Goal: Task Accomplishment & Management: Manage account settings

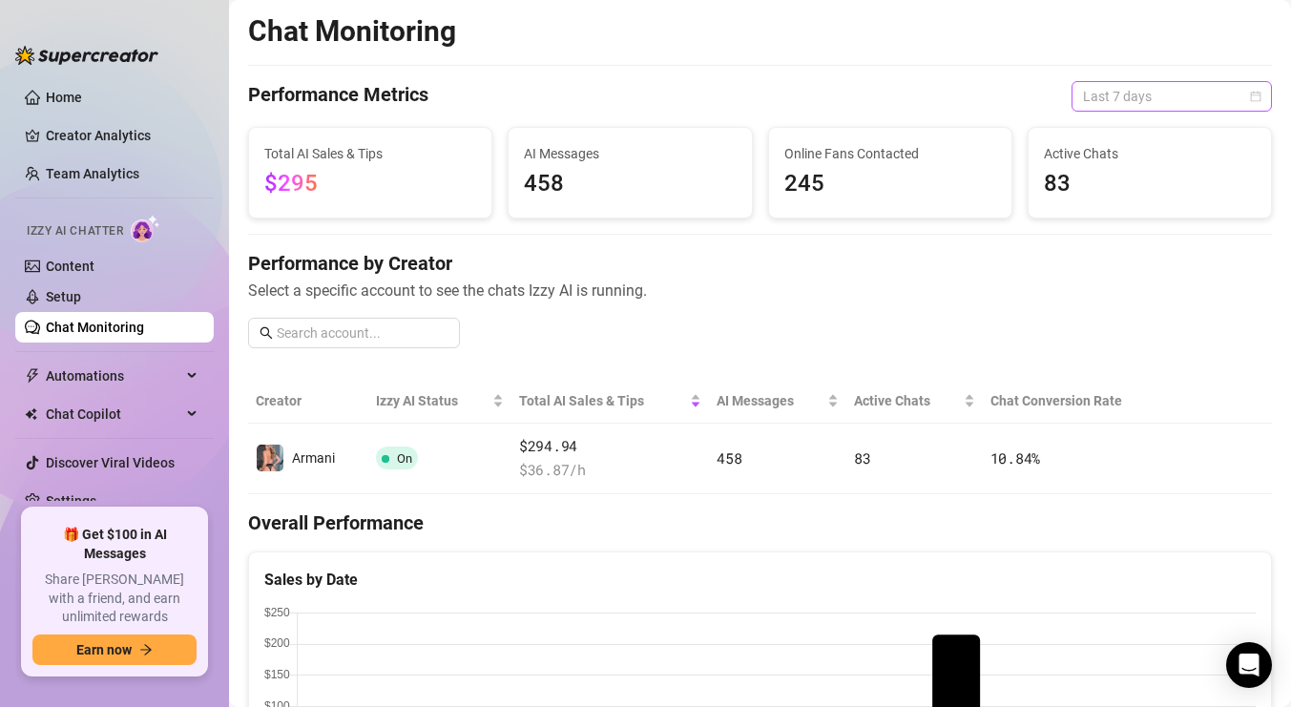
click at [1193, 94] on span "Last 7 days" at bounding box center [1172, 96] width 178 height 29
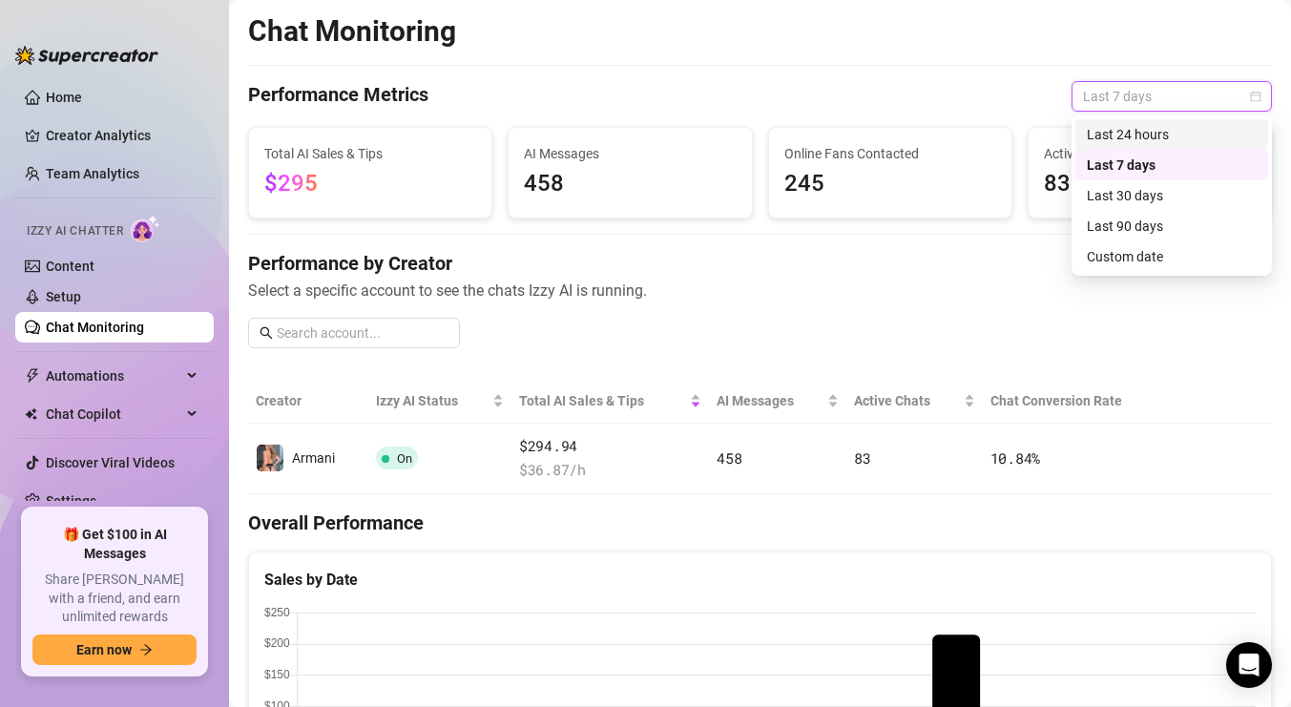
click at [1167, 133] on div "Last 24 hours" at bounding box center [1172, 134] width 170 height 21
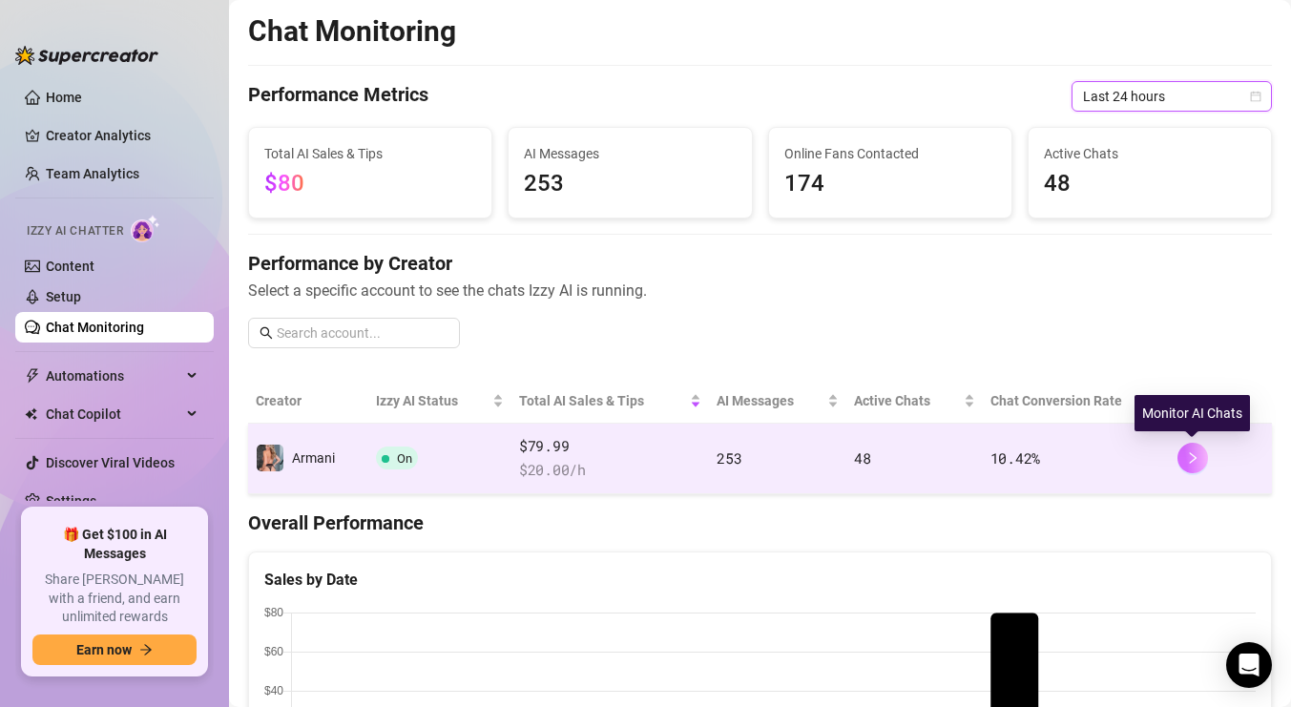
click at [1189, 459] on icon "right" at bounding box center [1192, 457] width 13 height 13
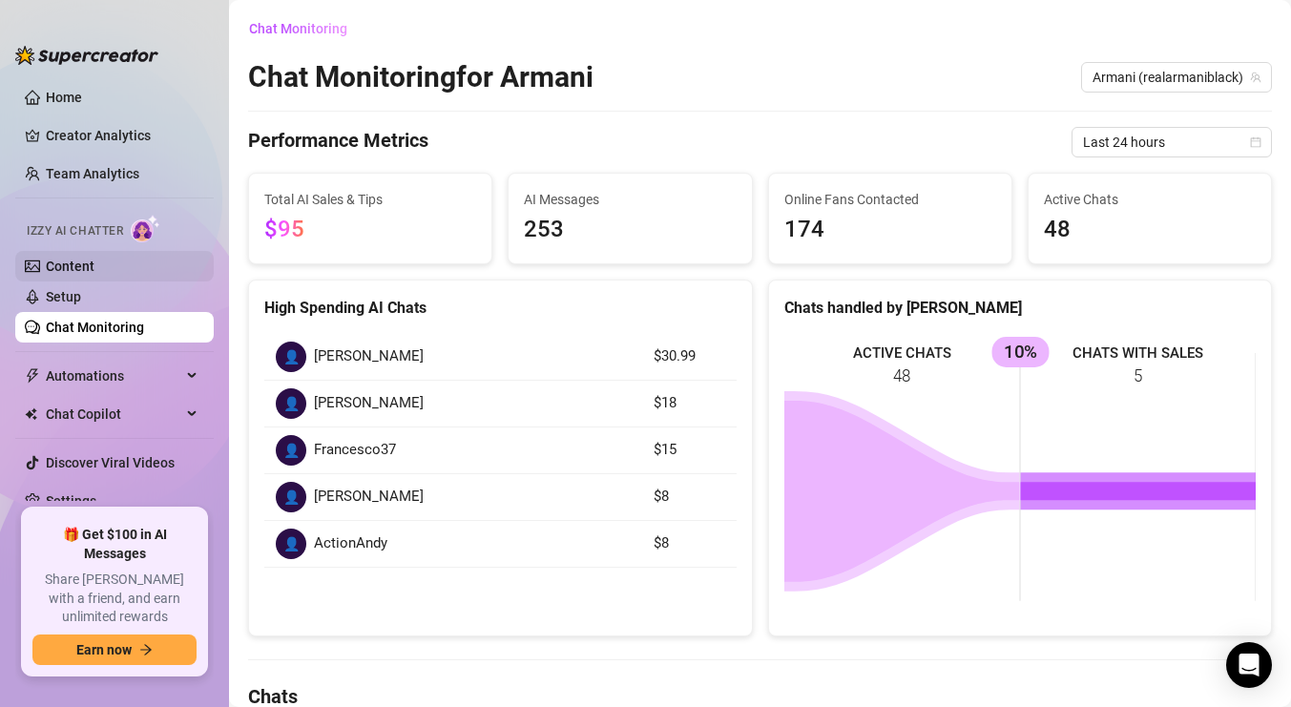
click at [94, 259] on link "Content" at bounding box center [70, 266] width 49 height 15
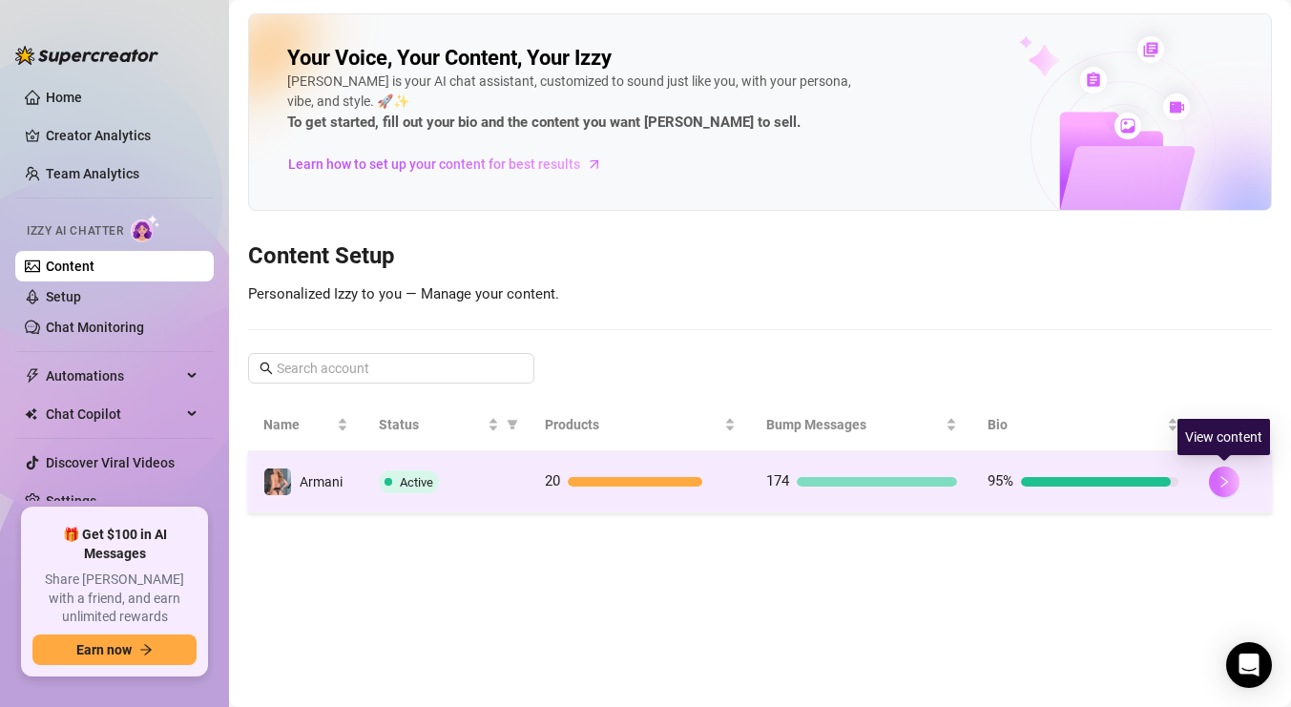
click at [1209, 488] on button "button" at bounding box center [1224, 482] width 31 height 31
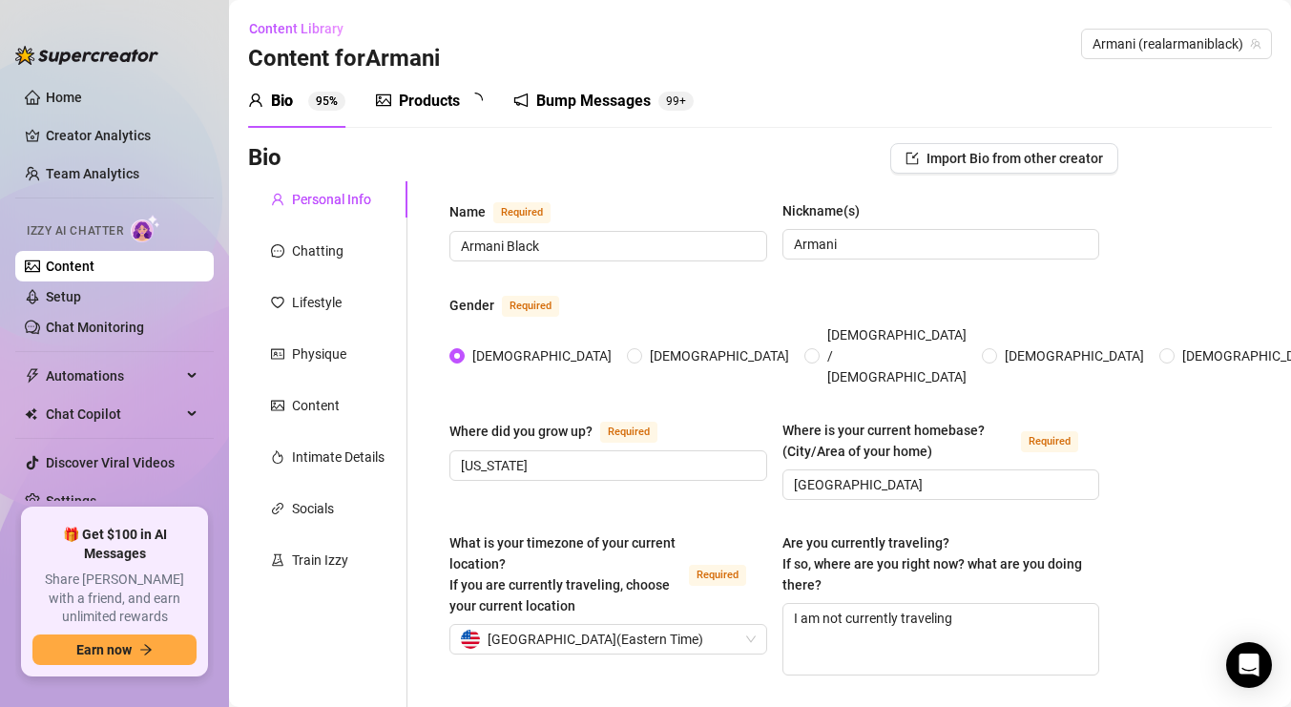
radio input "true"
checkbox input "true"
type input "December 30th, 1990"
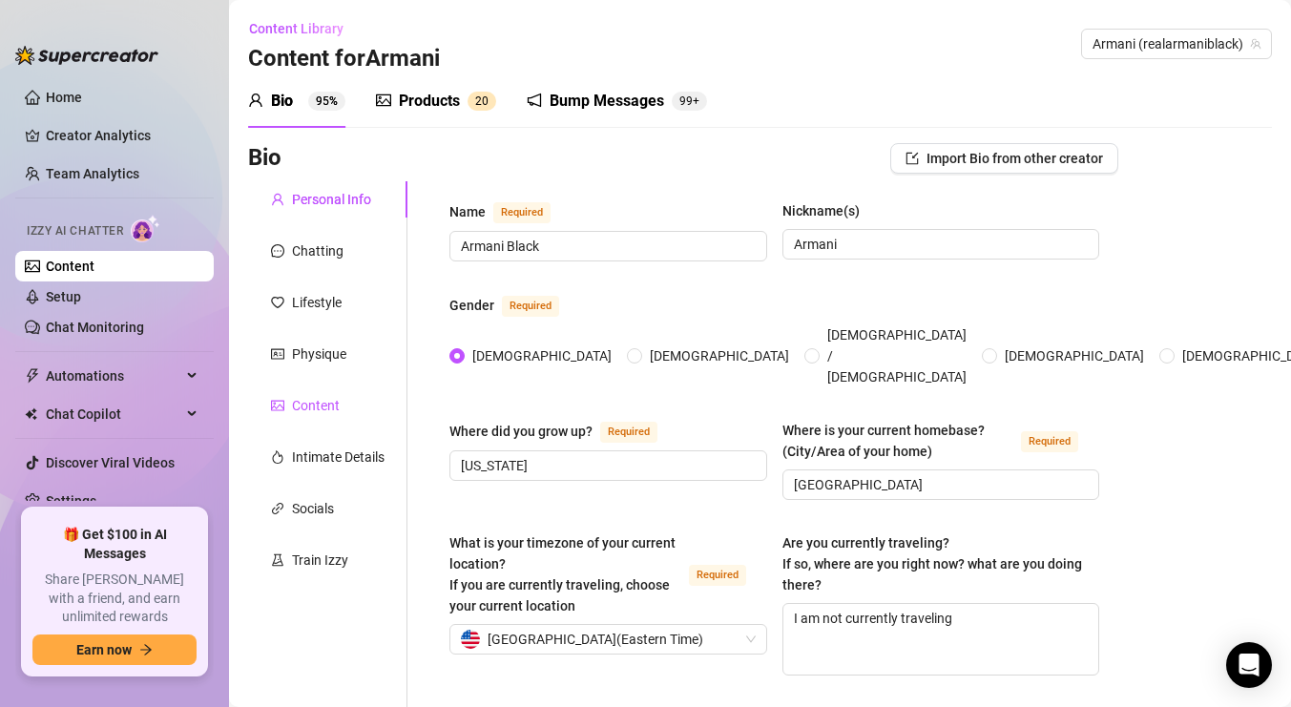
click at [303, 399] on div "Content" at bounding box center [316, 405] width 48 height 21
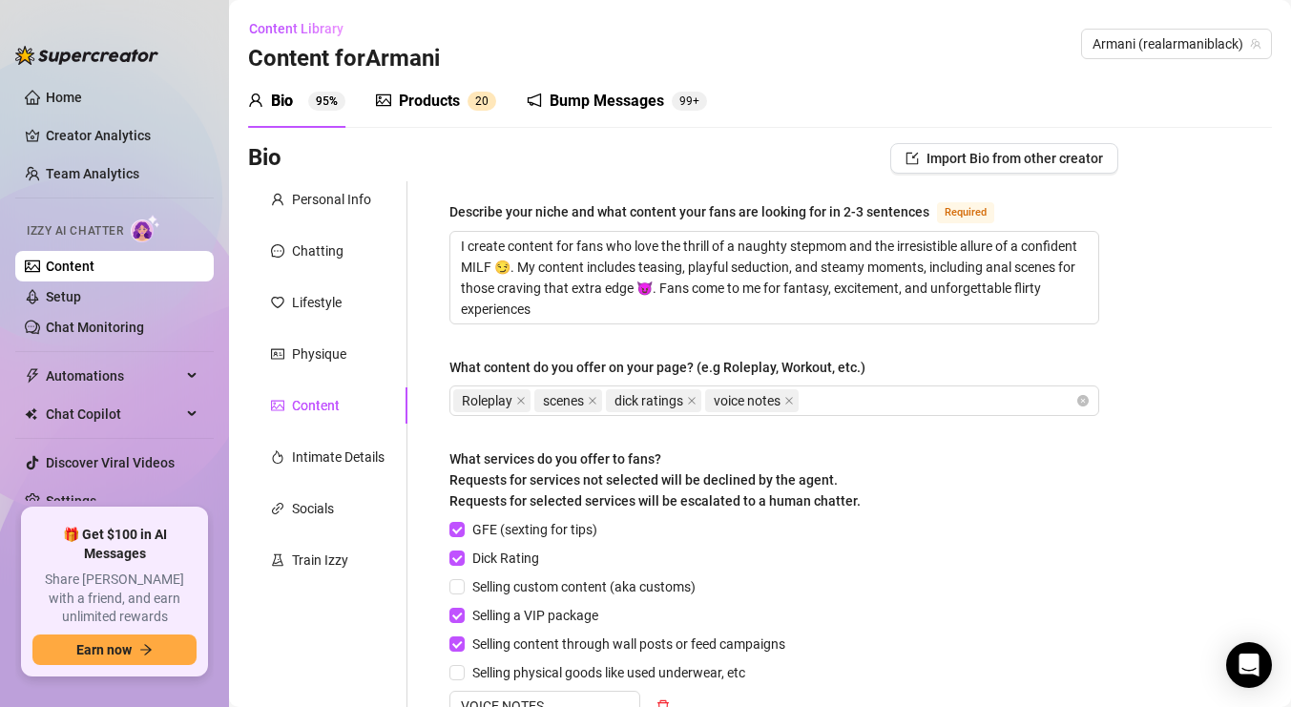
click at [437, 94] on div "Products" at bounding box center [429, 101] width 61 height 23
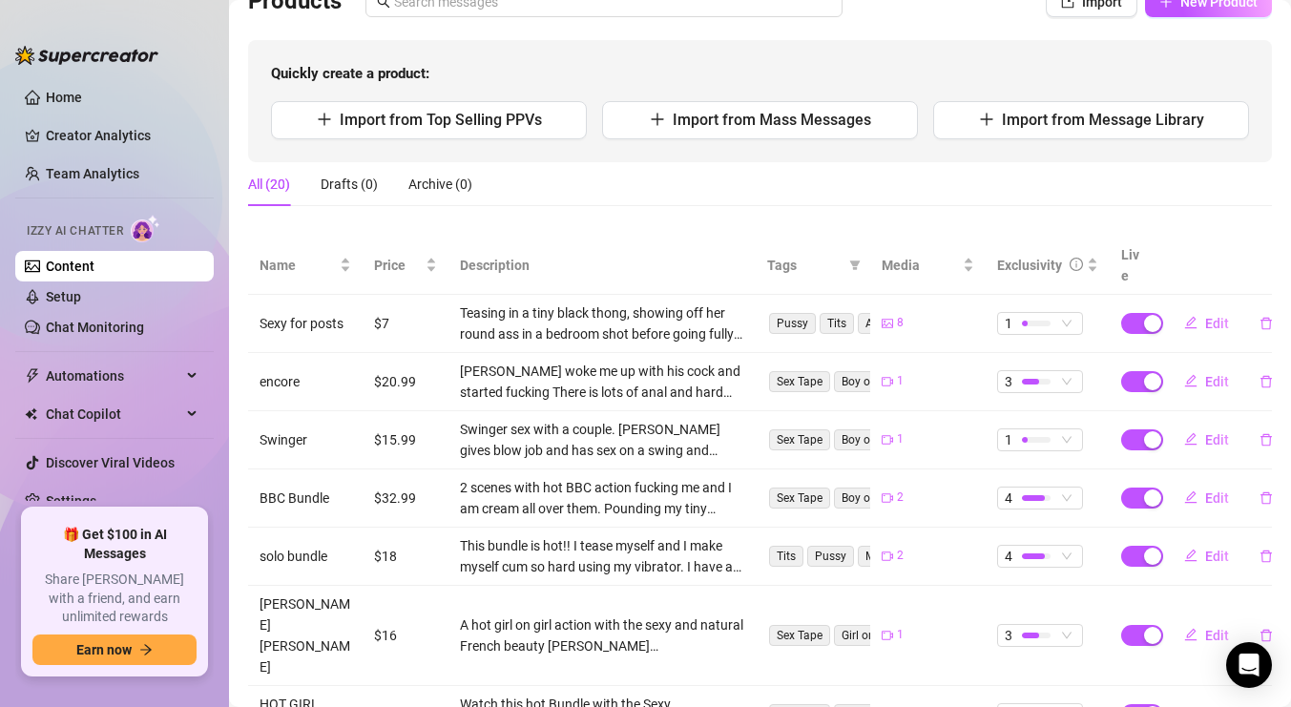
scroll to position [158, 0]
click at [1213, 430] on span "Edit" at bounding box center [1217, 437] width 24 height 15
type textarea "SWINGER VIDEO‼️ if you know my background you know swinging got me into porn. W…"
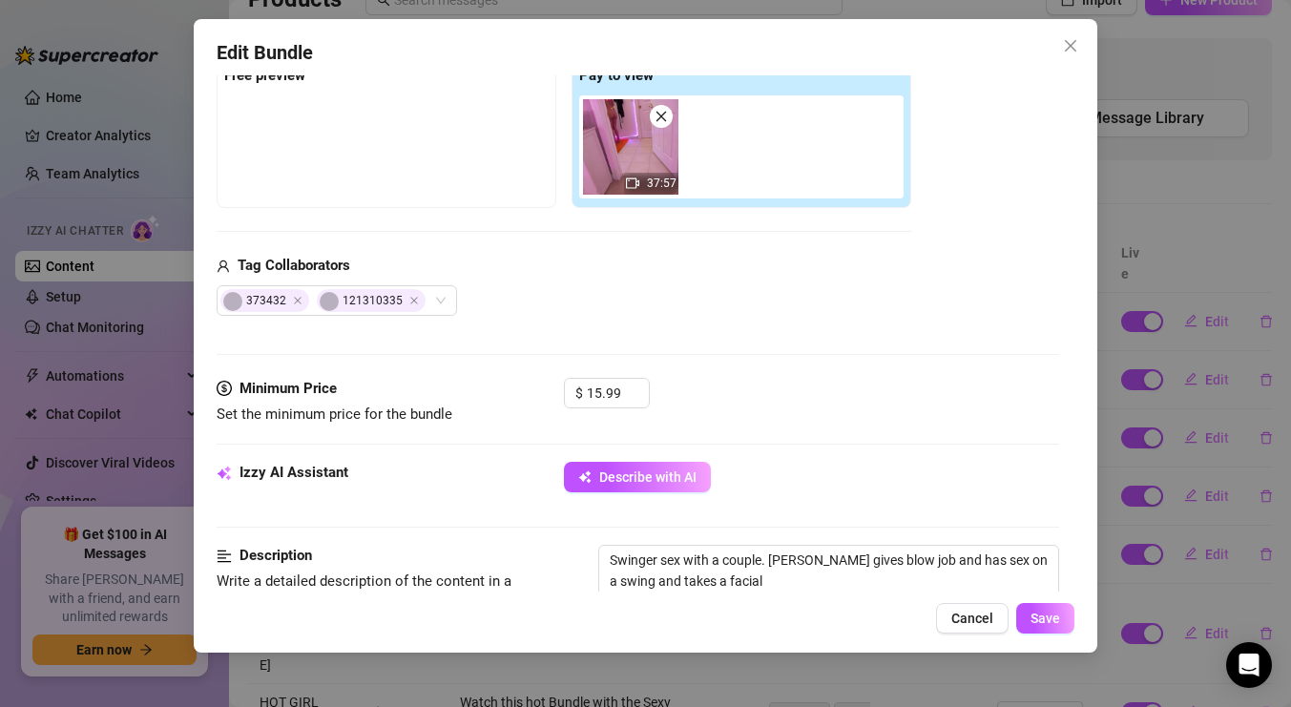
scroll to position [319, 0]
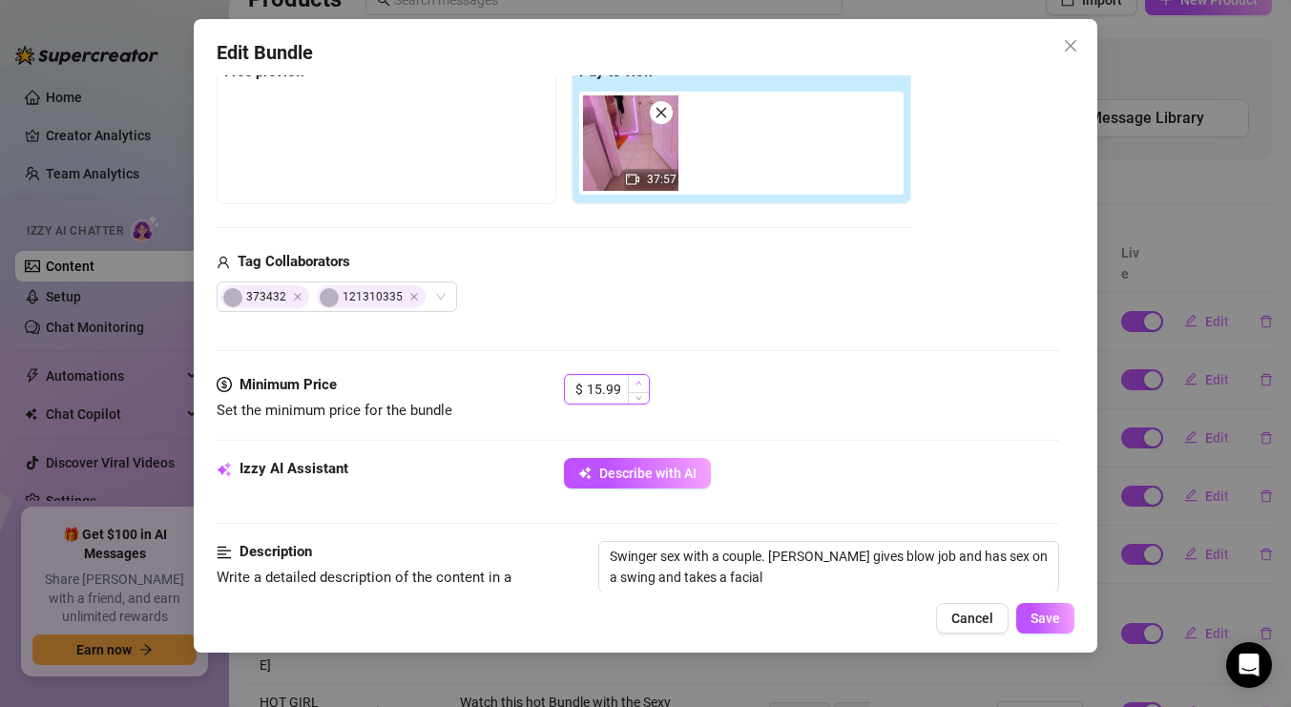
click at [640, 375] on span "Increase Value" at bounding box center [638, 383] width 21 height 17
type input "19.99"
click at [640, 375] on span "Increase Value" at bounding box center [638, 383] width 21 height 17
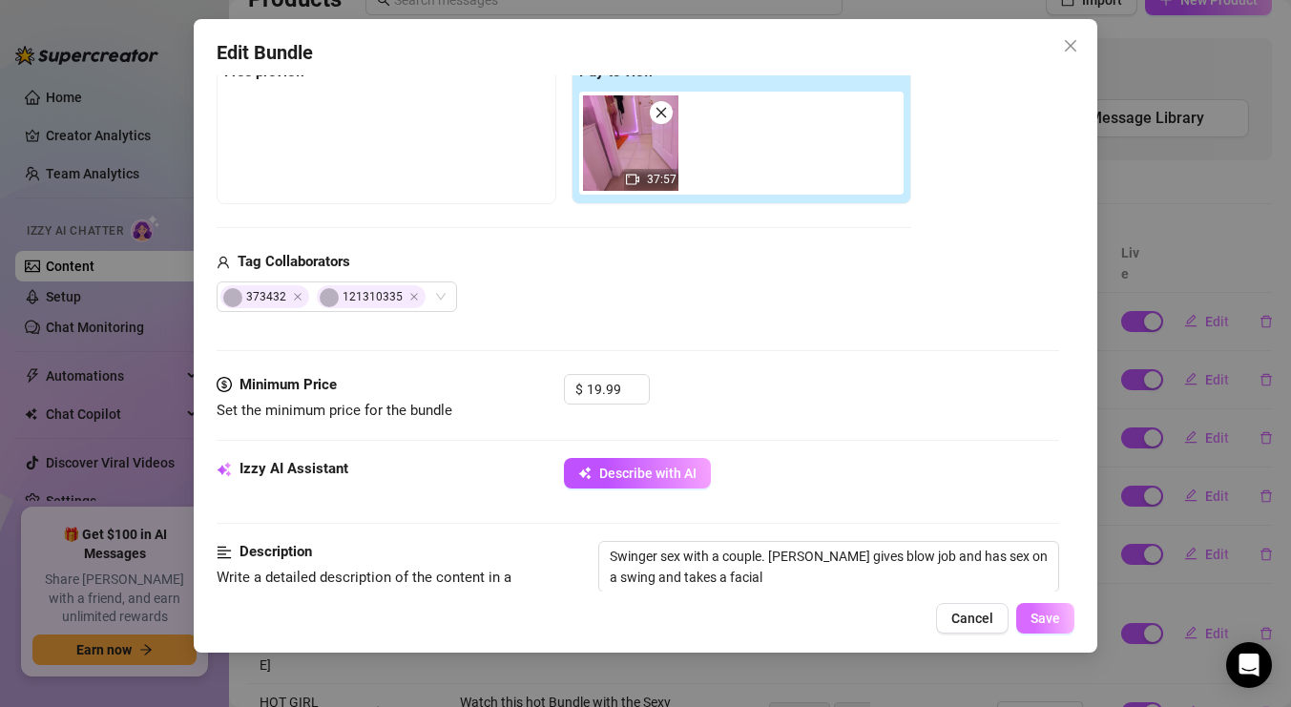
click at [1047, 616] on span "Save" at bounding box center [1046, 618] width 30 height 15
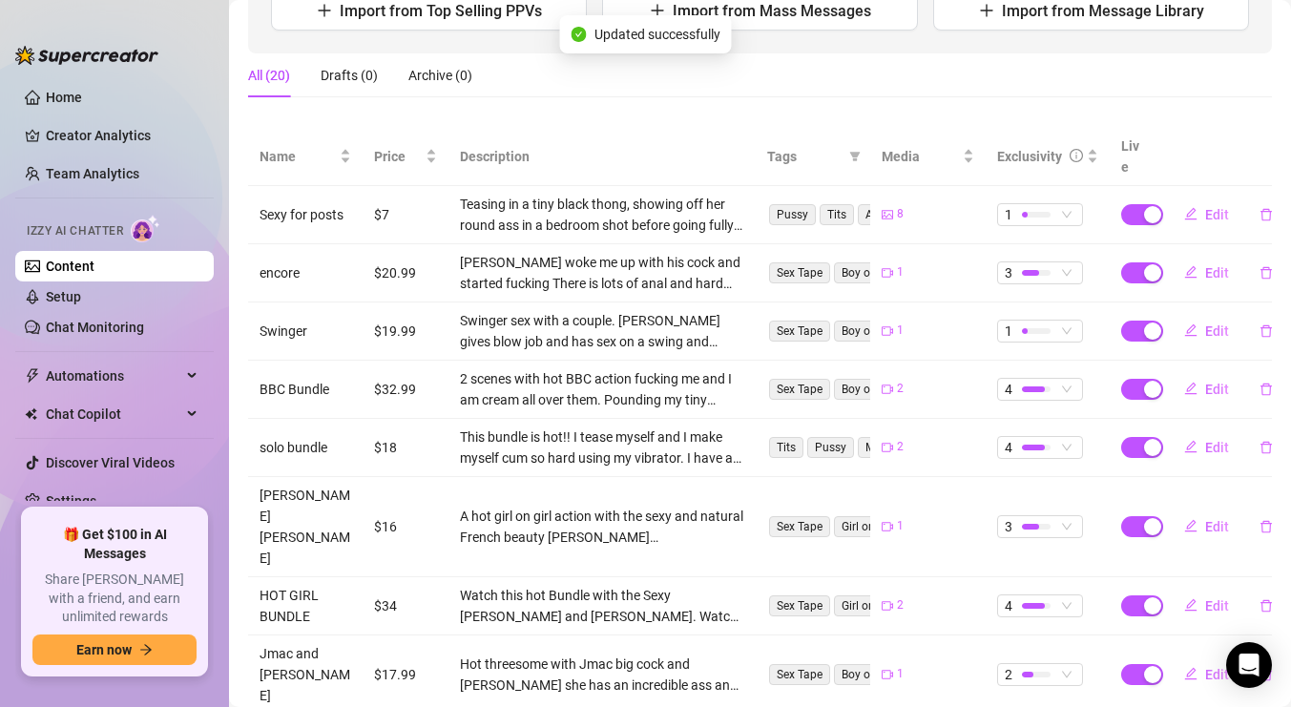
scroll to position [278, 0]
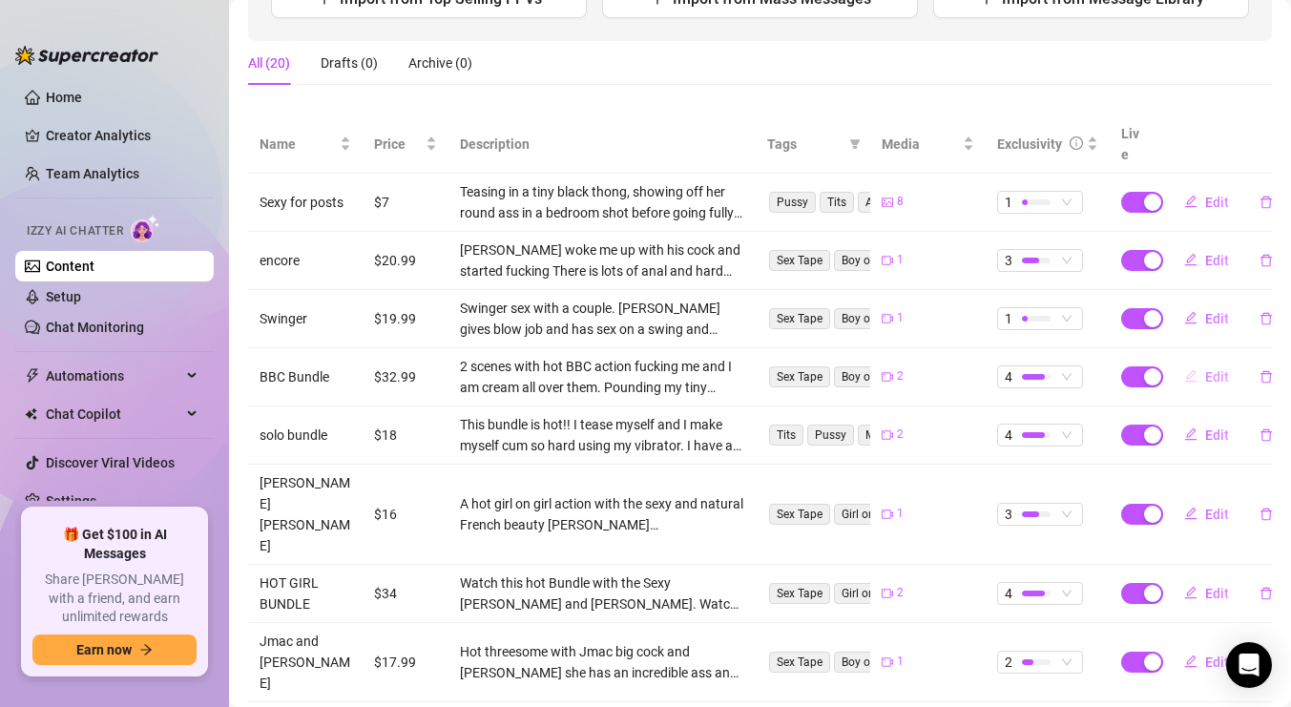
click at [1189, 370] on icon "edit" at bounding box center [1190, 376] width 12 height 12
type textarea "This is such an awesome BBC Bundle. Watch me cream all over these cocks it make…"
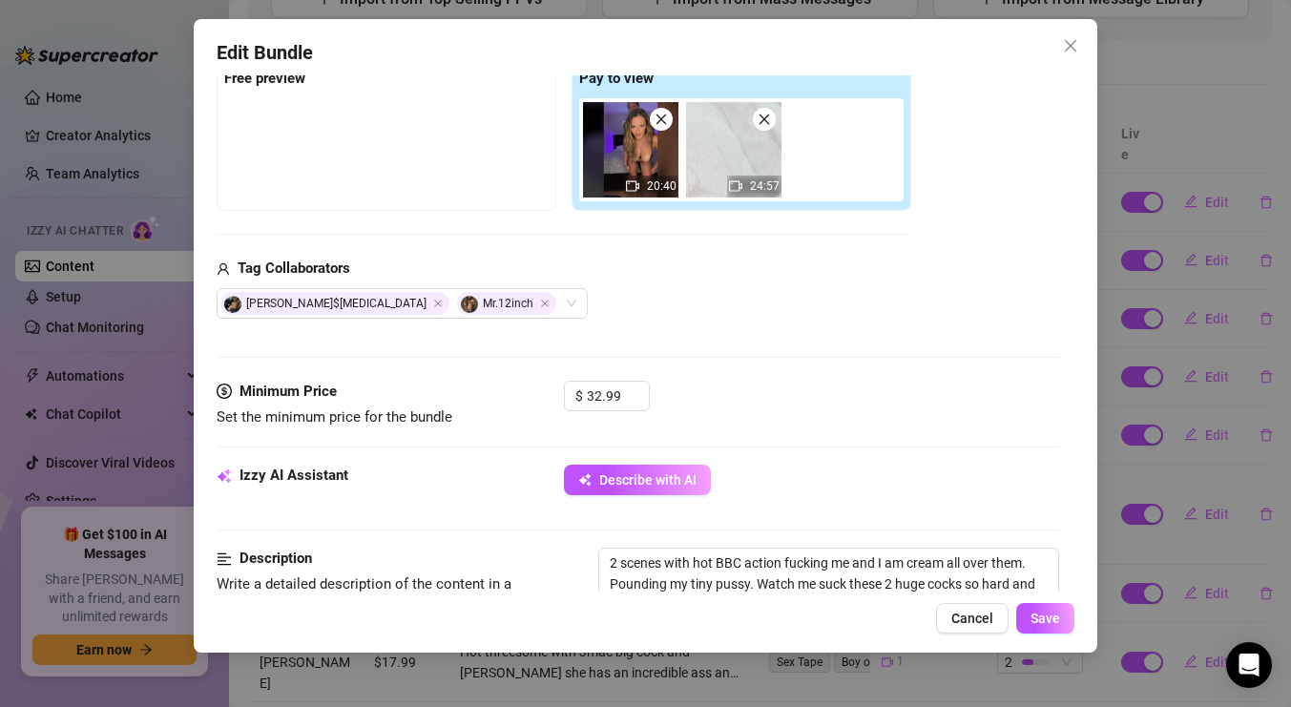
scroll to position [310, 0]
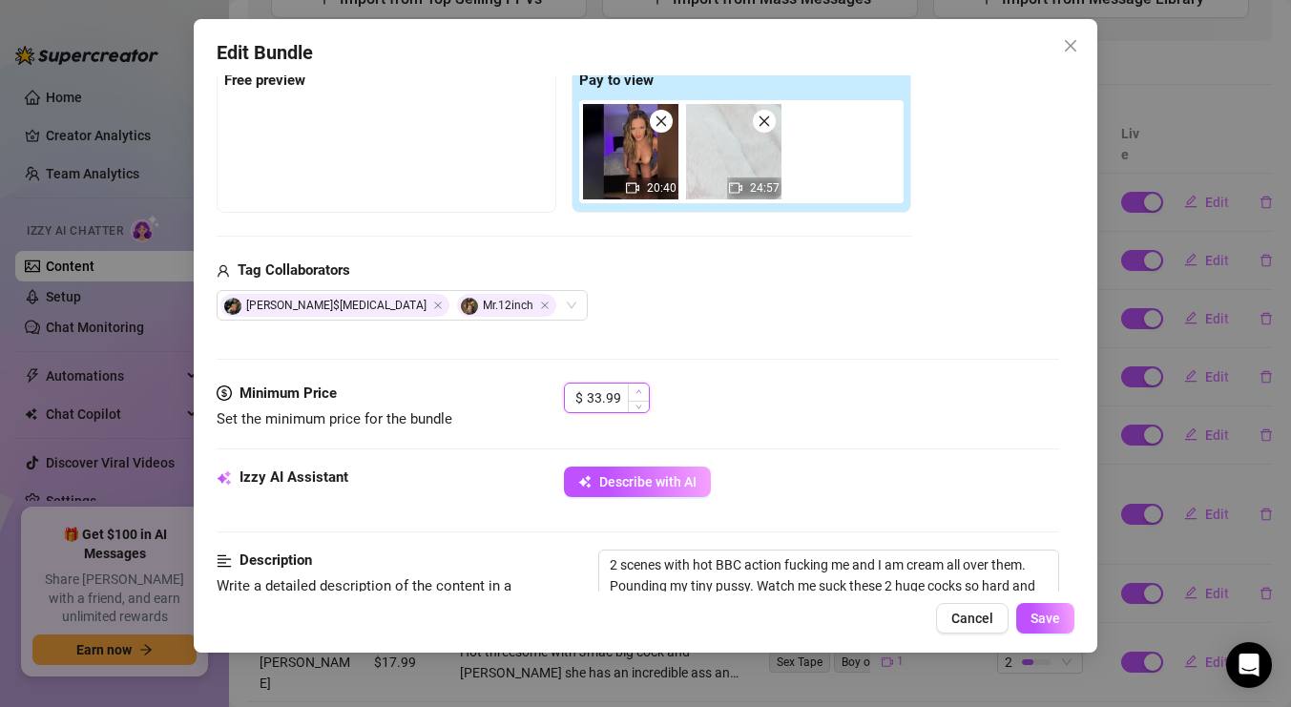
click at [637, 388] on icon "up" at bounding box center [639, 391] width 7 height 7
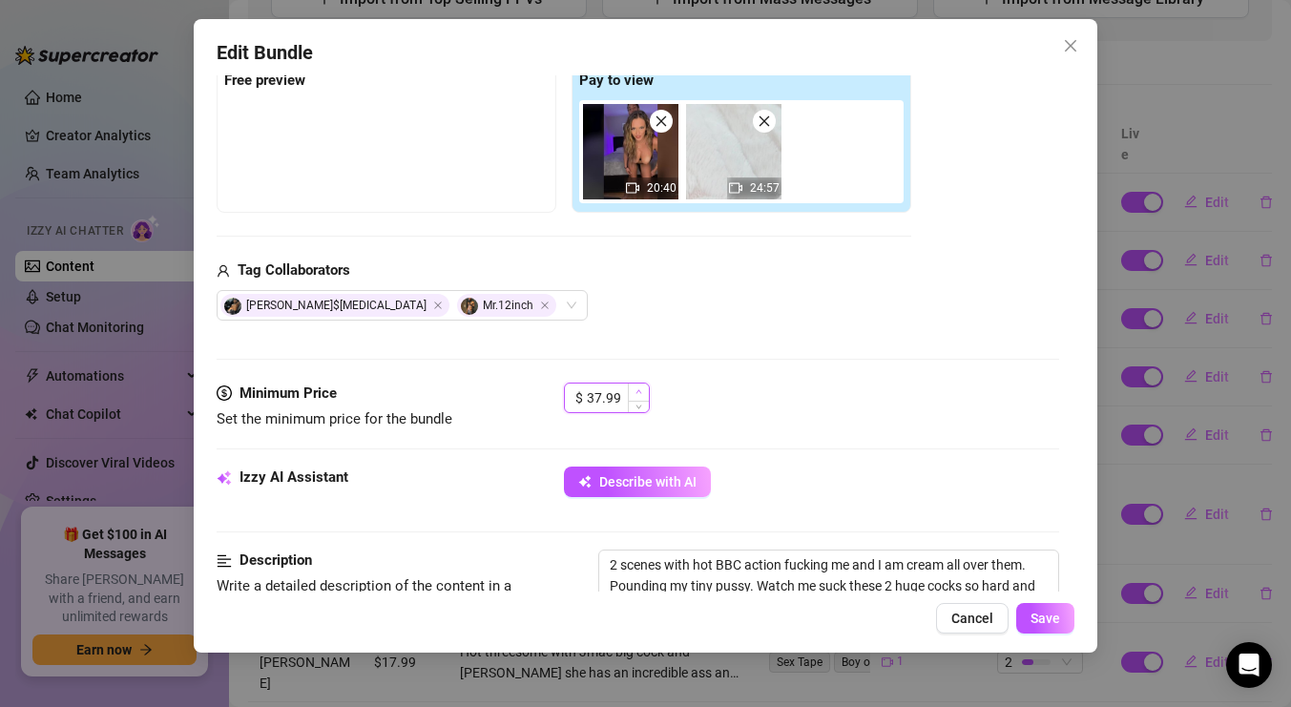
type input "38.99"
click at [637, 388] on icon "up" at bounding box center [639, 391] width 7 height 7
click at [1043, 617] on span "Save" at bounding box center [1046, 618] width 30 height 15
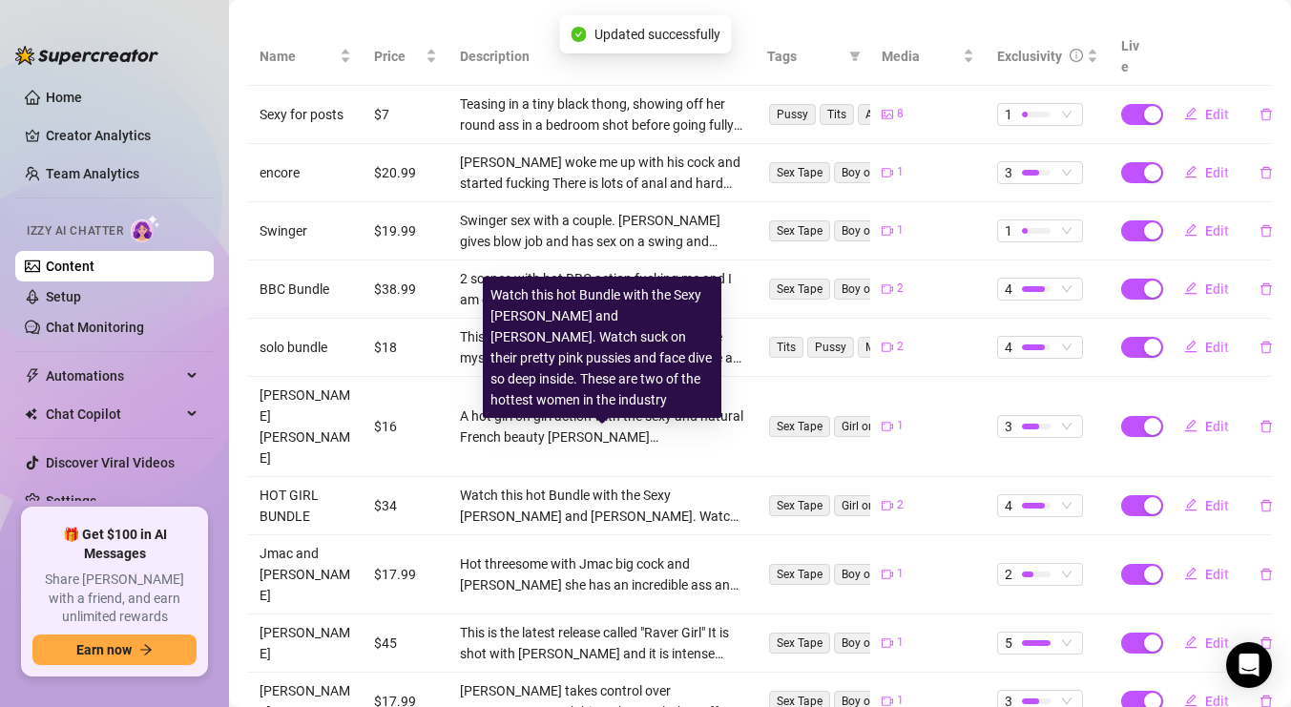
scroll to position [416, 0]
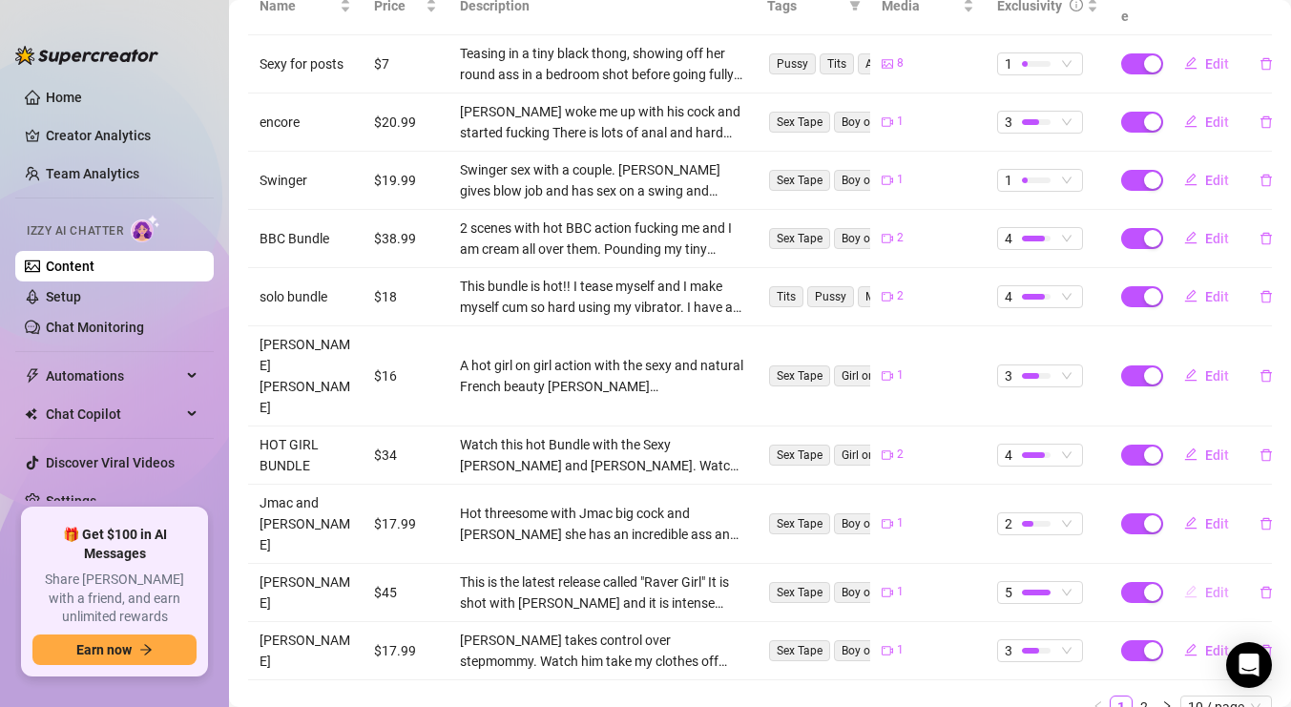
click at [1185, 585] on icon "edit" at bounding box center [1190, 591] width 13 height 13
type textarea "This is my absolute latest and most exclusive and it is a pre-release which wil…"
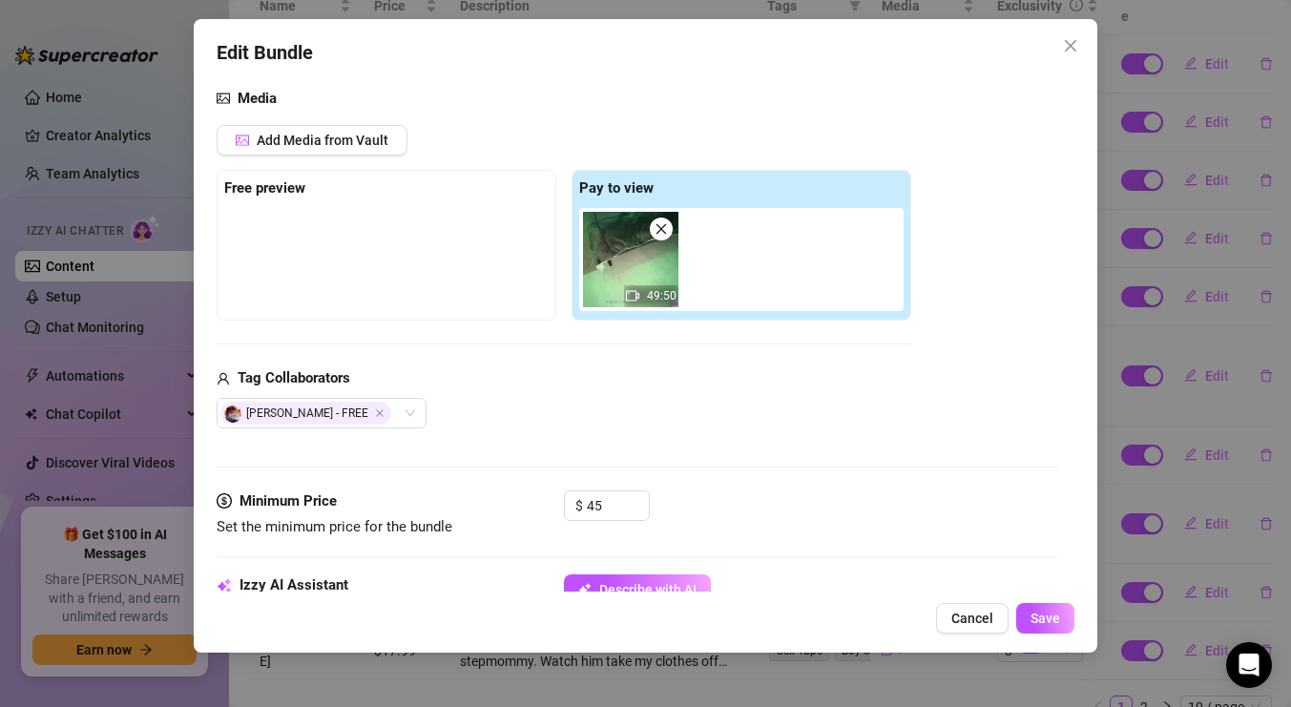
scroll to position [203, 0]
drag, startPoint x: 604, startPoint y: 503, endPoint x: 554, endPoint y: 503, distance: 50.6
click at [559, 503] on div "Minimum Price Set the minimum price for the bundle $ 45" at bounding box center [638, 514] width 843 height 49
type input "60"
click at [1058, 611] on span "Save" at bounding box center [1046, 618] width 30 height 15
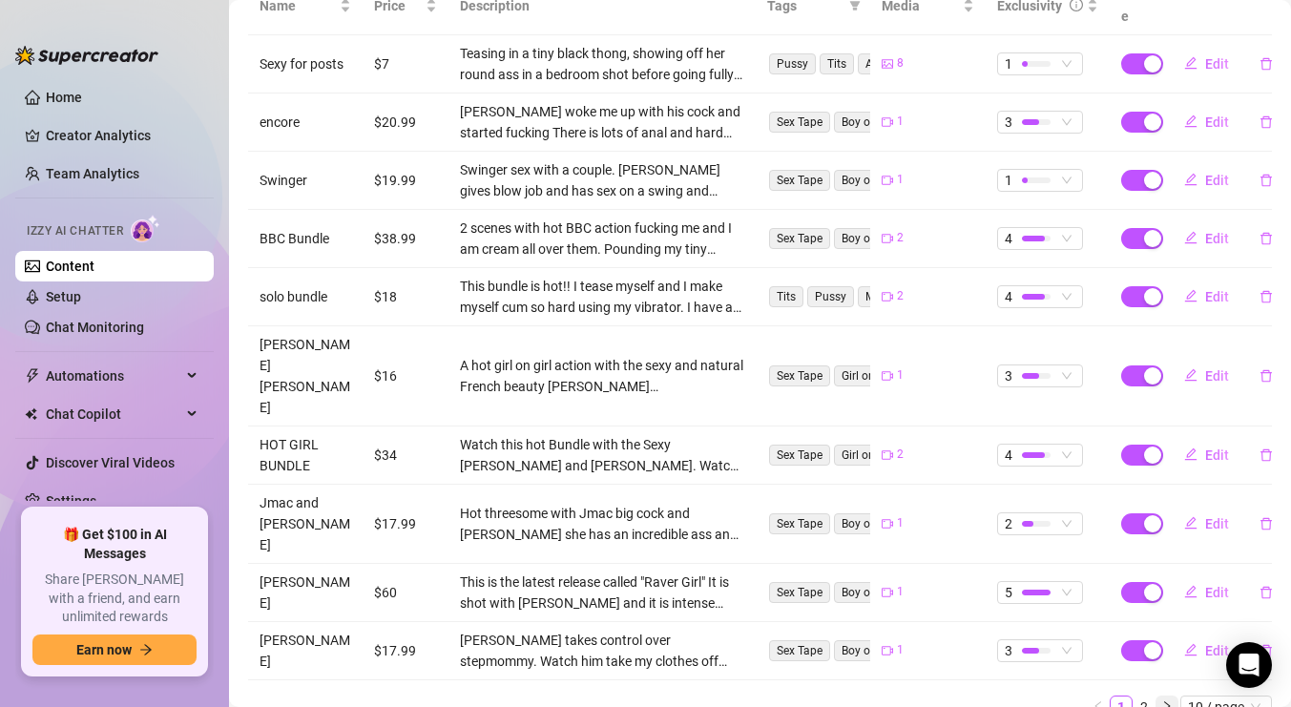
click at [1171, 701] on icon "right" at bounding box center [1166, 706] width 11 height 11
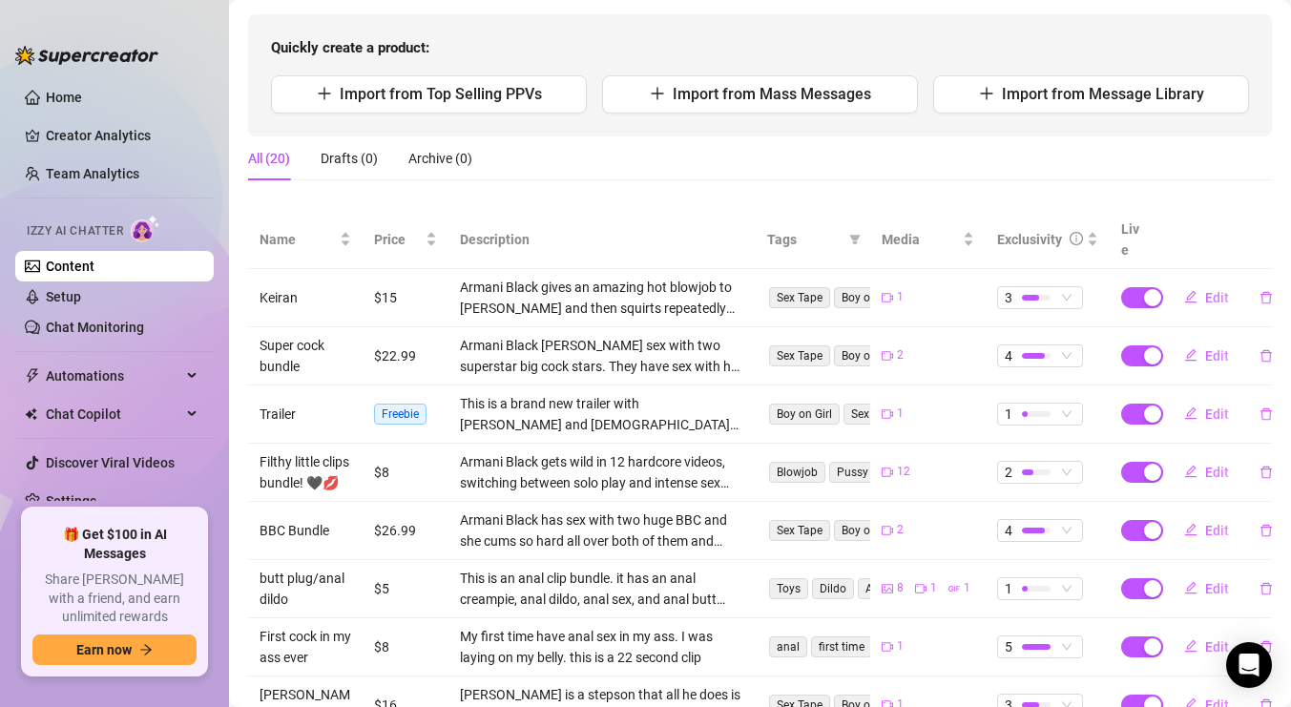
scroll to position [189, 0]
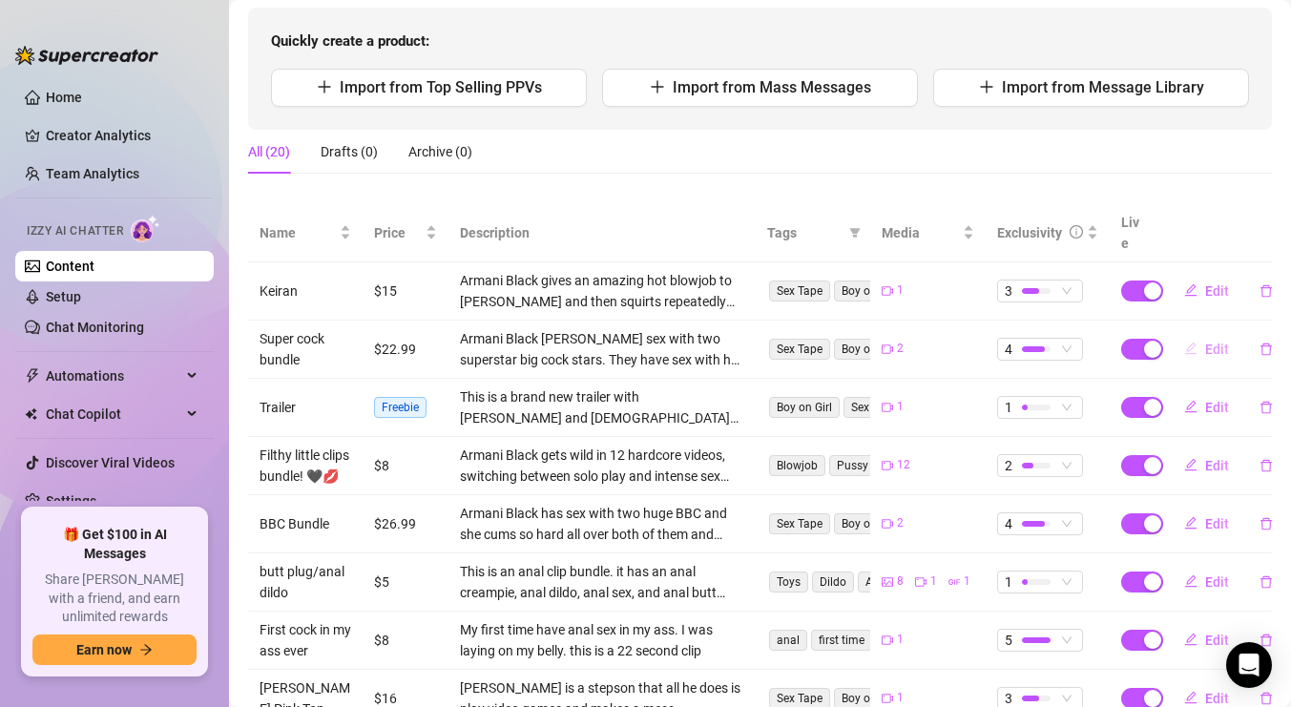
click at [1201, 334] on button "Edit" at bounding box center [1206, 349] width 75 height 31
type textarea "2 hot superstar big cock stars fuck me. Watch Johnny Sins and Keiran Lee fuck m…"
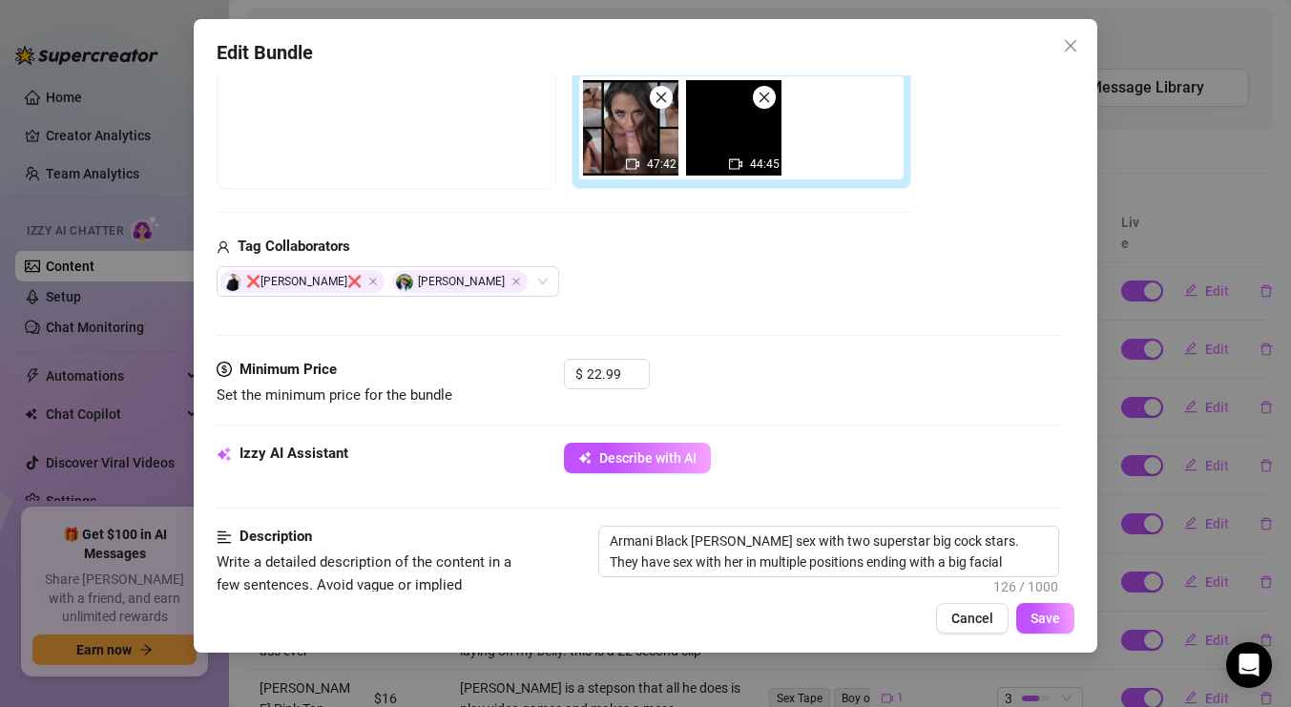
scroll to position [339, 0]
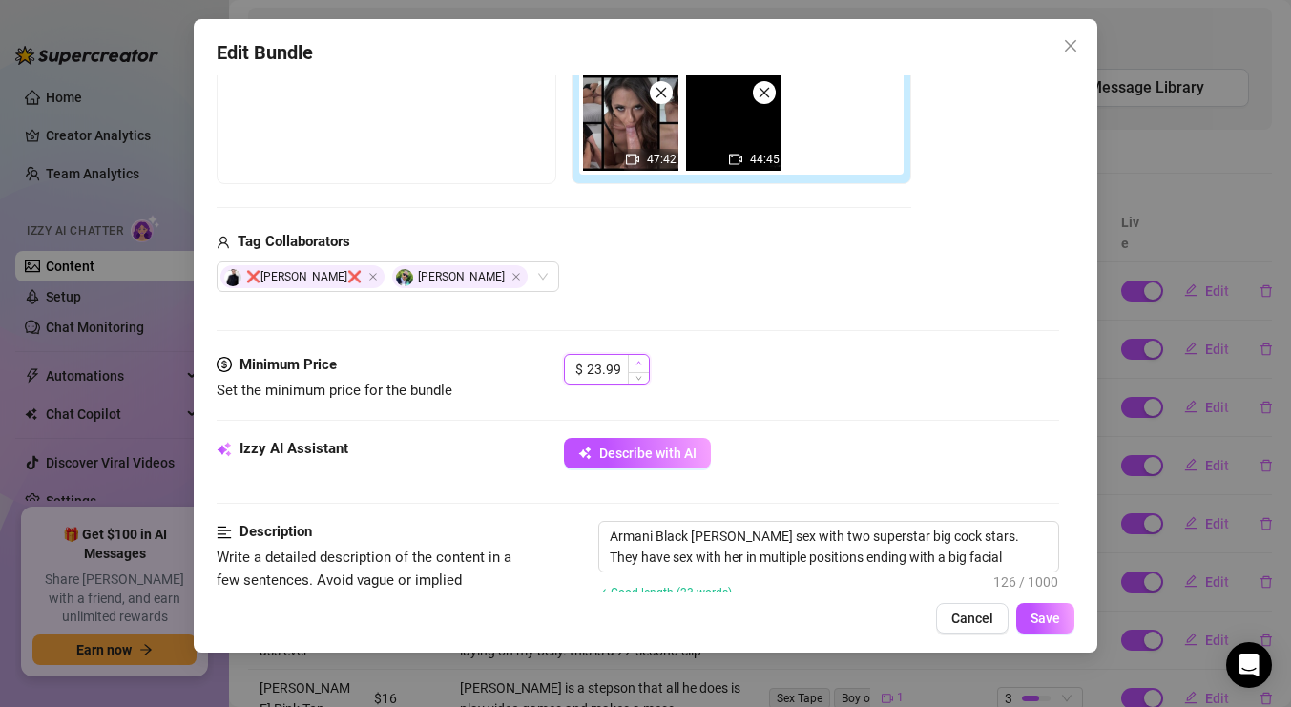
click at [636, 363] on icon "up" at bounding box center [639, 363] width 7 height 7
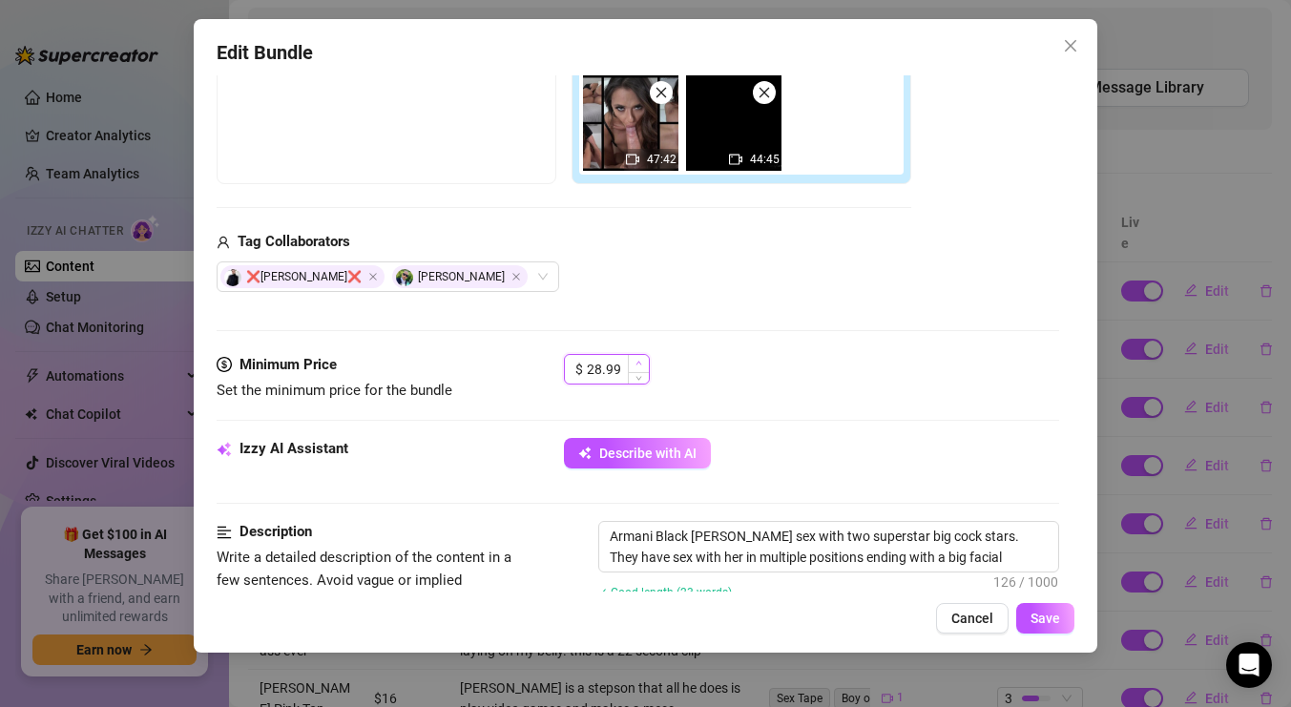
click at [636, 363] on icon "up" at bounding box center [639, 363] width 7 height 7
type input "29.99"
click at [636, 363] on icon "up" at bounding box center [639, 363] width 7 height 7
click at [1050, 629] on button "Save" at bounding box center [1045, 618] width 58 height 31
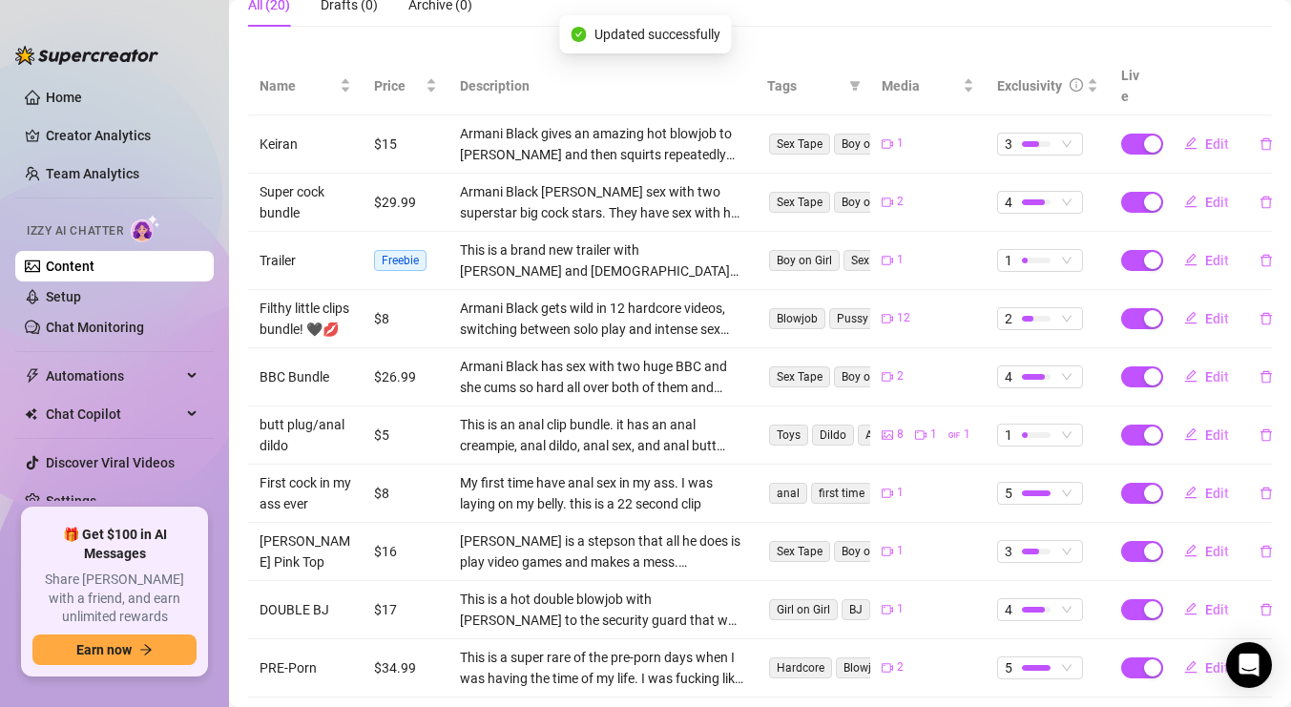
scroll to position [348, 0]
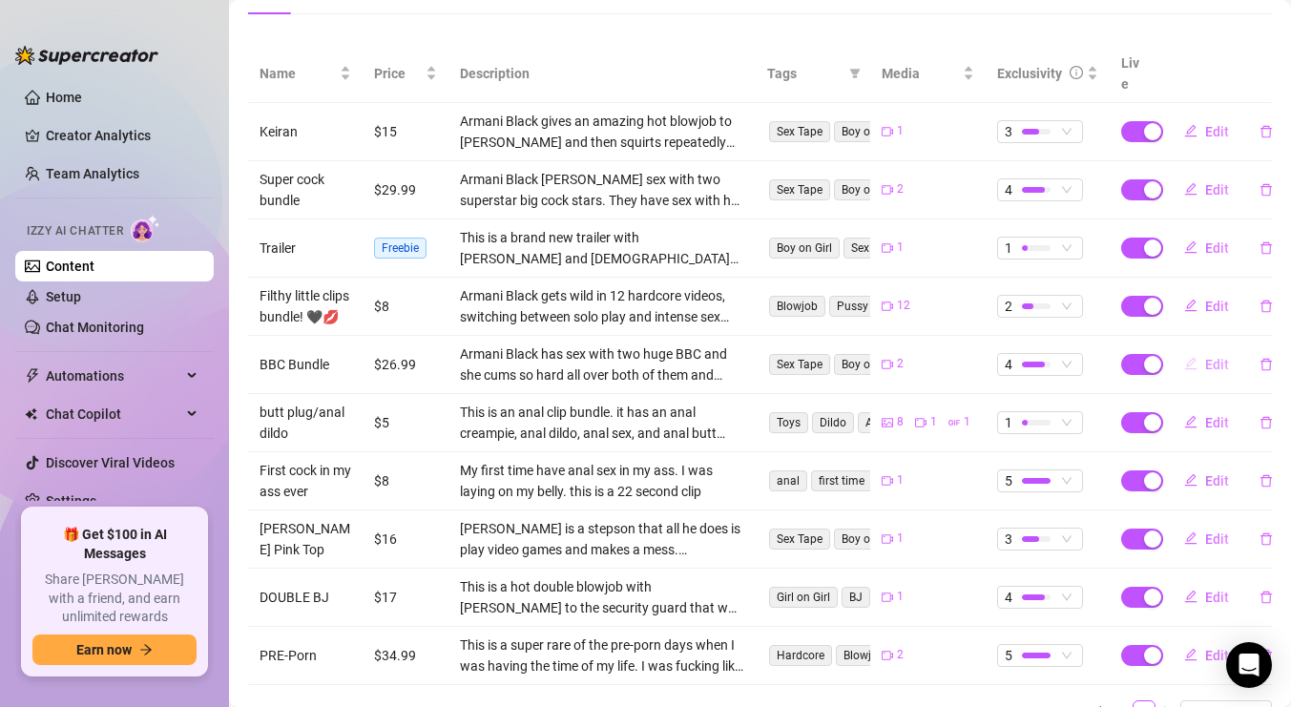
click at [1185, 364] on icon "edit" at bounding box center [1190, 363] width 13 height 13
type textarea "Very hot BBC bundle"
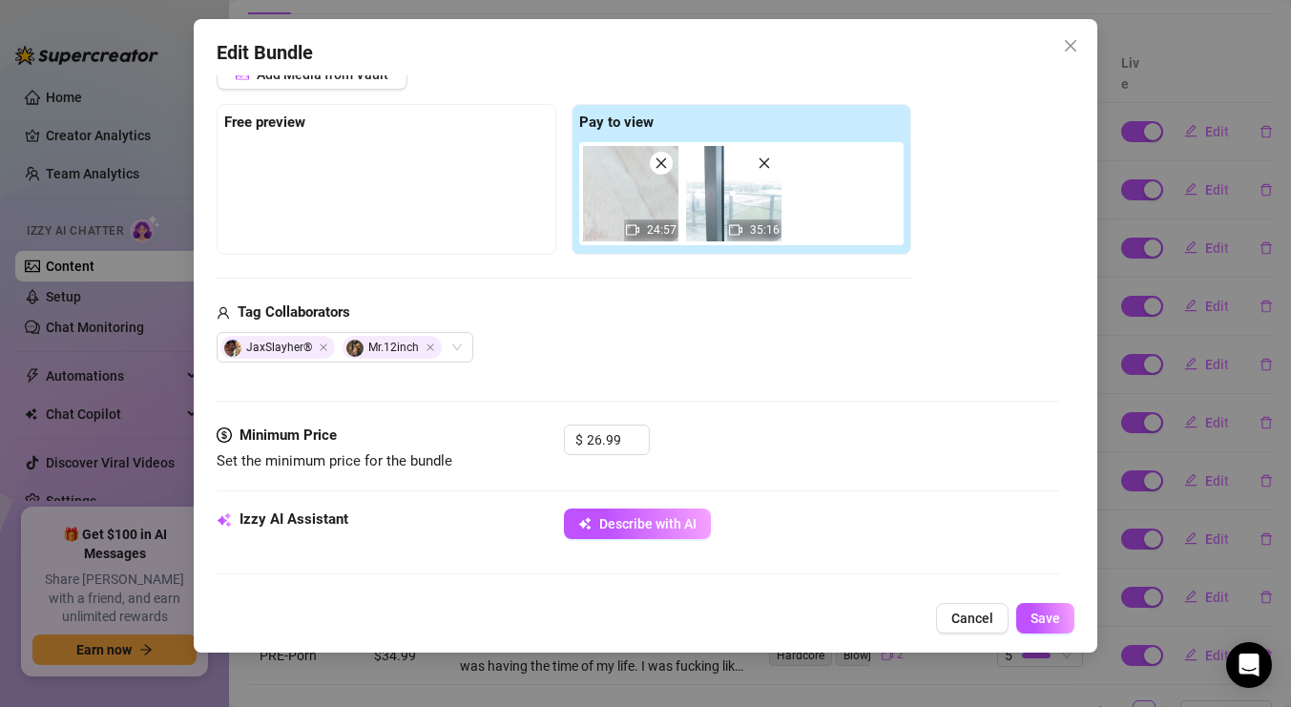
scroll to position [275, 0]
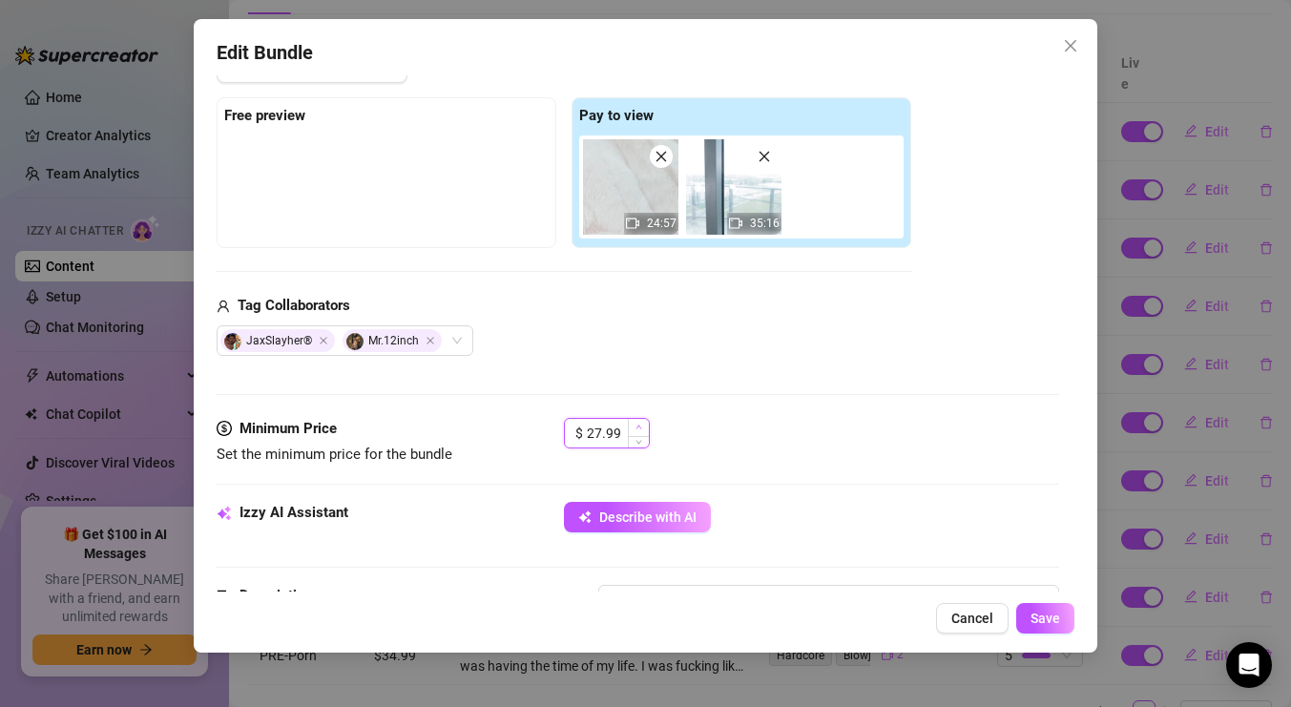
click at [637, 428] on icon "up" at bounding box center [639, 427] width 7 height 7
type input "28.99"
click at [637, 428] on icon "up" at bounding box center [639, 427] width 7 height 7
click at [1034, 611] on span "Save" at bounding box center [1046, 618] width 30 height 15
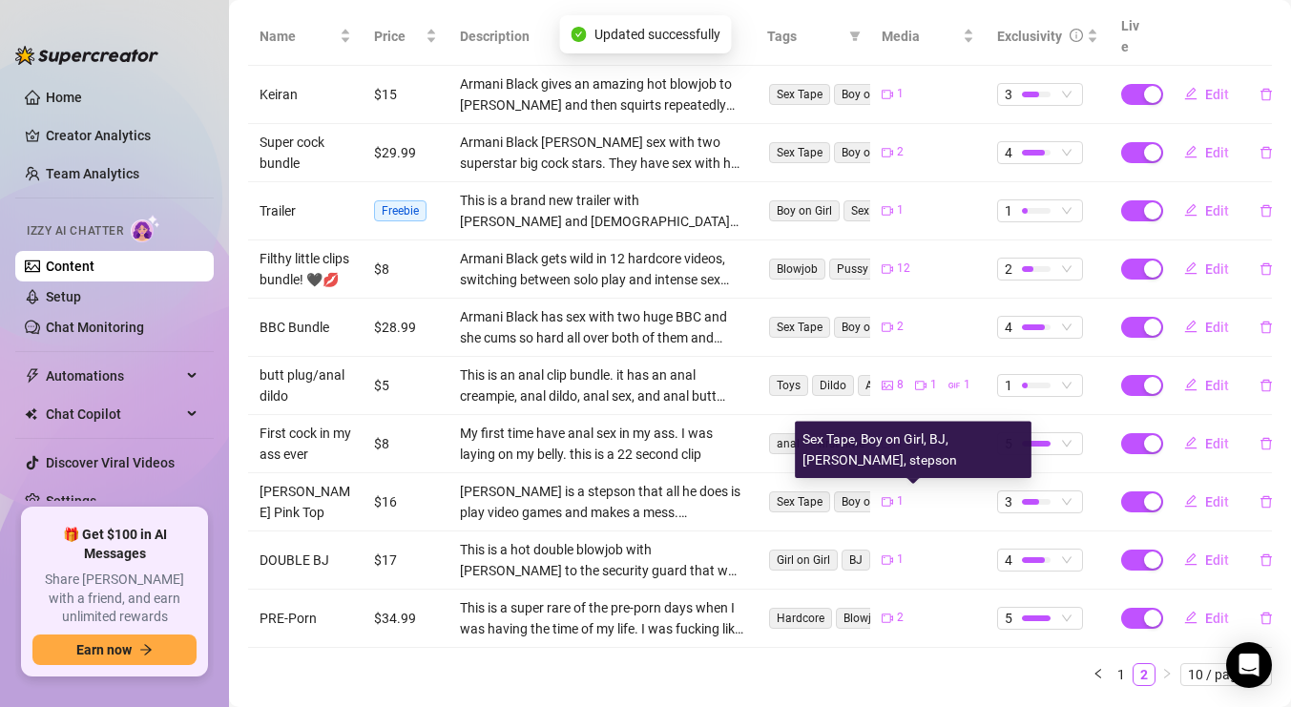
scroll to position [437, 0]
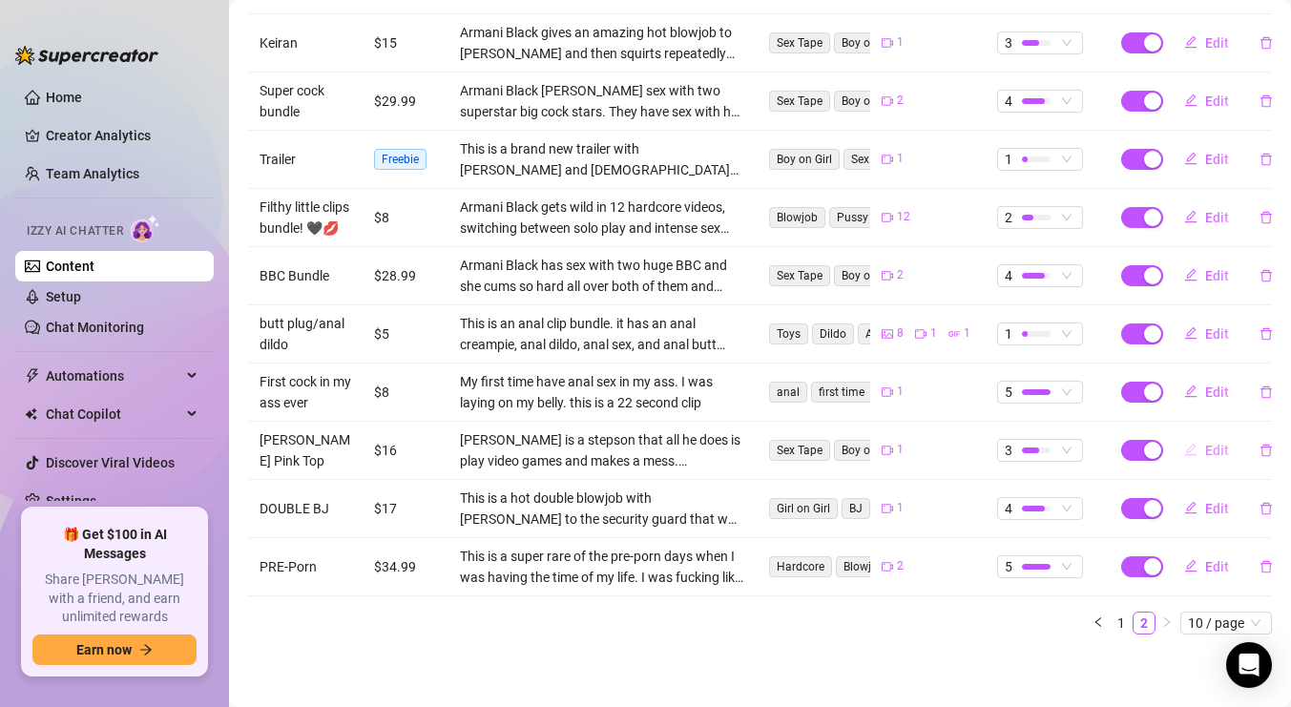
click at [1188, 445] on icon "edit" at bounding box center [1190, 449] width 13 height 13
type textarea "Johnny love is such a bad stepson but he is so cute sometimes. Right when I wan…"
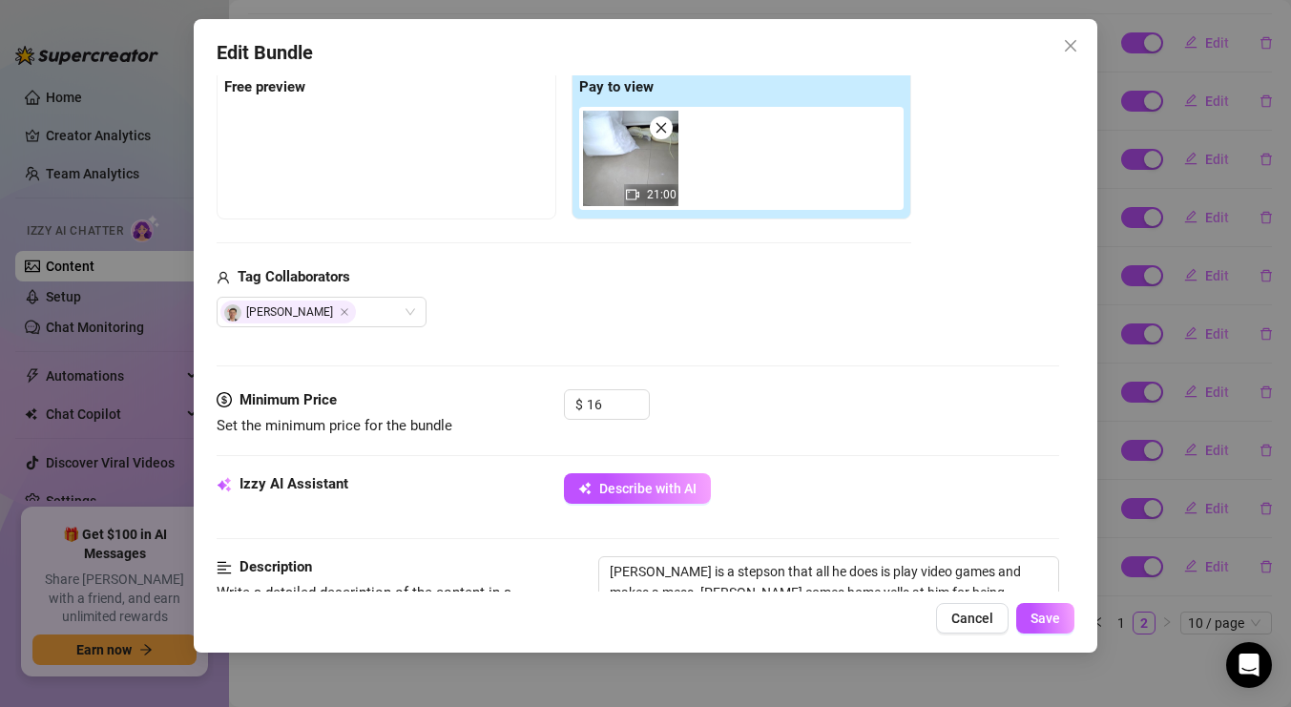
scroll to position [302, 0]
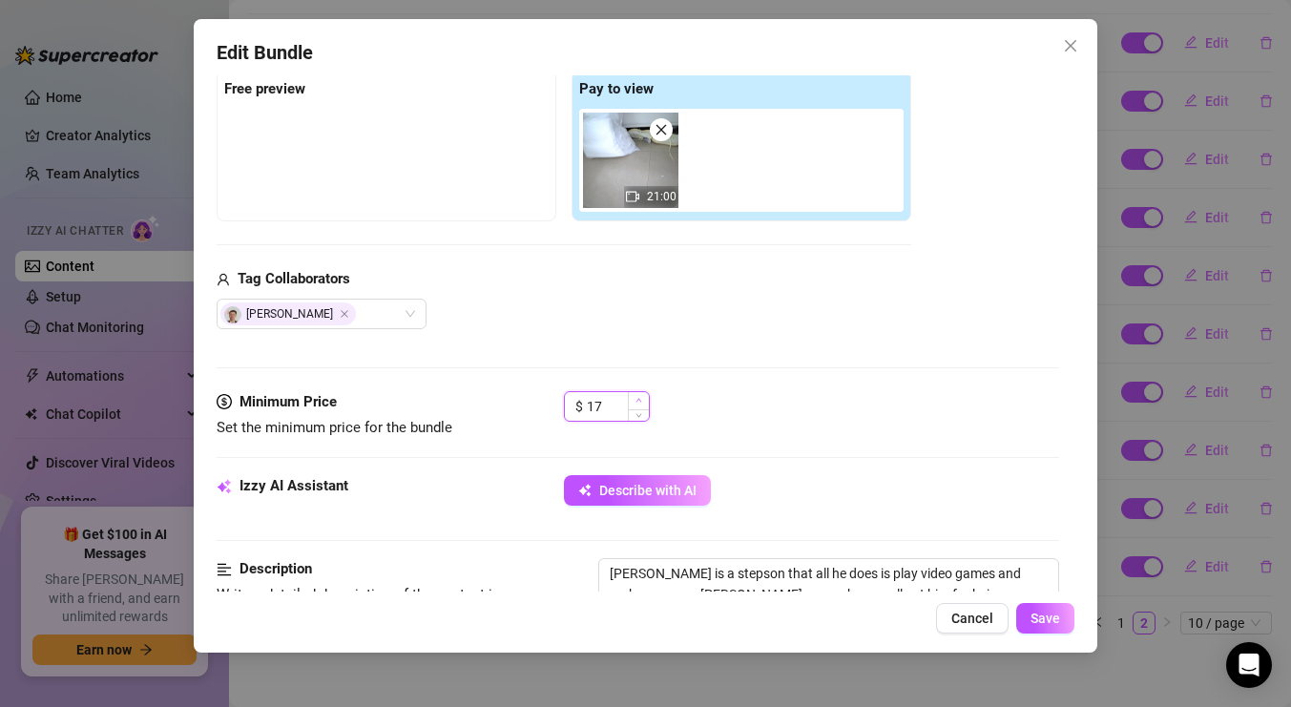
click at [640, 395] on span "Increase Value" at bounding box center [638, 400] width 21 height 17
type input "18"
click at [640, 395] on span "Increase Value" at bounding box center [638, 400] width 21 height 17
click at [1038, 619] on span "Save" at bounding box center [1046, 618] width 30 height 15
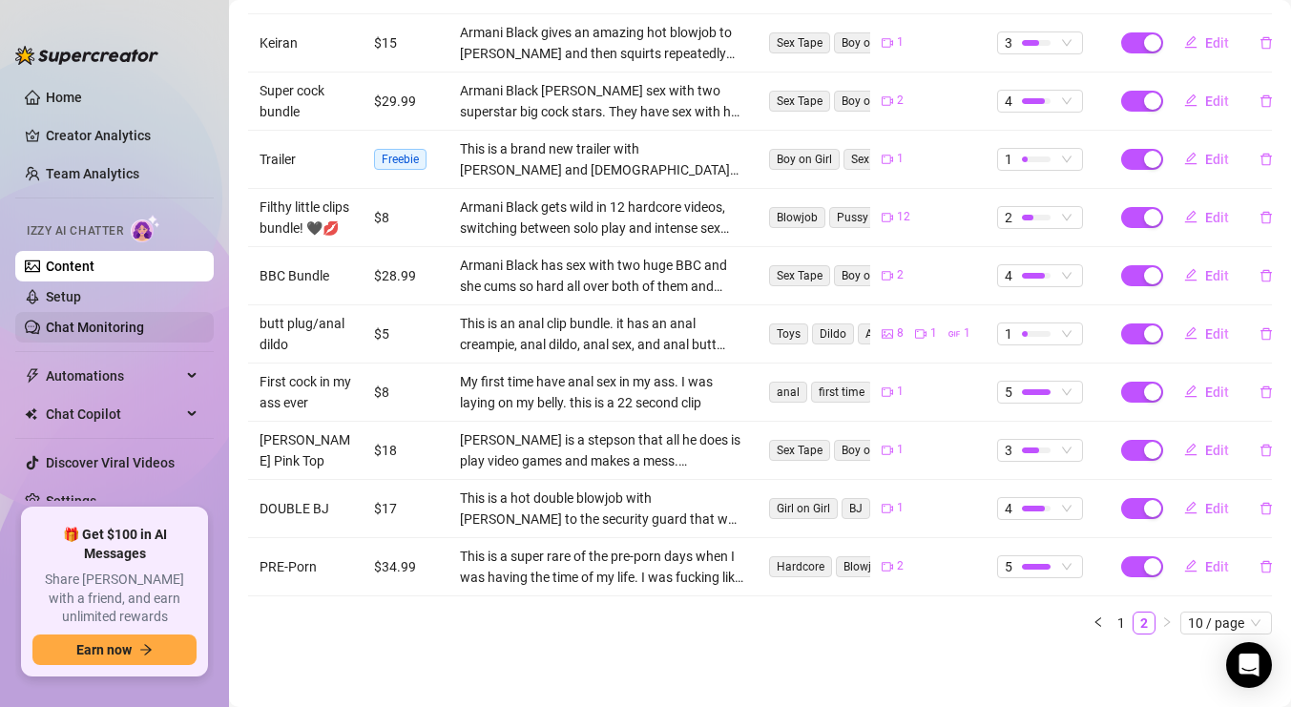
click at [109, 326] on link "Chat Monitoring" at bounding box center [95, 327] width 98 height 15
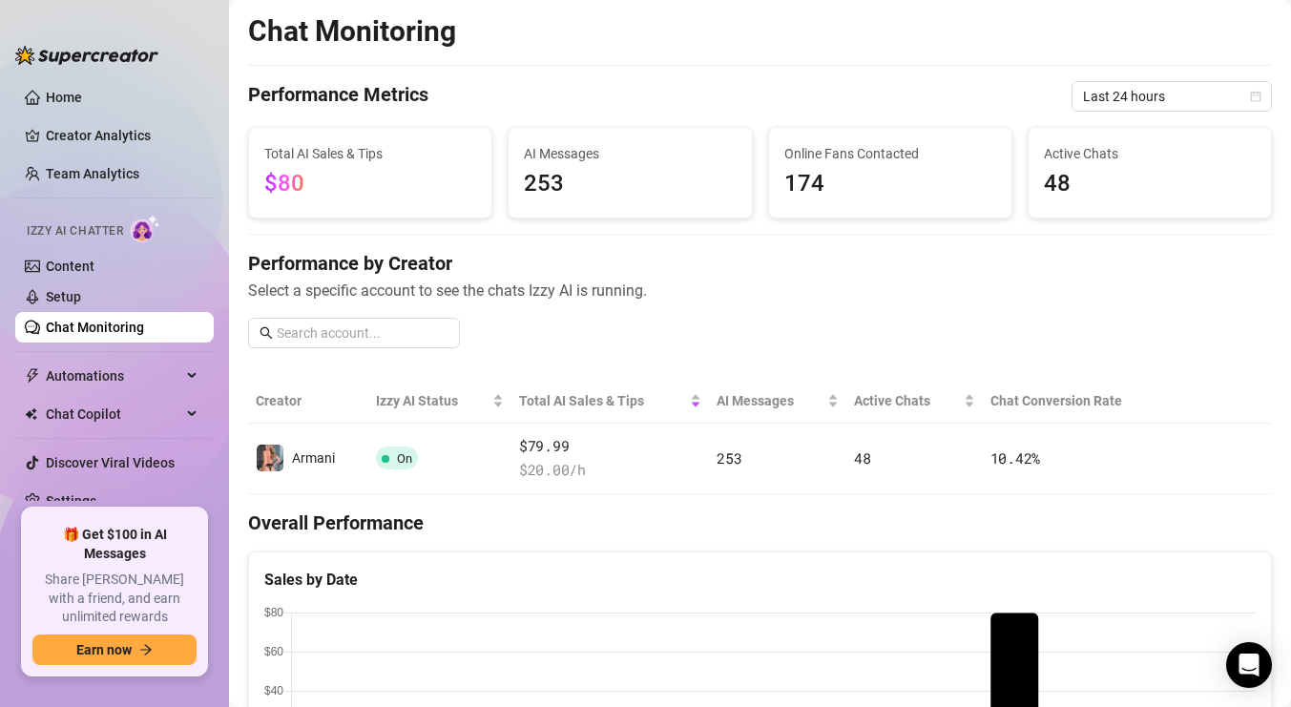
scroll to position [5, 0]
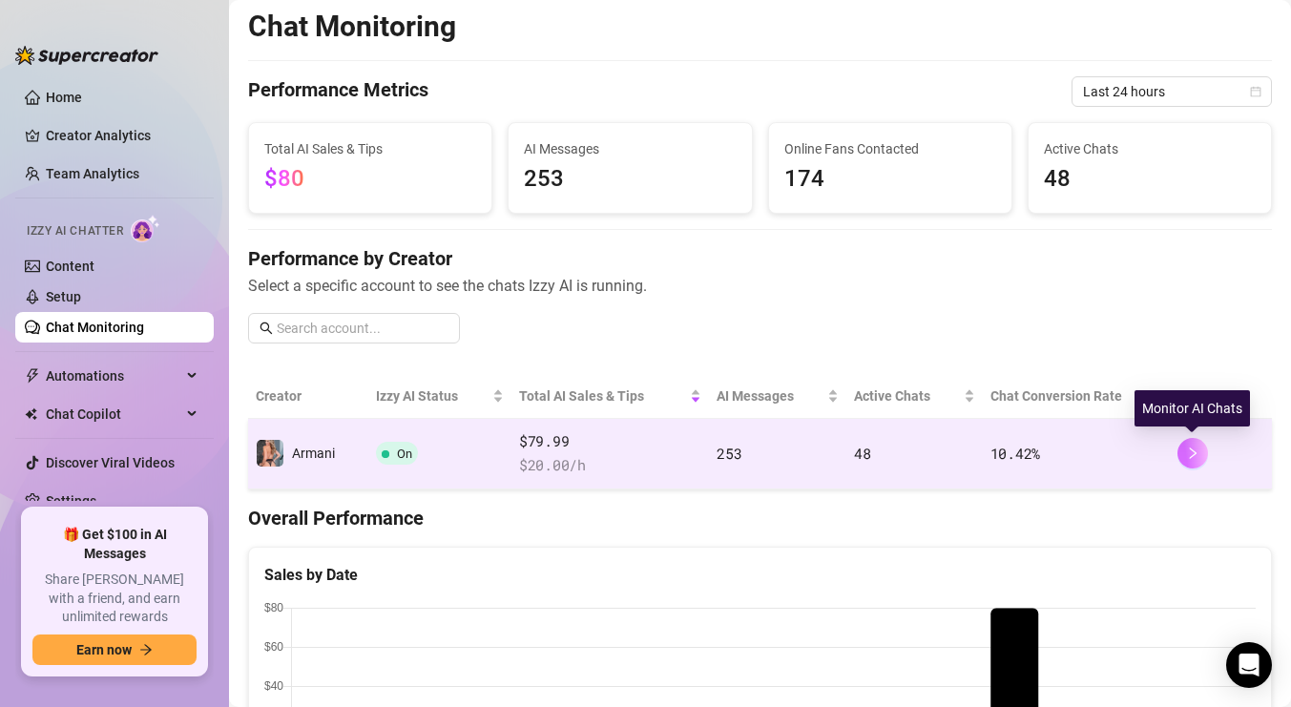
click at [1180, 452] on button "button" at bounding box center [1193, 453] width 31 height 31
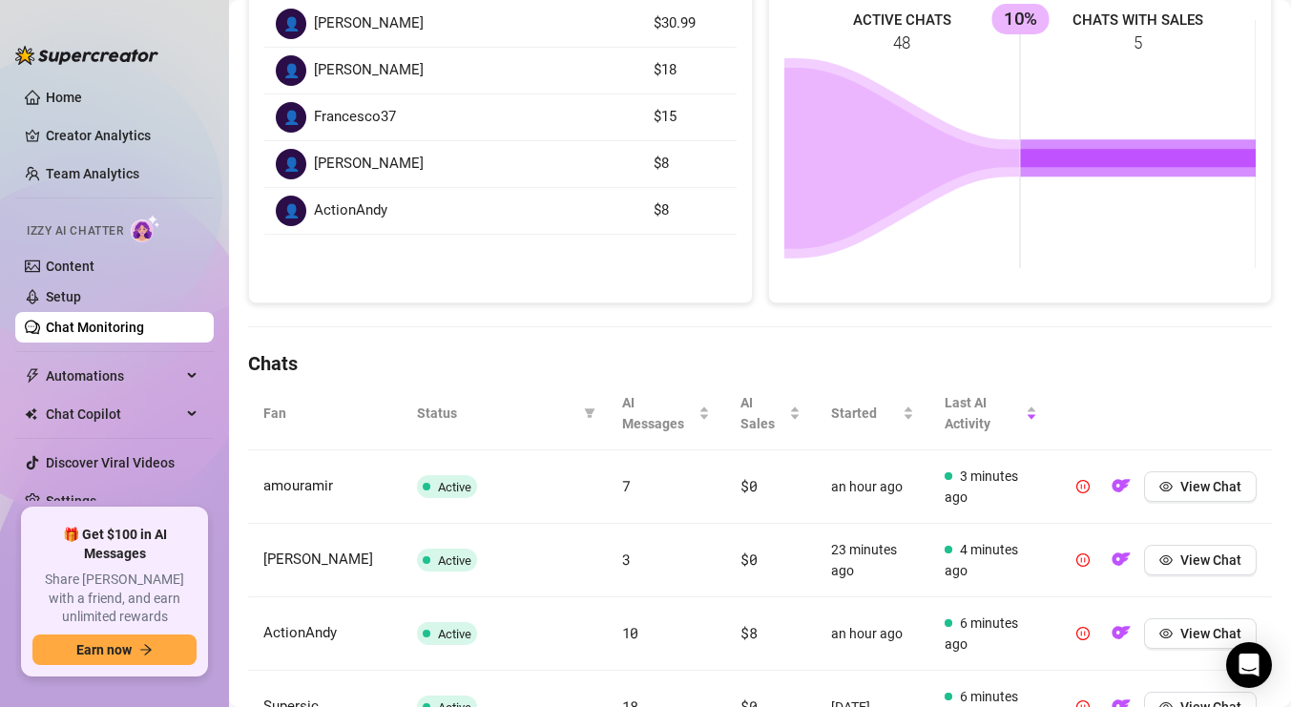
scroll to position [335, 0]
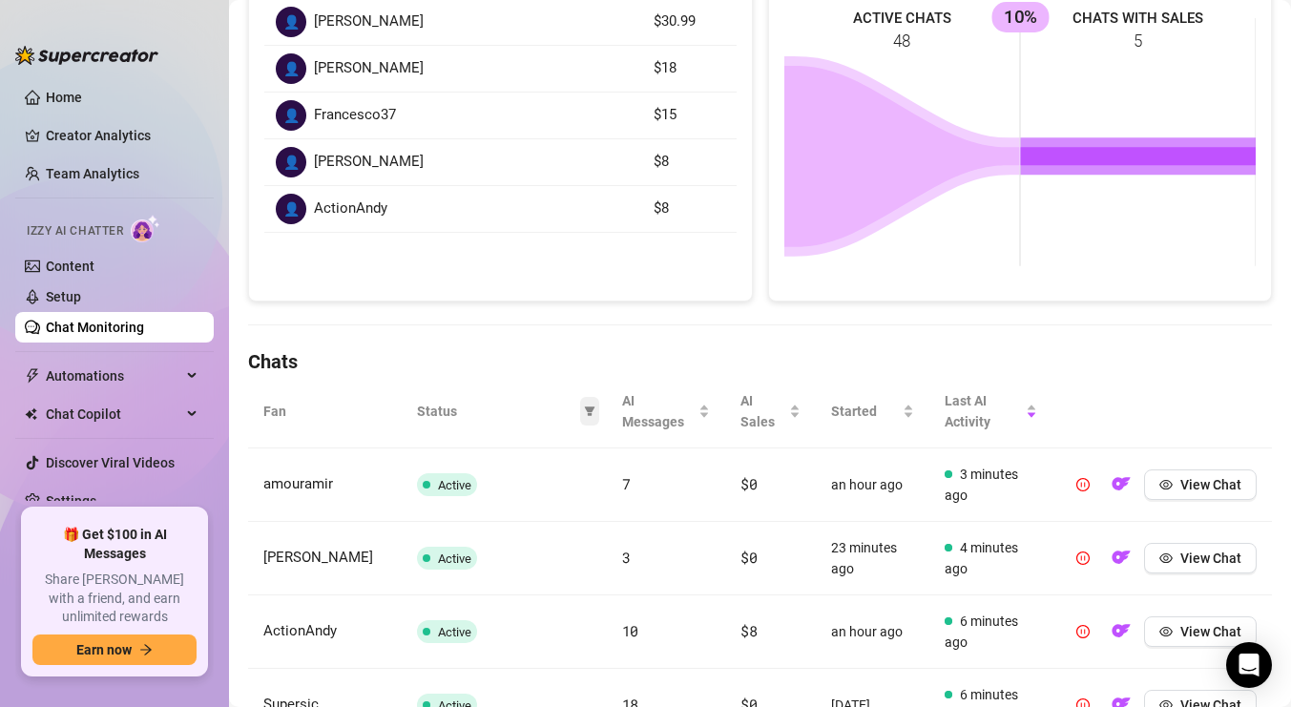
click at [594, 415] on icon "filter" at bounding box center [589, 411] width 11 height 11
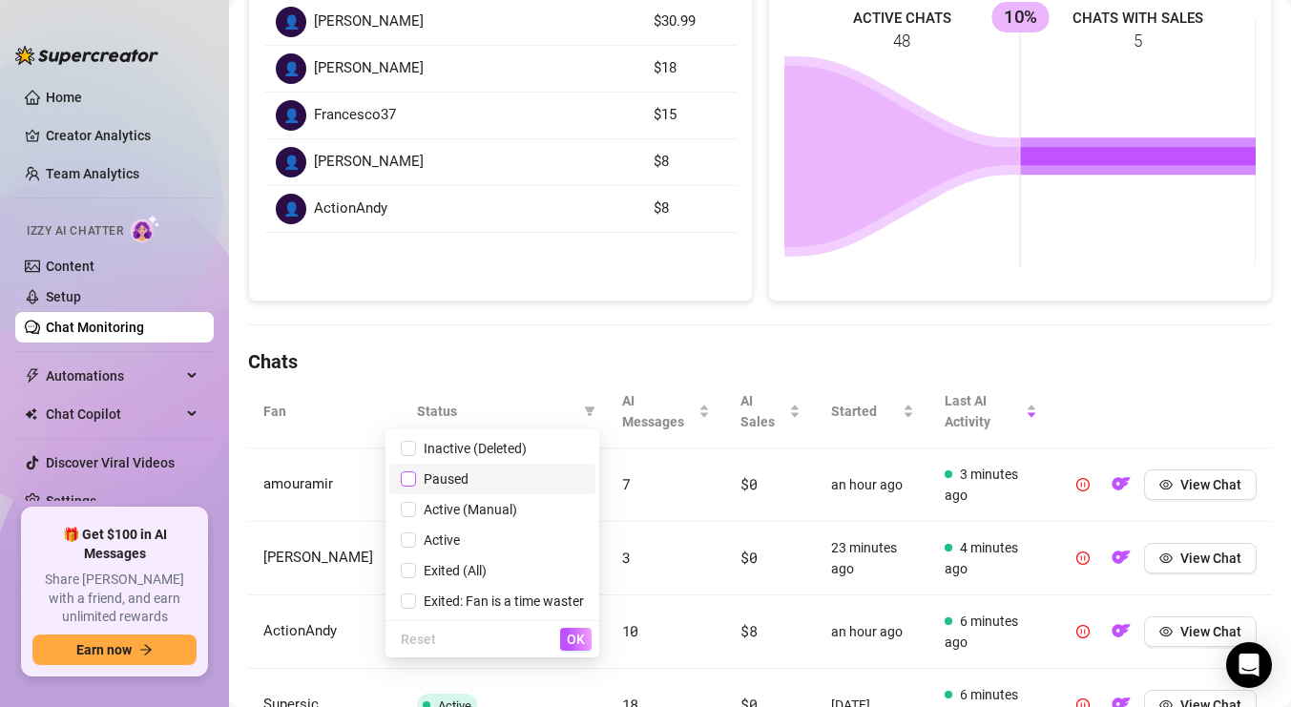
click at [412, 477] on input "checkbox" at bounding box center [408, 478] width 15 height 15
checkbox input "true"
click at [403, 563] on input "checkbox" at bounding box center [408, 570] width 15 height 15
checkbox input "true"
click at [581, 646] on span "OK" at bounding box center [576, 639] width 18 height 15
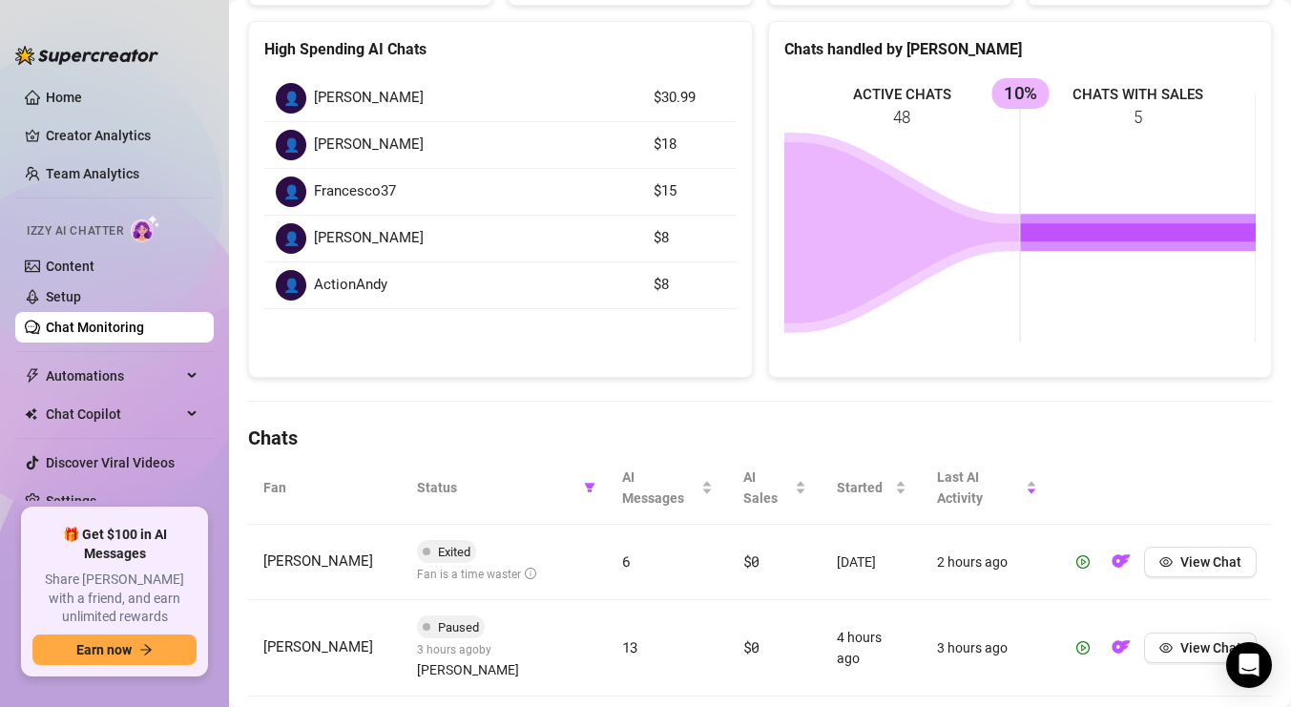
scroll to position [270, 0]
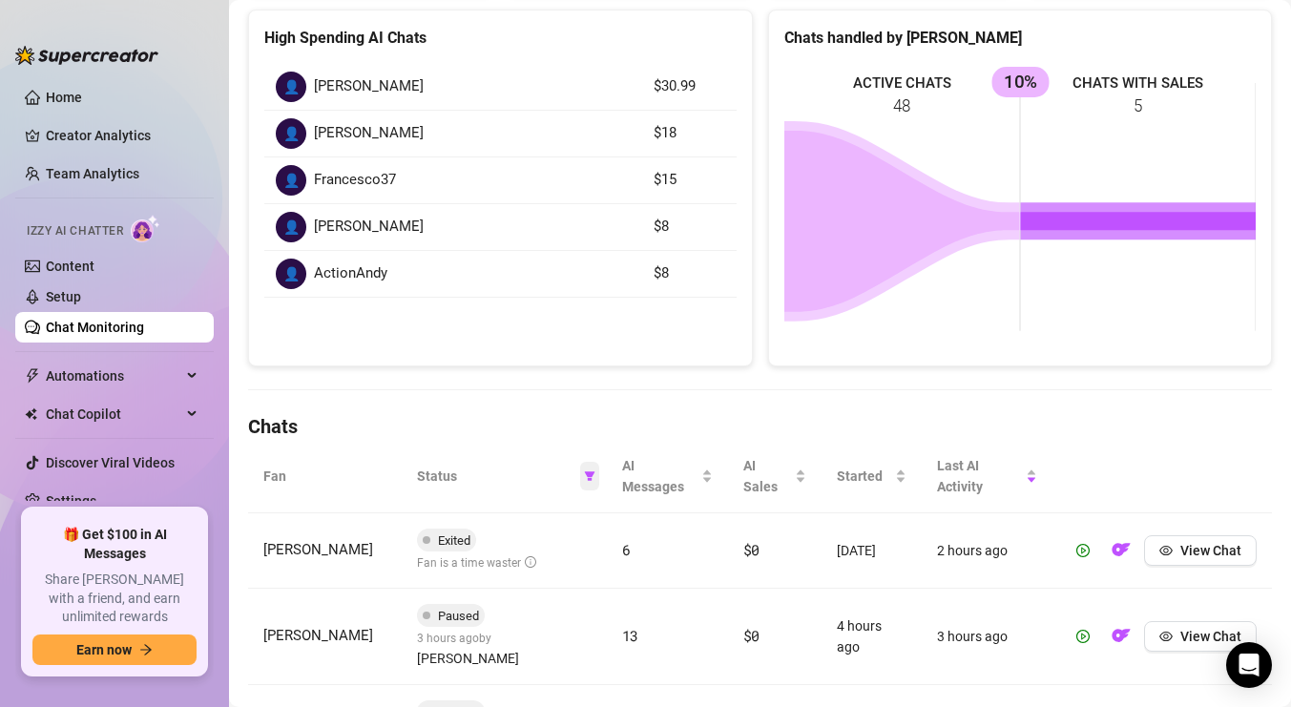
click at [591, 471] on icon "filter" at bounding box center [589, 476] width 11 height 11
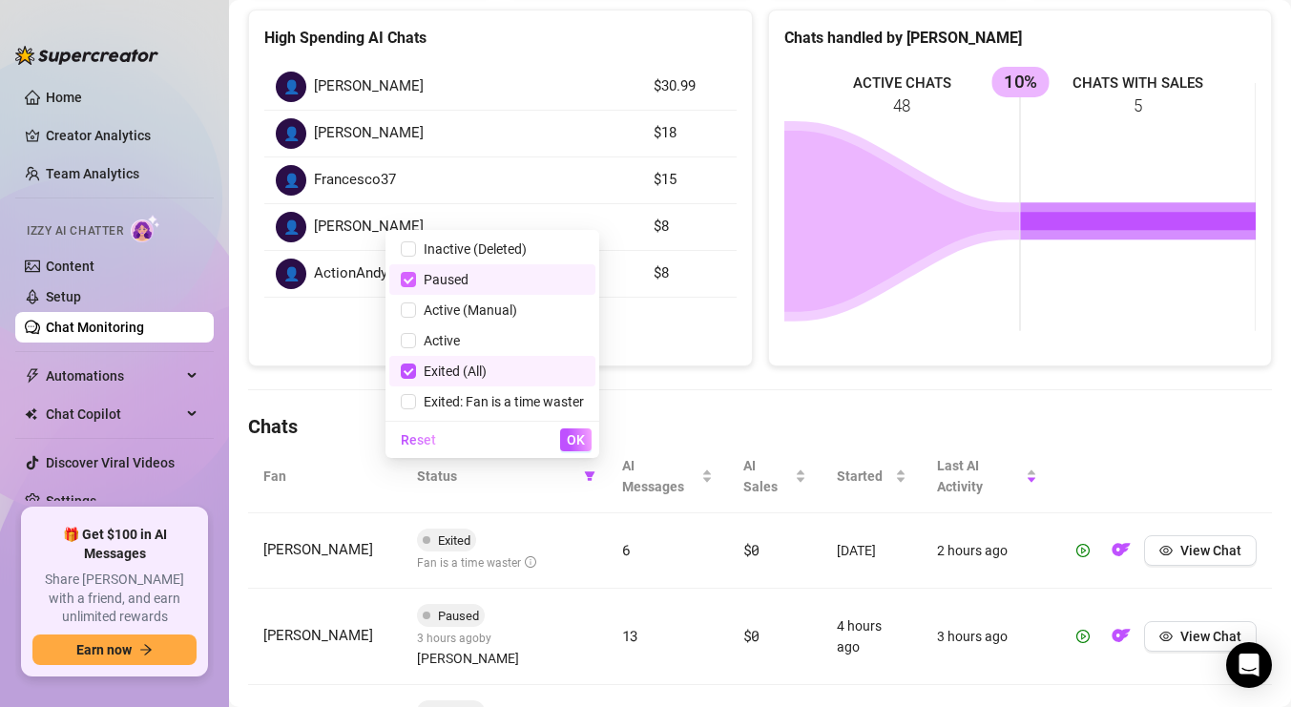
click at [403, 272] on input "checkbox" at bounding box center [408, 279] width 15 height 15
checkbox input "false"
click at [406, 366] on input "checkbox" at bounding box center [408, 371] width 15 height 15
checkbox input "false"
click at [567, 439] on span "OK" at bounding box center [576, 439] width 18 height 15
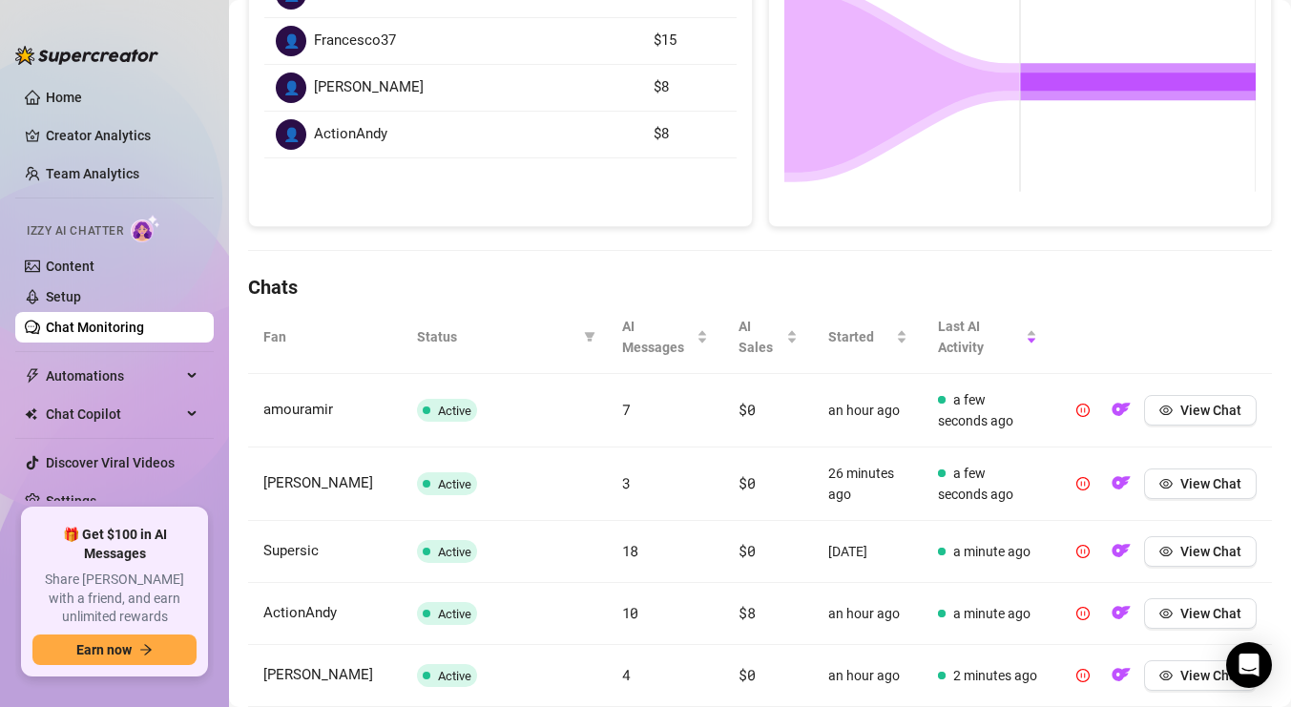
scroll to position [405, 0]
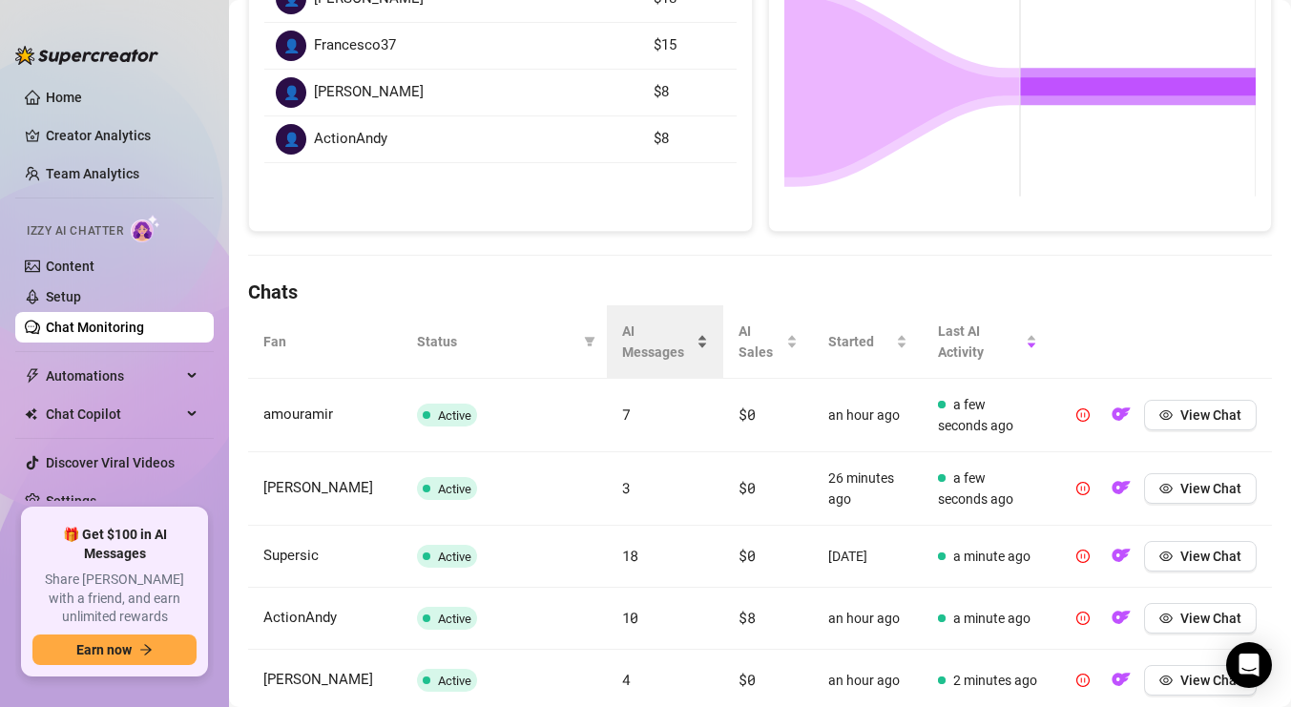
click at [701, 342] on div "AI Messages" at bounding box center [665, 342] width 87 height 42
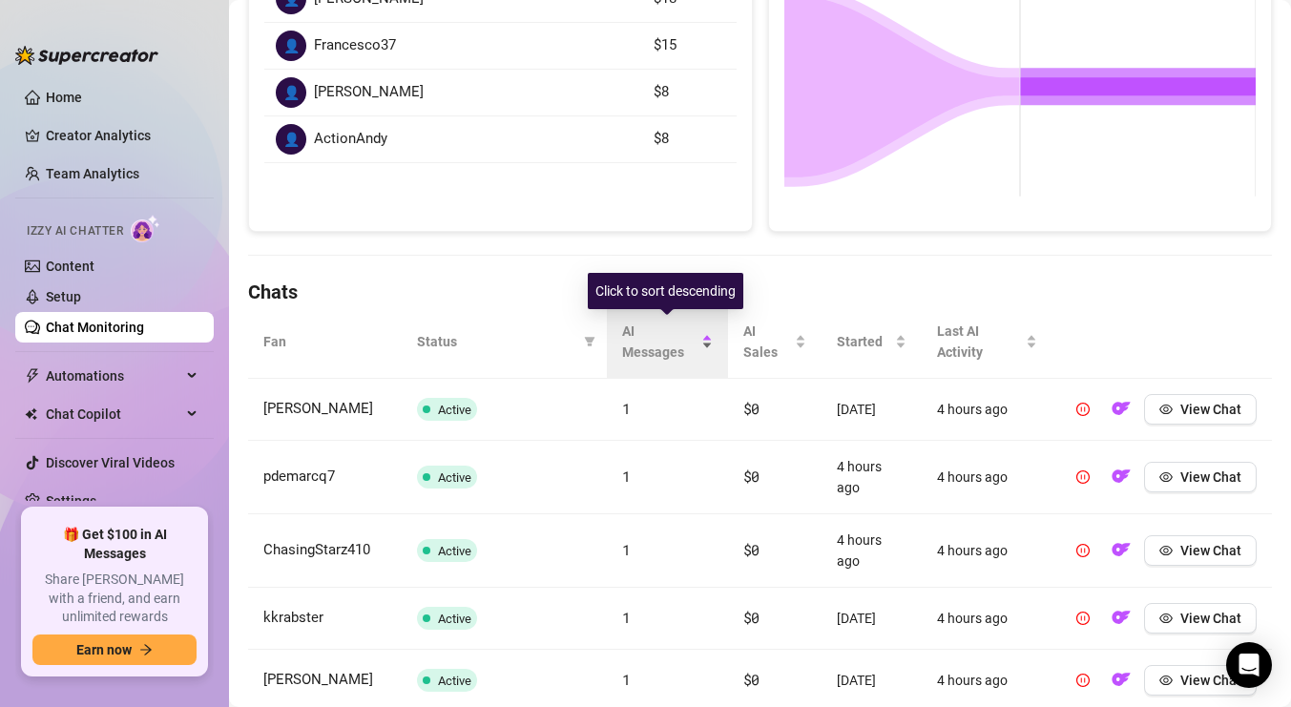
click at [701, 342] on div "AI Messages" at bounding box center [667, 342] width 91 height 42
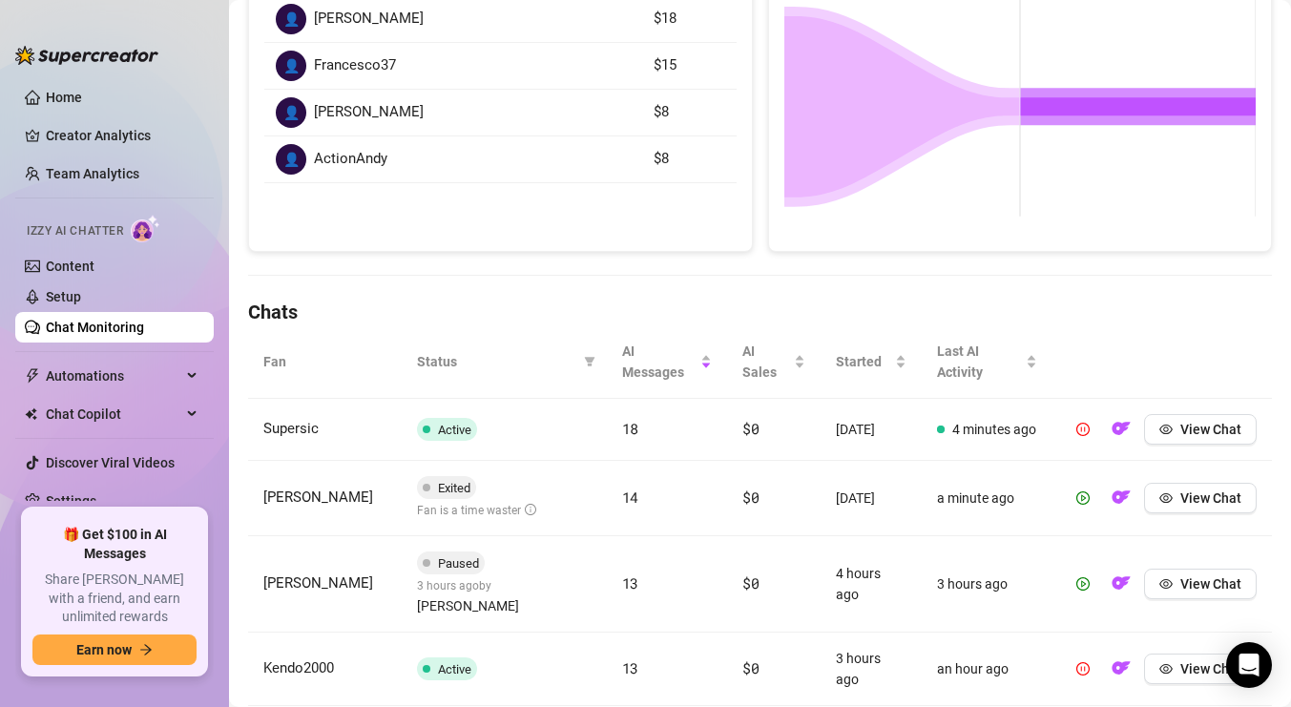
scroll to position [380, 0]
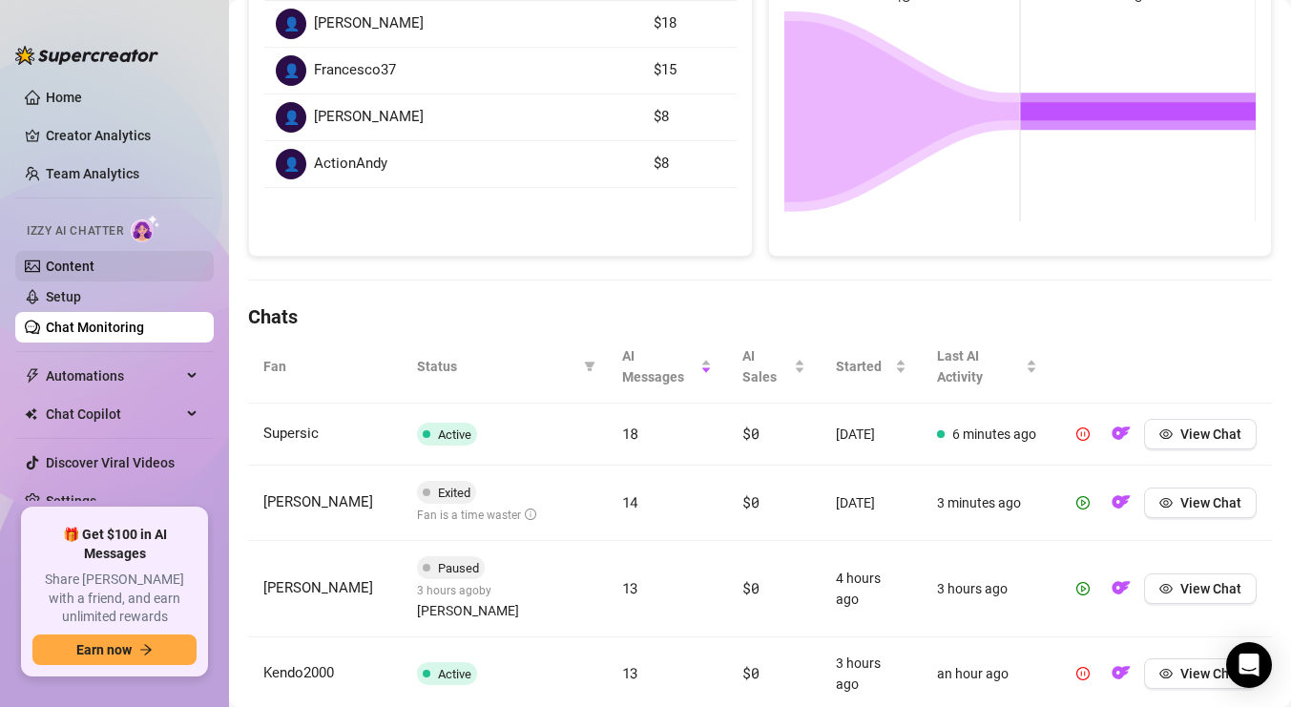
click at [85, 273] on link "Content" at bounding box center [70, 266] width 49 height 15
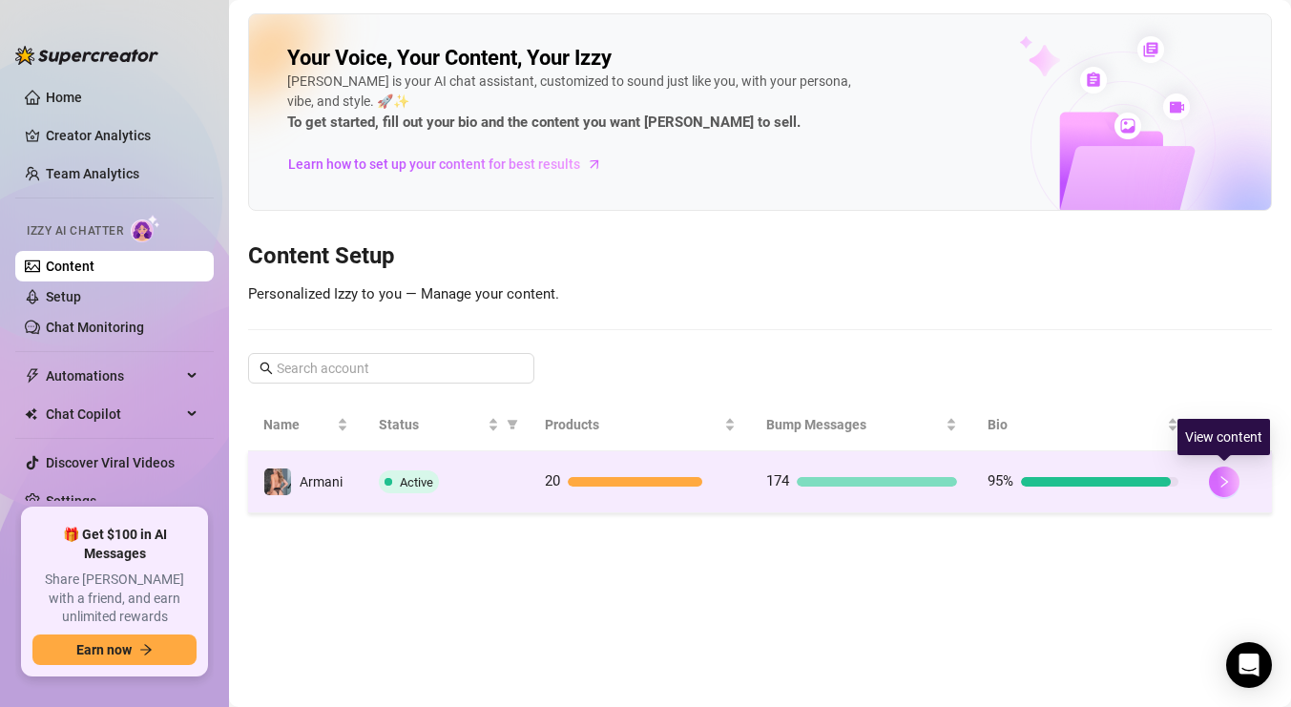
click at [1227, 479] on icon "right" at bounding box center [1224, 481] width 13 height 13
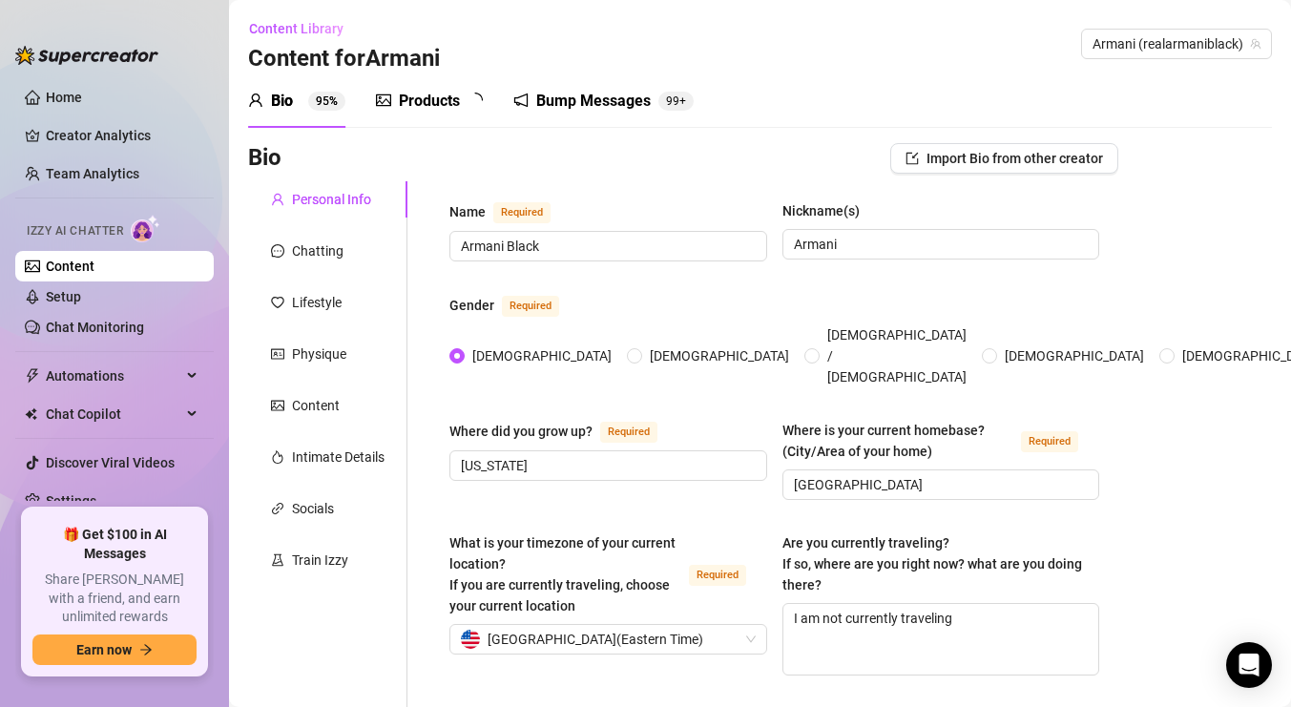
radio input "true"
type input "December 30th, 1990"
click at [81, 292] on link "Setup" at bounding box center [63, 296] width 35 height 15
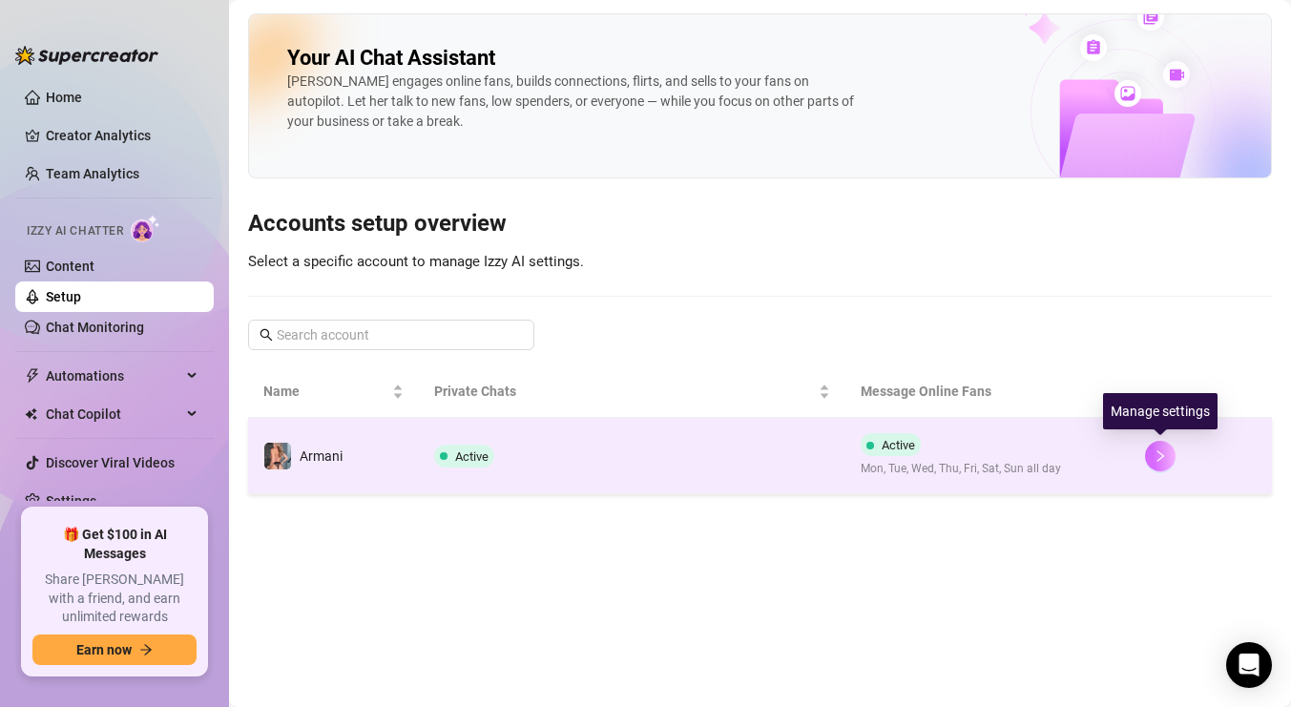
click at [1164, 448] on button "button" at bounding box center [1160, 456] width 31 height 31
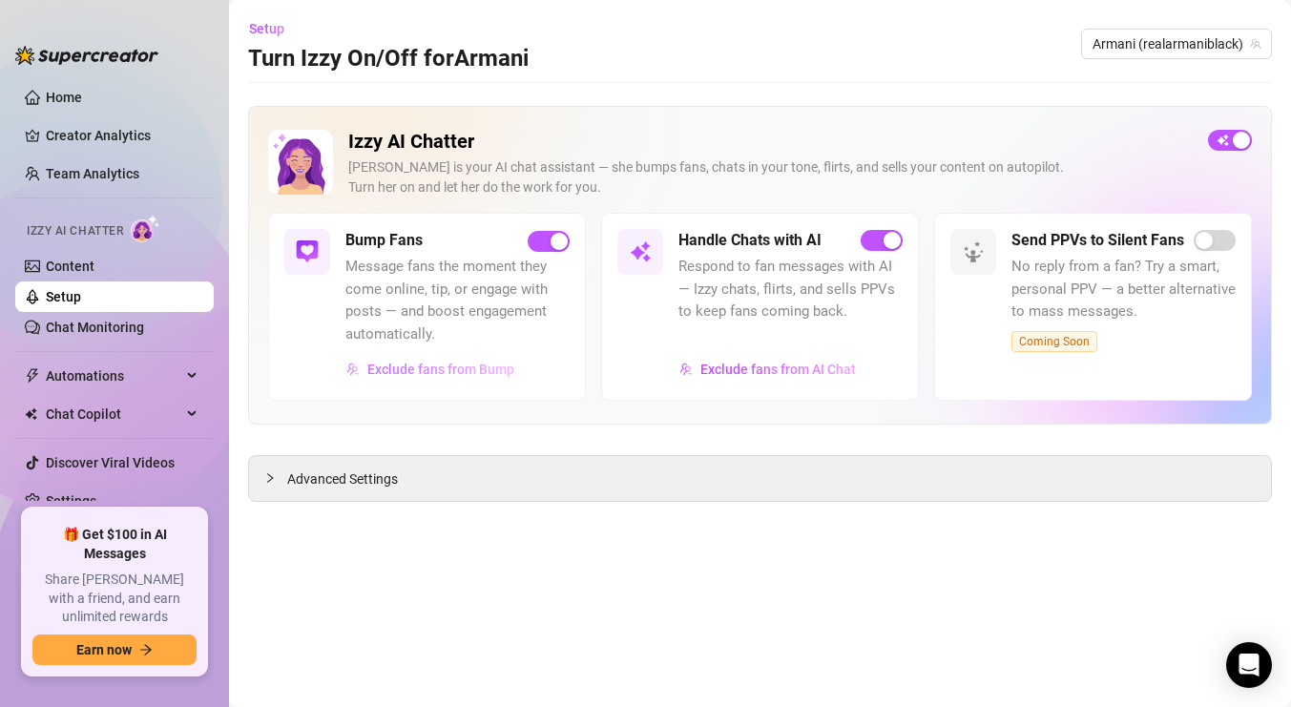
click at [478, 363] on span "Exclude fans from Bump" at bounding box center [440, 369] width 147 height 15
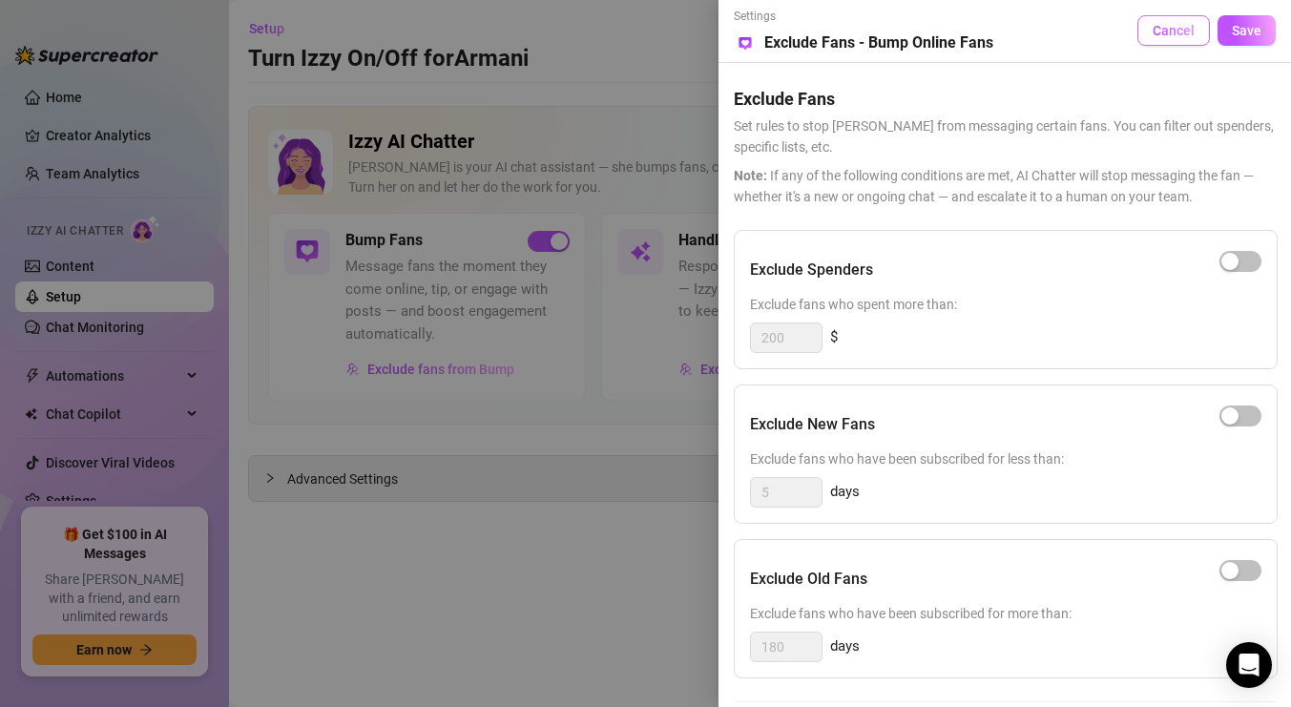
click at [1160, 38] on button "Cancel" at bounding box center [1174, 30] width 73 height 31
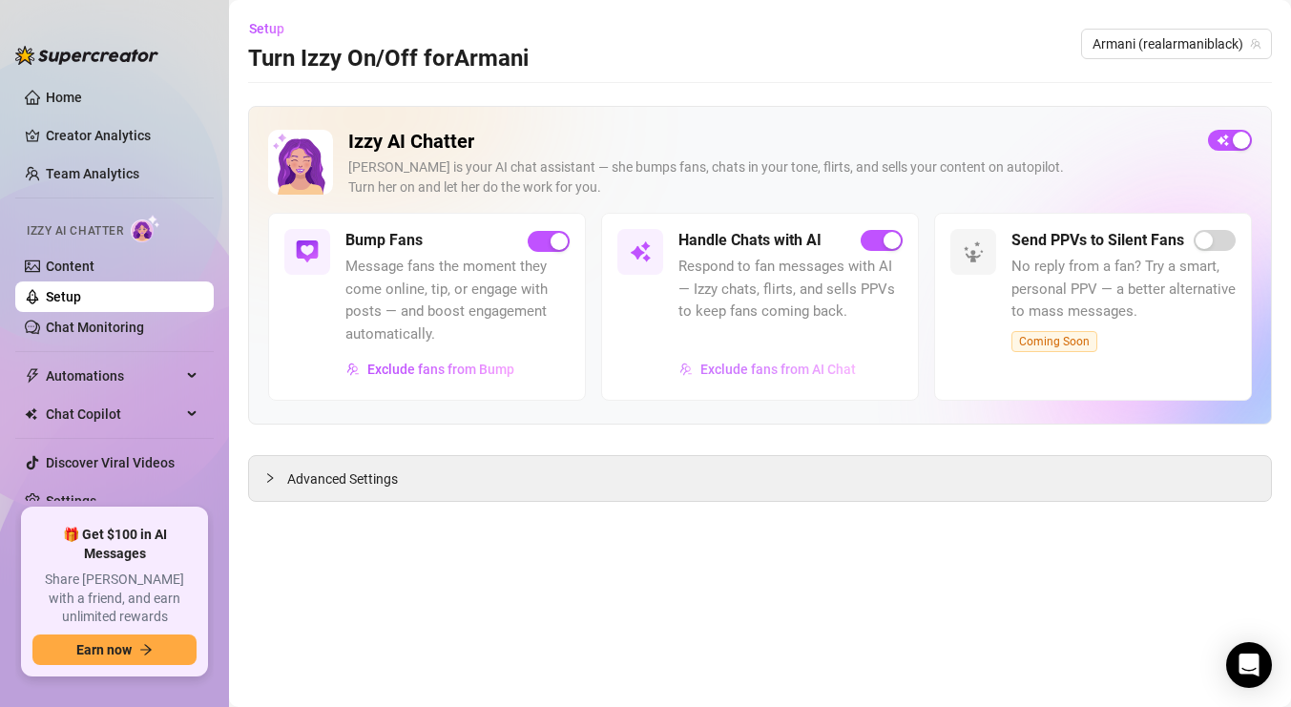
click at [759, 366] on span "Exclude fans from AI Chat" at bounding box center [779, 369] width 156 height 15
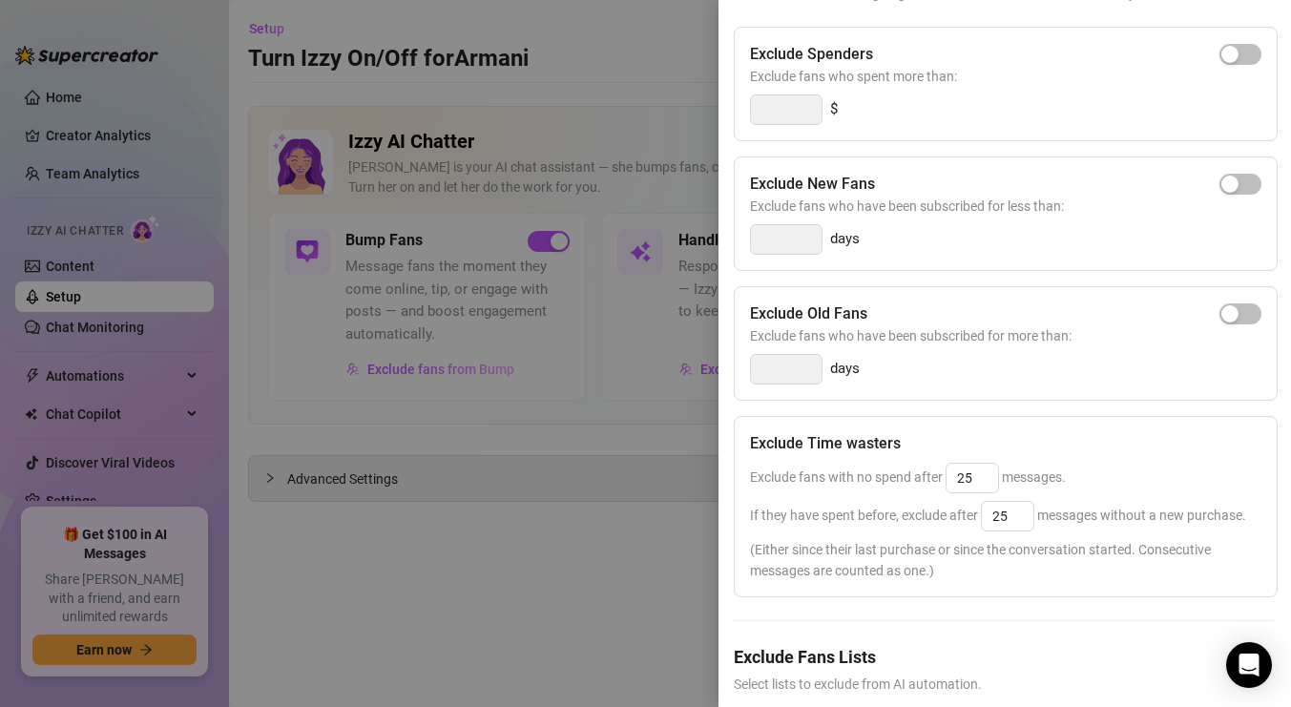
scroll to position [275, 0]
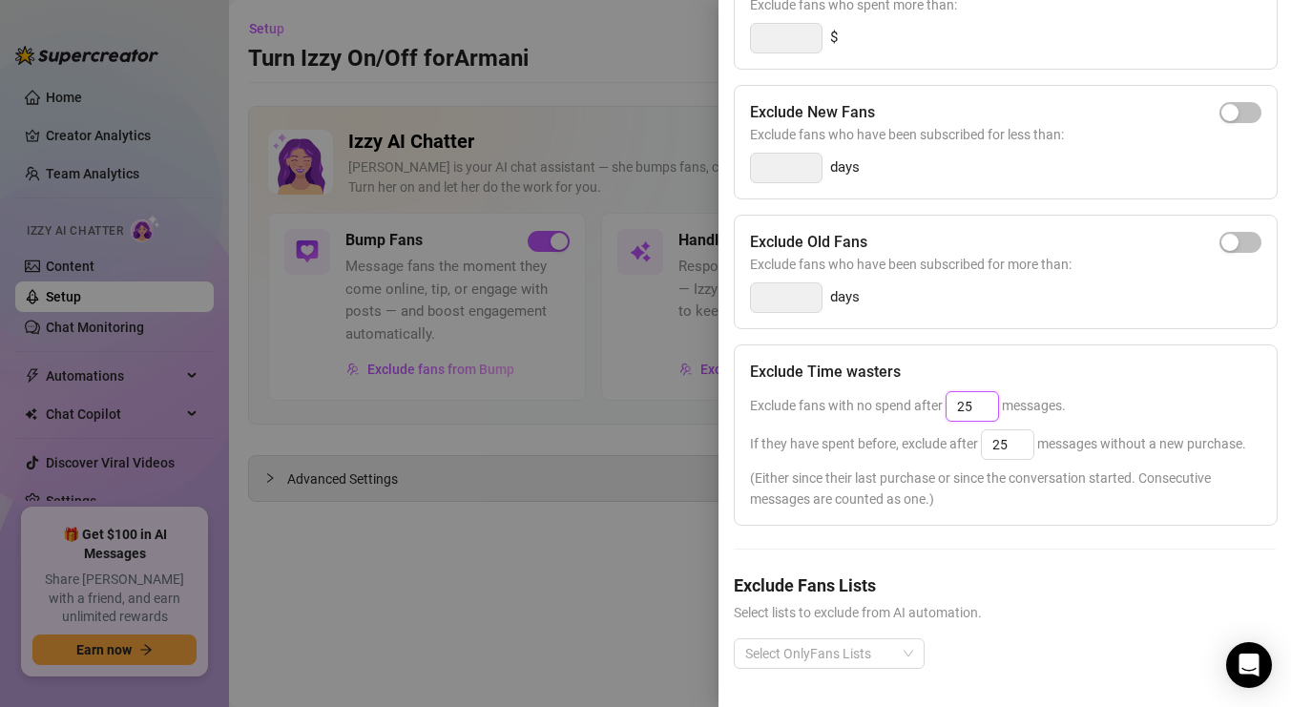
click at [982, 406] on input "25" at bounding box center [973, 406] width 52 height 29
type input "2"
type input "`"
type input "2"
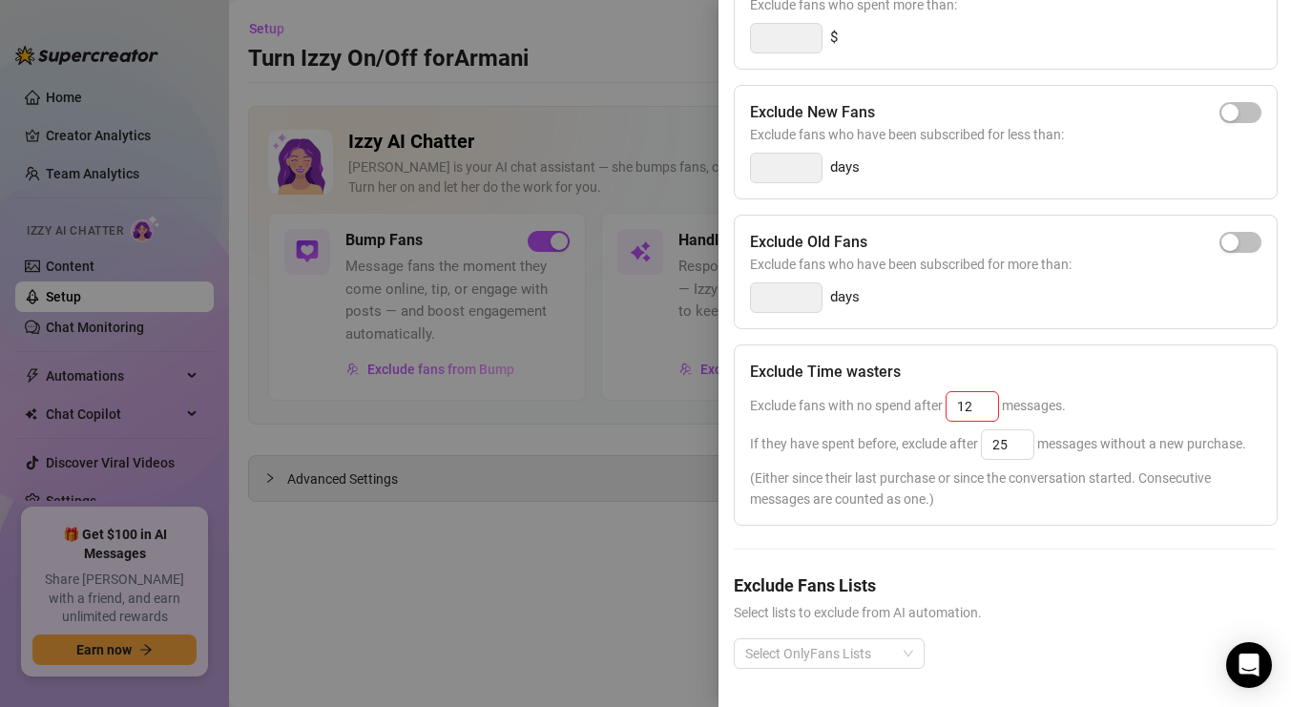
type input "25"
click at [1006, 536] on div "Exclude Spenders Exclude fans who spent more than: $ Exclude New Fans Exclude f…" at bounding box center [1005, 327] width 542 height 744
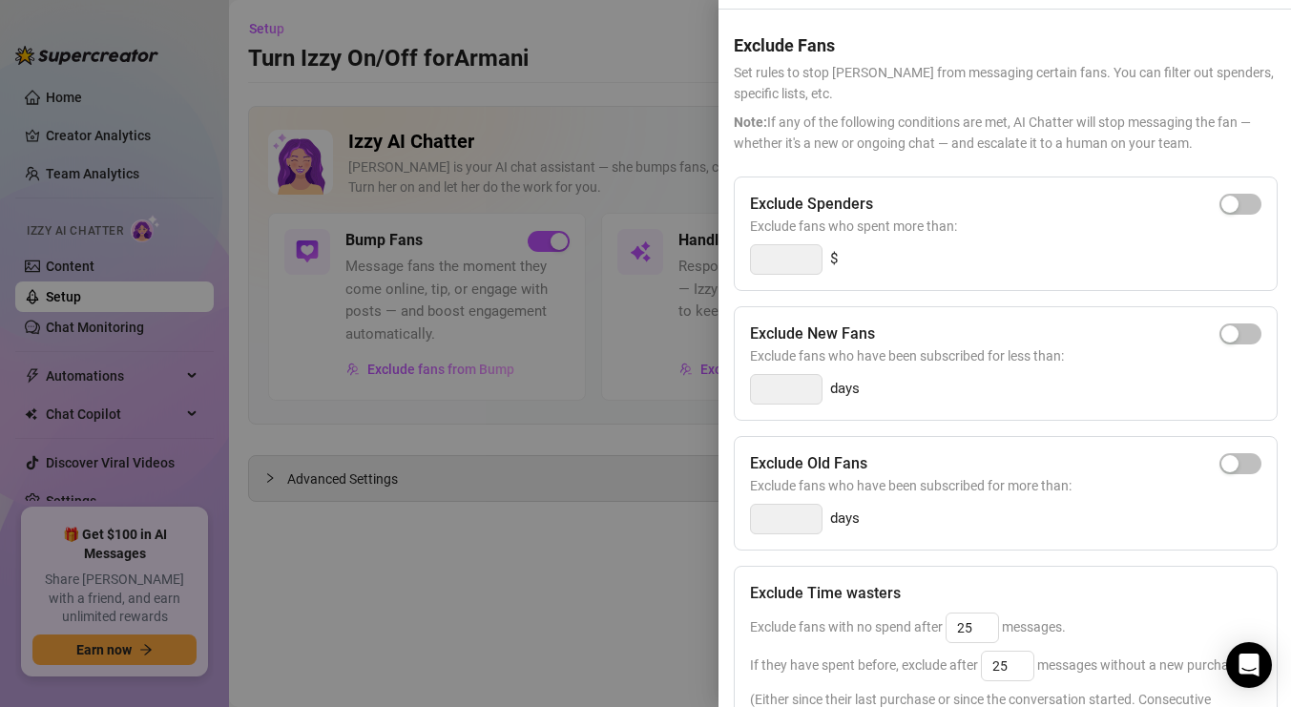
scroll to position [0, 0]
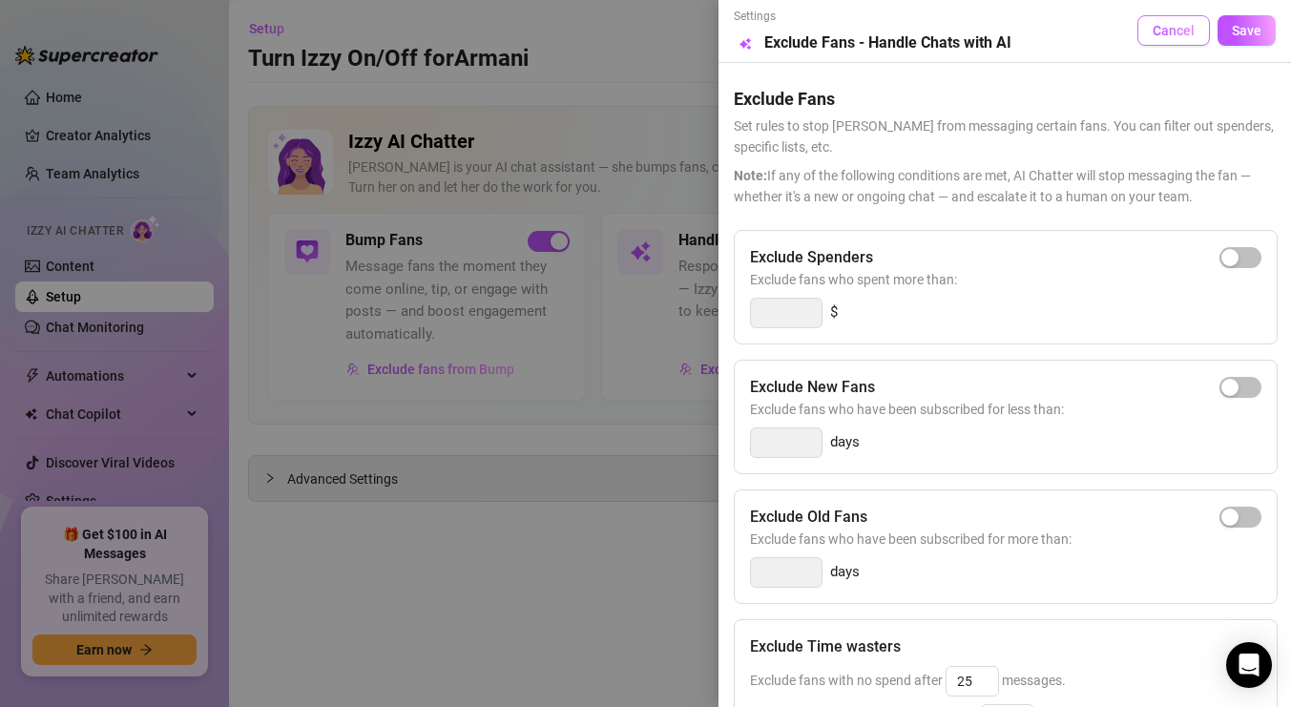
click at [1167, 22] on button "Cancel" at bounding box center [1174, 30] width 73 height 31
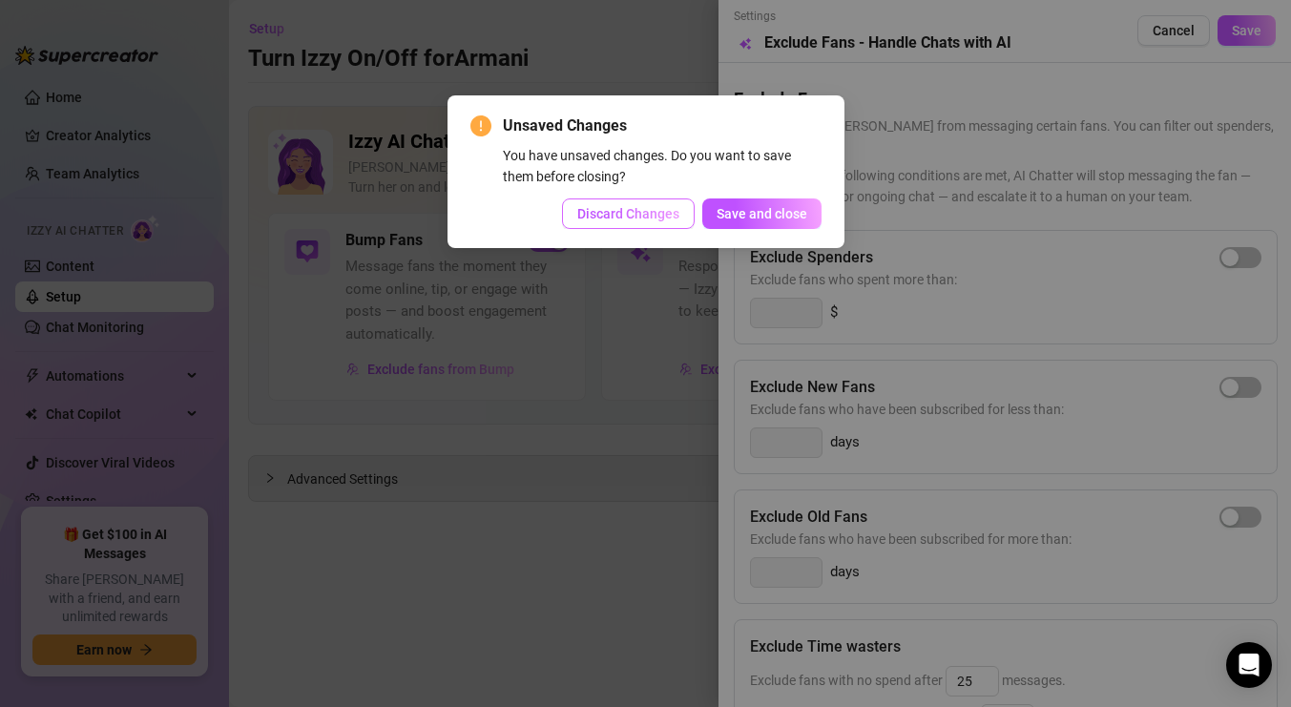
click at [670, 219] on span "Discard Changes" at bounding box center [628, 213] width 102 height 15
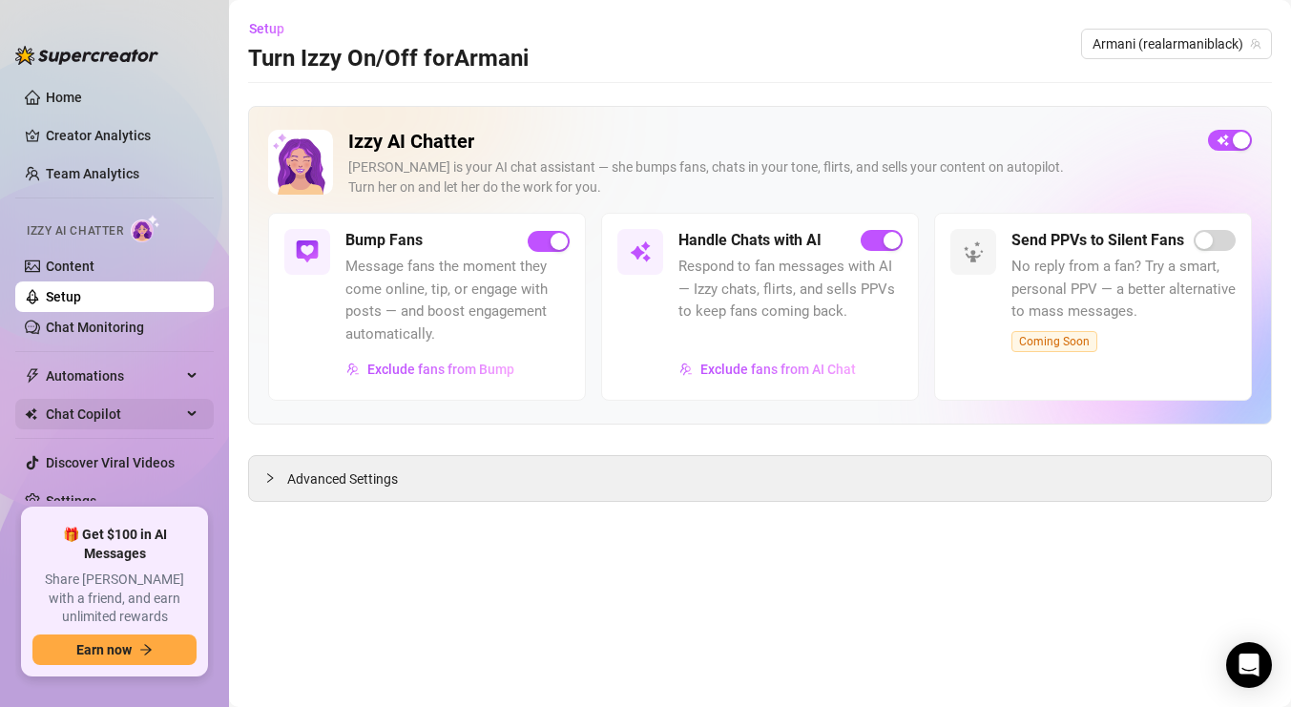
click at [184, 418] on div "Chat Copilot" at bounding box center [114, 414] width 199 height 31
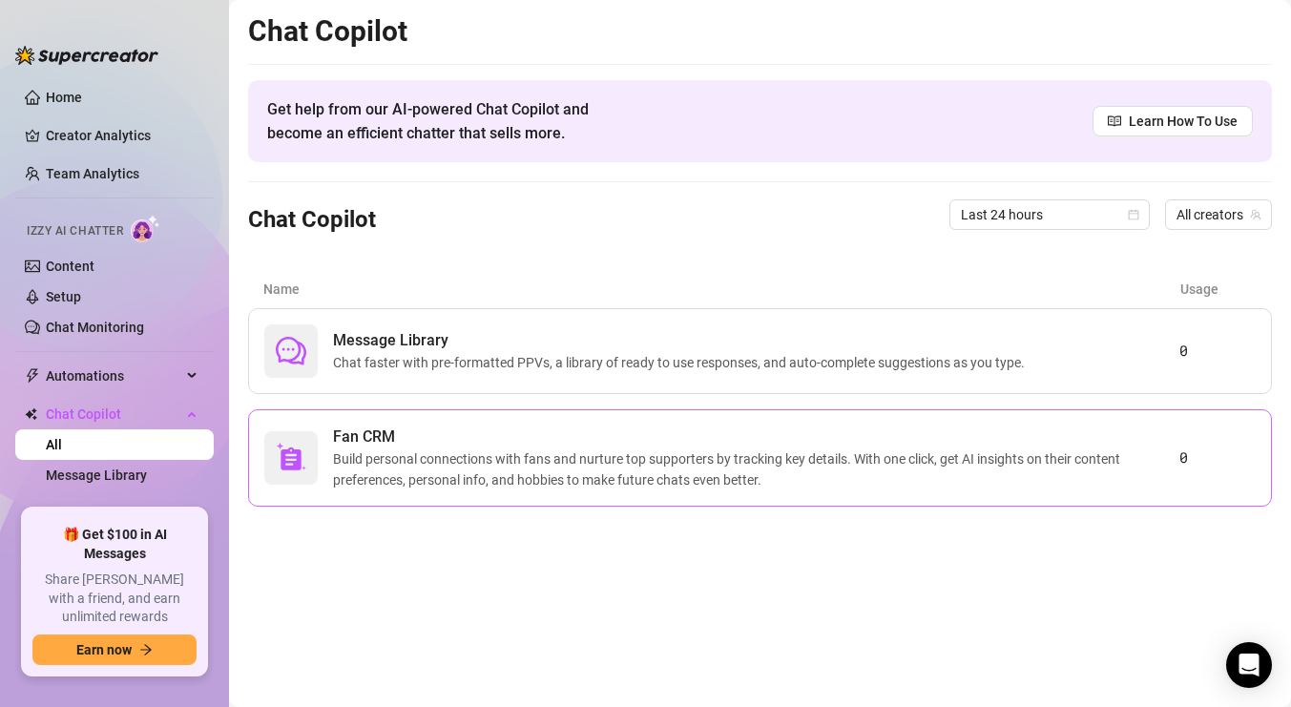
click at [781, 468] on span "Build personal connections with fans and nurture top supporters by tracking key…" at bounding box center [756, 470] width 847 height 42
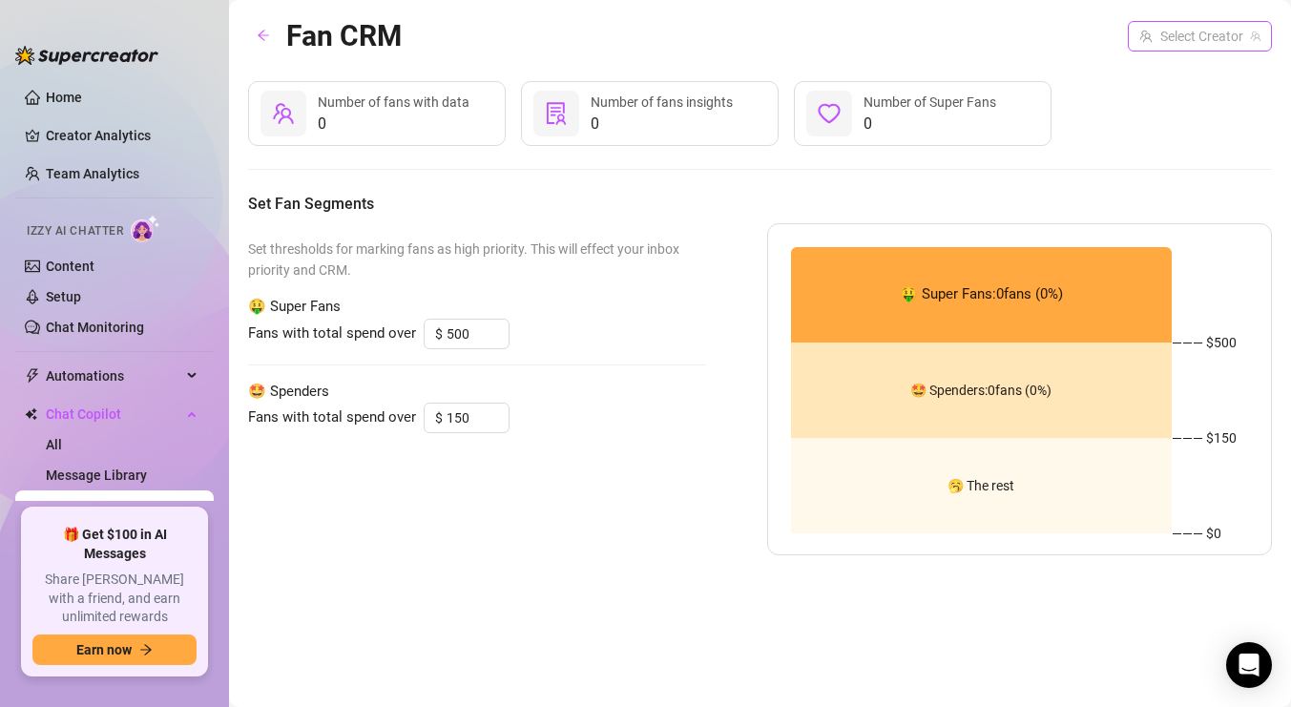
click at [1241, 38] on input "search" at bounding box center [1192, 36] width 104 height 29
click at [1197, 82] on span "( realarmaniblack )" at bounding box center [1204, 75] width 105 height 21
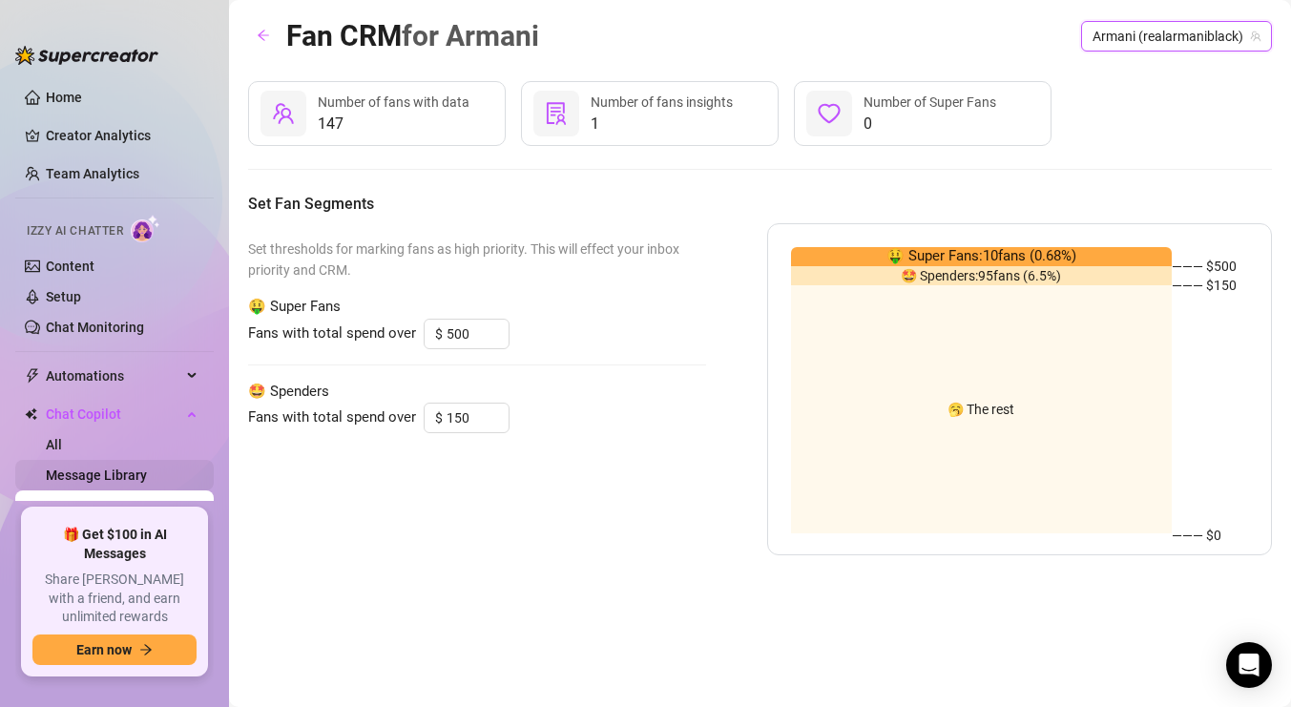
click at [135, 470] on link "Message Library" at bounding box center [96, 475] width 101 height 15
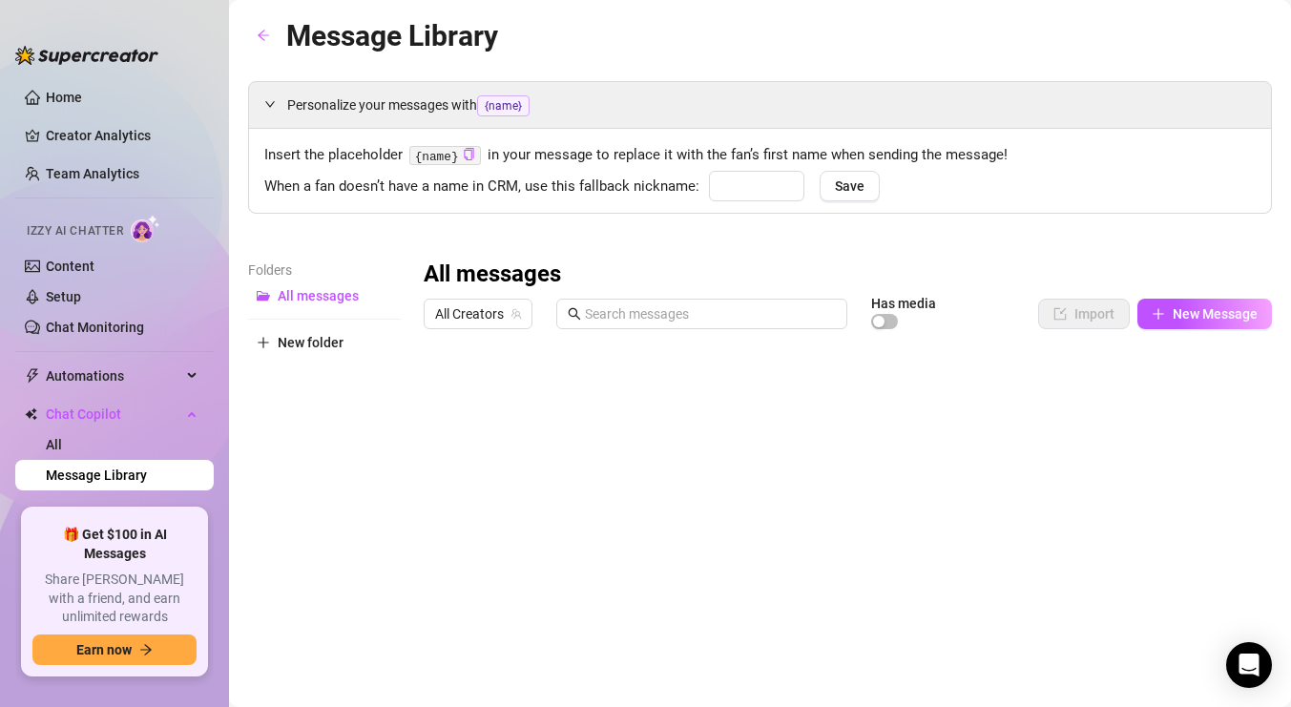
type input "babe"
click at [61, 437] on link "All" at bounding box center [54, 444] width 16 height 15
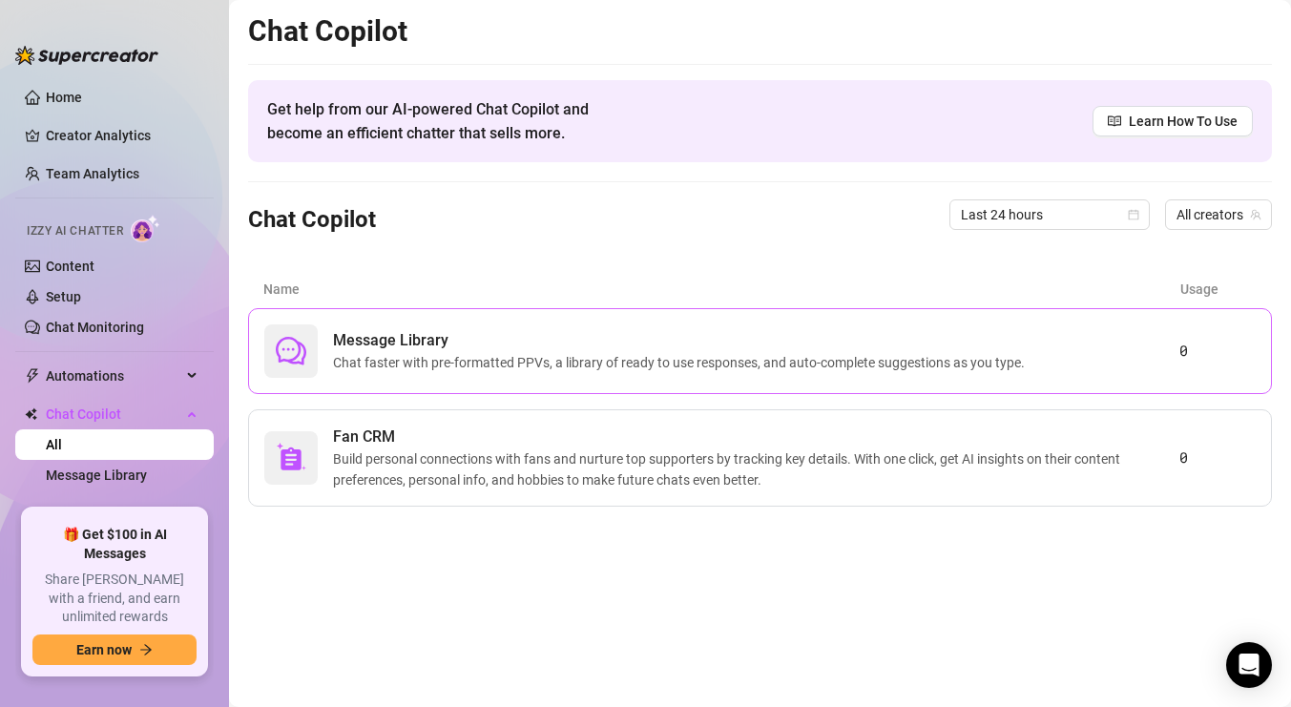
click at [651, 363] on span "Chat faster with pre-formatted PPVs, a library of ready to use responses, and a…" at bounding box center [683, 362] width 700 height 21
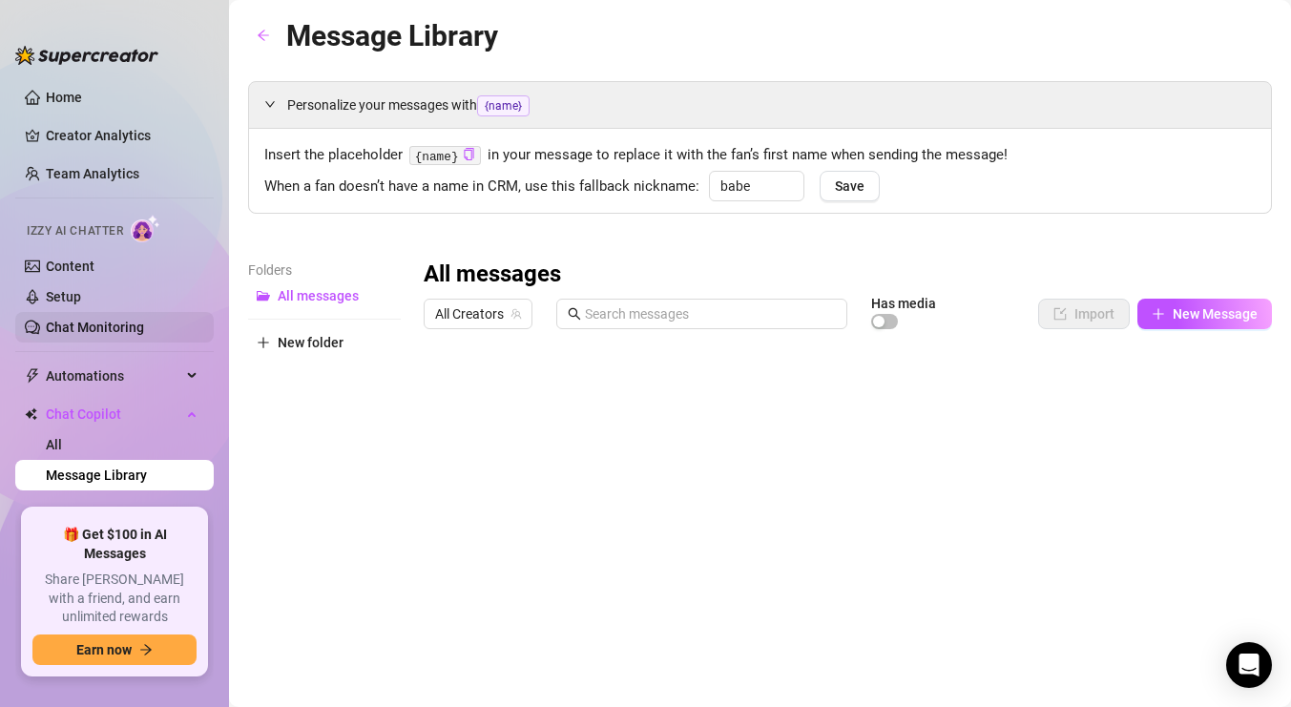
click at [144, 330] on link "Chat Monitoring" at bounding box center [95, 327] width 98 height 15
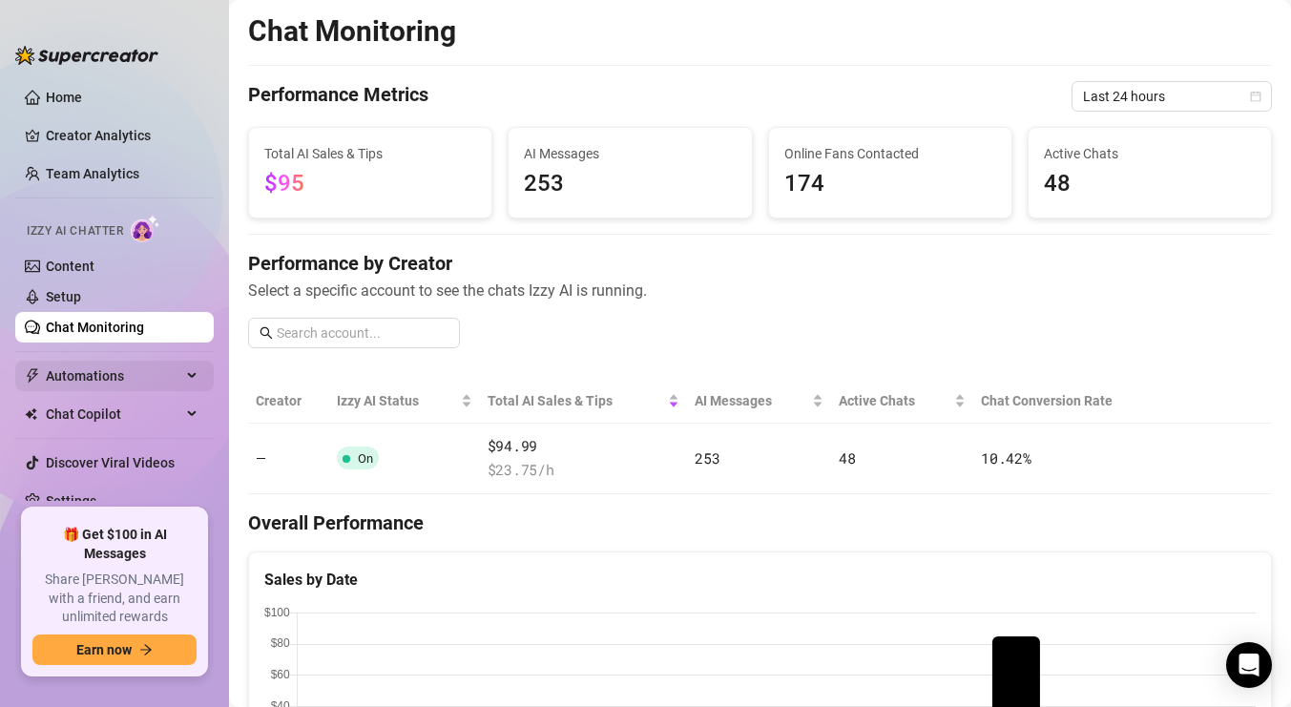
click at [190, 369] on div "Automations" at bounding box center [114, 376] width 199 height 31
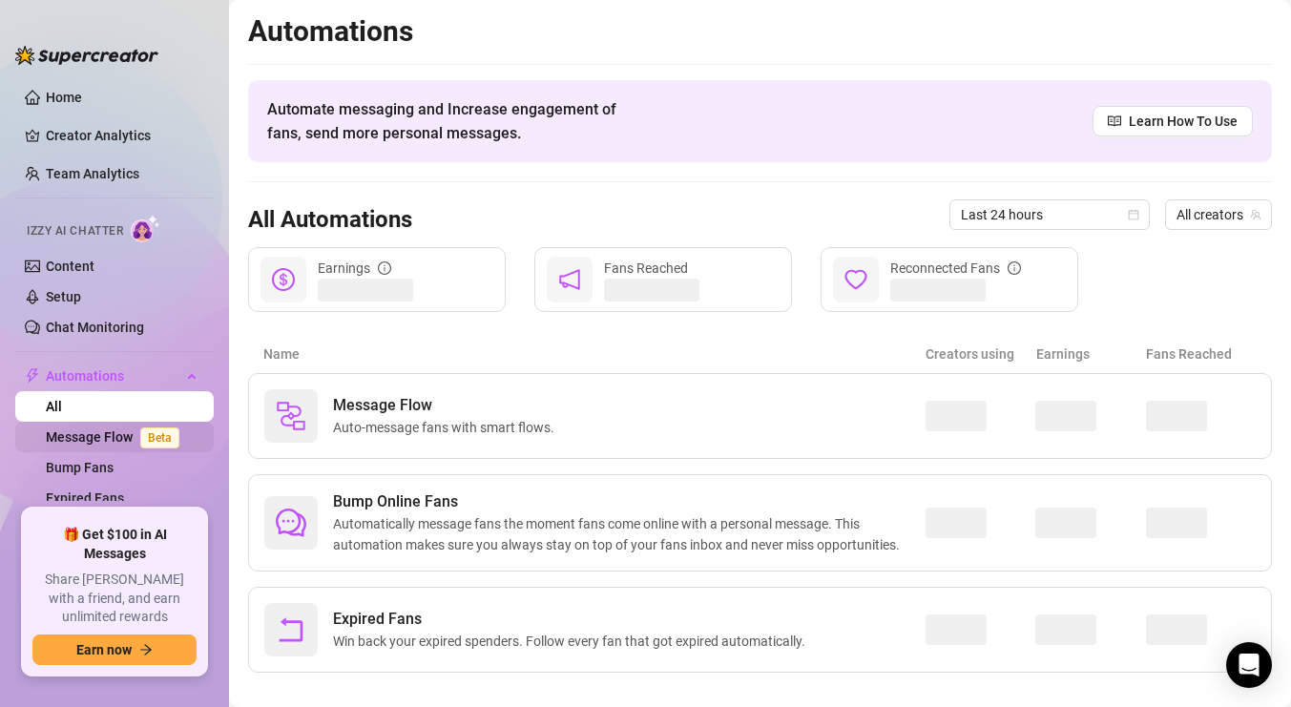
click at [94, 434] on link "Message Flow Beta" at bounding box center [116, 436] width 141 height 15
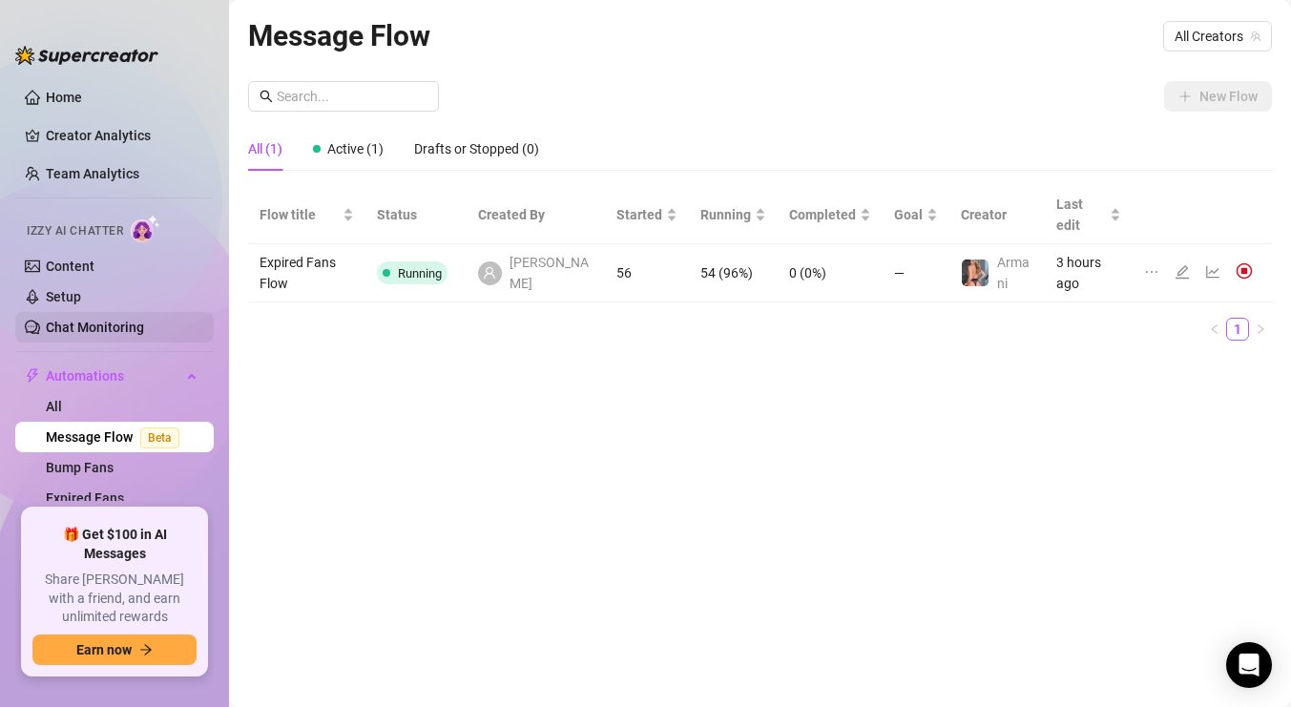
click at [85, 324] on link "Chat Monitoring" at bounding box center [95, 327] width 98 height 15
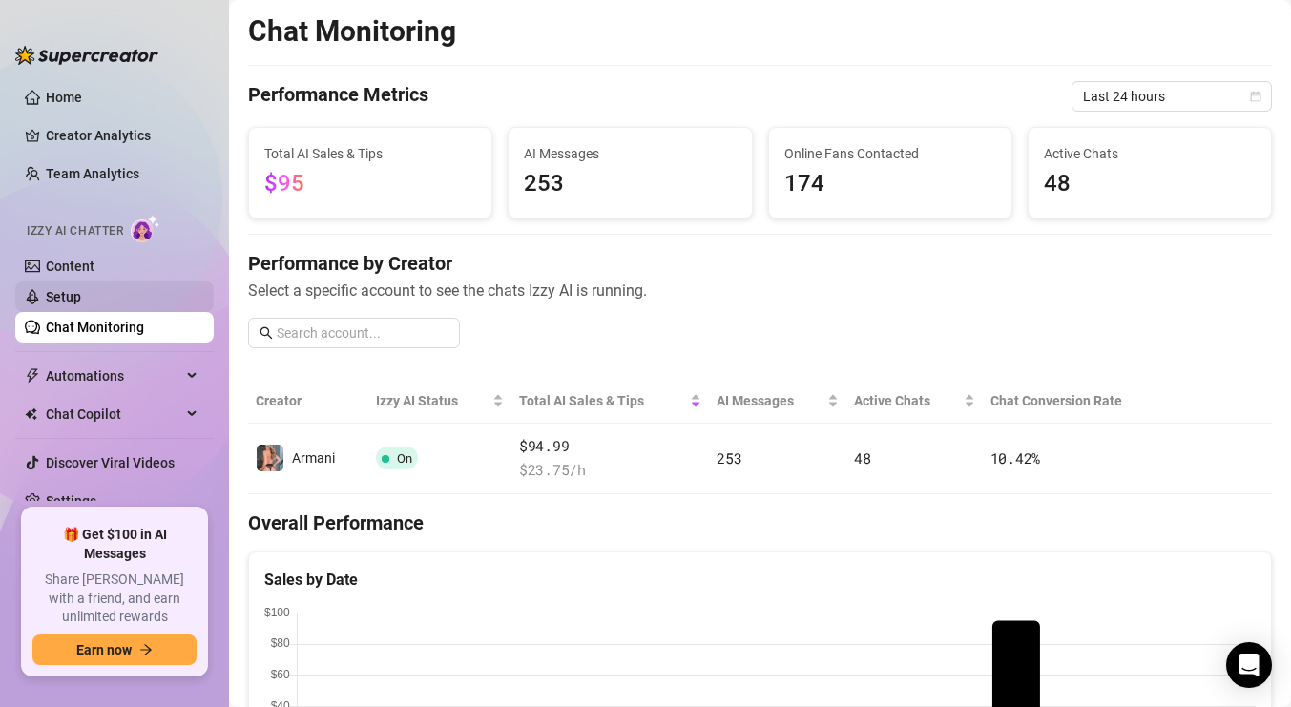
click at [50, 297] on link "Setup" at bounding box center [63, 296] width 35 height 15
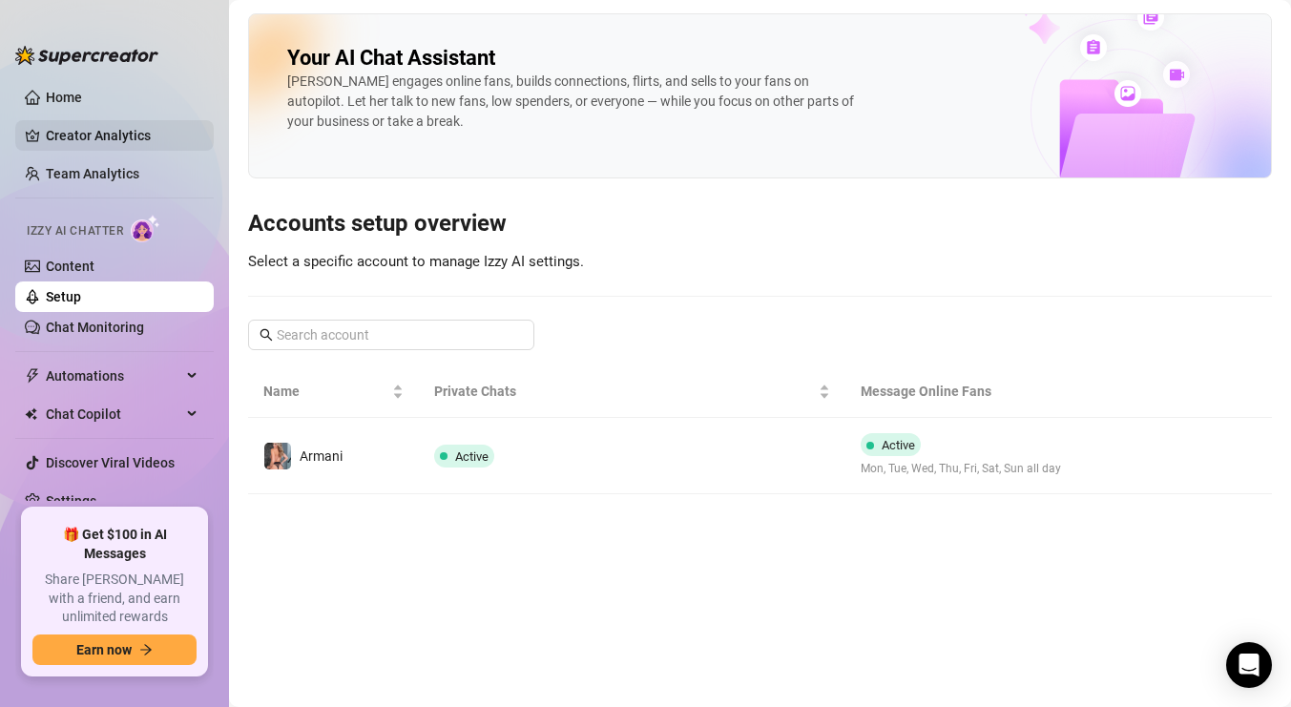
click at [103, 135] on link "Creator Analytics" at bounding box center [122, 135] width 153 height 31
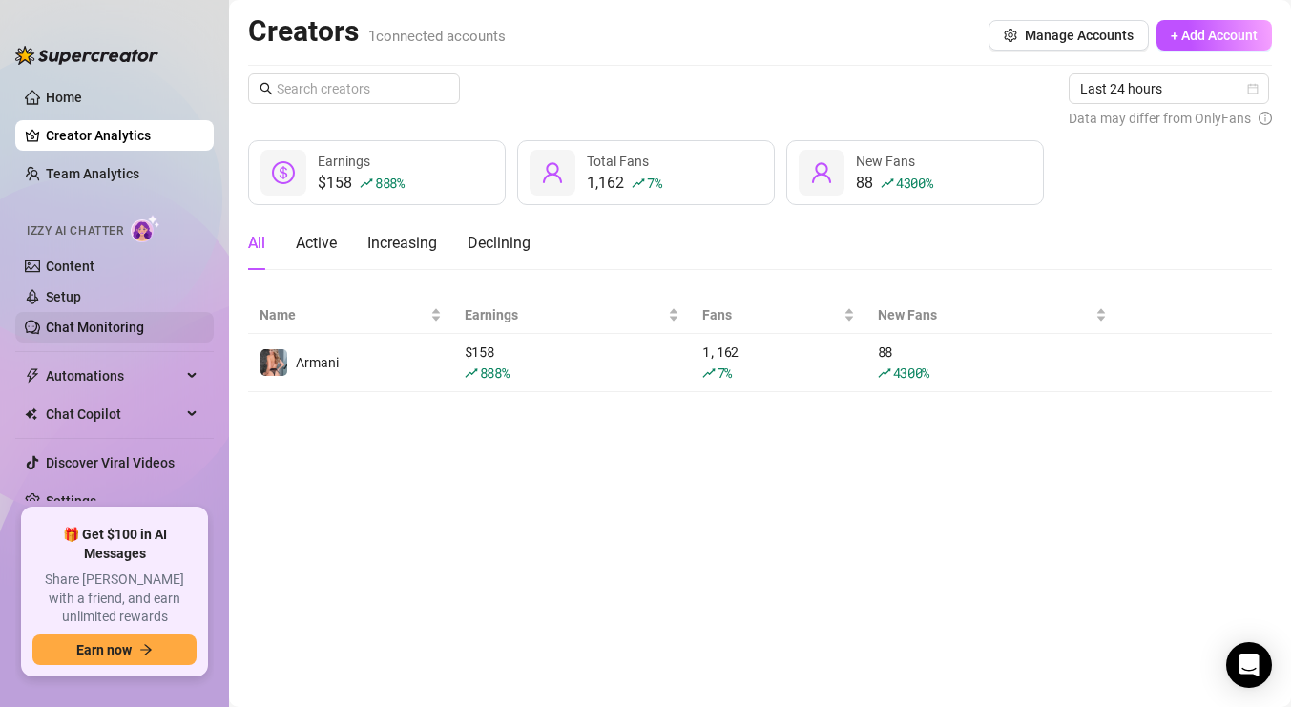
click at [84, 323] on link "Chat Monitoring" at bounding box center [95, 327] width 98 height 15
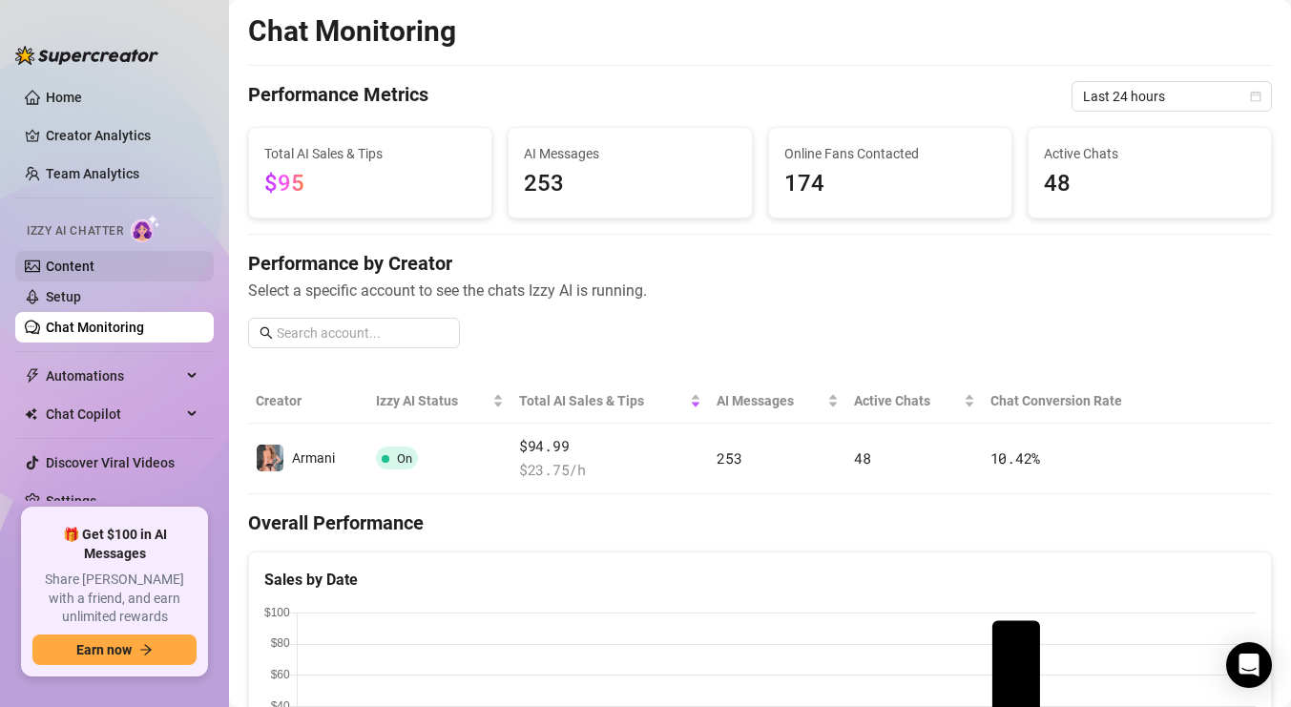
click at [70, 259] on link "Content" at bounding box center [70, 266] width 49 height 15
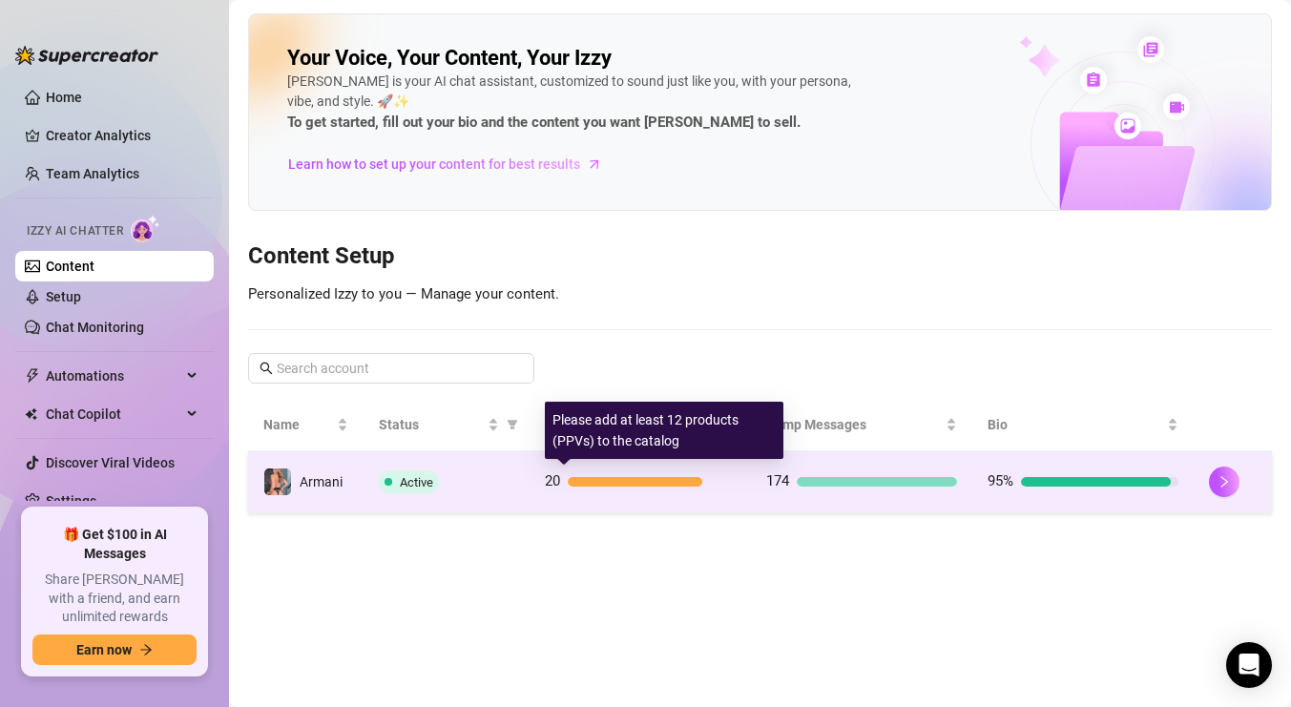
click at [639, 477] on div at bounding box center [635, 482] width 135 height 10
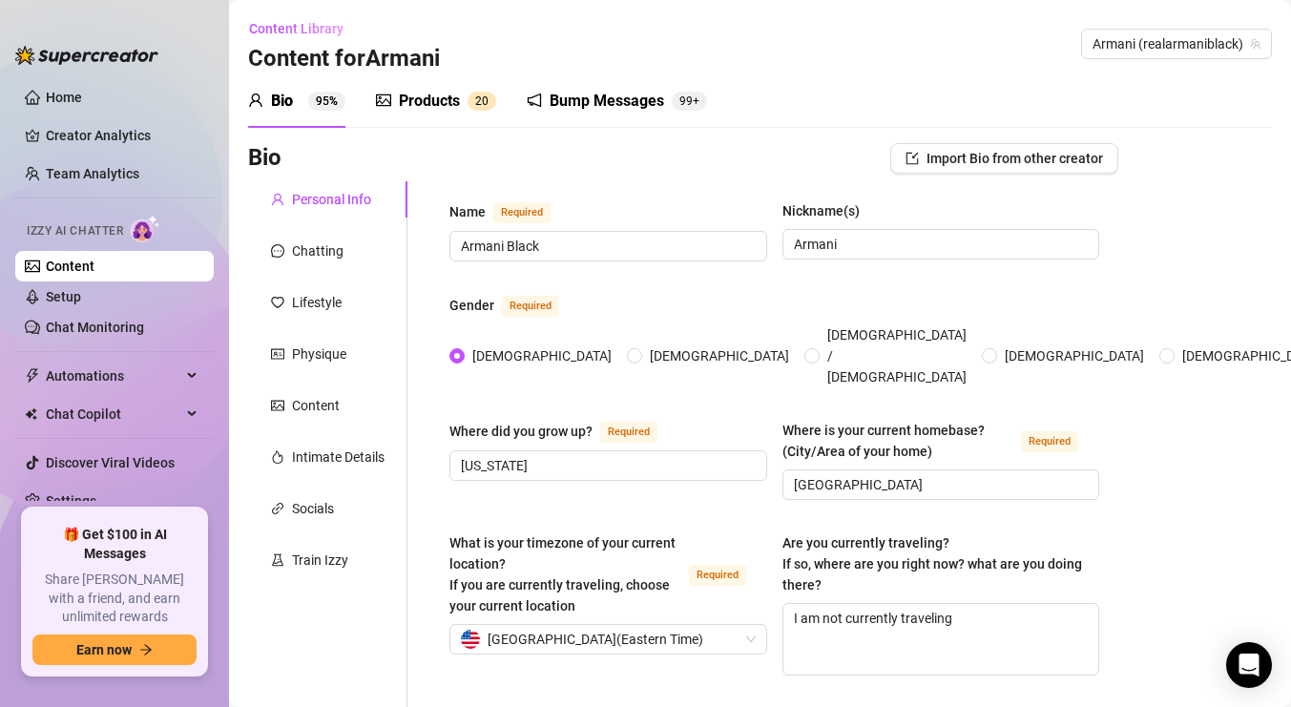
radio input "true"
type input "December 30th, 1990"
click at [442, 108] on div "Products" at bounding box center [429, 101] width 61 height 23
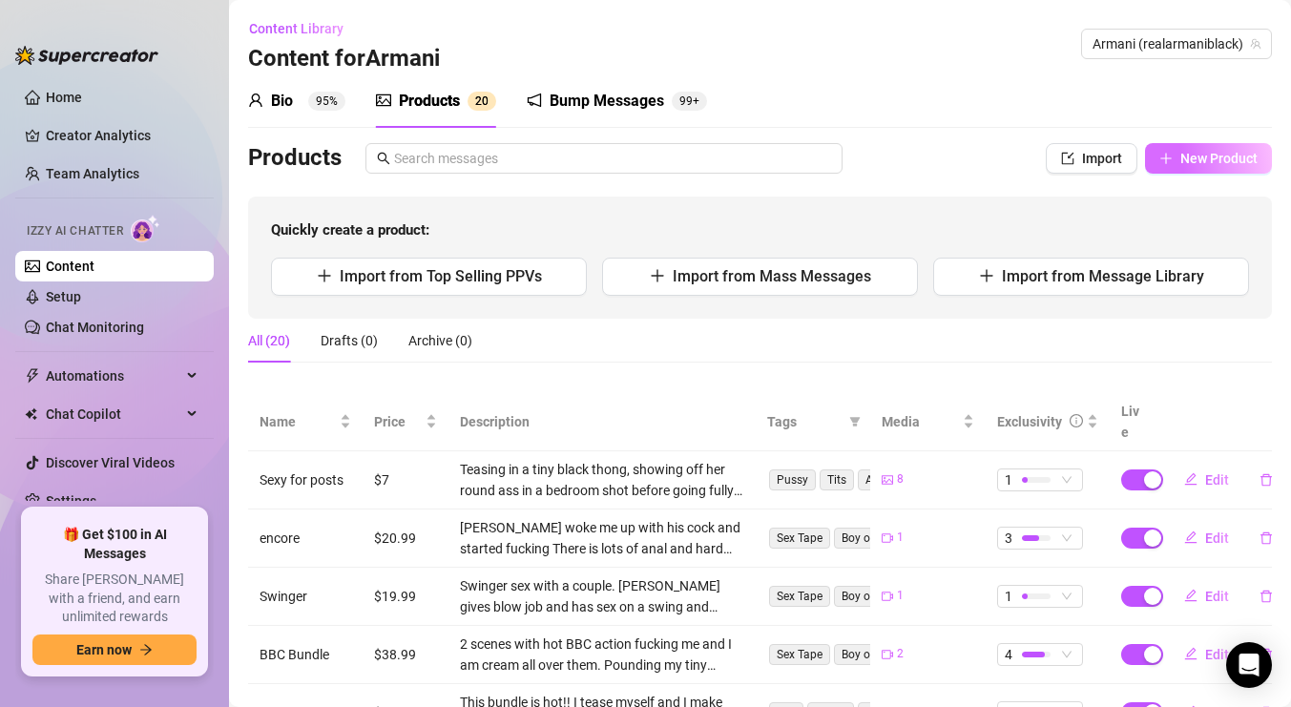
click at [1171, 152] on icon "plus" at bounding box center [1166, 158] width 13 height 13
type textarea "Type your message here..."
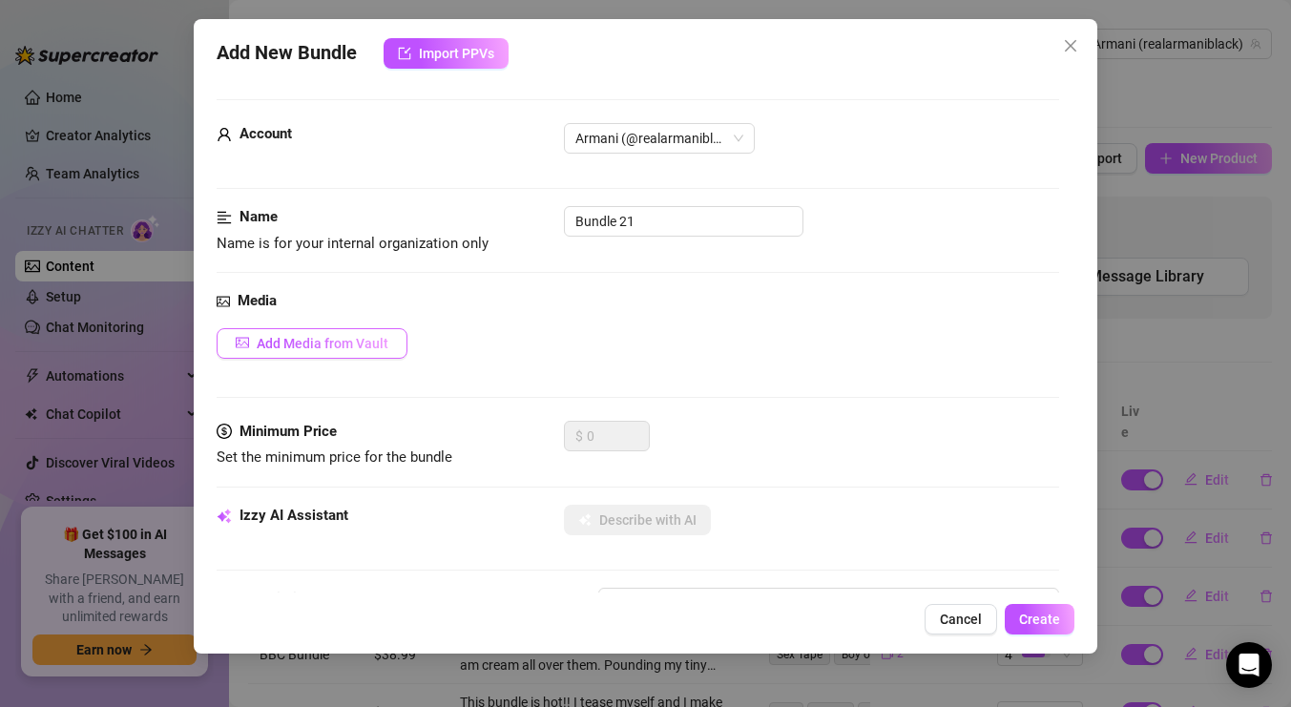
click at [353, 349] on span "Add Media from Vault" at bounding box center [323, 343] width 132 height 15
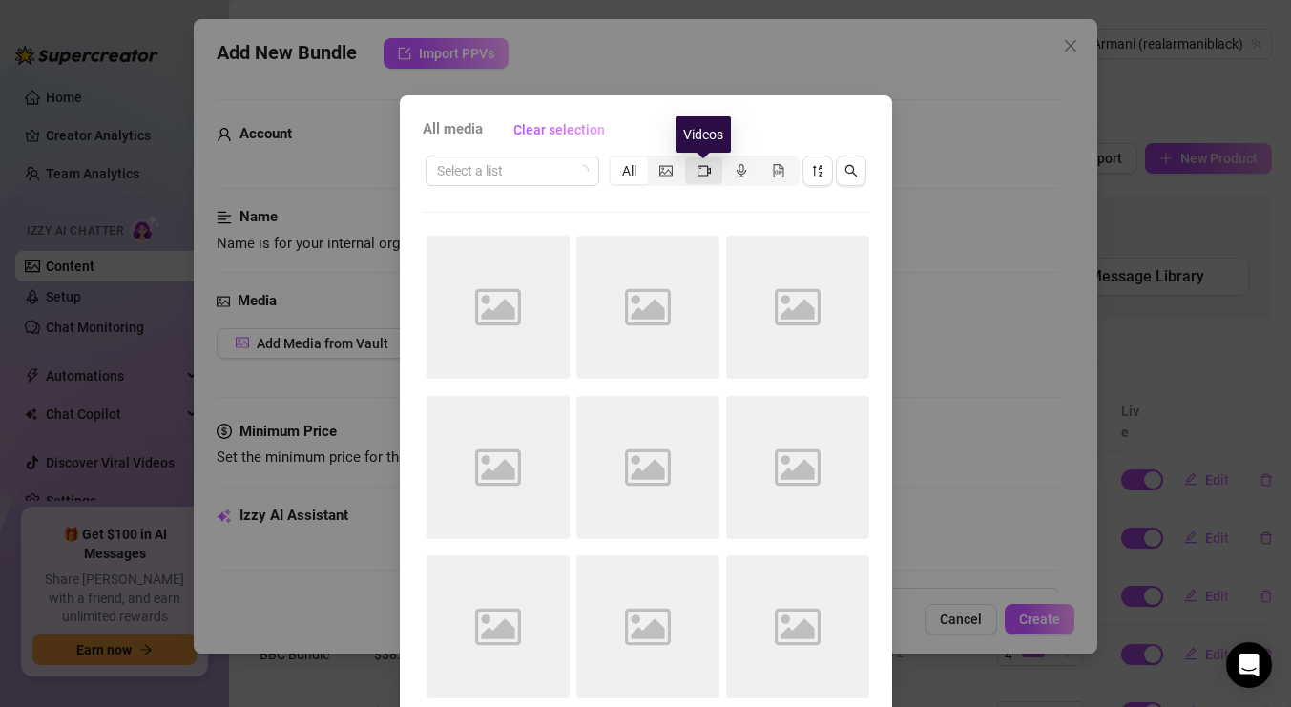
click at [699, 176] on icon "video-camera" at bounding box center [704, 170] width 13 height 13
click at [690, 160] on input "segmented control" at bounding box center [690, 160] width 0 height 0
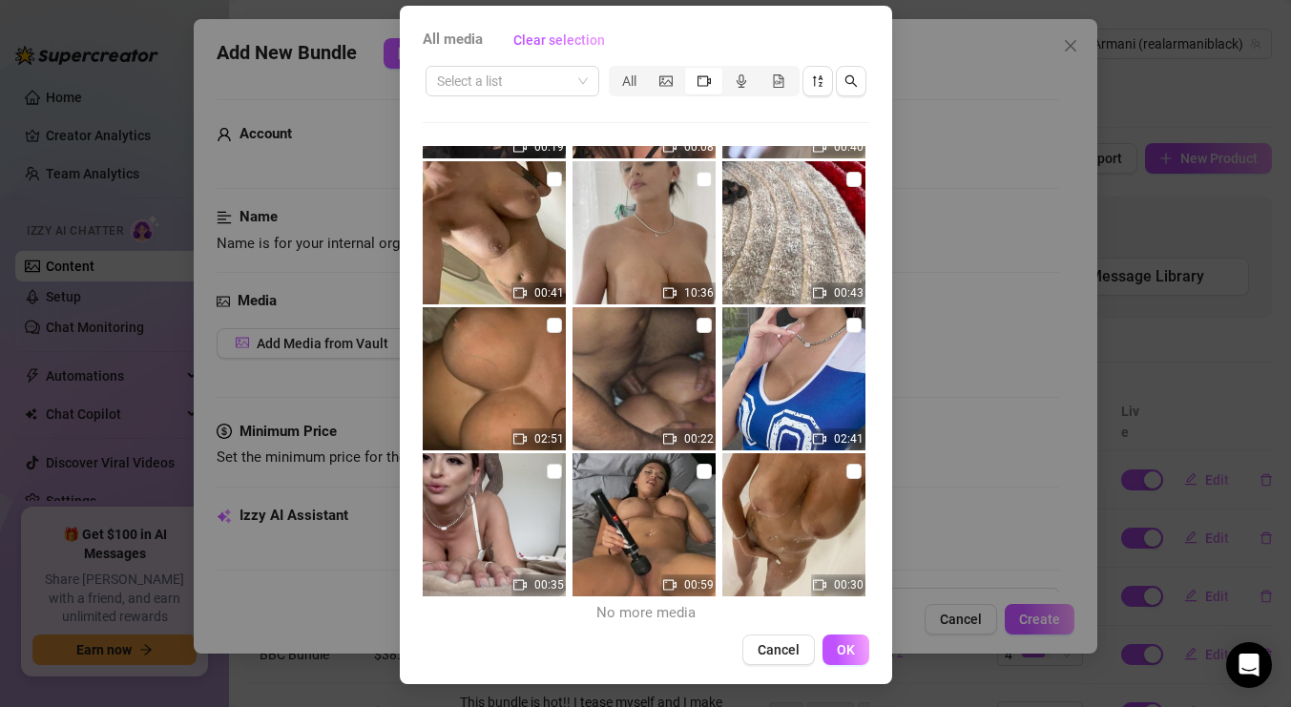
scroll to position [8897, 0]
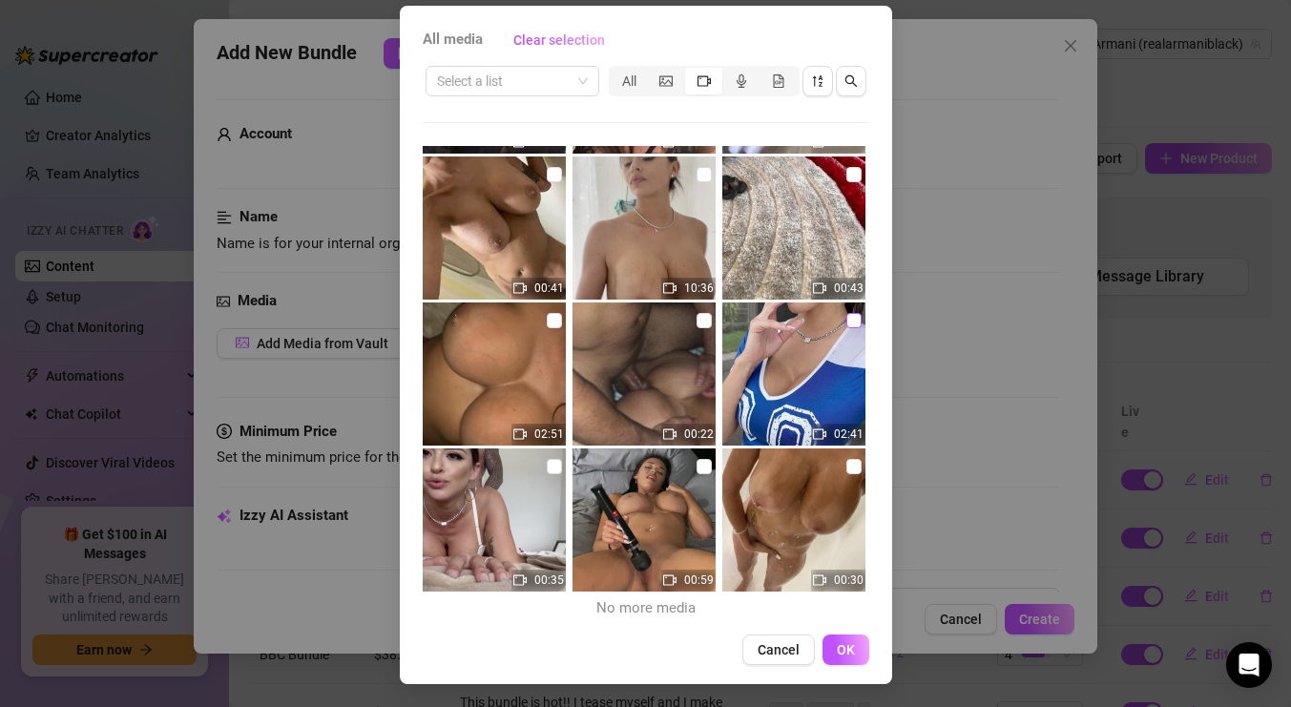
click at [851, 321] on input "checkbox" at bounding box center [854, 320] width 15 height 15
checkbox input "true"
click at [852, 642] on span "OK" at bounding box center [846, 649] width 18 height 15
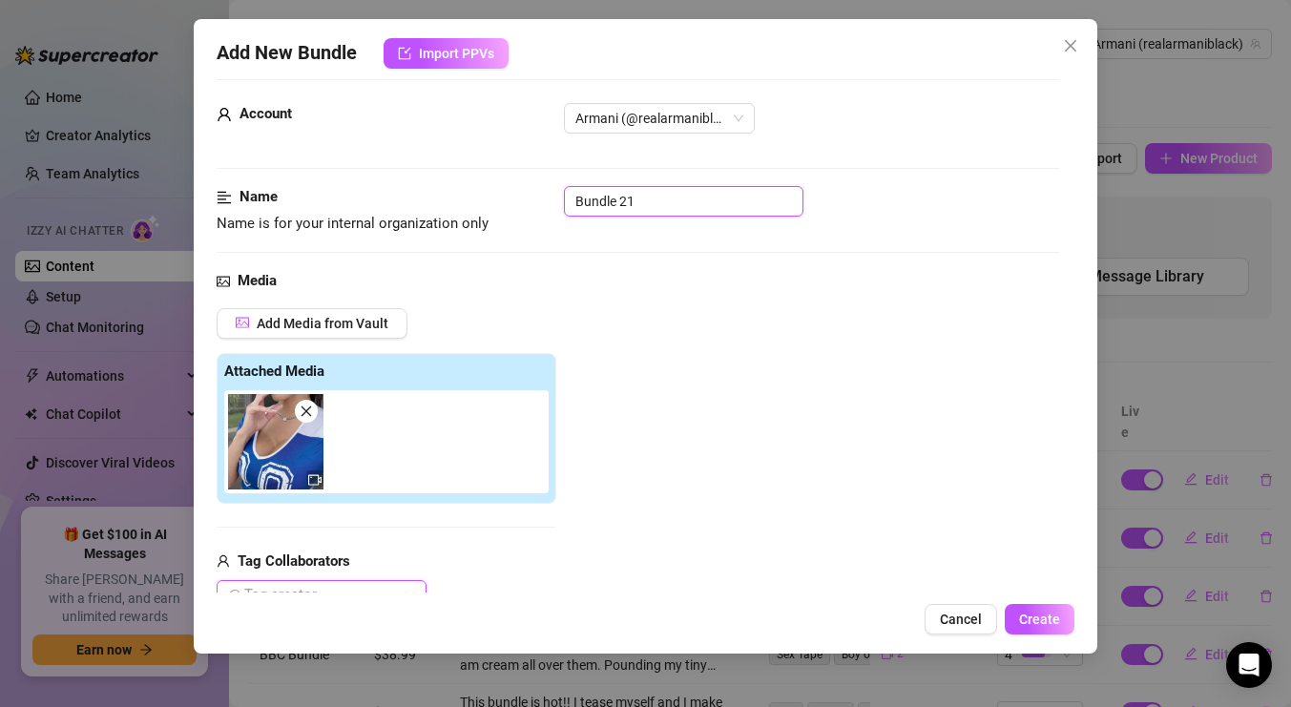
click at [646, 199] on input "Bundle 21" at bounding box center [684, 201] width 240 height 31
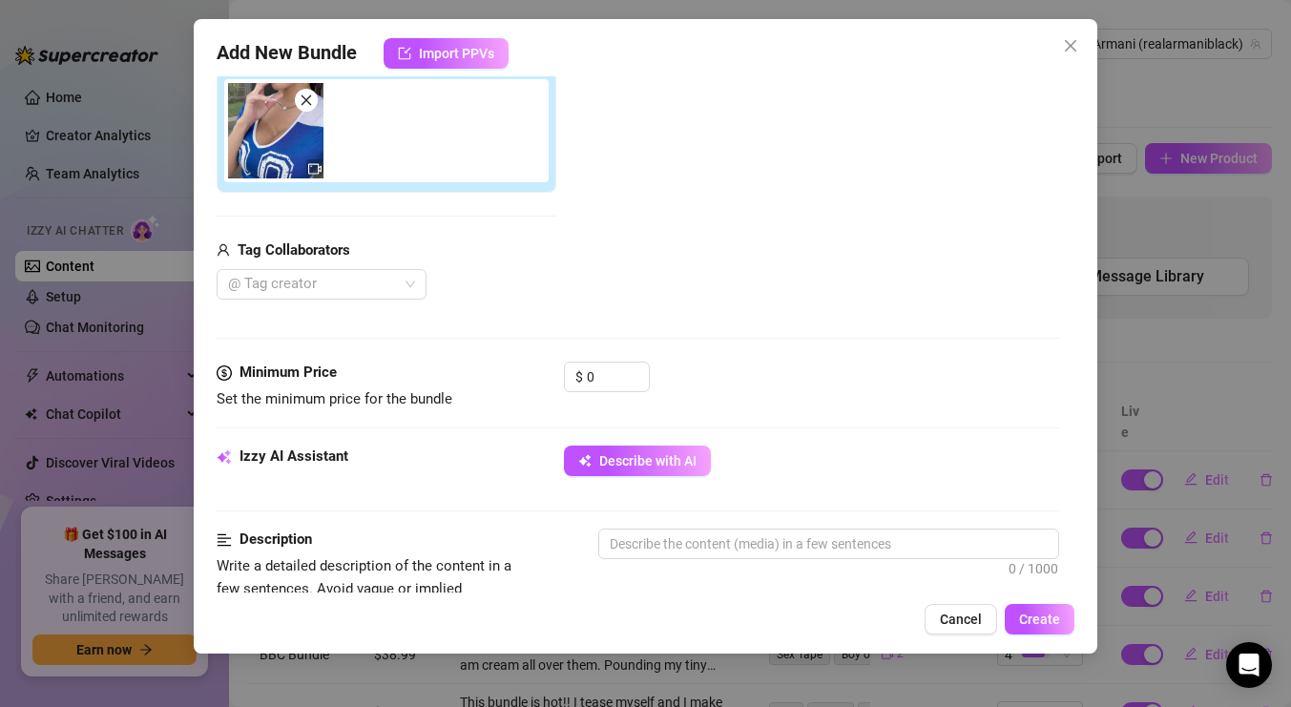
scroll to position [369, 0]
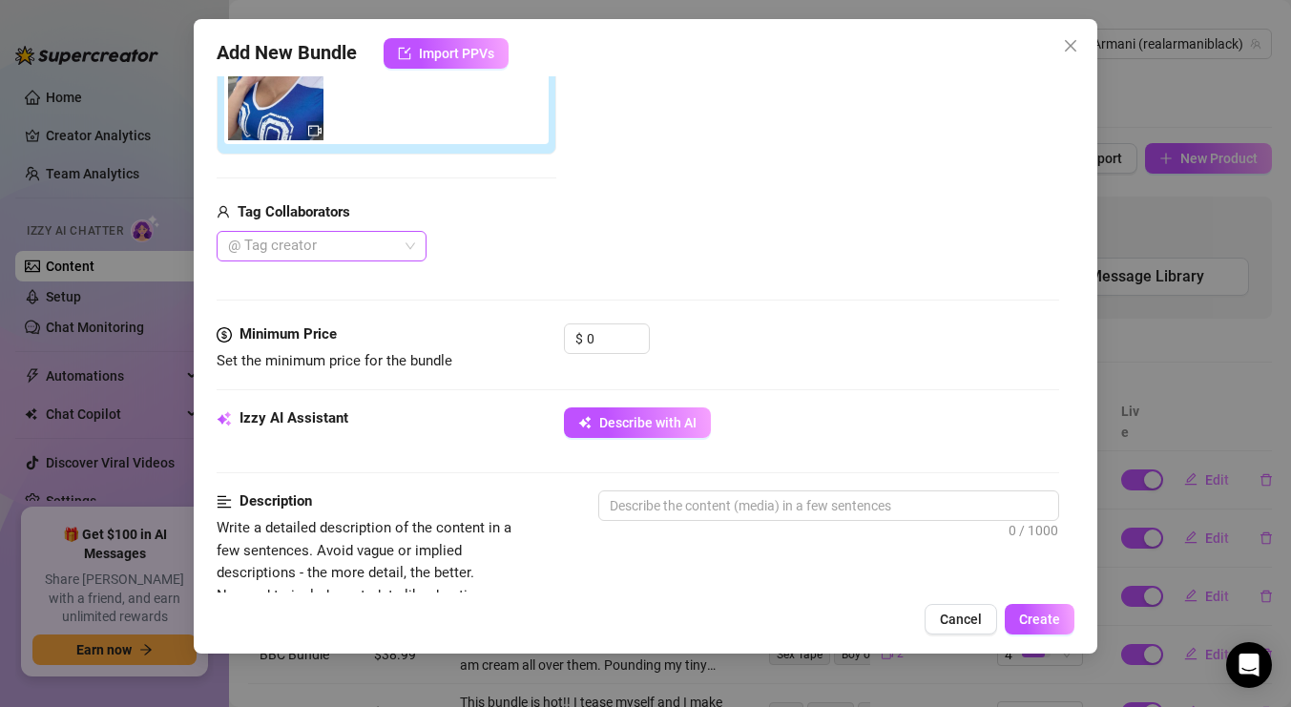
click at [380, 247] on div at bounding box center [311, 246] width 182 height 27
type input "Smoking BJ"
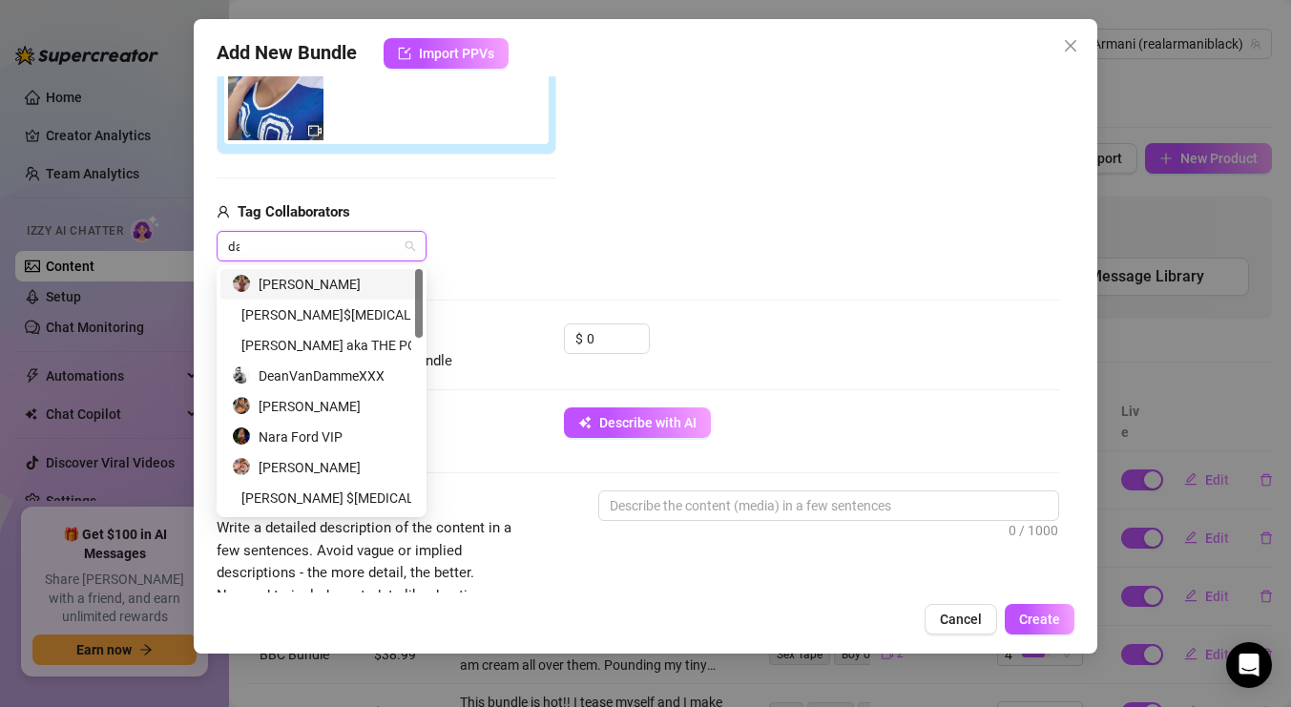
type input "d"
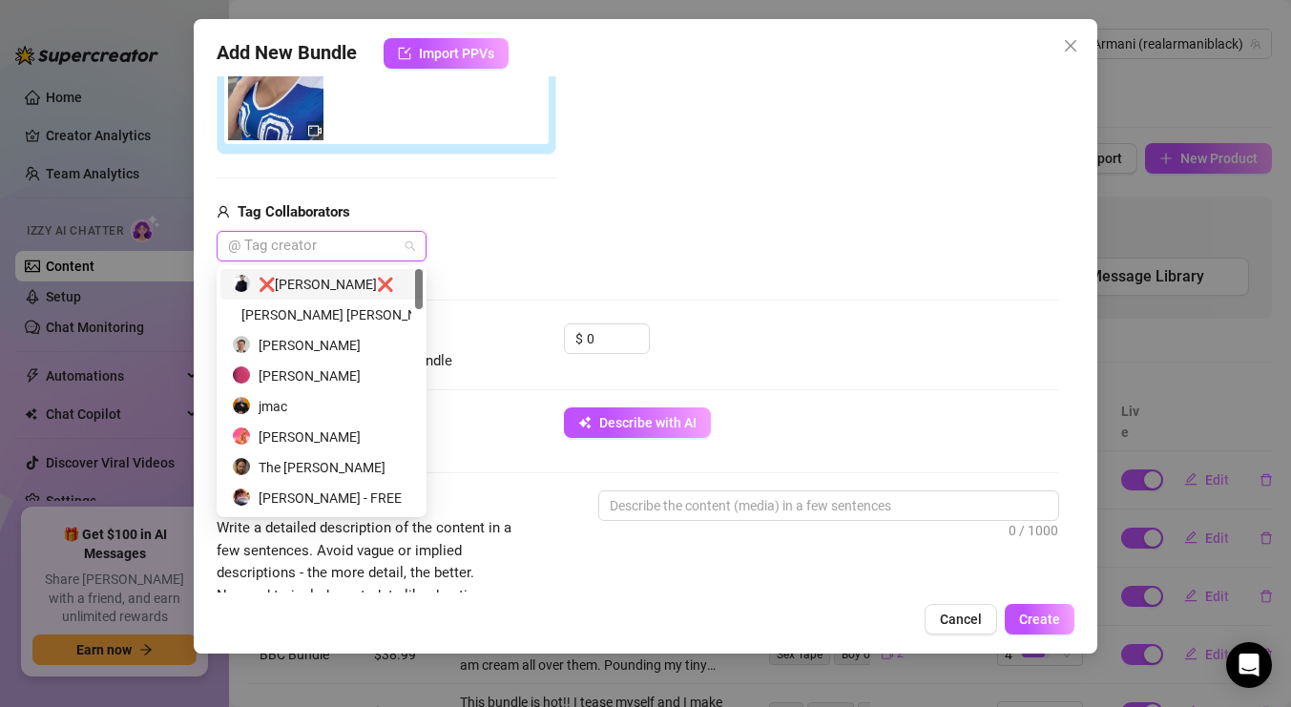
type input "j"
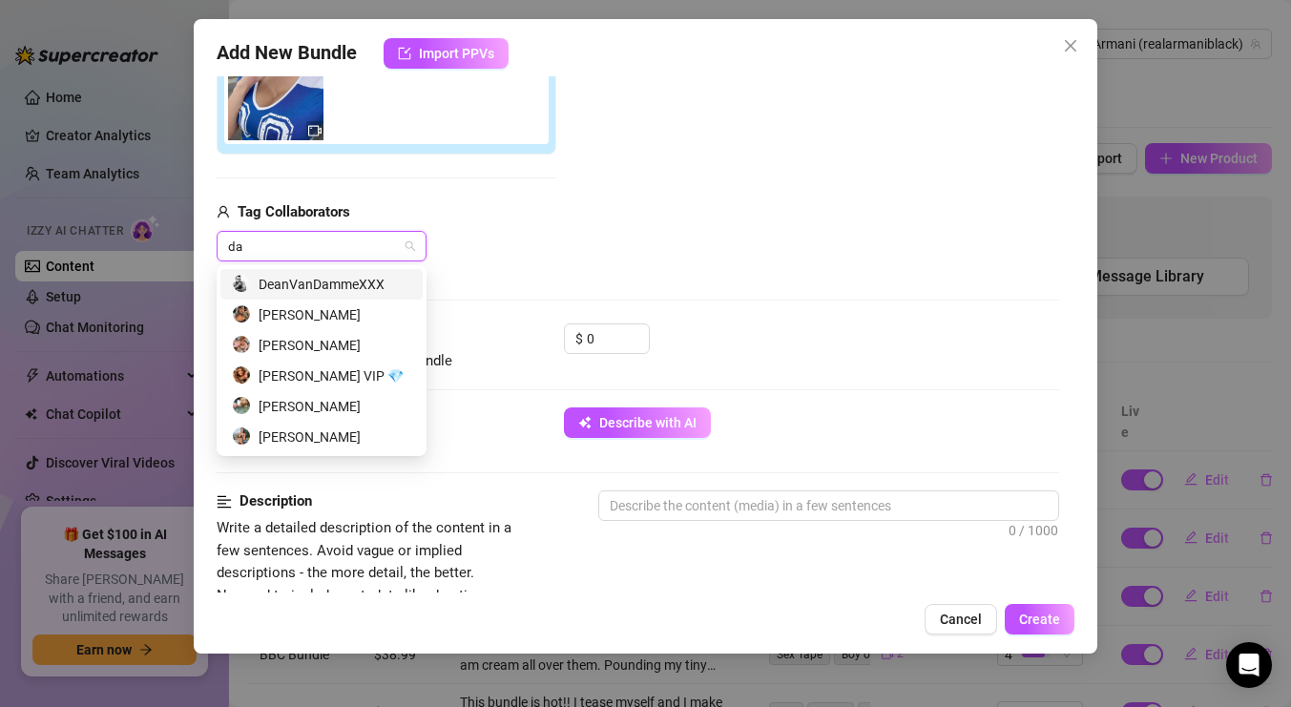
type input "d"
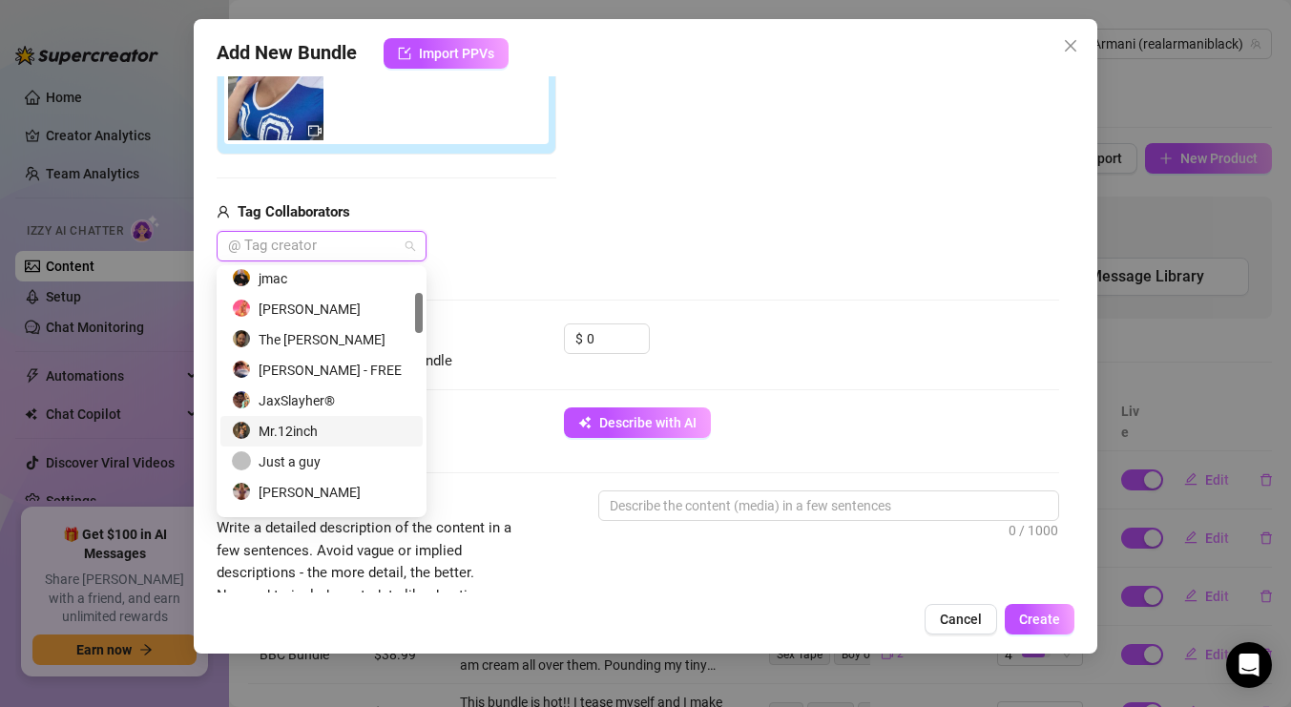
scroll to position [141, 0]
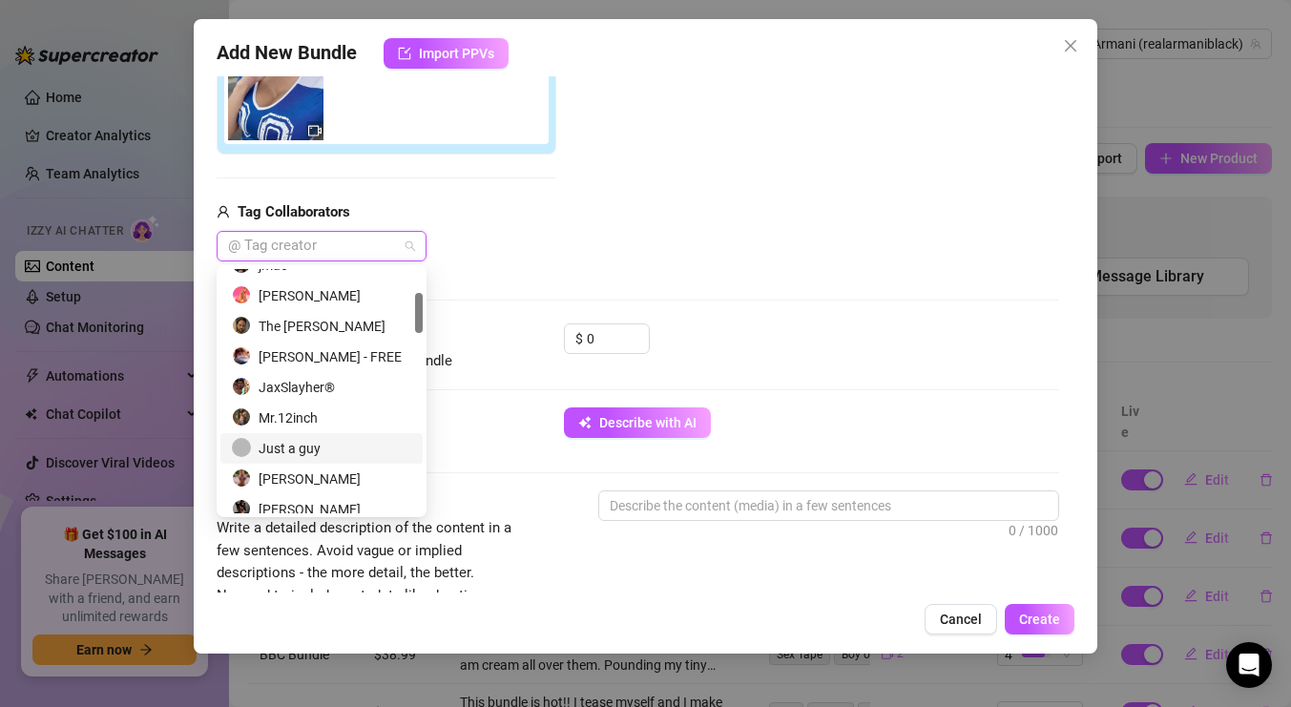
click at [325, 448] on div "Just a guy" at bounding box center [321, 448] width 179 height 21
click at [618, 341] on input "0" at bounding box center [618, 338] width 62 height 29
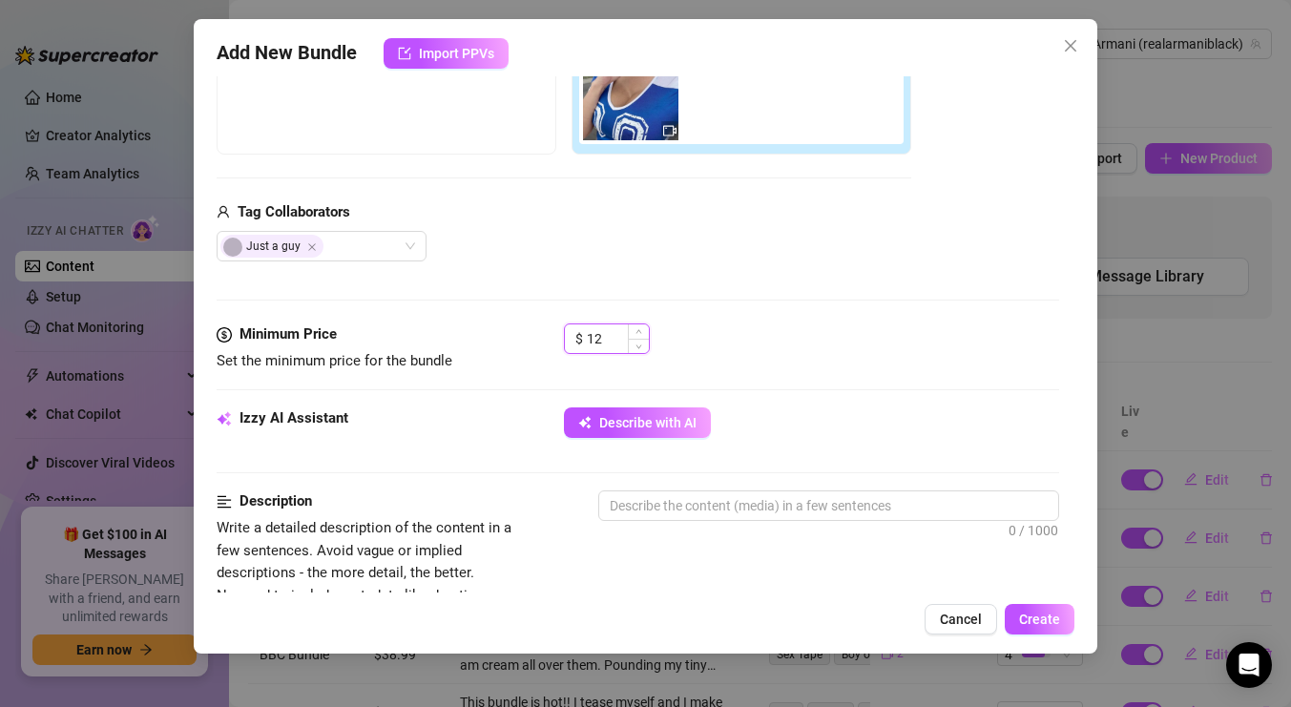
type input "1"
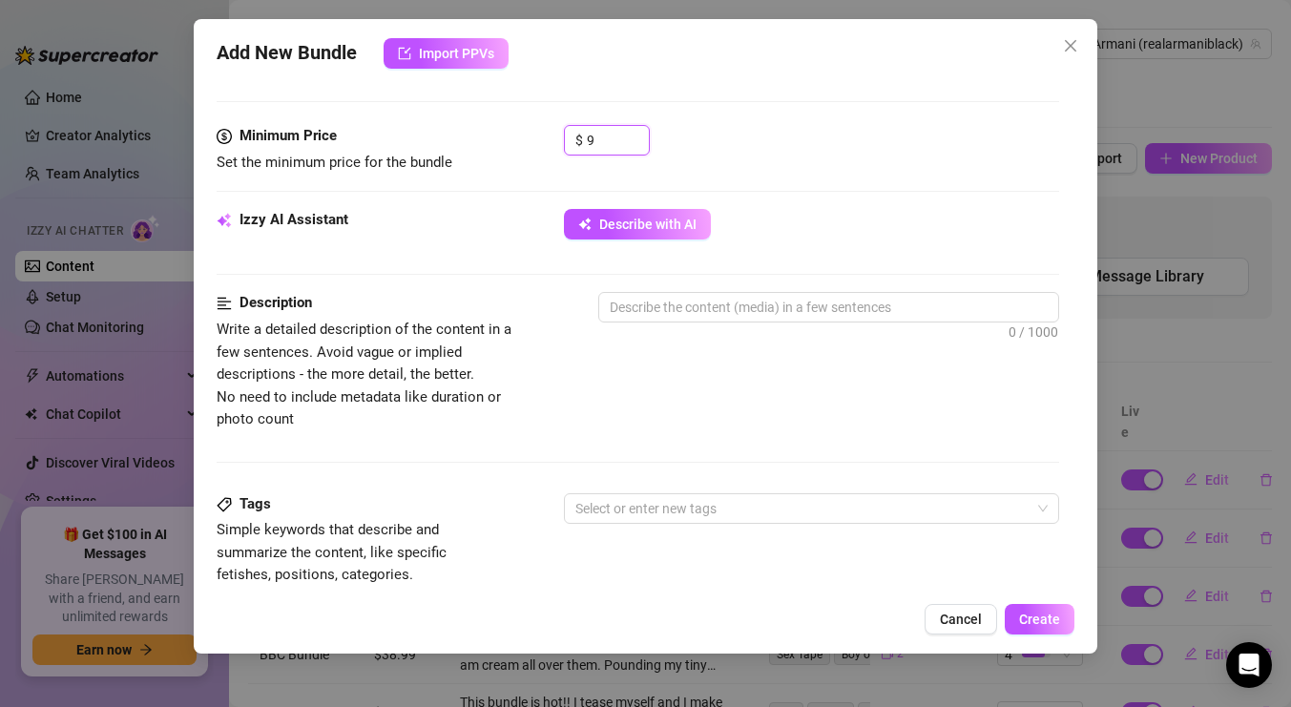
scroll to position [570, 0]
type input "9"
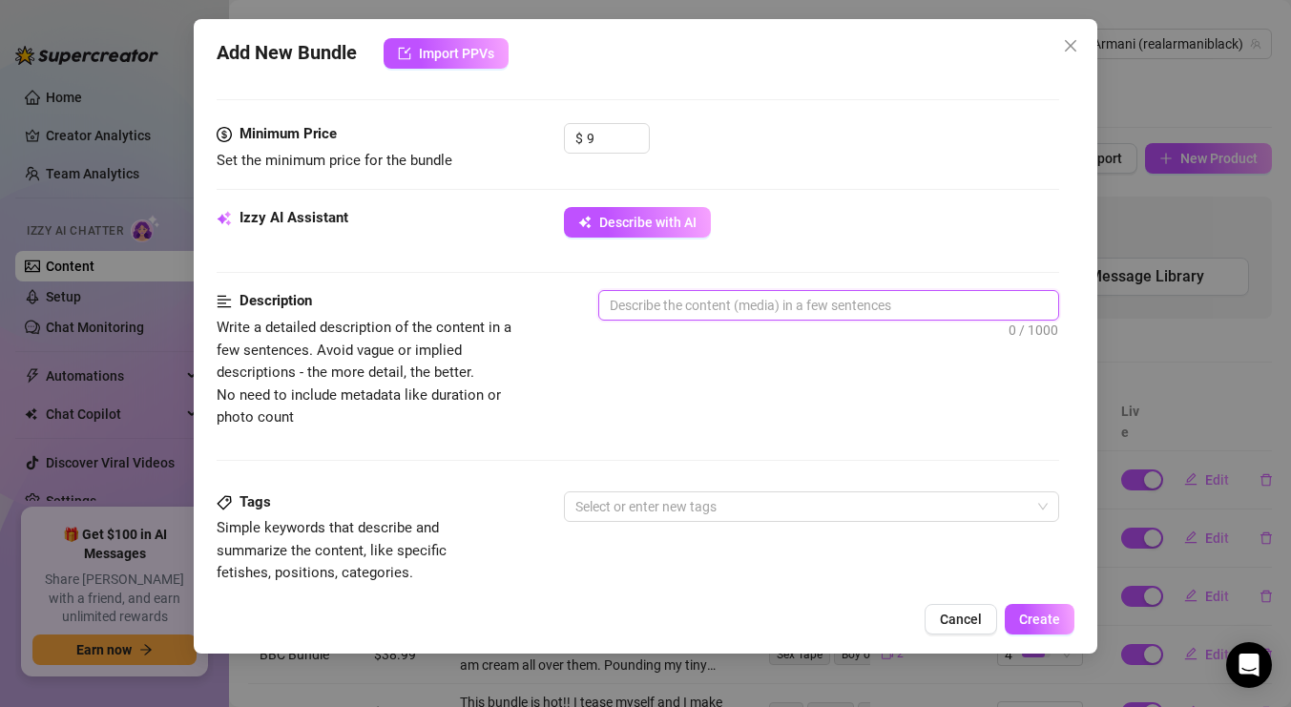
click at [820, 304] on textarea at bounding box center [828, 305] width 459 height 29
type textarea "S"
type textarea "Sm"
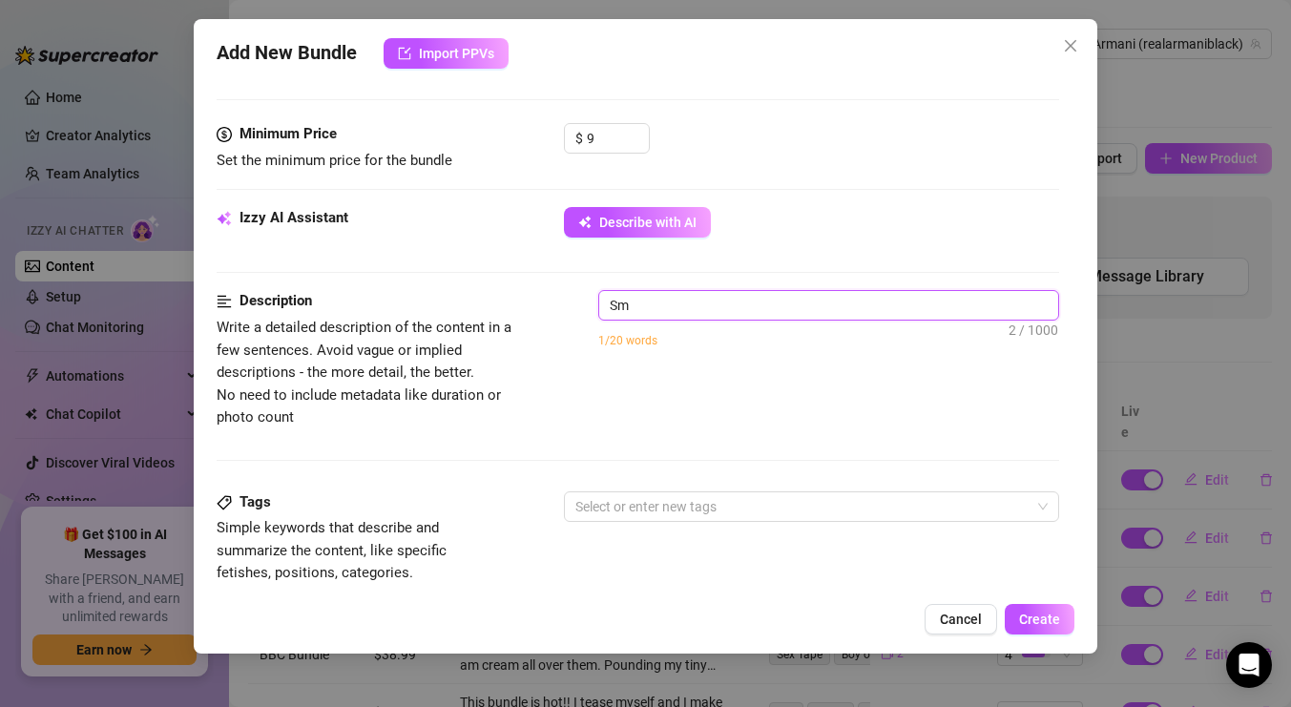
type textarea "S"
type textarea "Describe the content (media) in a few sentences"
type textarea "t"
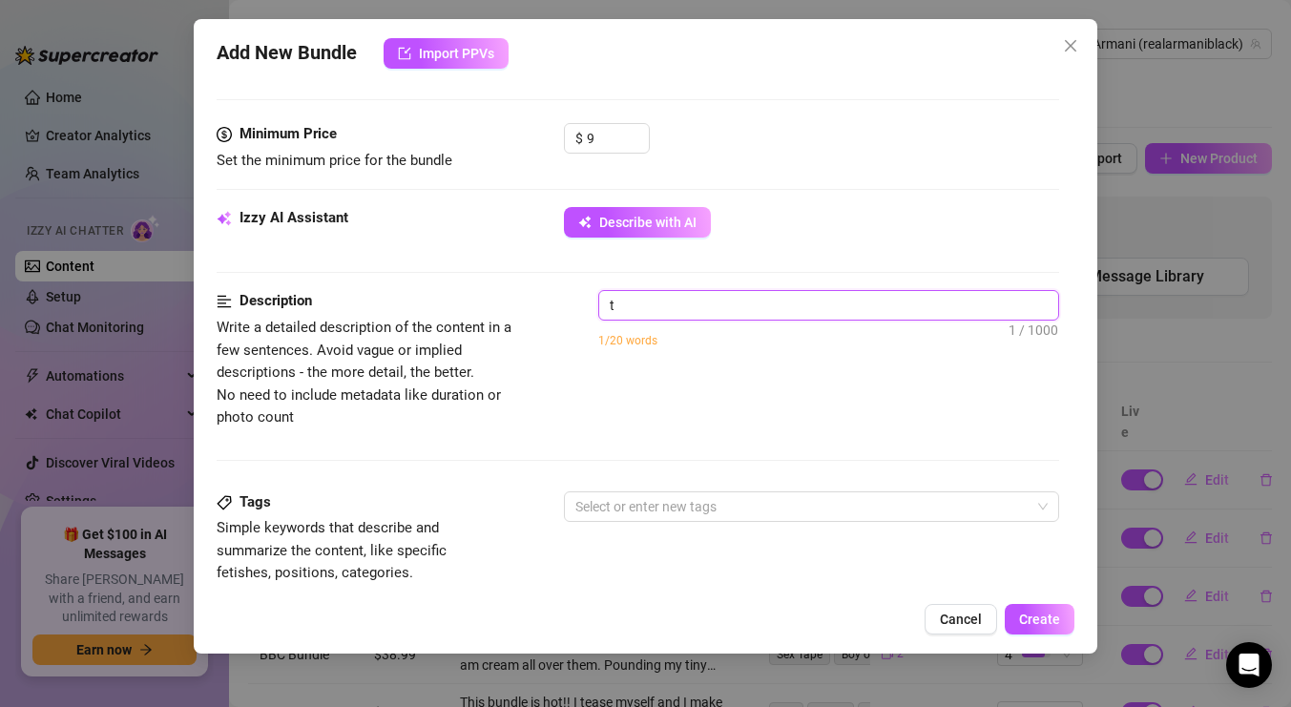
type textarea "Describe the content (media) in a few sentences"
type textarea "T"
type textarea "Th"
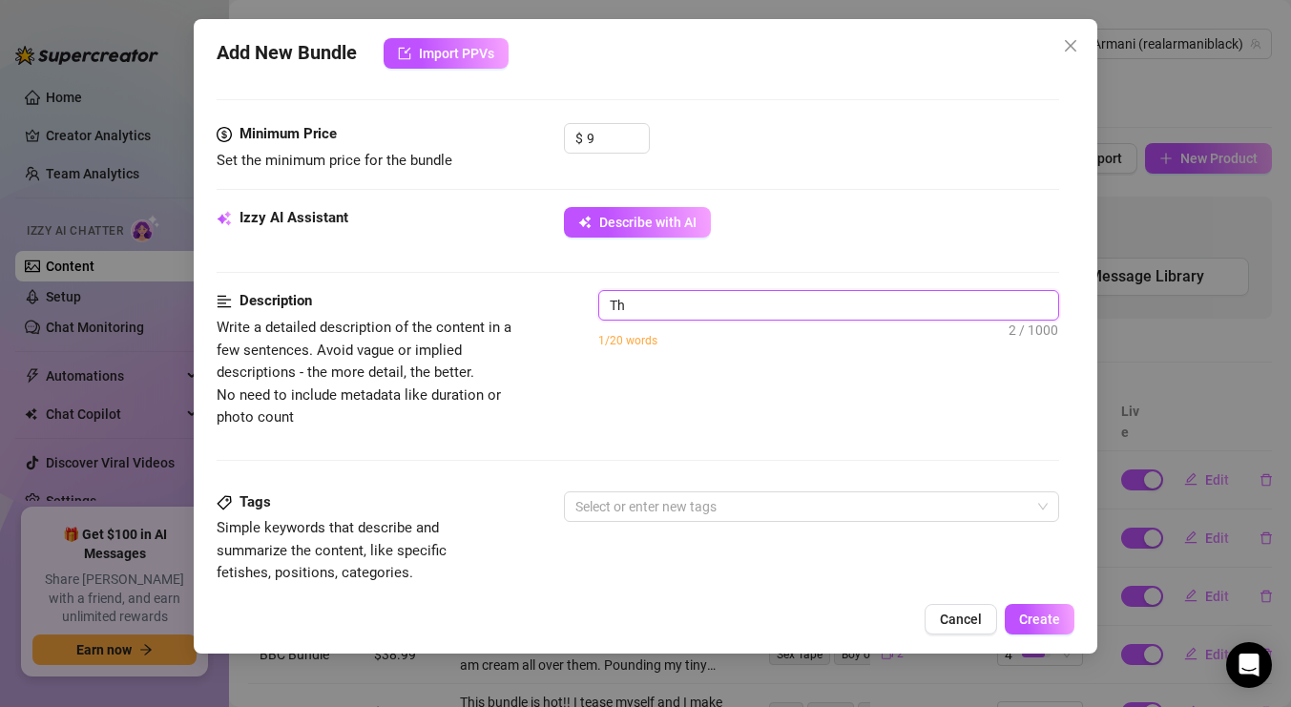
type textarea "Thi"
type textarea "This"
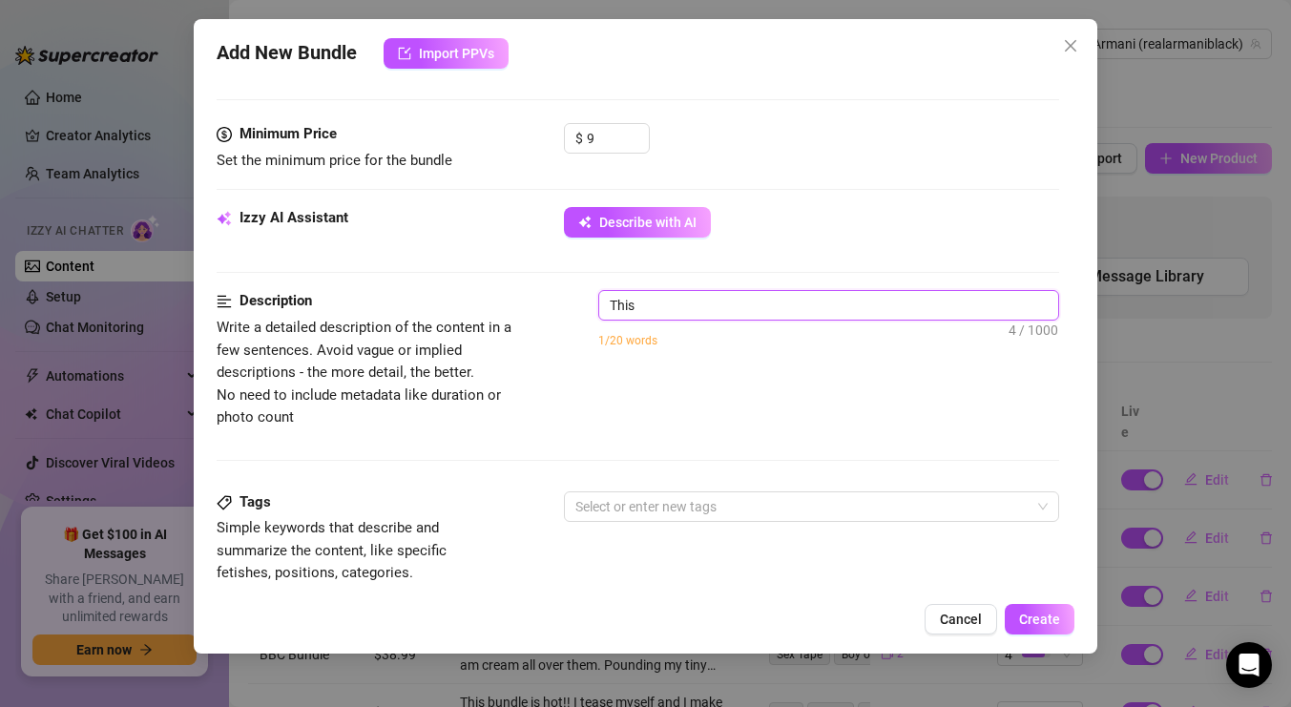
type textarea "This s"
type textarea "This si"
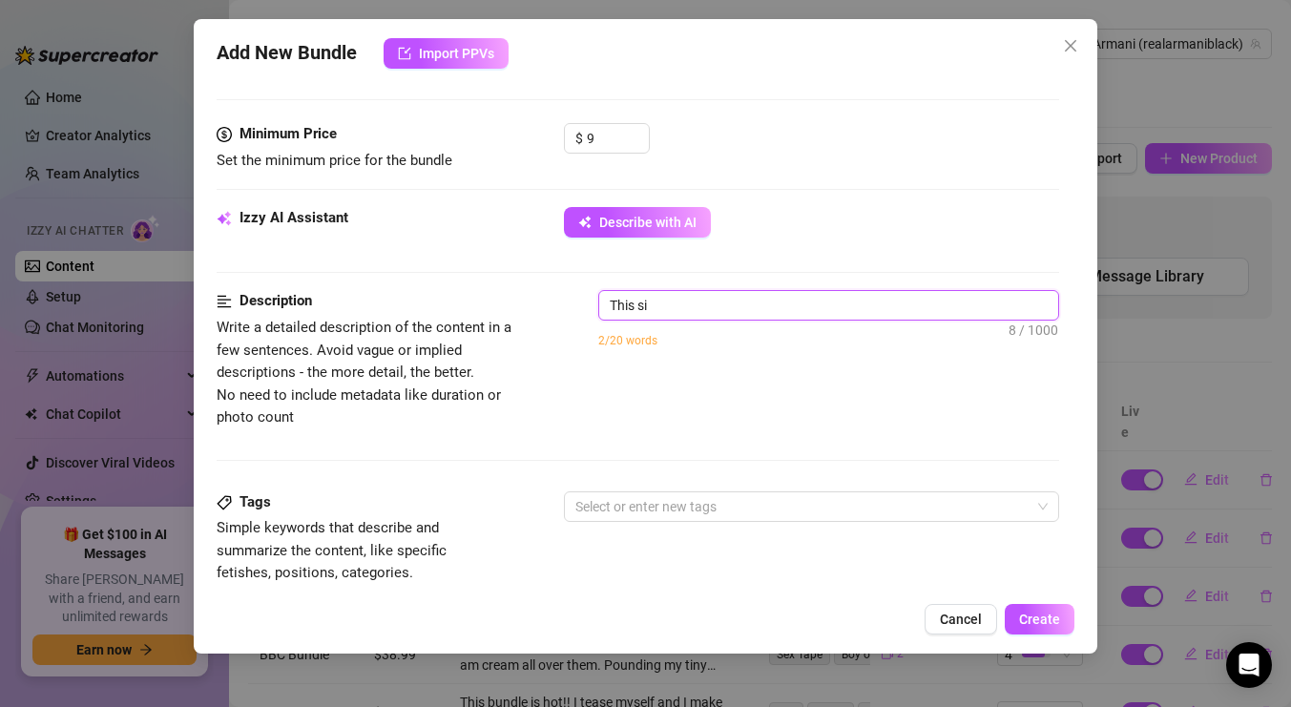
type textarea "This si a"
type textarea "This si"
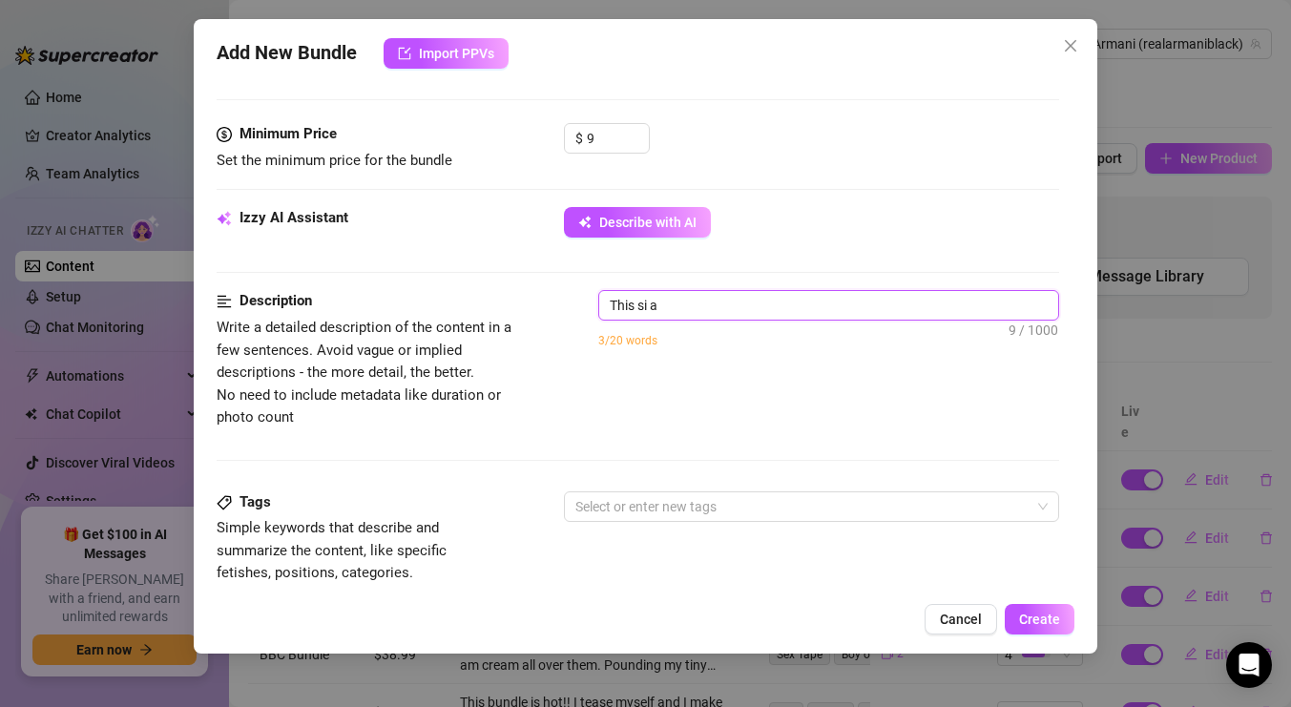
type textarea "This si"
type textarea "This s"
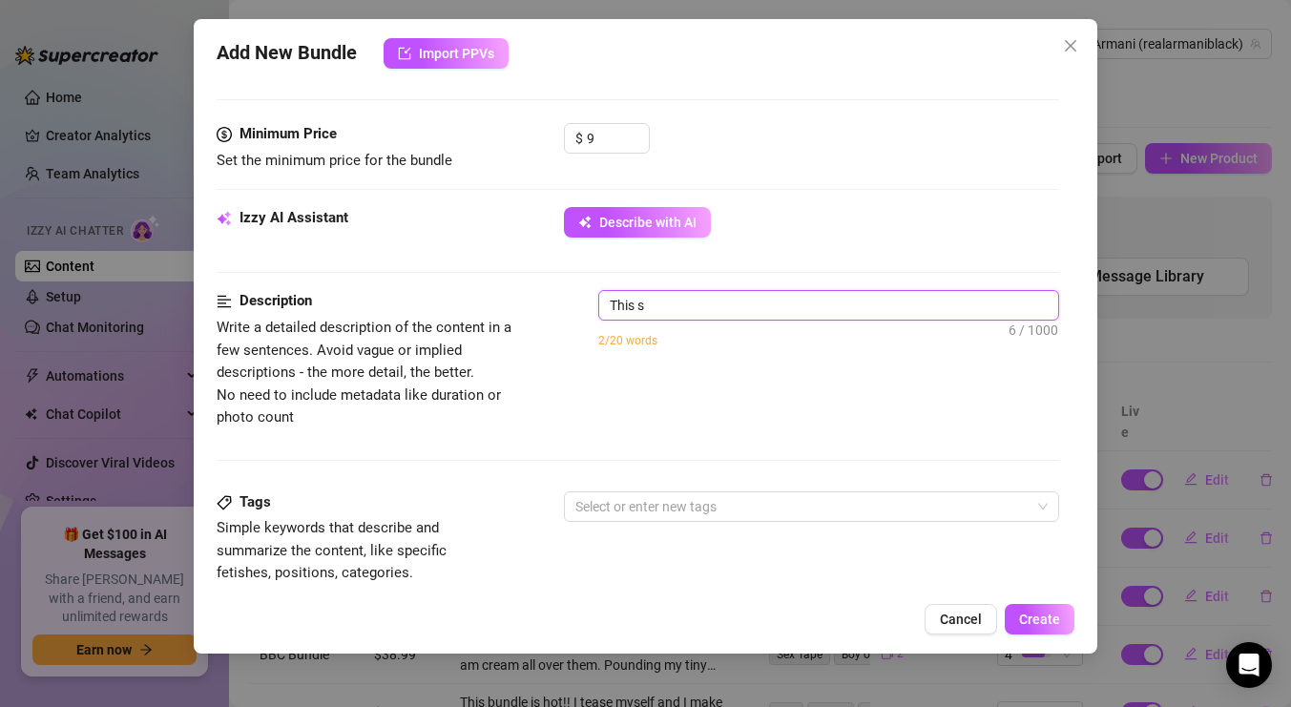
type textarea "This"
type textarea "This i"
type textarea "This is"
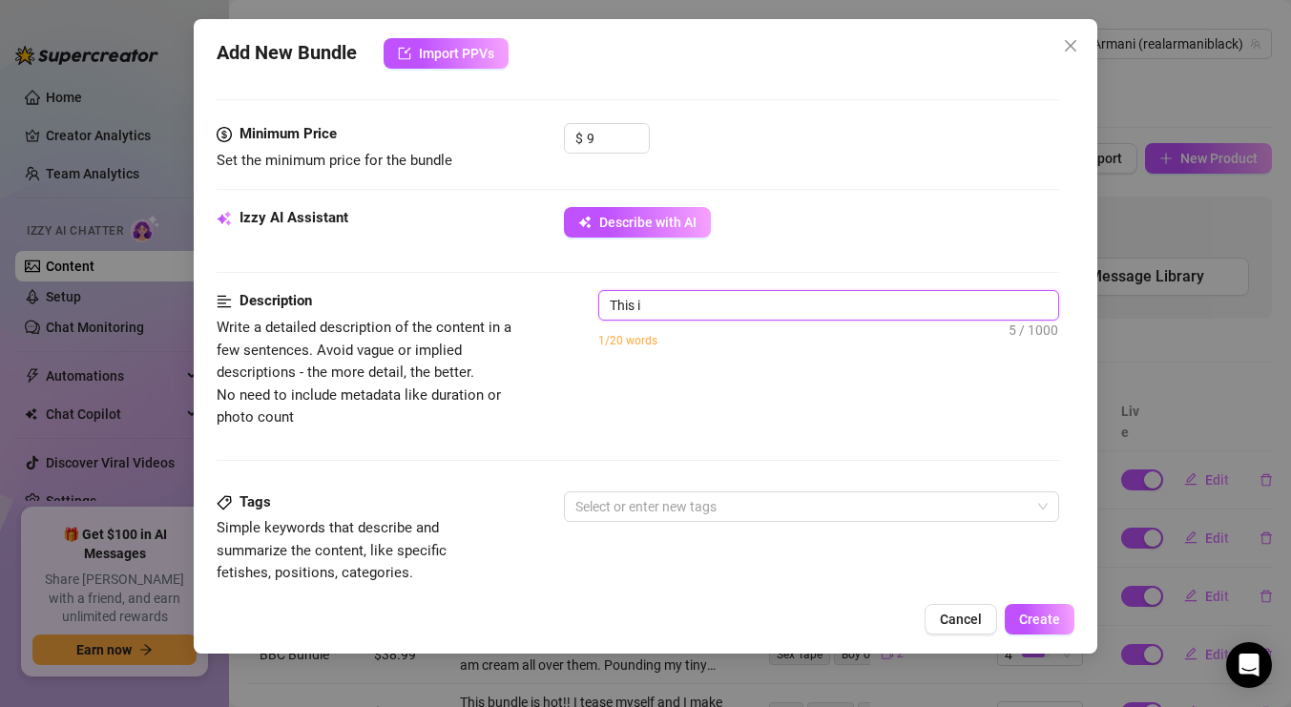
type textarea "This is"
type textarea "This is a"
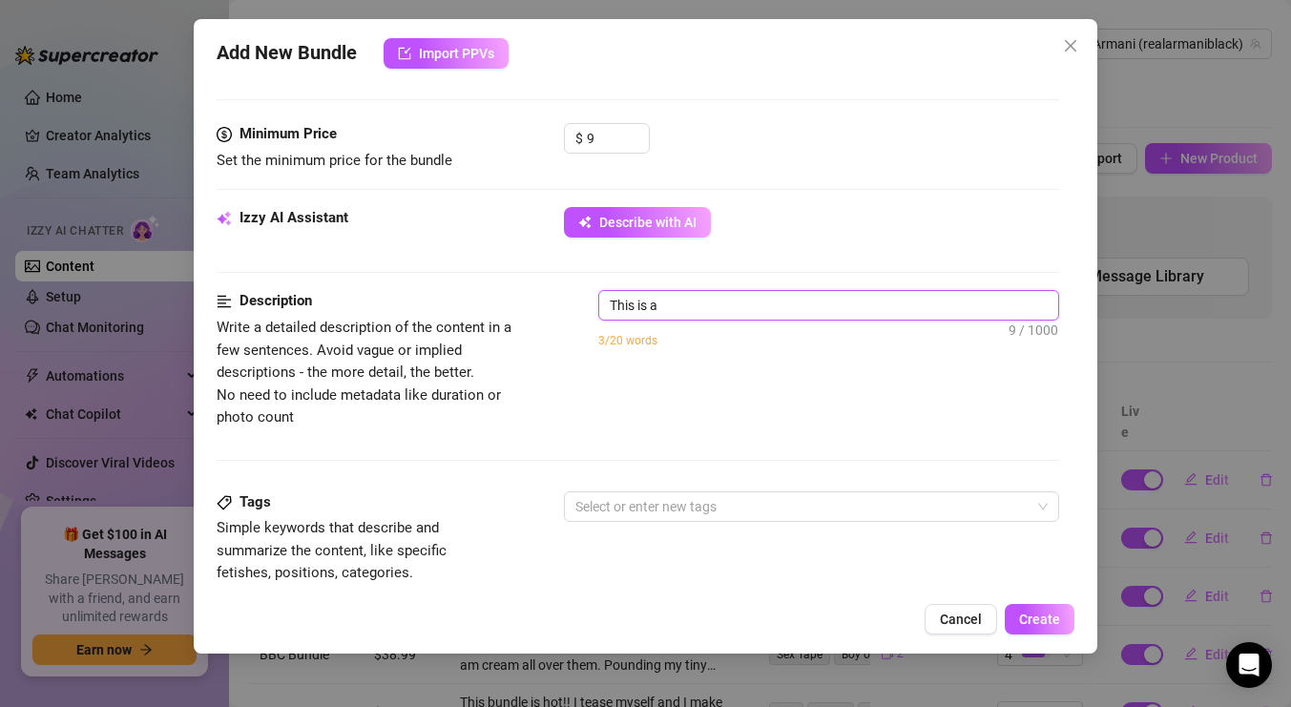
type textarea "This is a"
type textarea "This is a s"
type textarea "This is a sm"
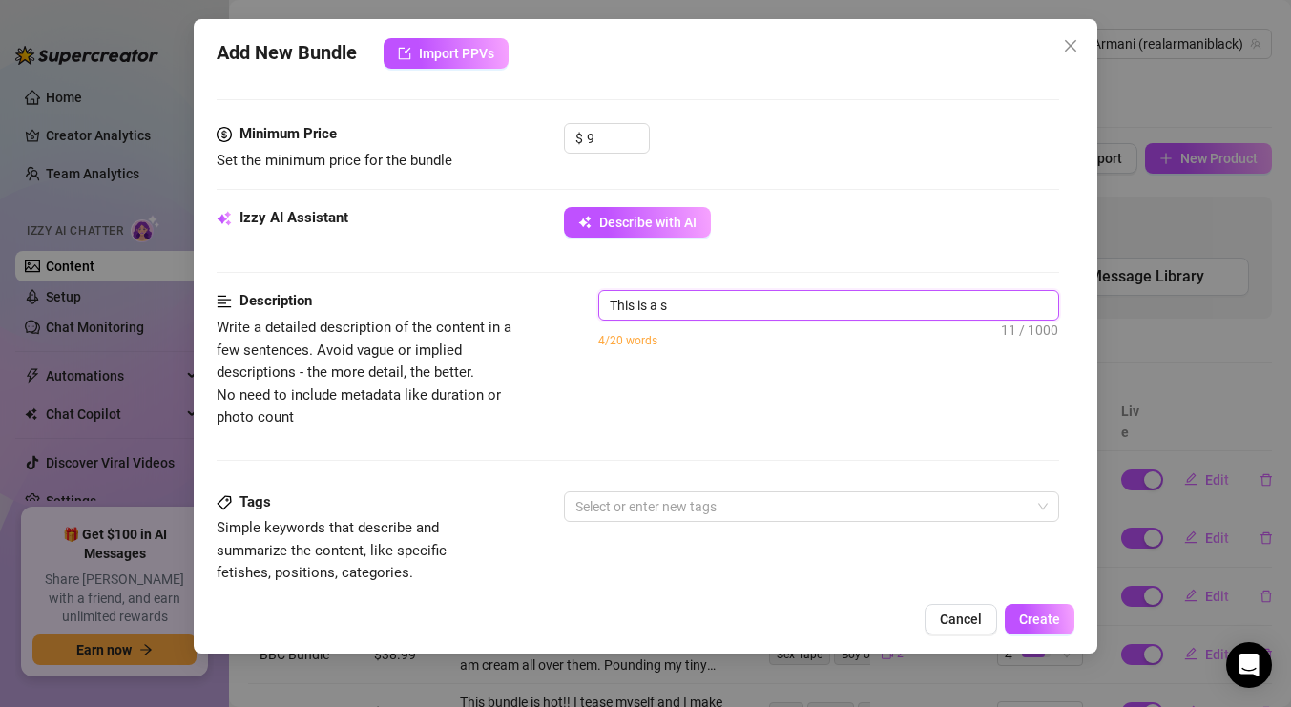
type textarea "This is a sm"
type textarea "This is a smo"
type textarea "This is a smok"
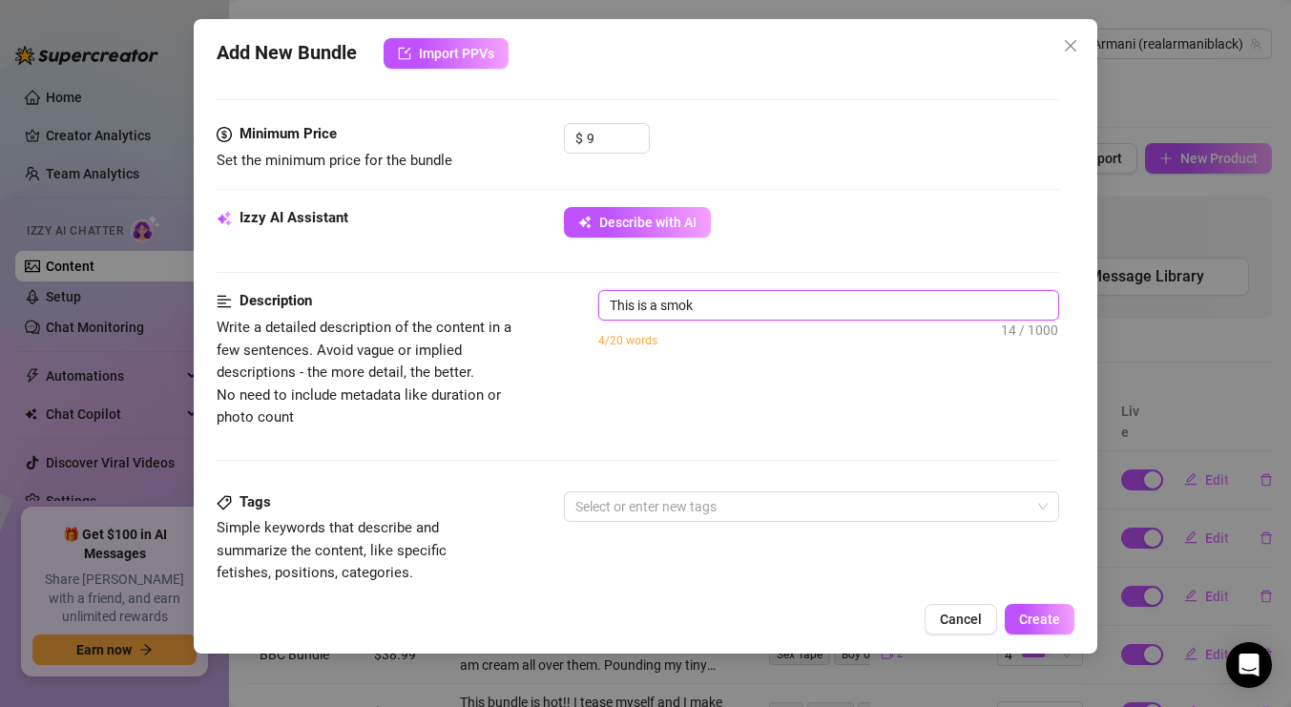
type textarea "This is a smoki"
type textarea "This is a smokin"
type textarea "This is a smoking"
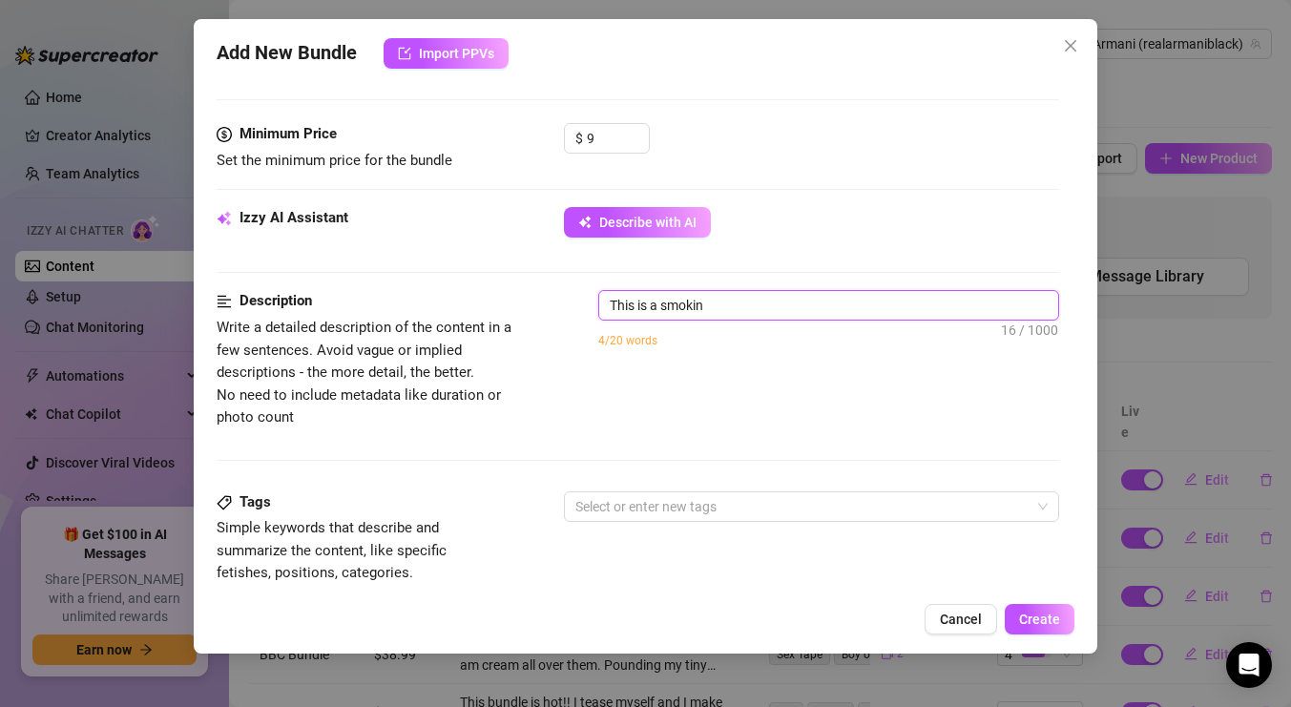
type textarea "This is a smoking"
type textarea "This is a smoking f"
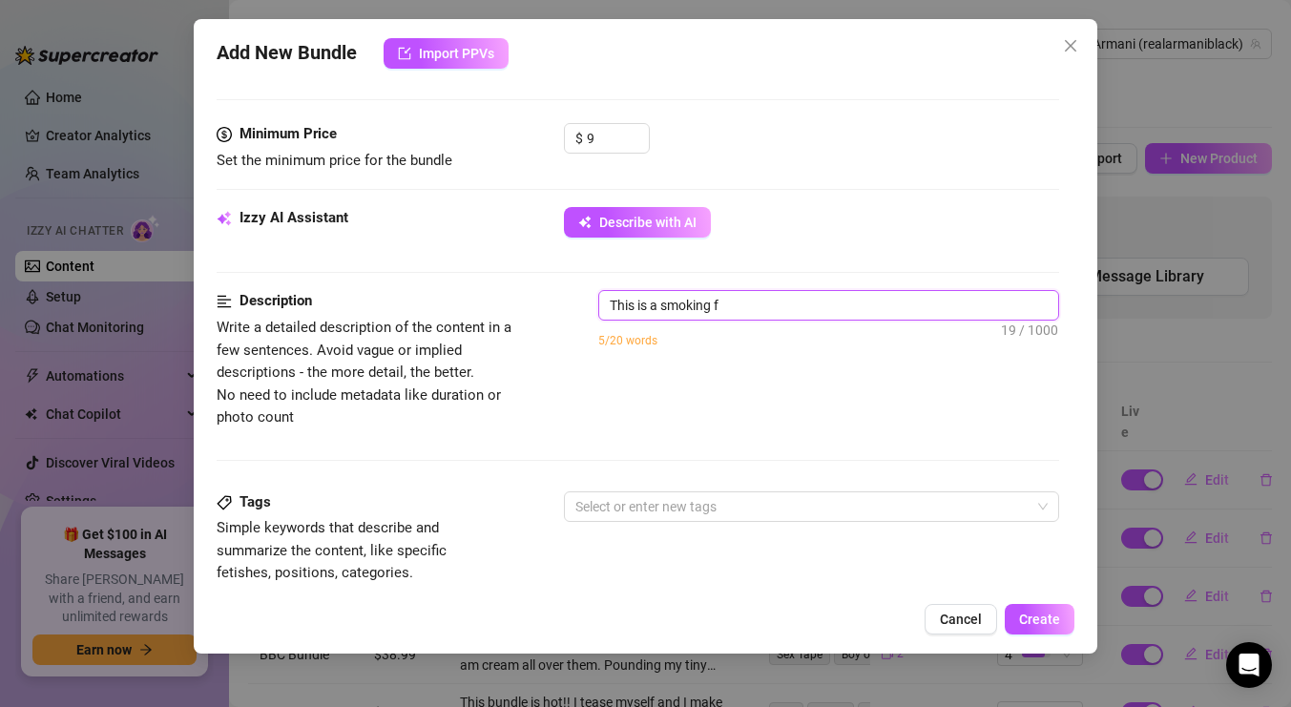
type textarea "This is a smoking fe"
type textarea "This is a smoking fes"
type textarea "This is a smoking fest"
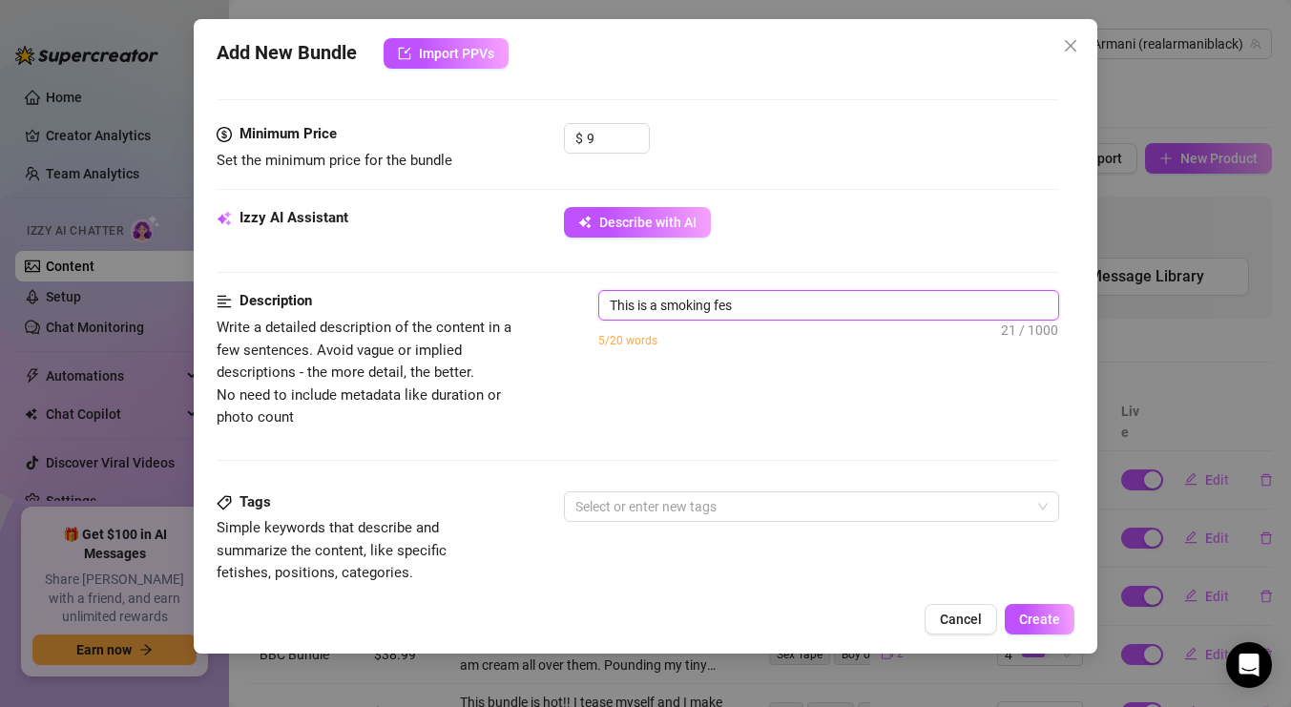
type textarea "This is a smoking fest"
type textarea "This is a smoking festi"
type textarea "This is a smoking festis"
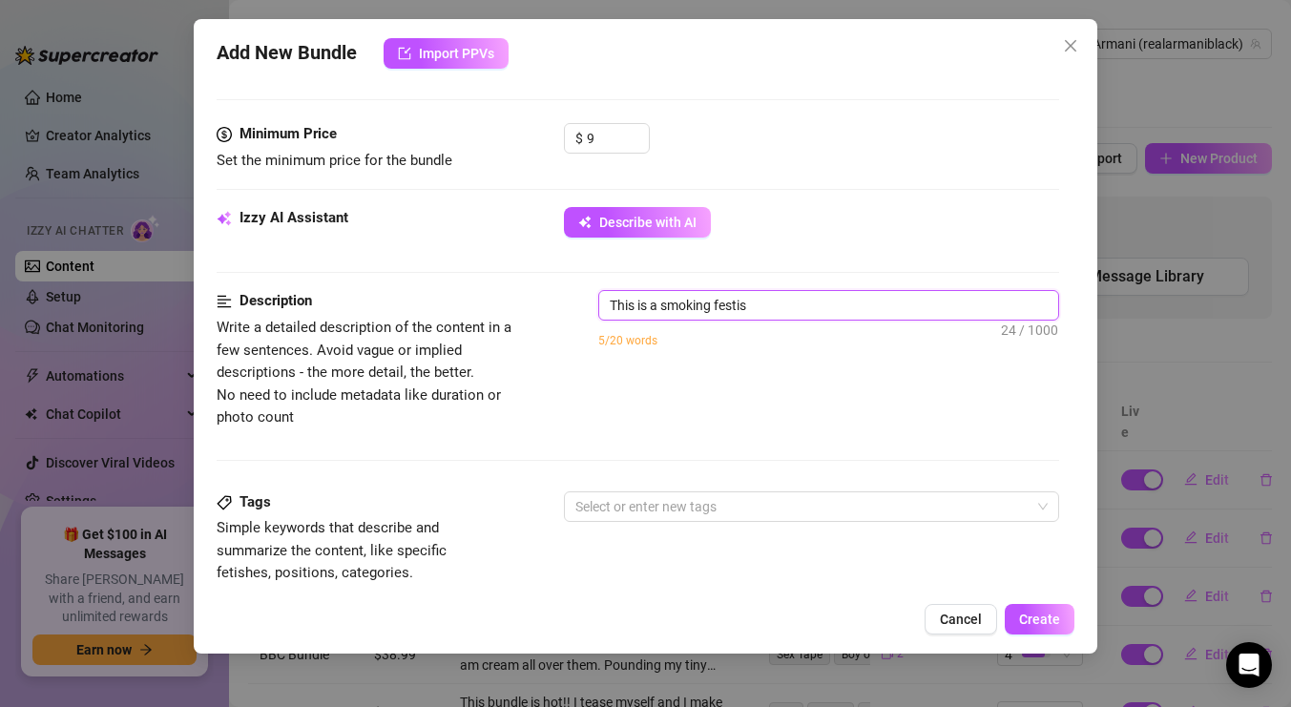
type textarea "This is a smoking festish"
type textarea "This is a smoking festish c"
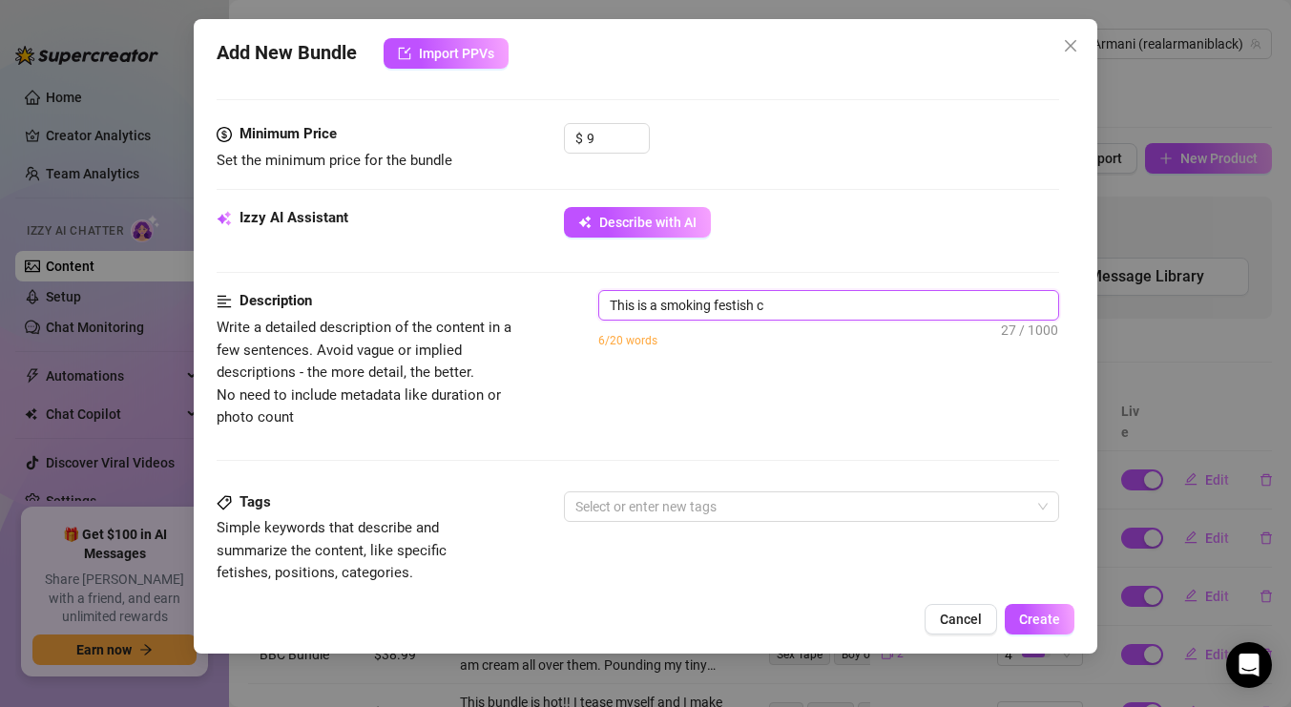
type textarea "This is a smoking festish cl"
type textarea "This is a smoking festish cli"
type textarea "This is a smoking festish clip"
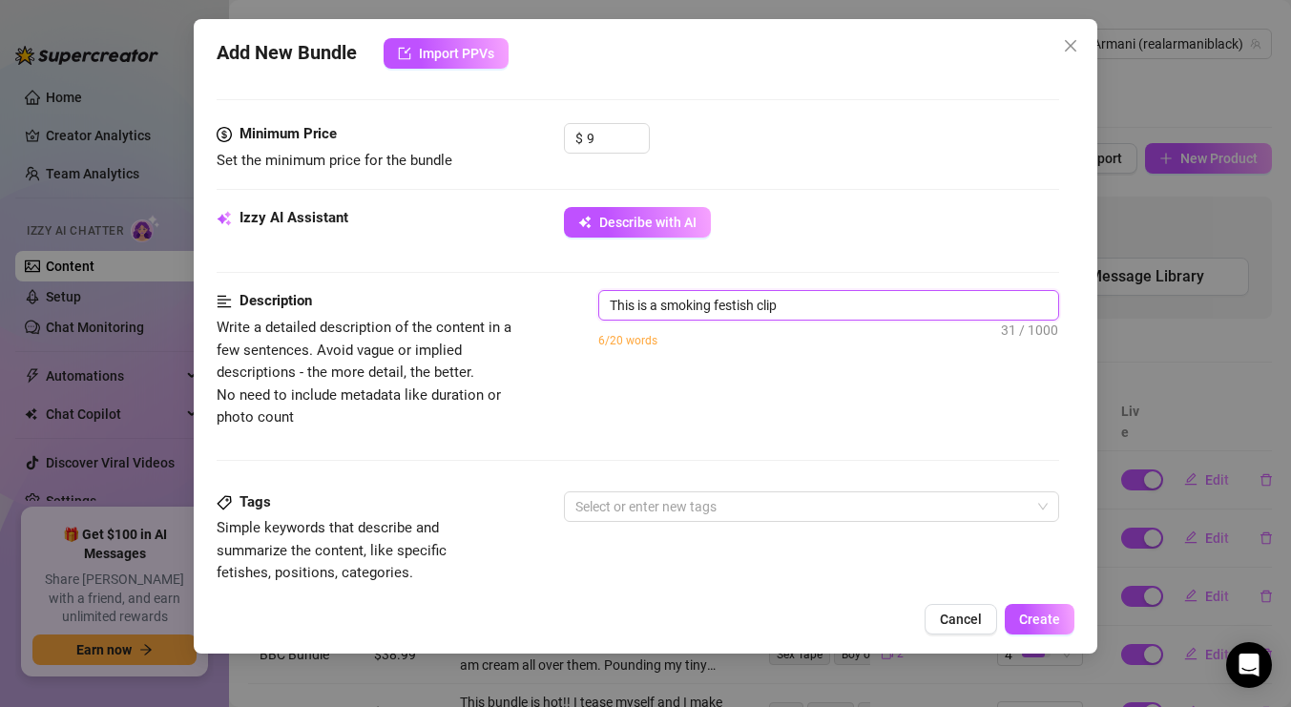
type textarea "This is a smoking festish clip t"
type textarea "This is a smoking festish clip"
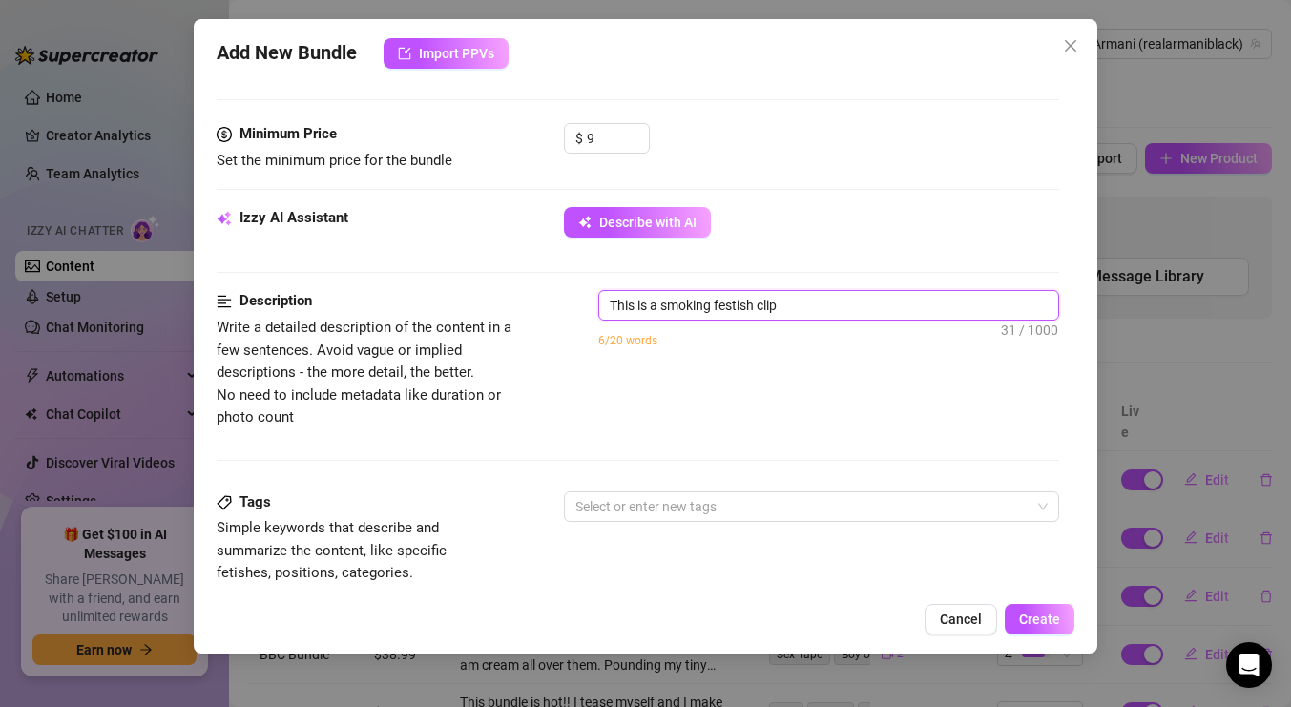
type textarea "This is a smoking festish clip"
type textarea "This is a smoking festish cli"
type textarea "This is a smoking festish cl"
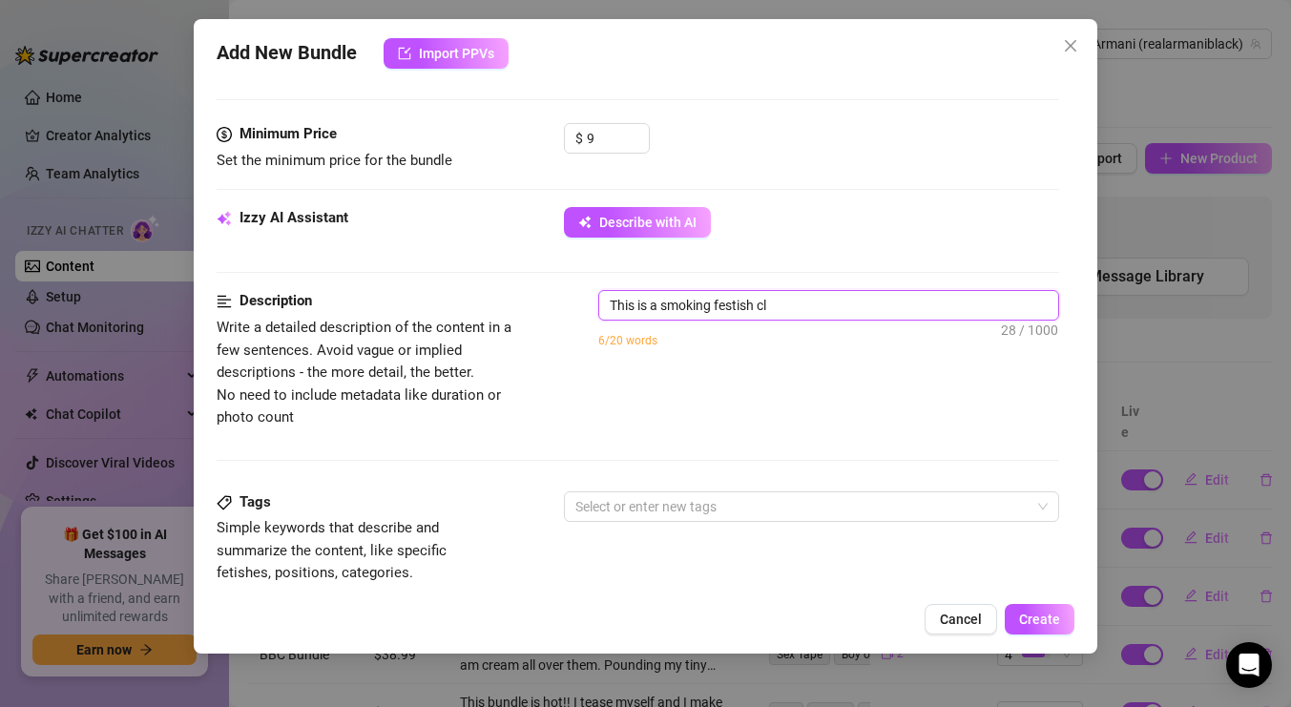
type textarea "This is a smoking festish c"
type textarea "This is a smoking festish"
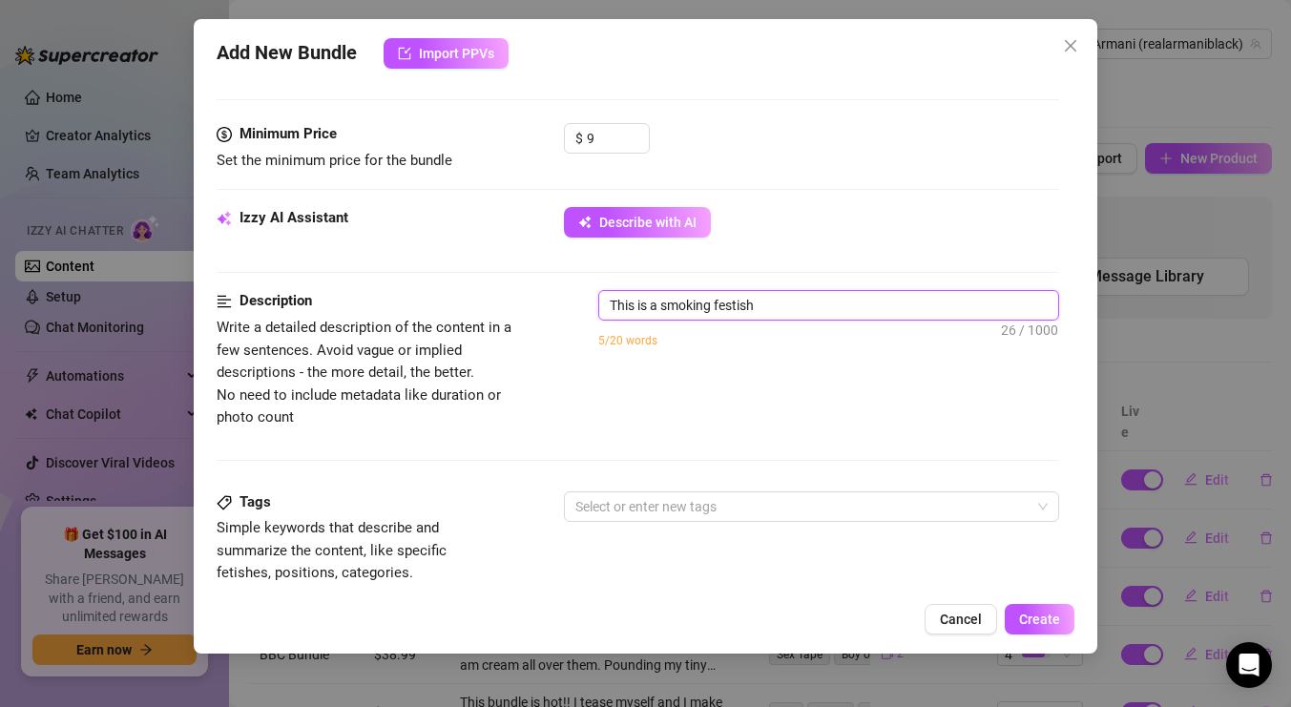
type textarea "This is a smoking festish"
type textarea "This is a smoking festis"
type textarea "This is a smoking festi"
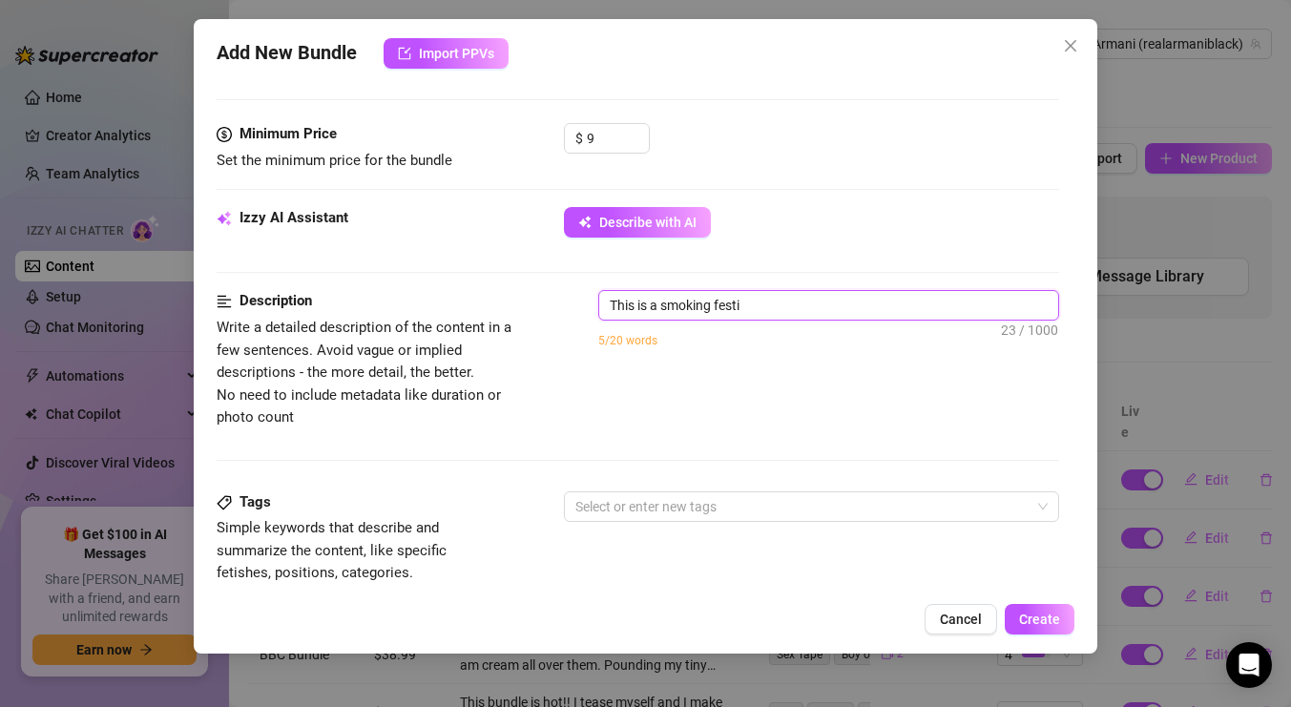
type textarea "This is a smoking fest"
type textarea "This is a smoking fes"
type textarea "This is a smoking fe"
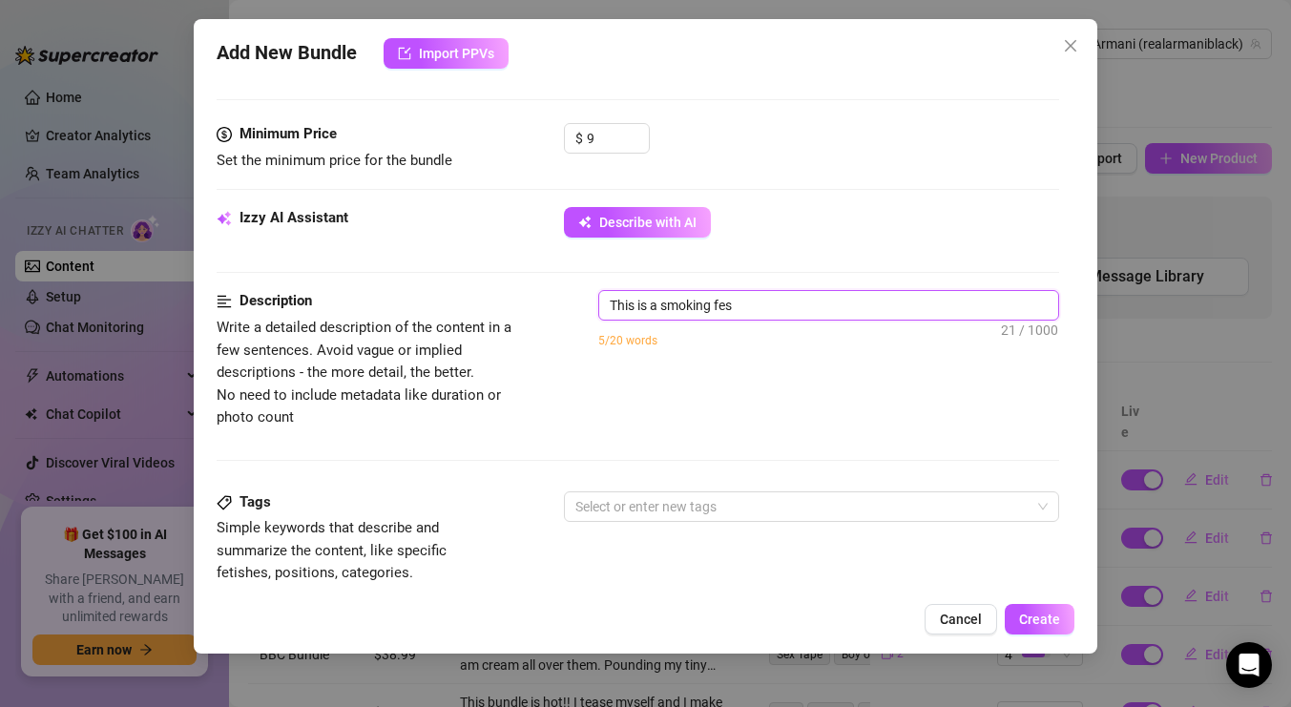
type textarea "This is a smoking fe"
type textarea "This is a smoking fet"
type textarea "This is a smoking feti"
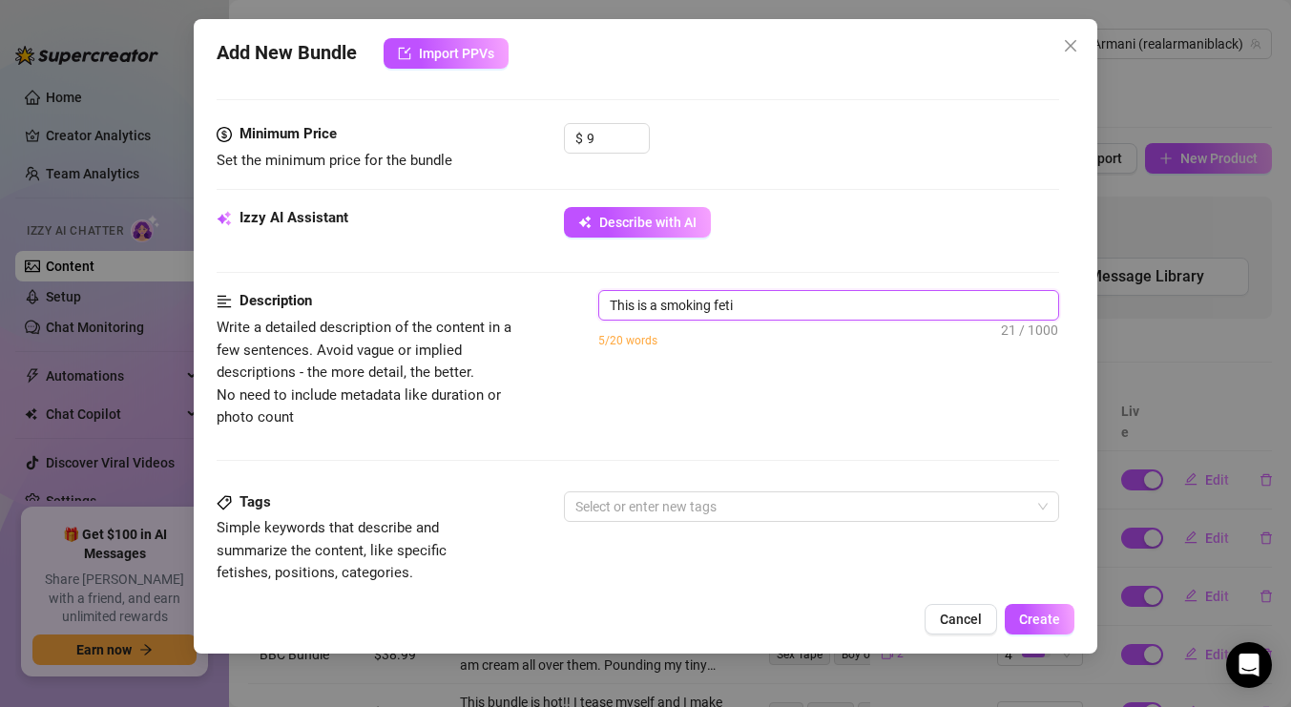
type textarea "This is a smoking fetis"
type textarea "This is a smoking fetish"
type textarea "This is a smoking fetish c"
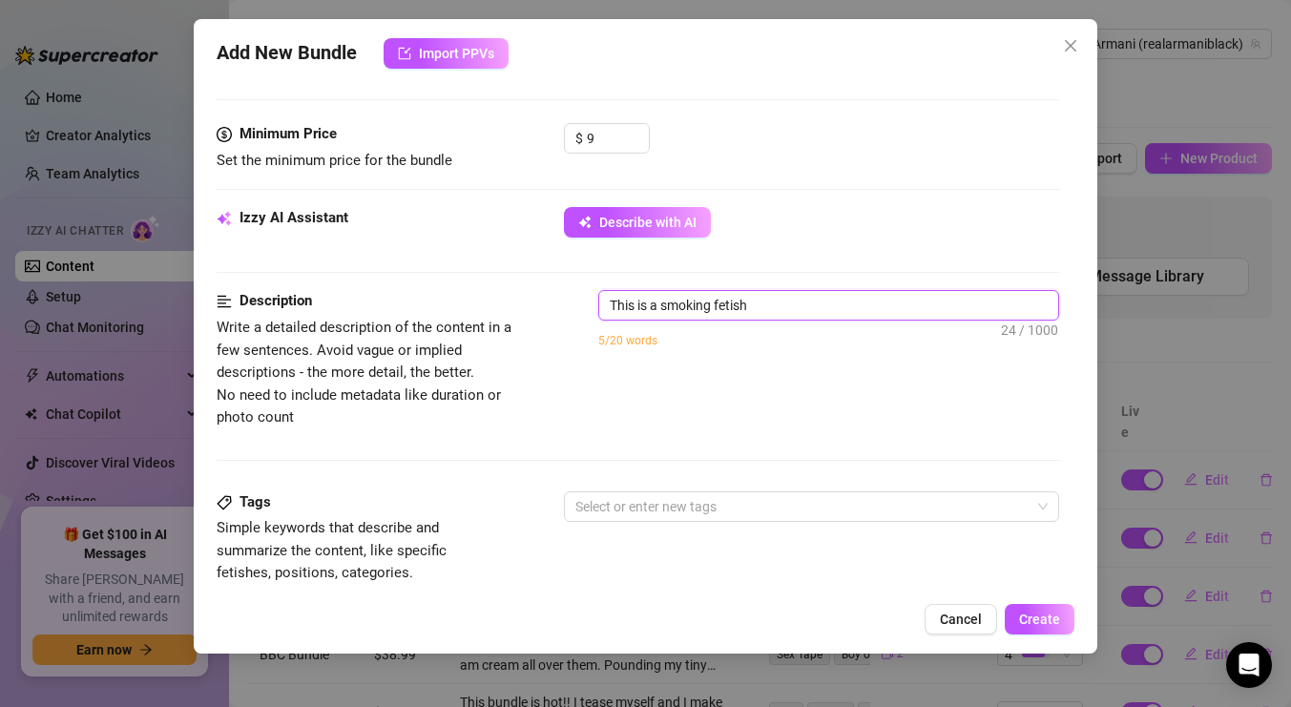
type textarea "This is a smoking fetish c"
type textarea "This is a smoking fetish cl"
type textarea "This is a smoking fetish cli"
type textarea "This is a smoking fetish clip"
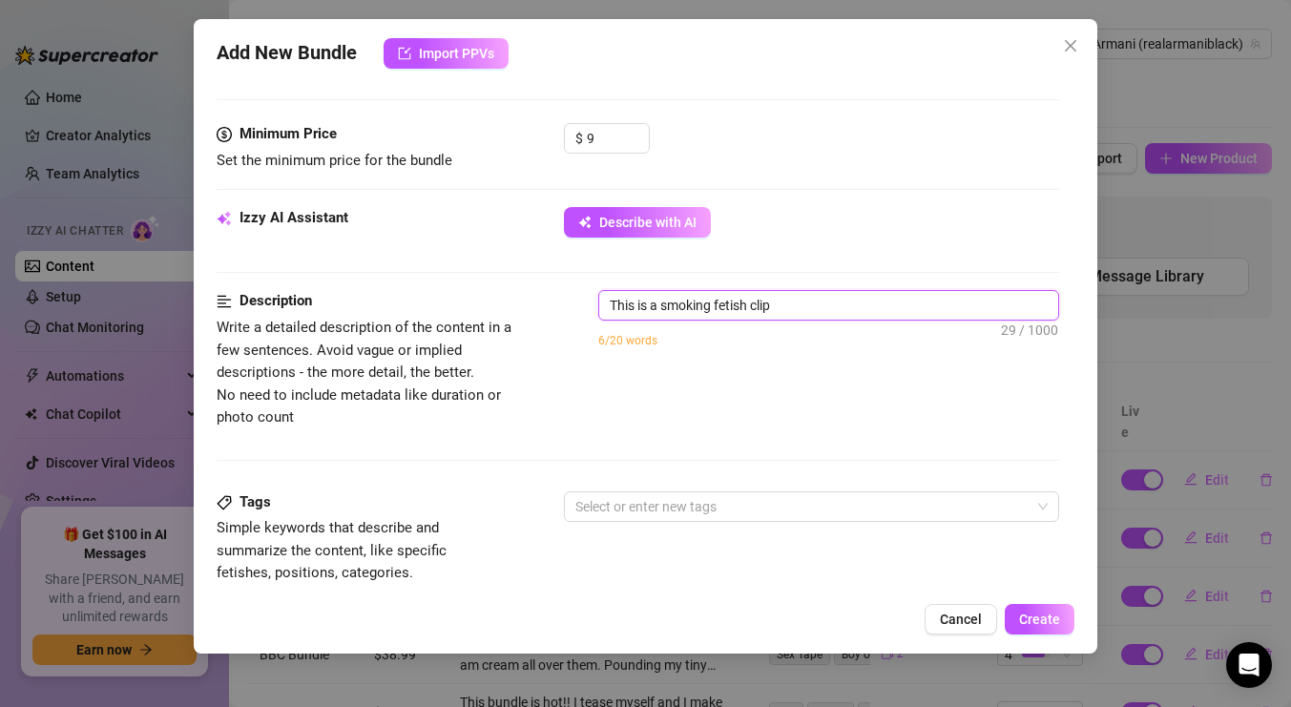
type textarea "This is a smoking fetish clip"
type textarea "This is a smoking fetish clip t"
type textarea "This is a smoking fetish clip th"
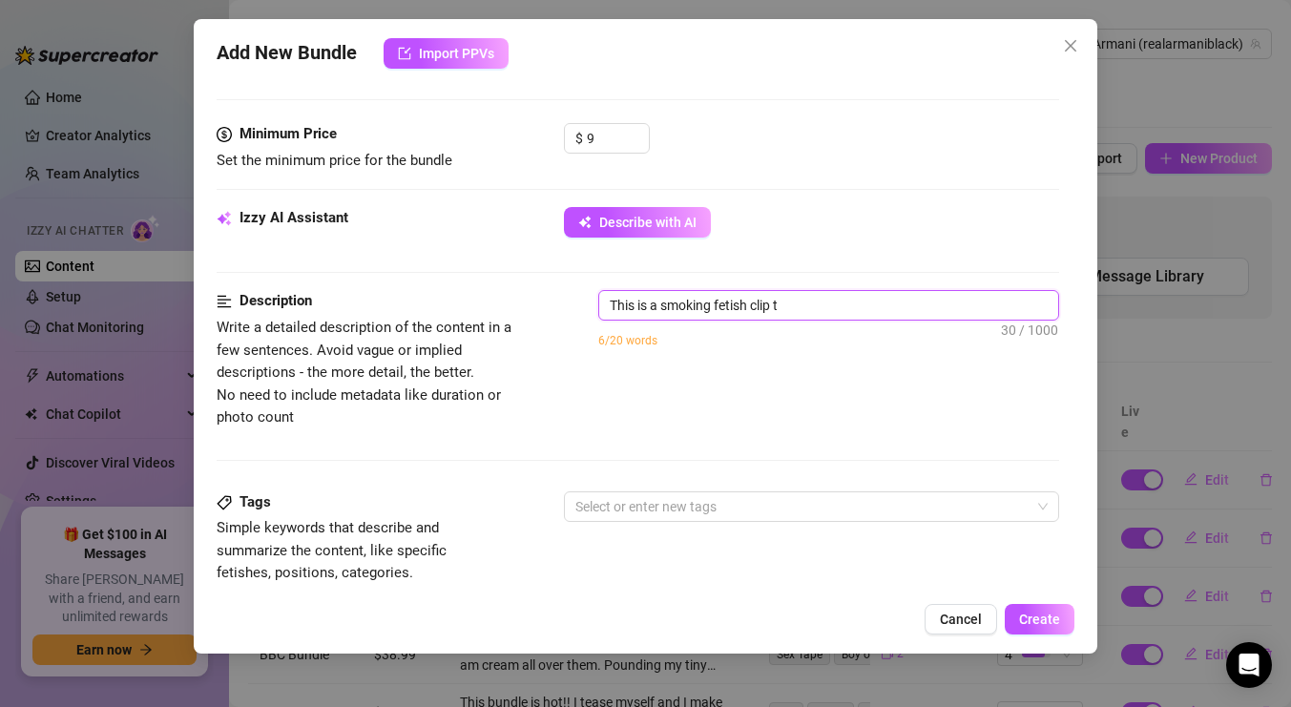
type textarea "This is a smoking fetish clip th"
type textarea "This is a smoking fetish clip the"
type textarea "This is a smoking fetish clip thea"
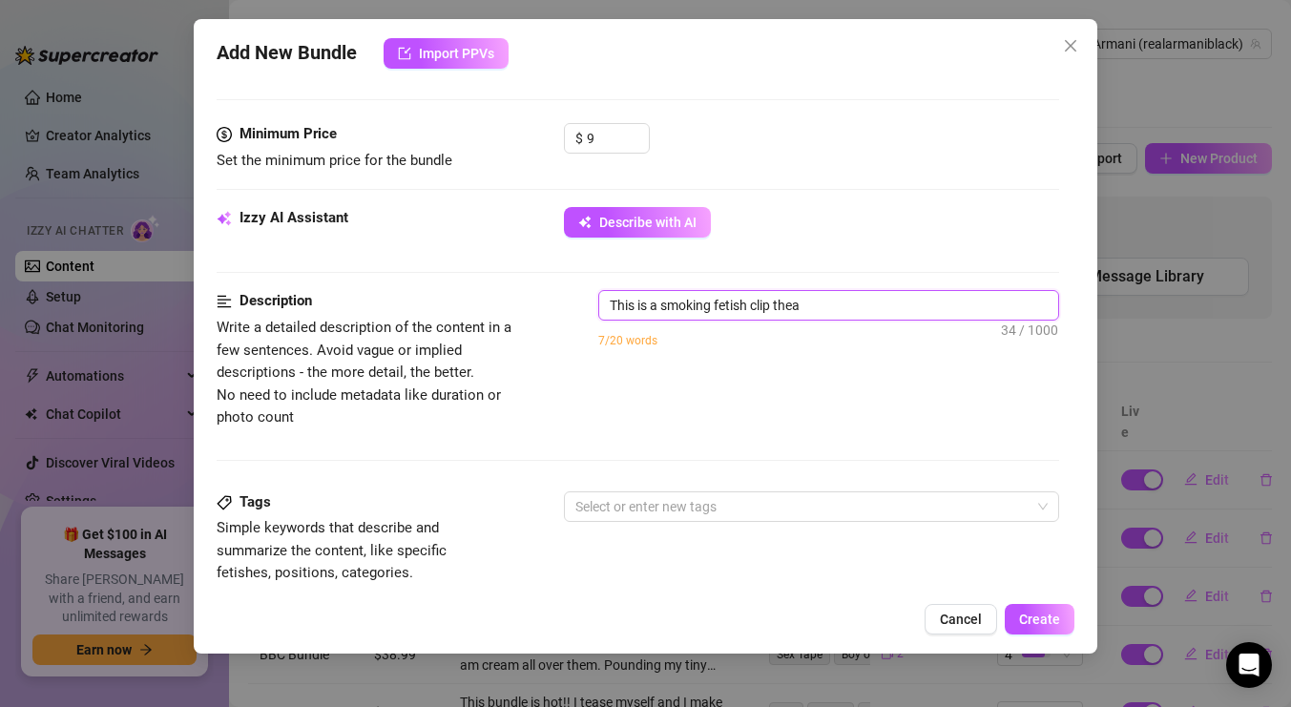
type textarea "This is a smoking fetish clip theat"
type textarea "This is a smoking fetish clip theat h"
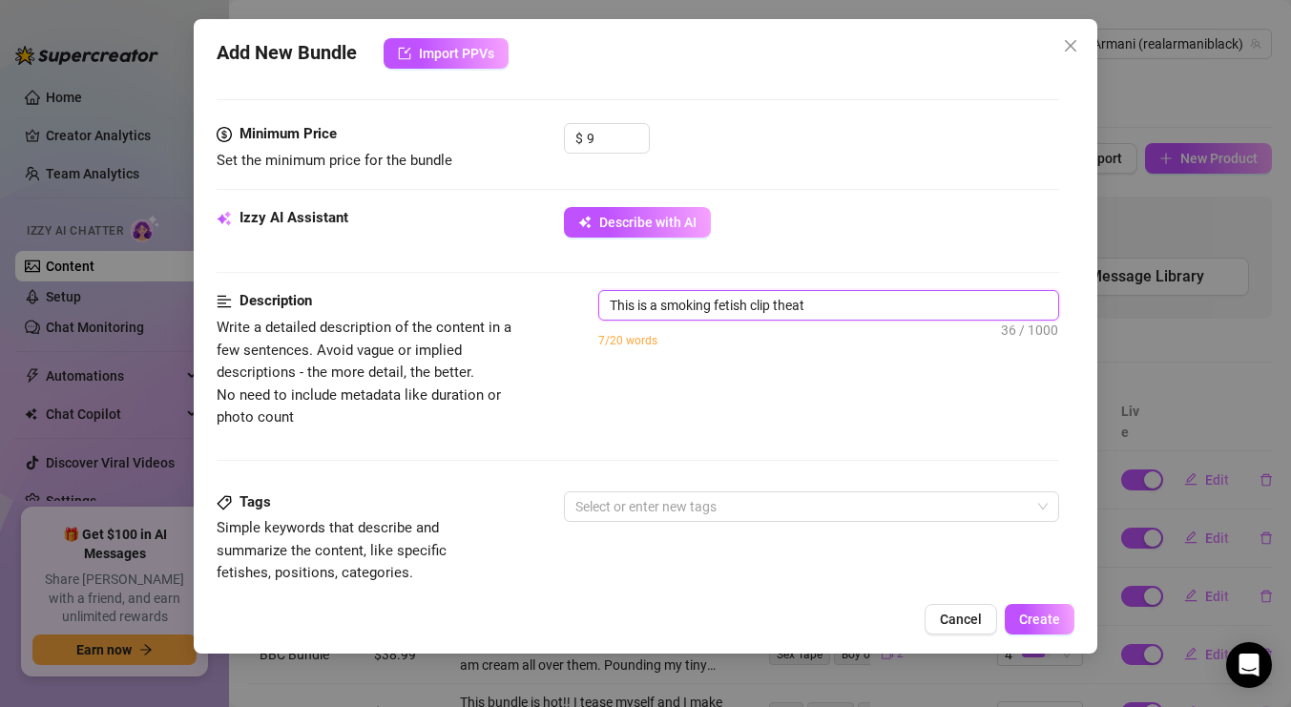
type textarea "This is a smoking fetish clip theat h"
type textarea "This is a smoking fetish clip theat ha"
type textarea "This is a smoking fetish clip theat has"
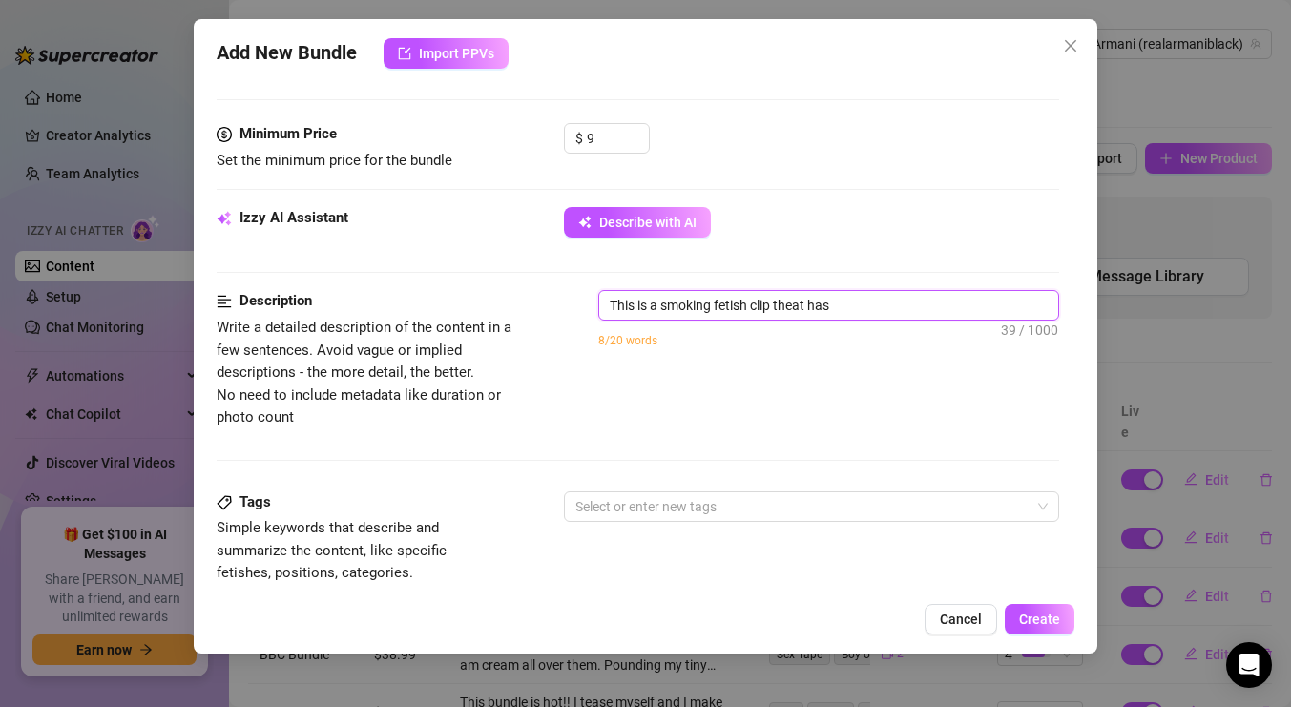
type textarea "This is a smoking fetish clip theat ha"
type textarea "This is a smoking fetish clip theat h"
type textarea "This is a smoking fetish clip theat"
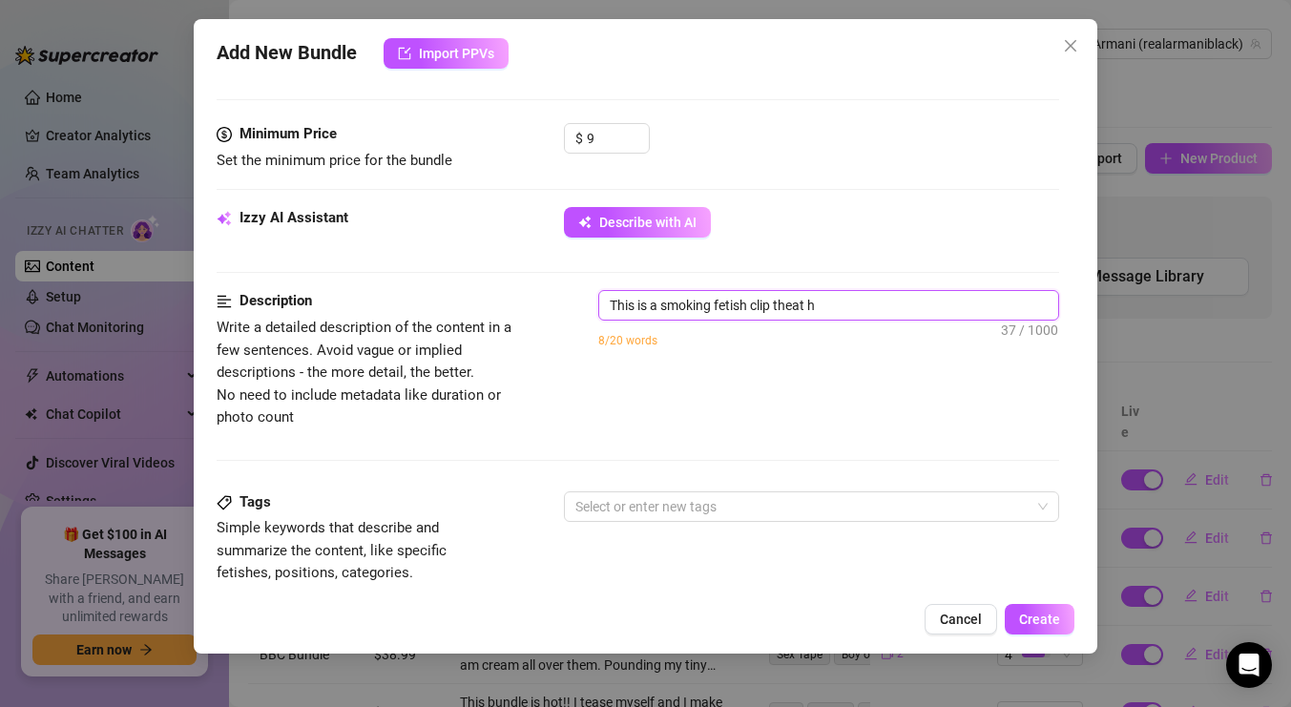
type textarea "This is a smoking fetish clip theat"
type textarea "This is a smoking fetish clip thea"
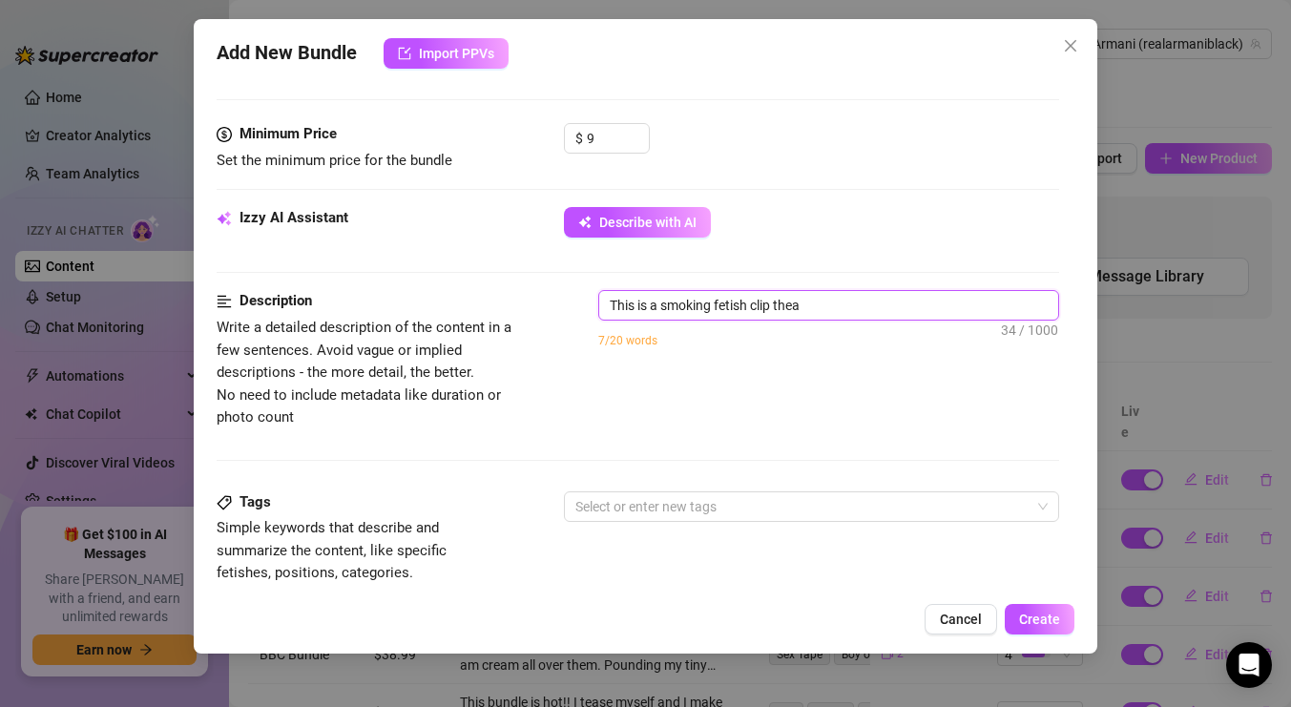
type textarea "This is a smoking fetish clip the"
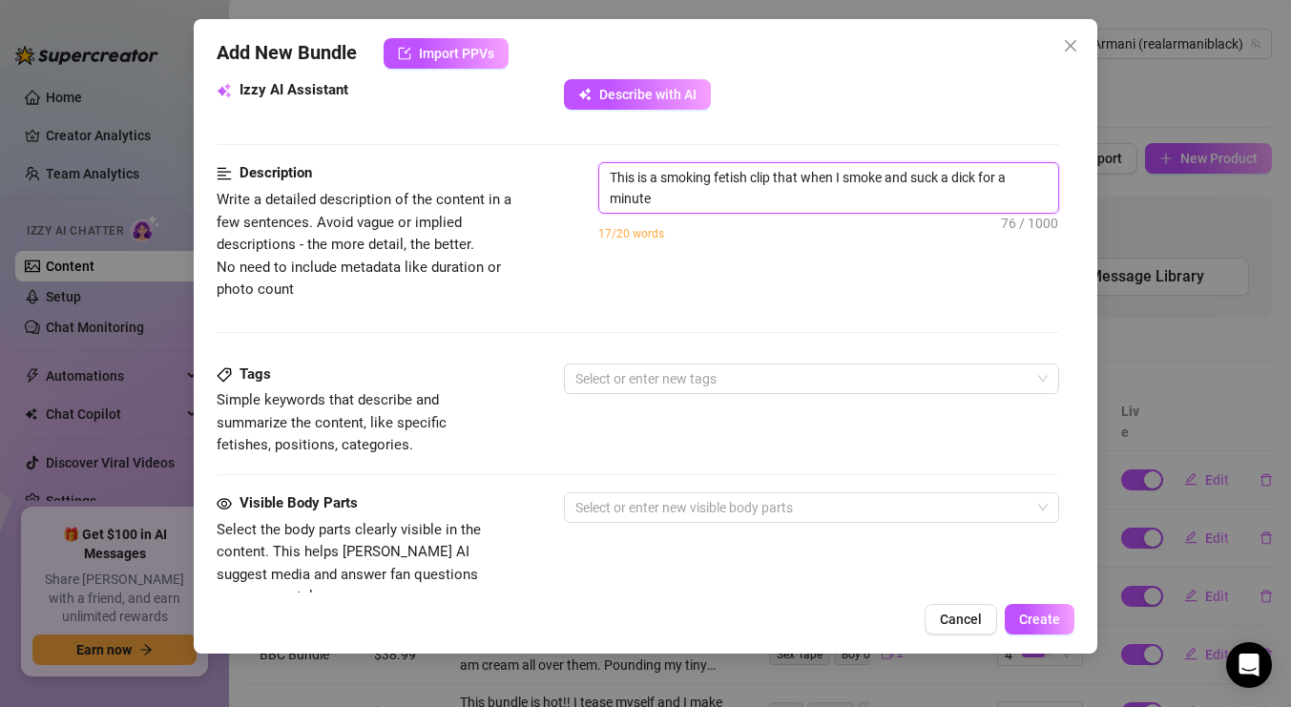
scroll to position [706, 0]
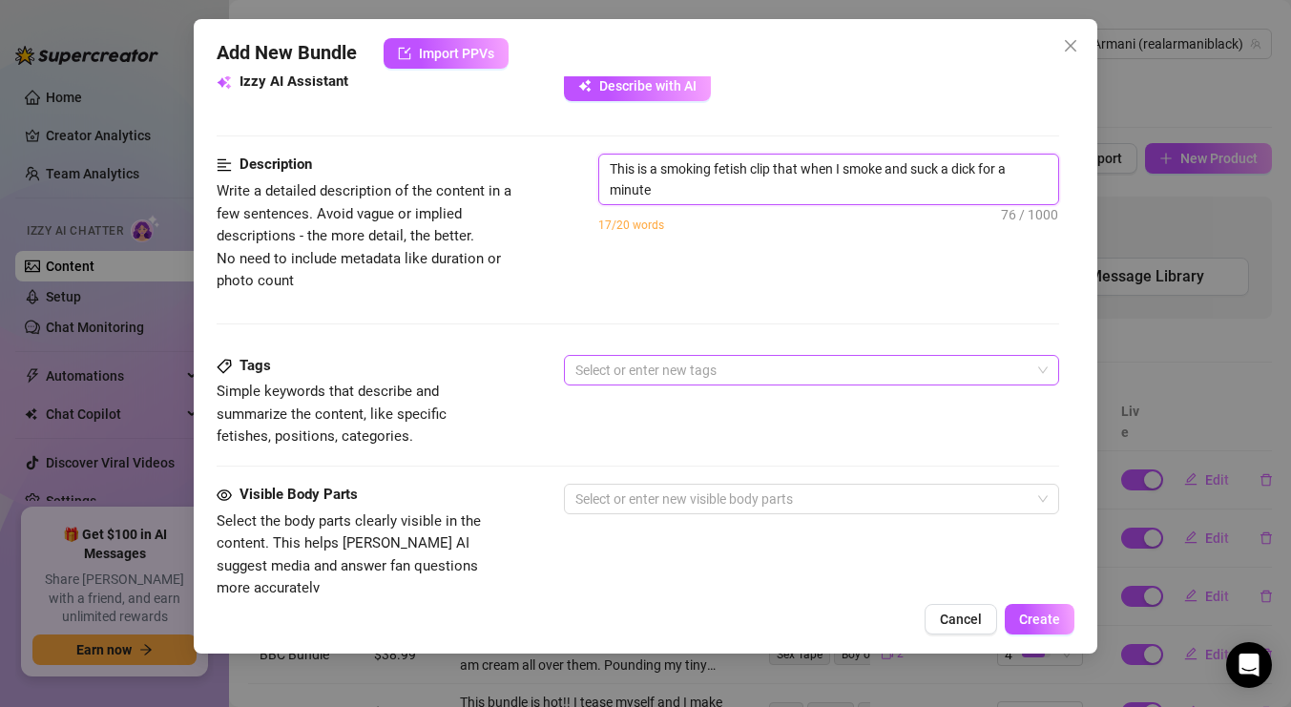
click at [762, 372] on div at bounding box center [802, 370] width 468 height 27
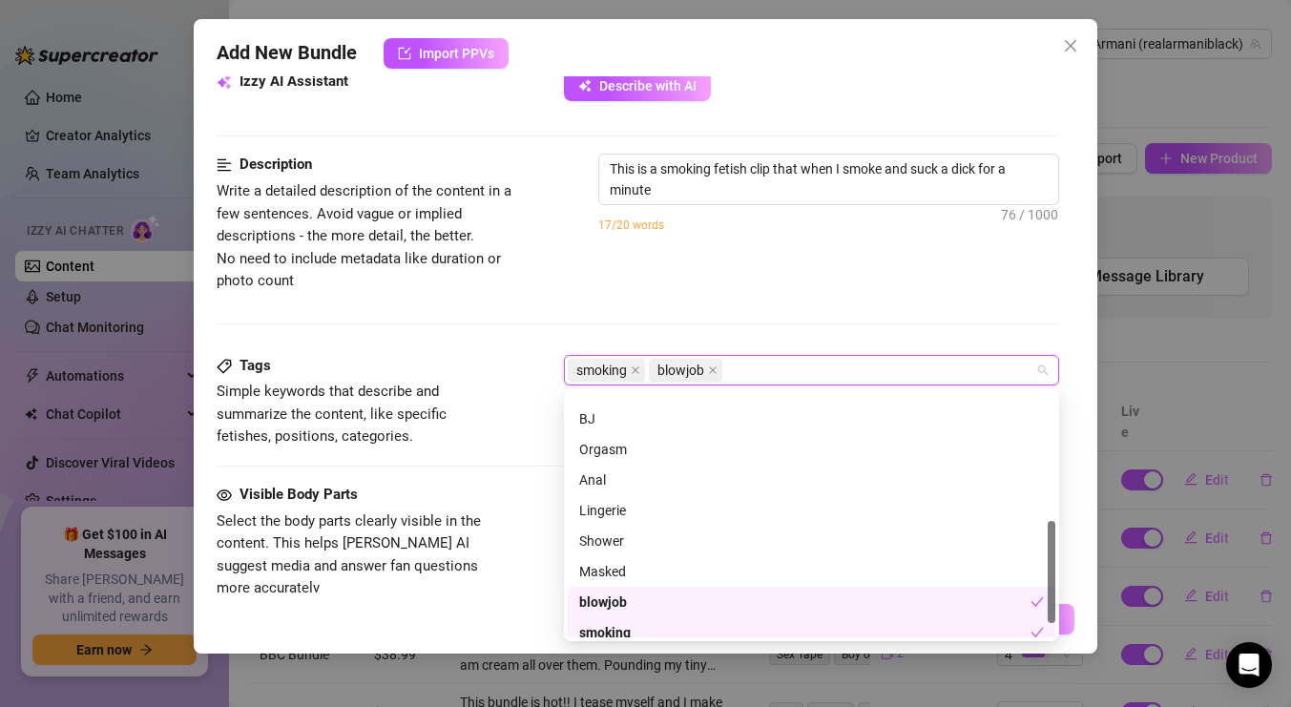
scroll to position [336, 0]
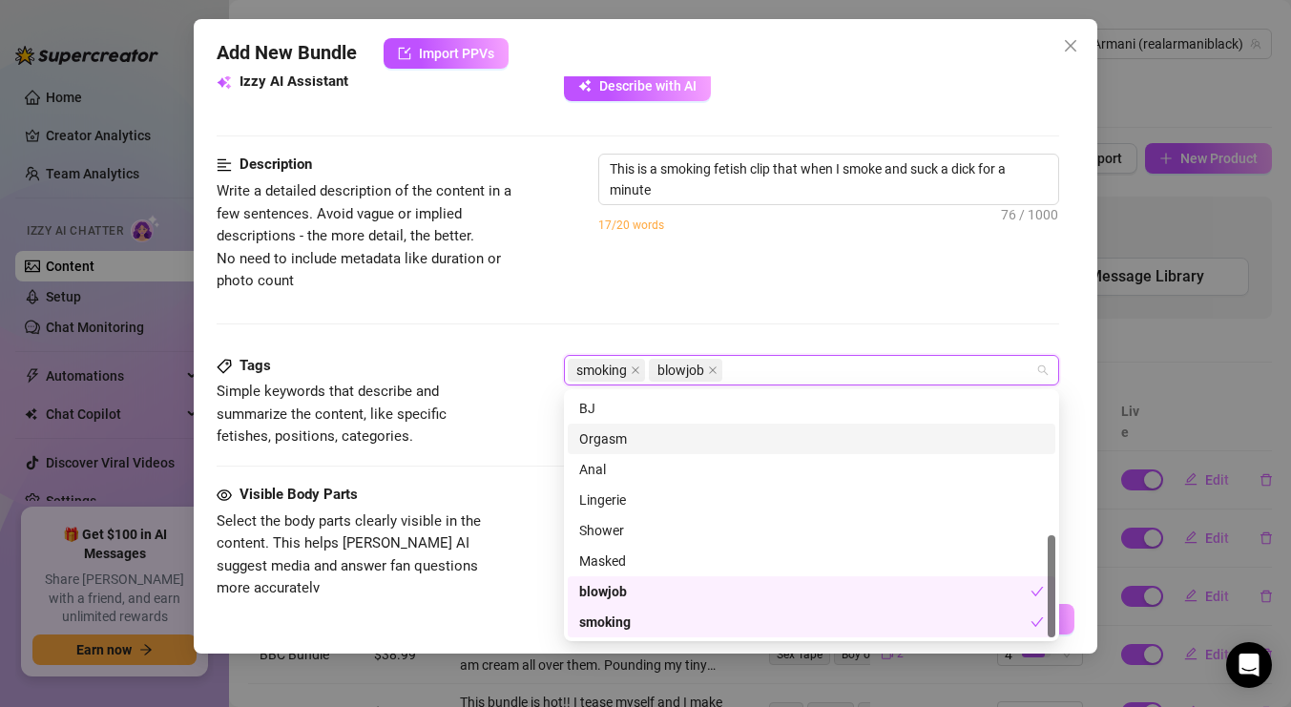
click at [776, 286] on div "Description Write a detailed description of the content in a few sentences. Avo…" at bounding box center [638, 223] width 843 height 138
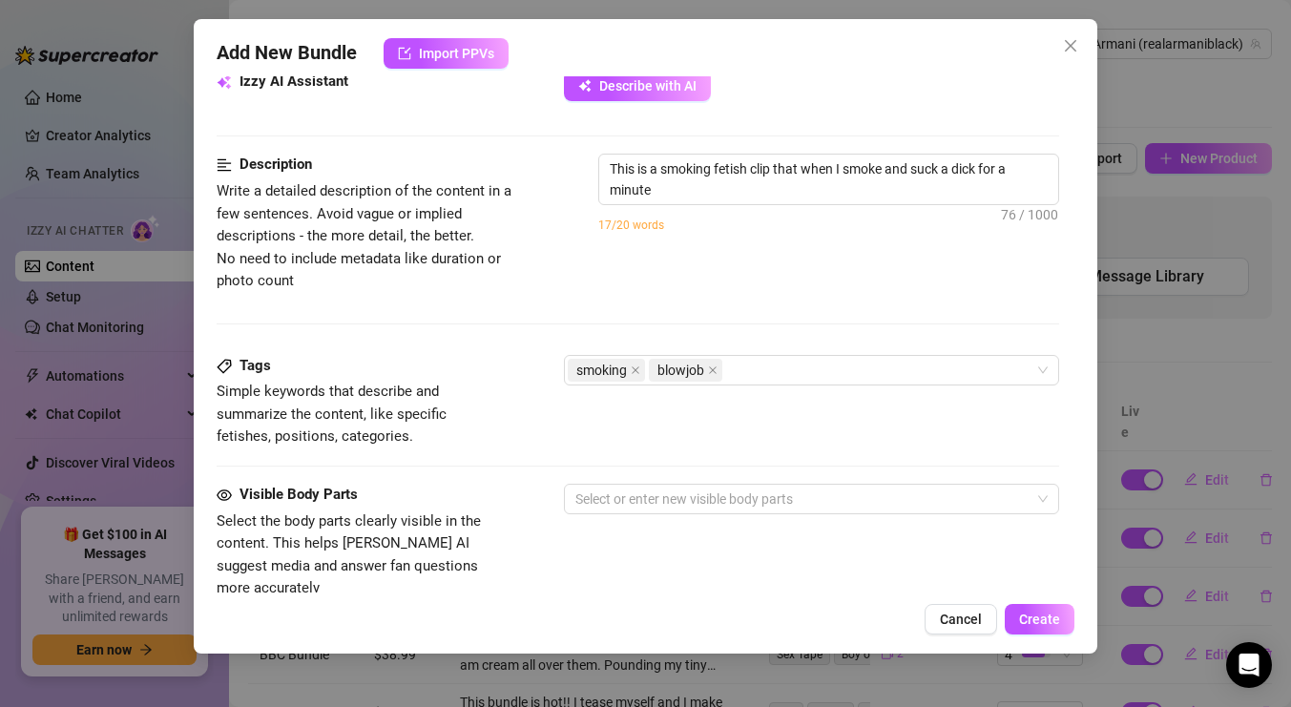
scroll to position [837, 0]
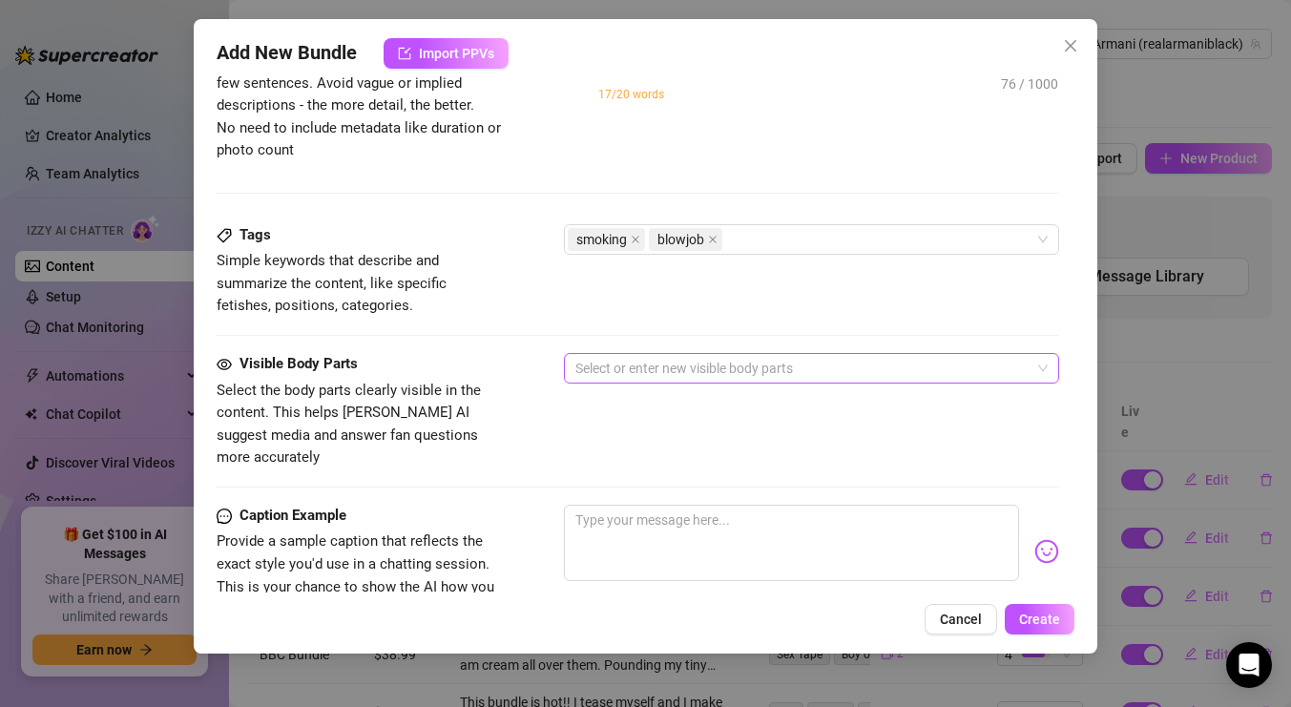
click at [712, 376] on div at bounding box center [802, 368] width 468 height 27
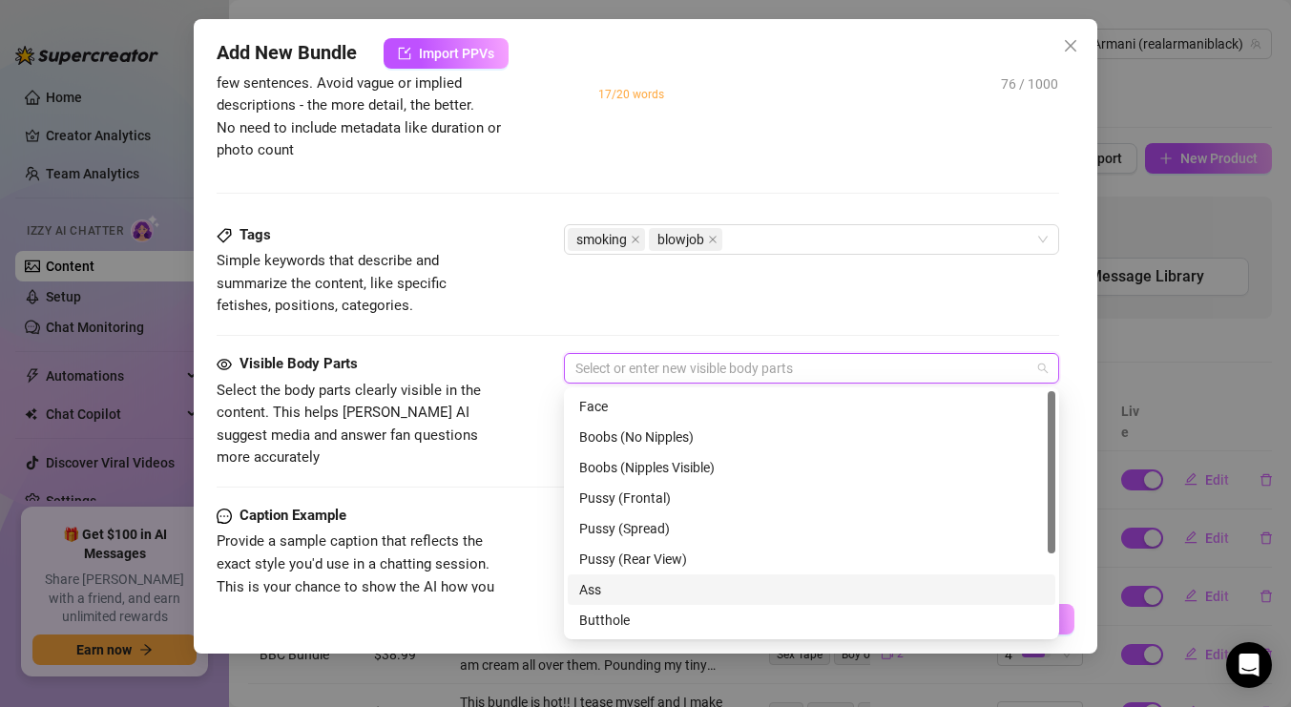
click at [746, 597] on div "Ass" at bounding box center [811, 589] width 465 height 21
click at [746, 590] on div "Ass" at bounding box center [804, 589] width 451 height 21
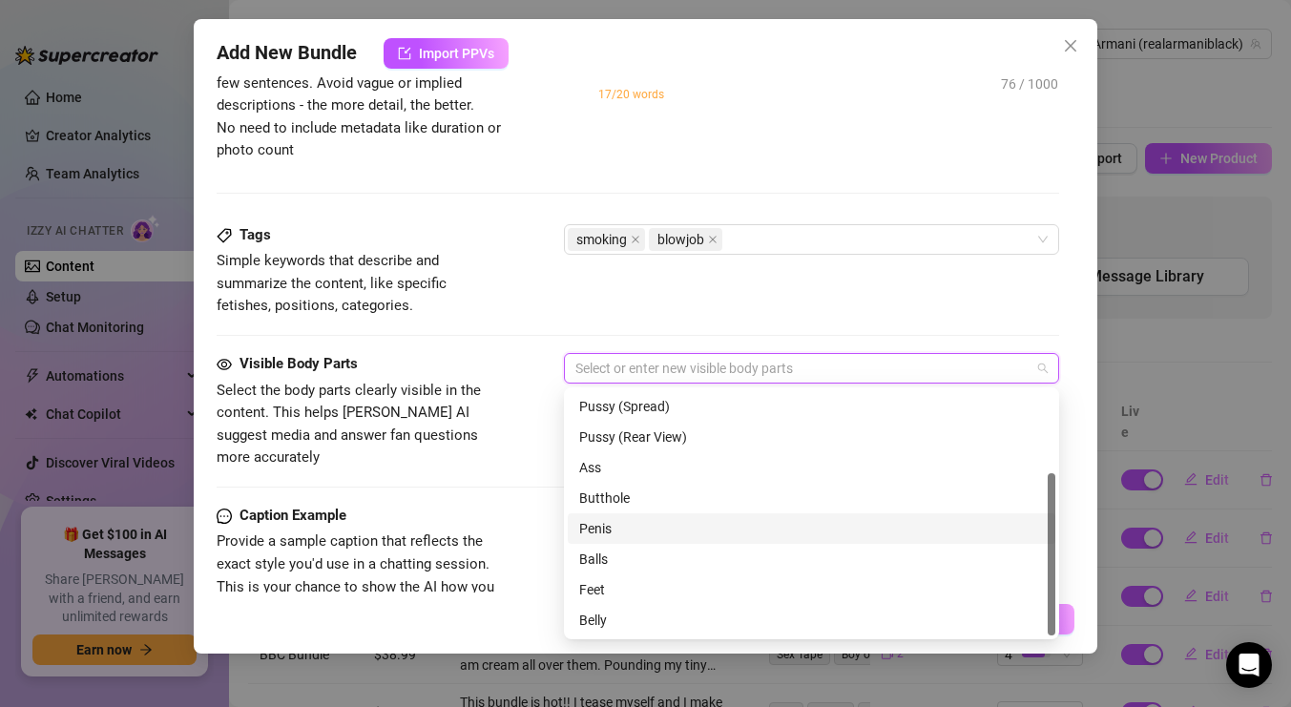
click at [669, 529] on div "Penis" at bounding box center [811, 528] width 465 height 21
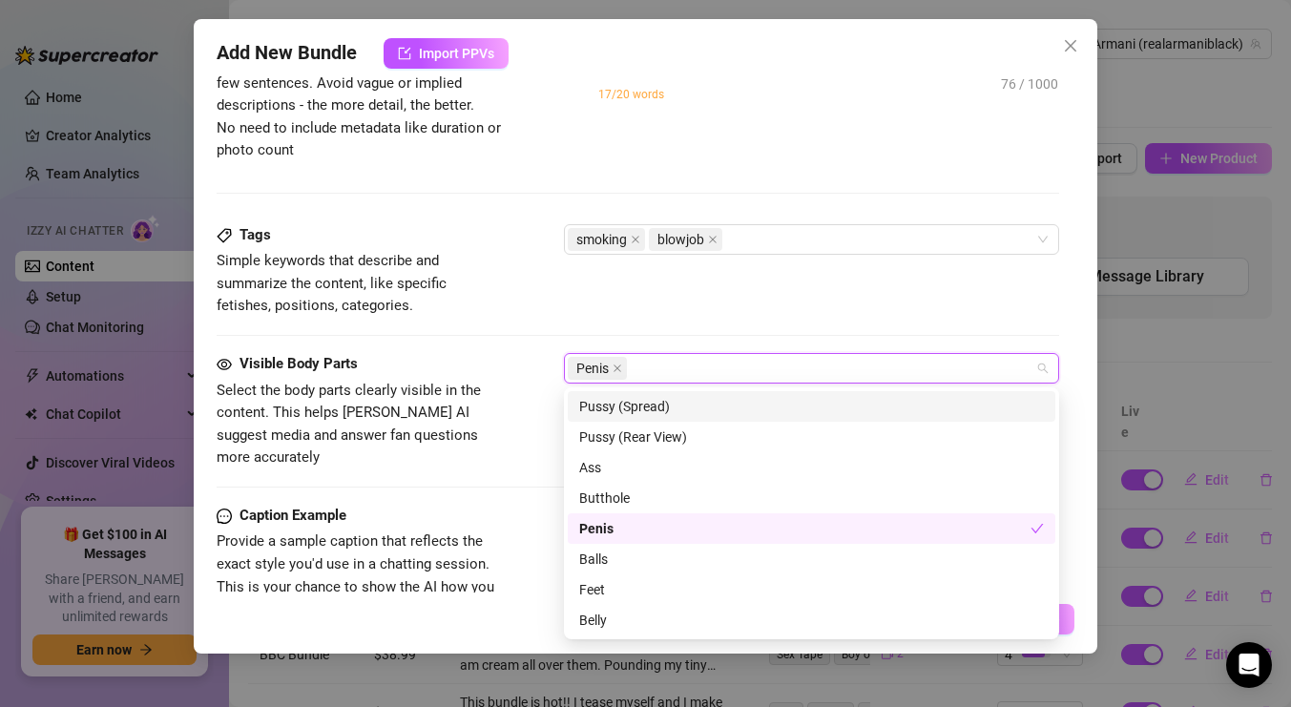
click at [616, 318] on div "Tags Simple keywords that describe and summarize the content, like specific fet…" at bounding box center [638, 288] width 843 height 129
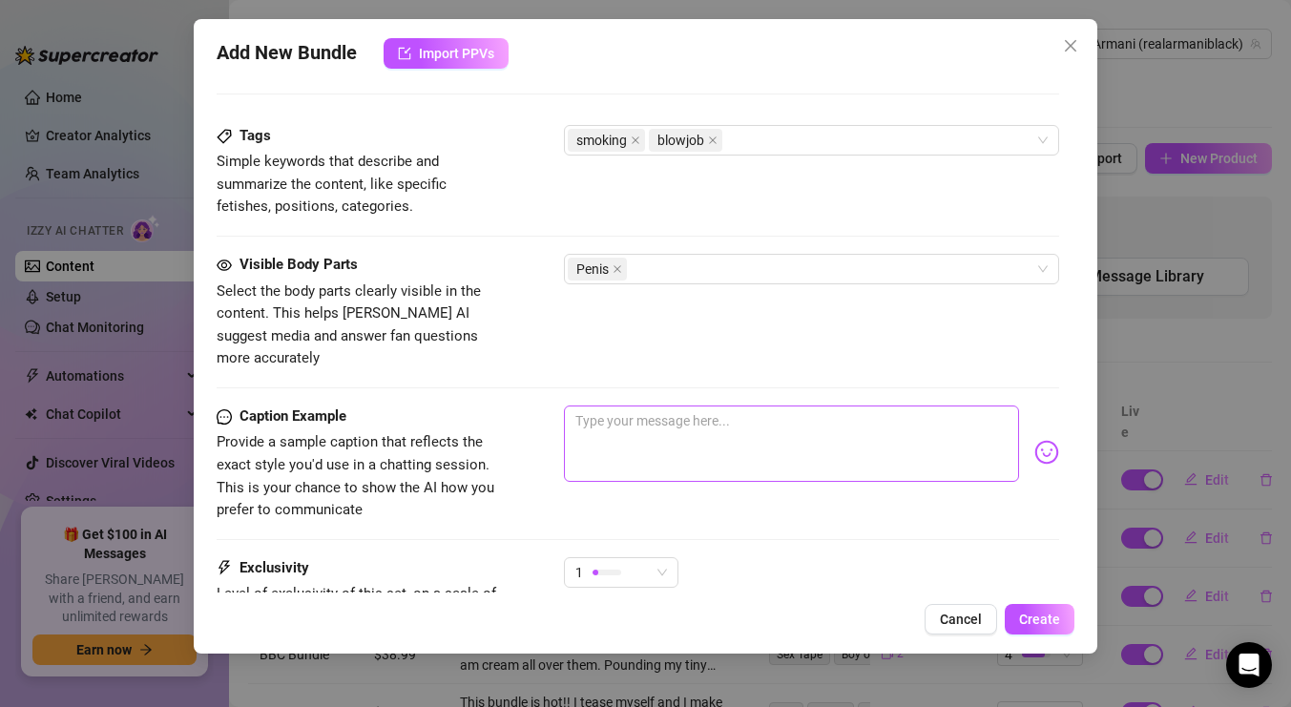
scroll to position [943, 0]
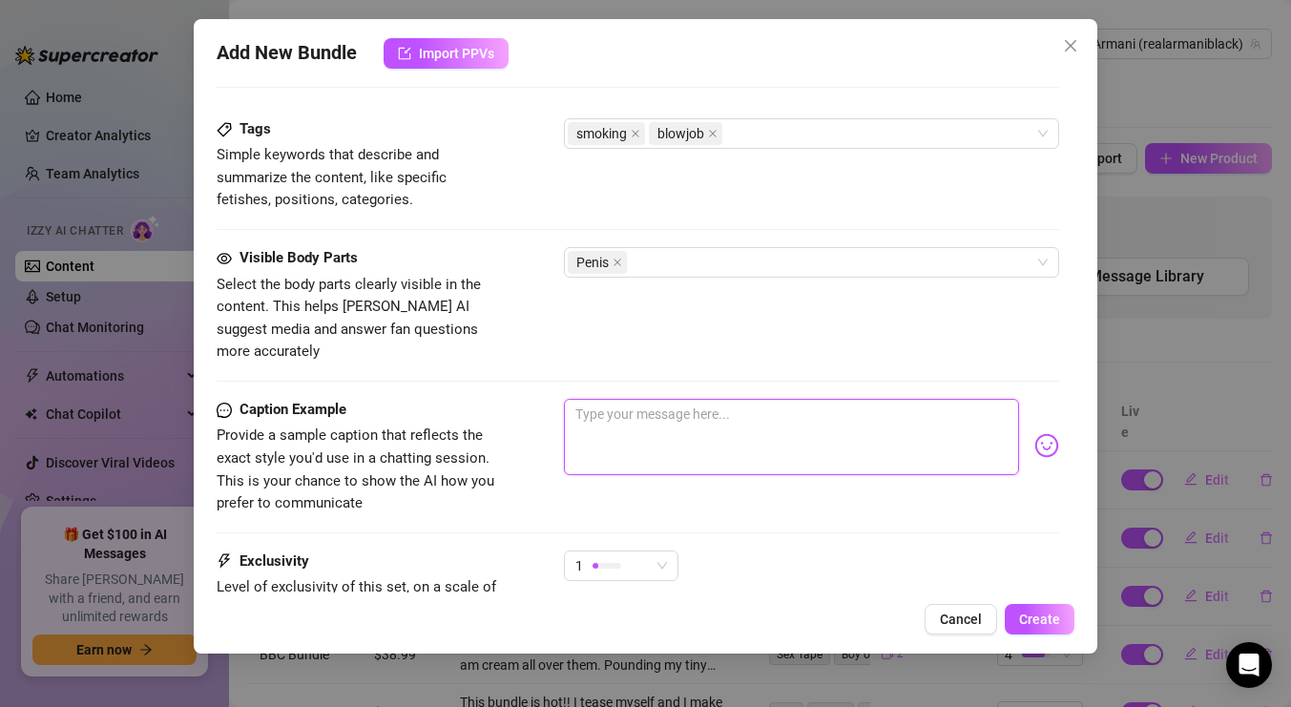
click at [681, 401] on textarea at bounding box center [791, 437] width 455 height 76
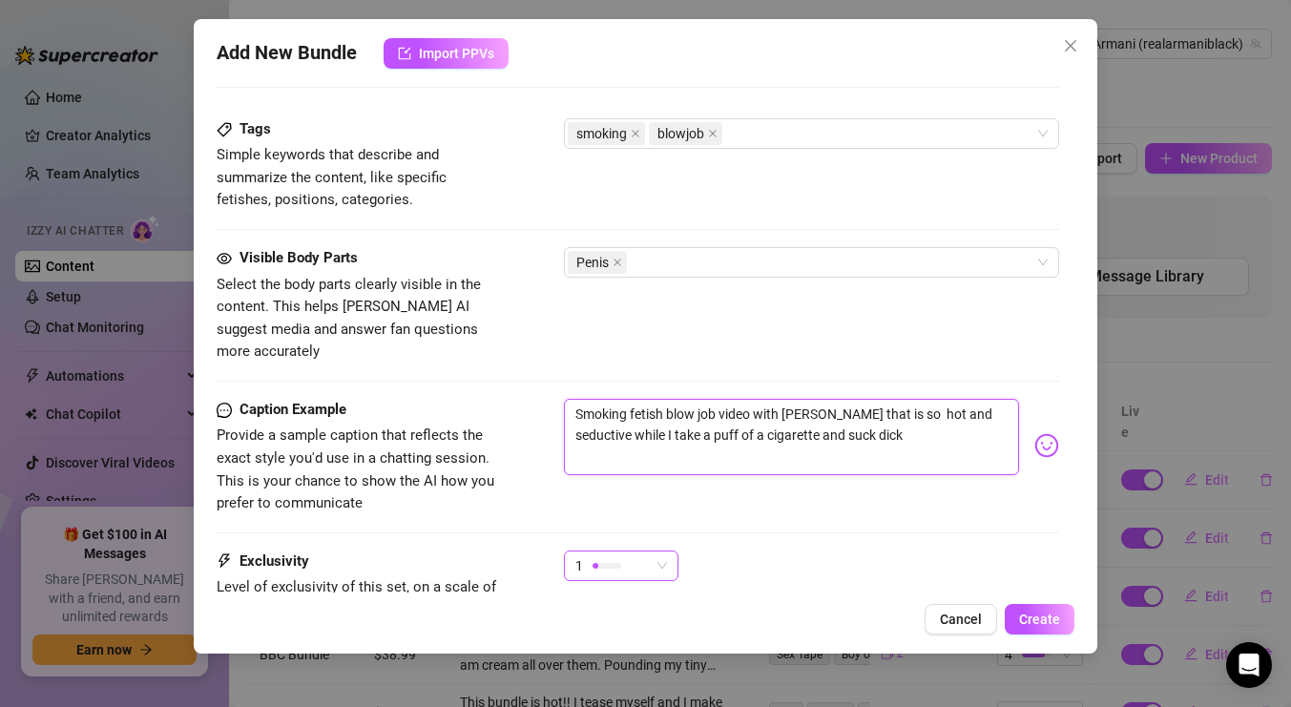
click at [662, 552] on span "1" at bounding box center [621, 566] width 92 height 29
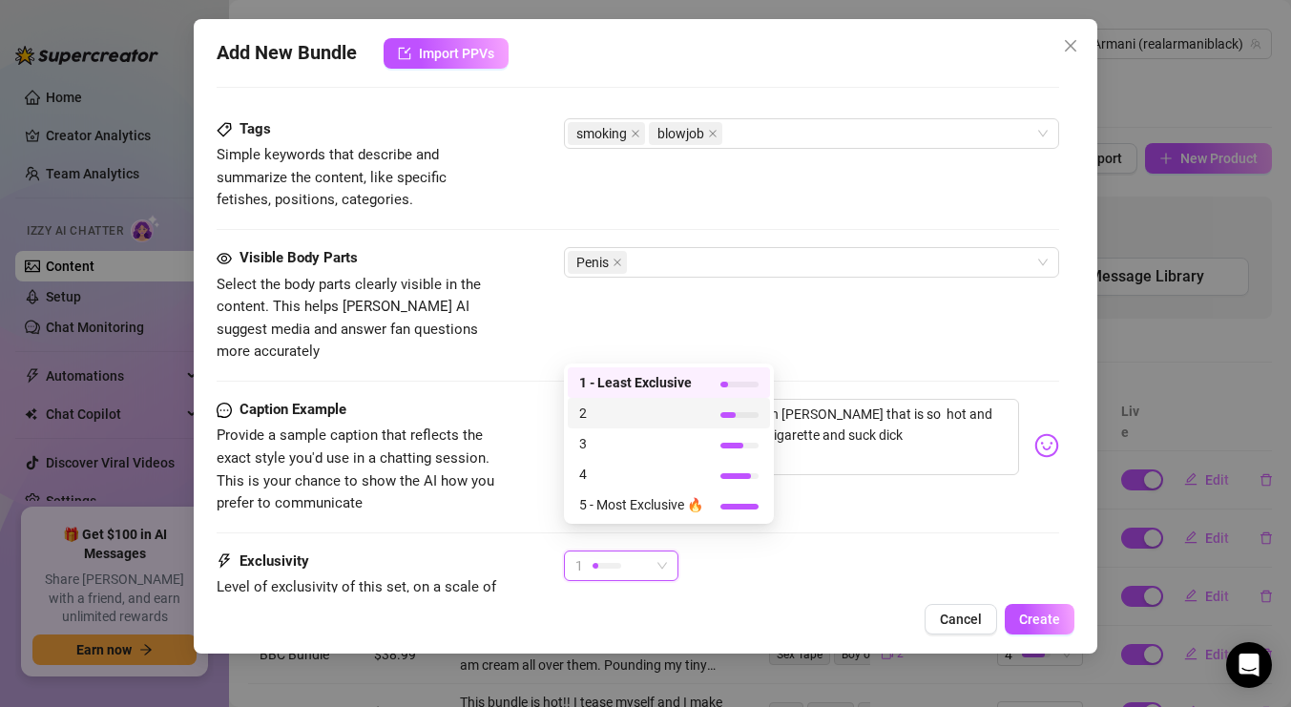
click at [644, 416] on span "2" at bounding box center [641, 413] width 124 height 21
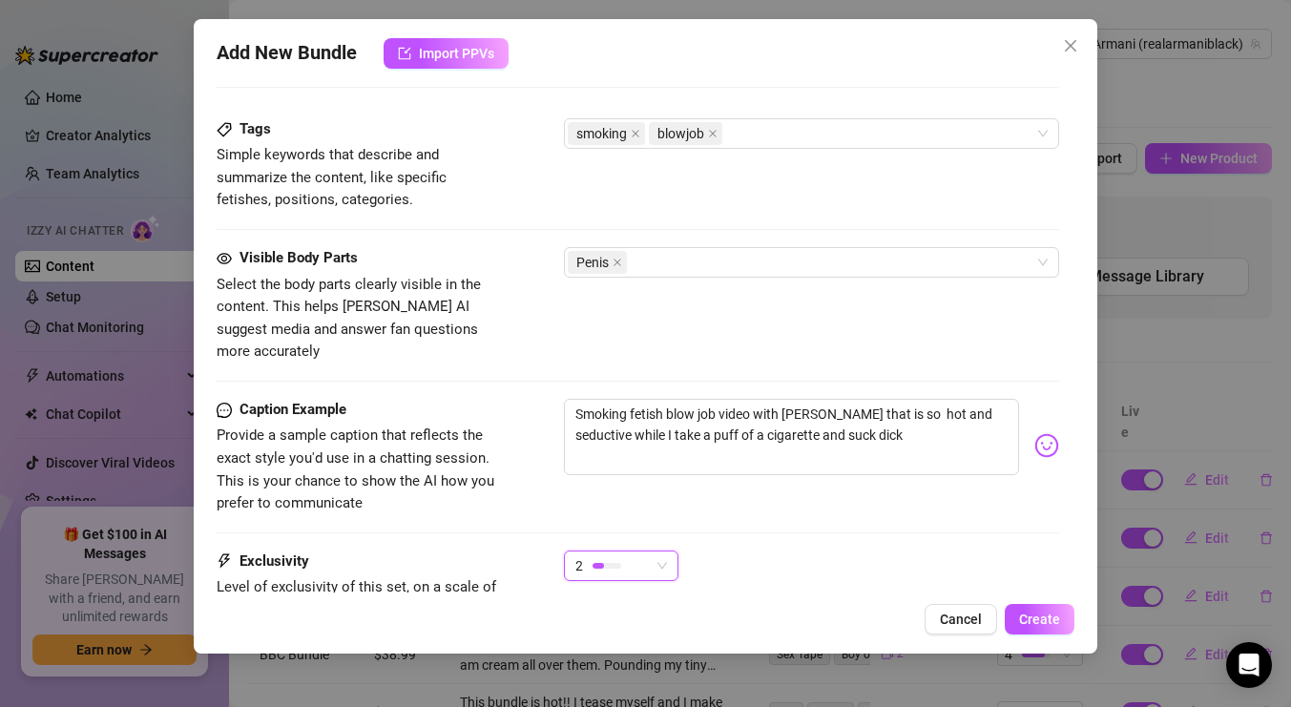
scroll to position [1114, 0]
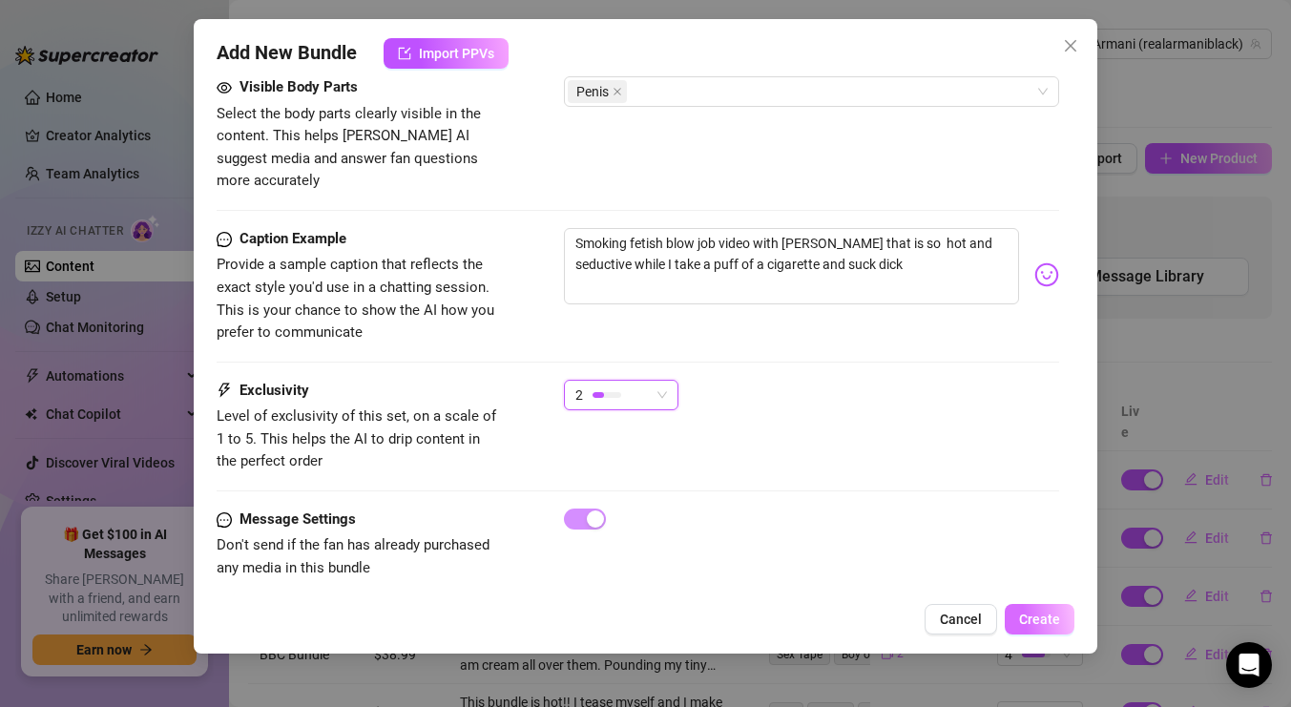
click at [1052, 619] on span "Create" at bounding box center [1039, 619] width 41 height 15
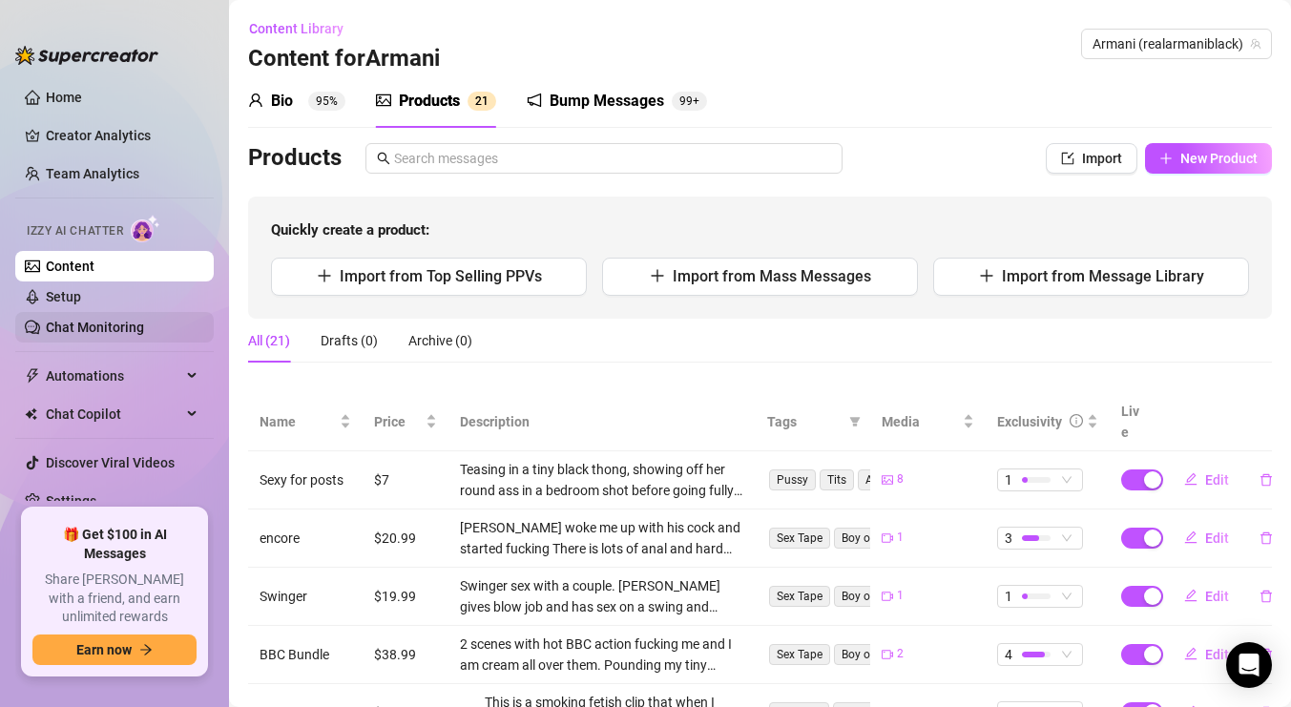
click at [118, 320] on link "Chat Monitoring" at bounding box center [95, 327] width 98 height 15
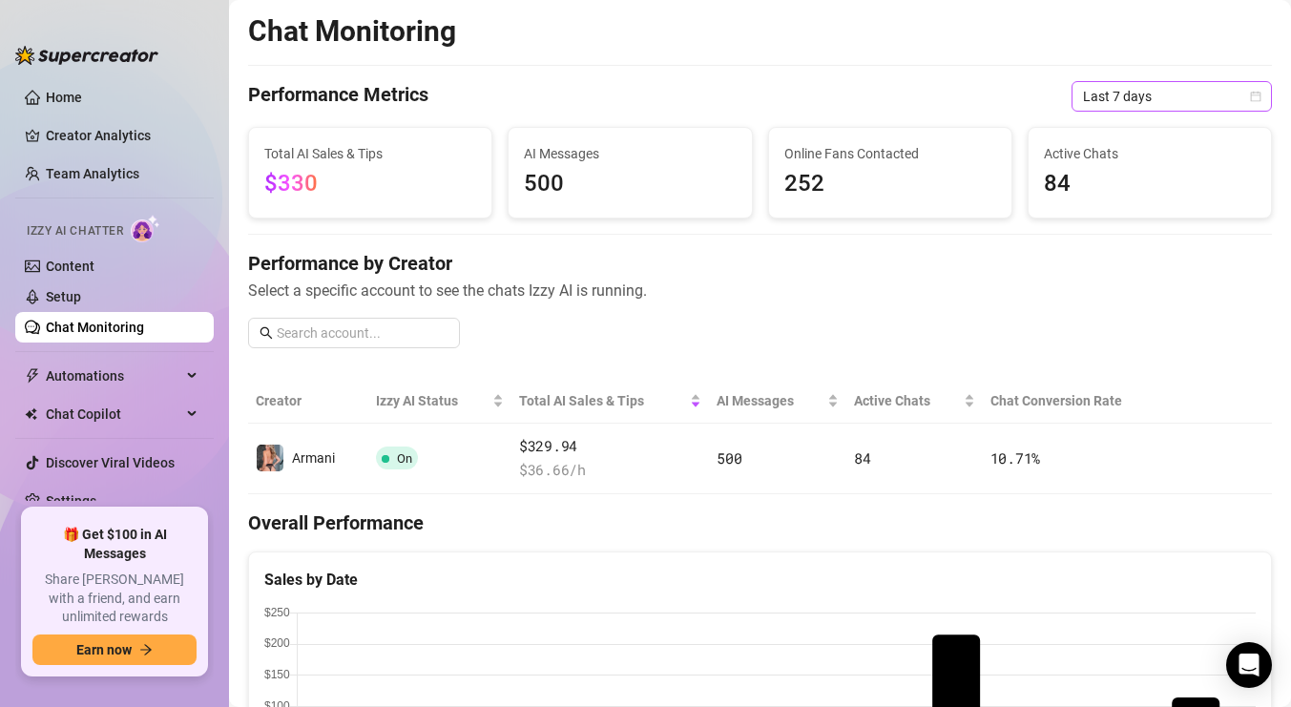
click at [1189, 104] on span "Last 7 days" at bounding box center [1172, 96] width 178 height 29
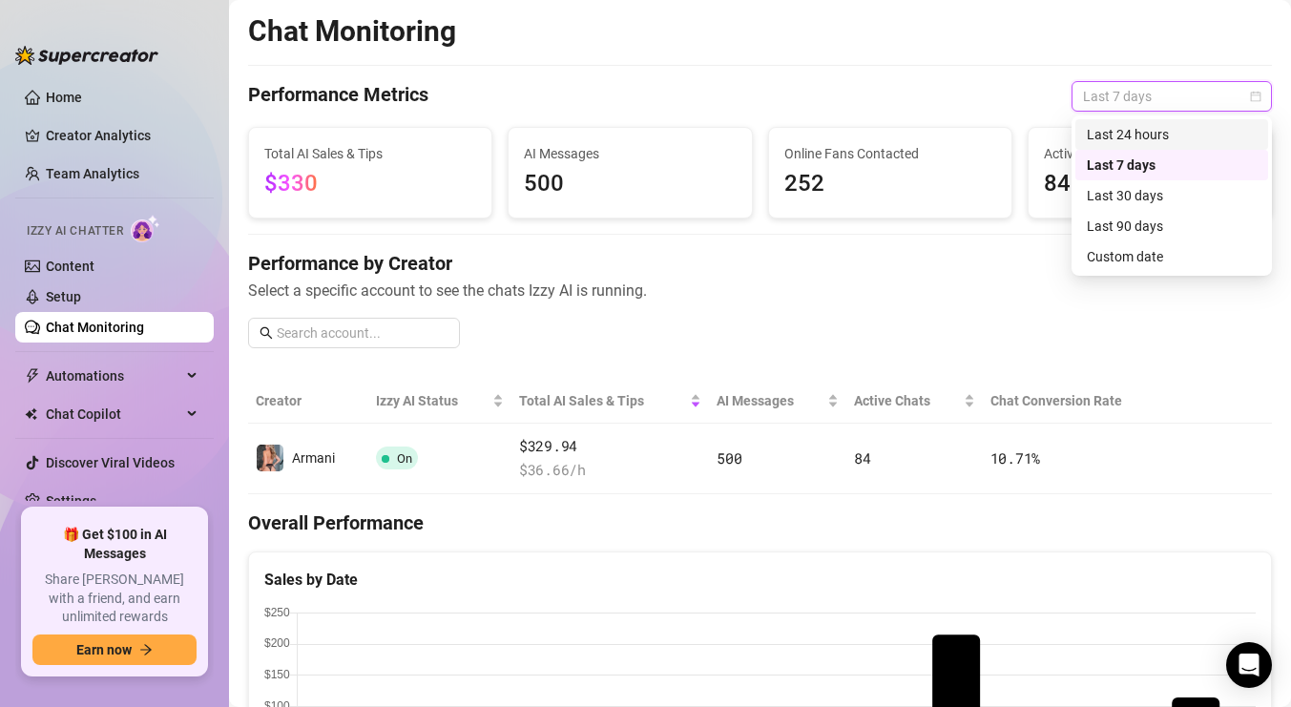
click at [1158, 129] on div "Last 24 hours" at bounding box center [1172, 134] width 170 height 21
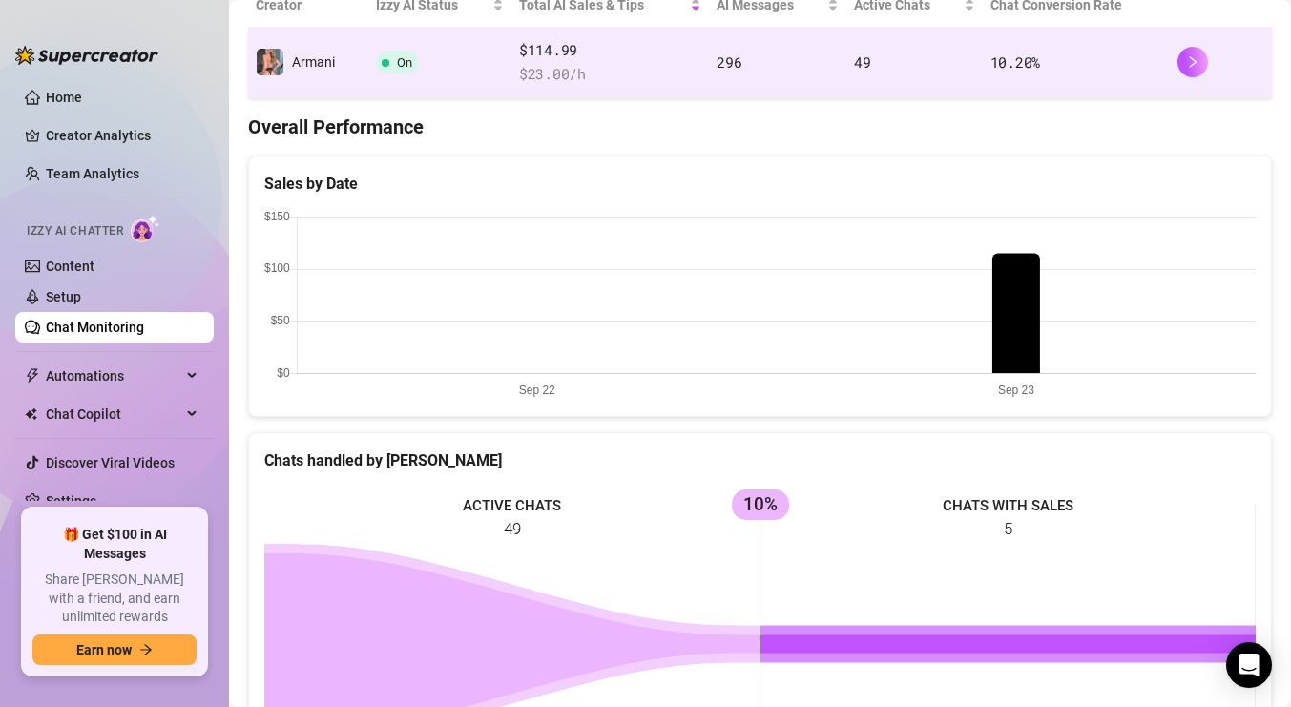
scroll to position [79, 0]
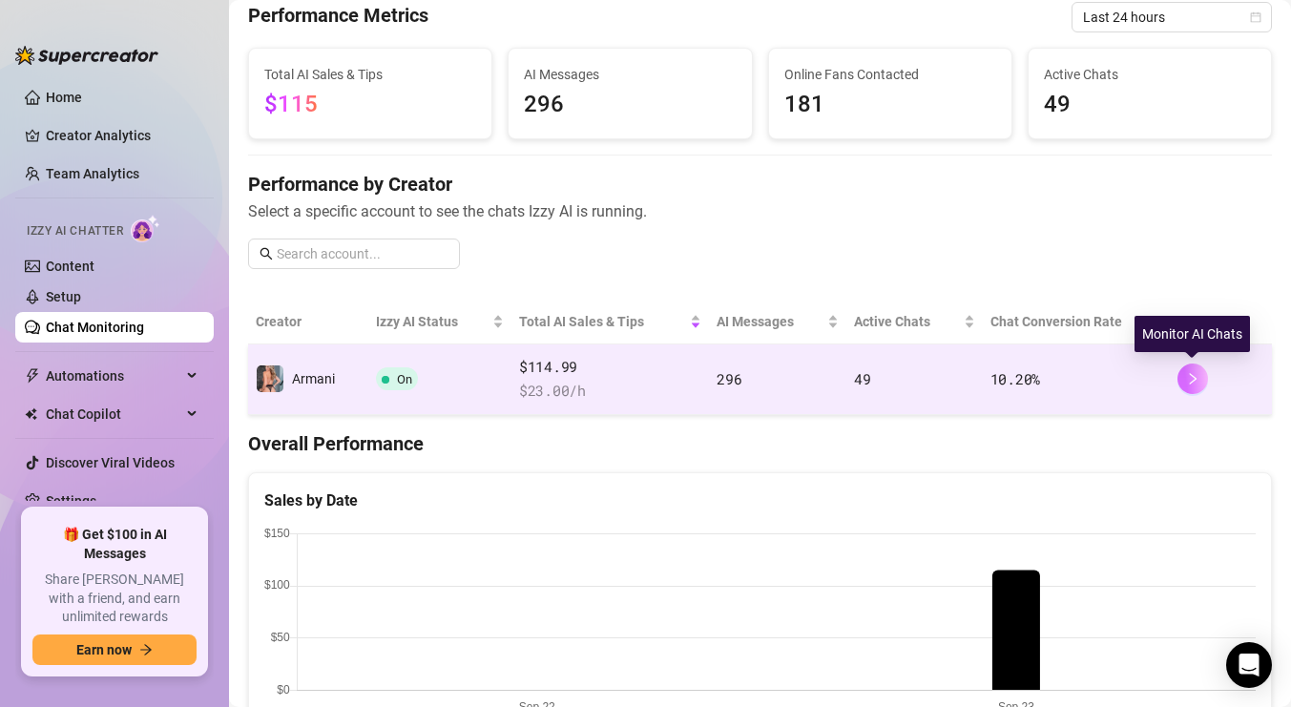
click at [1202, 378] on button "button" at bounding box center [1193, 379] width 31 height 31
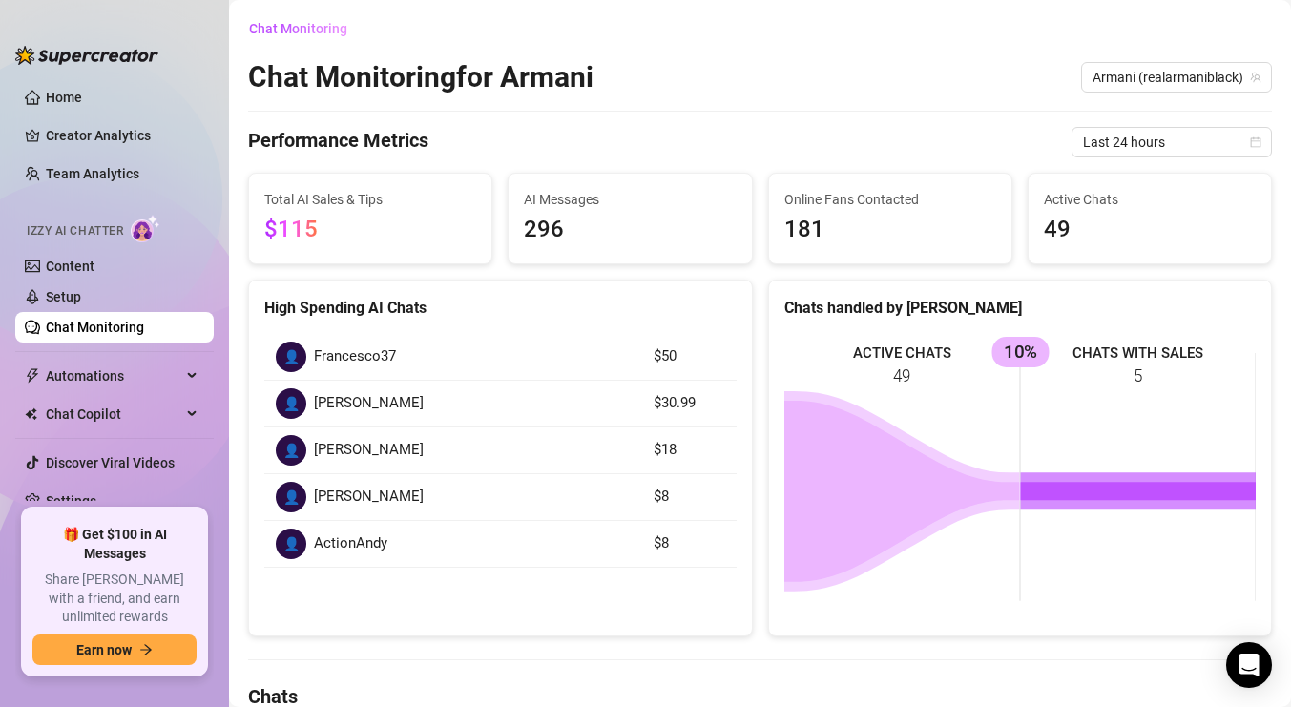
click at [1197, 36] on div "Chat Monitoring" at bounding box center [760, 28] width 1024 height 31
click at [52, 90] on link "Home" at bounding box center [64, 97] width 36 height 15
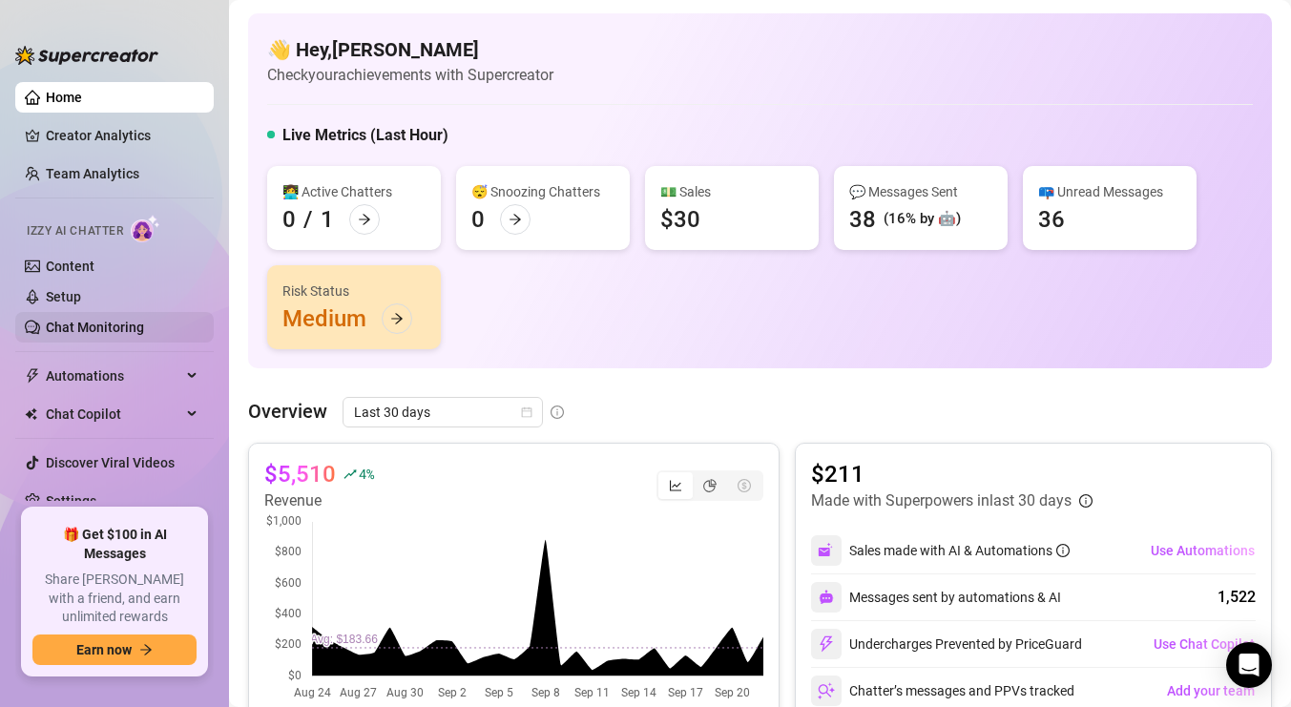
click at [100, 328] on link "Chat Monitoring" at bounding box center [95, 327] width 98 height 15
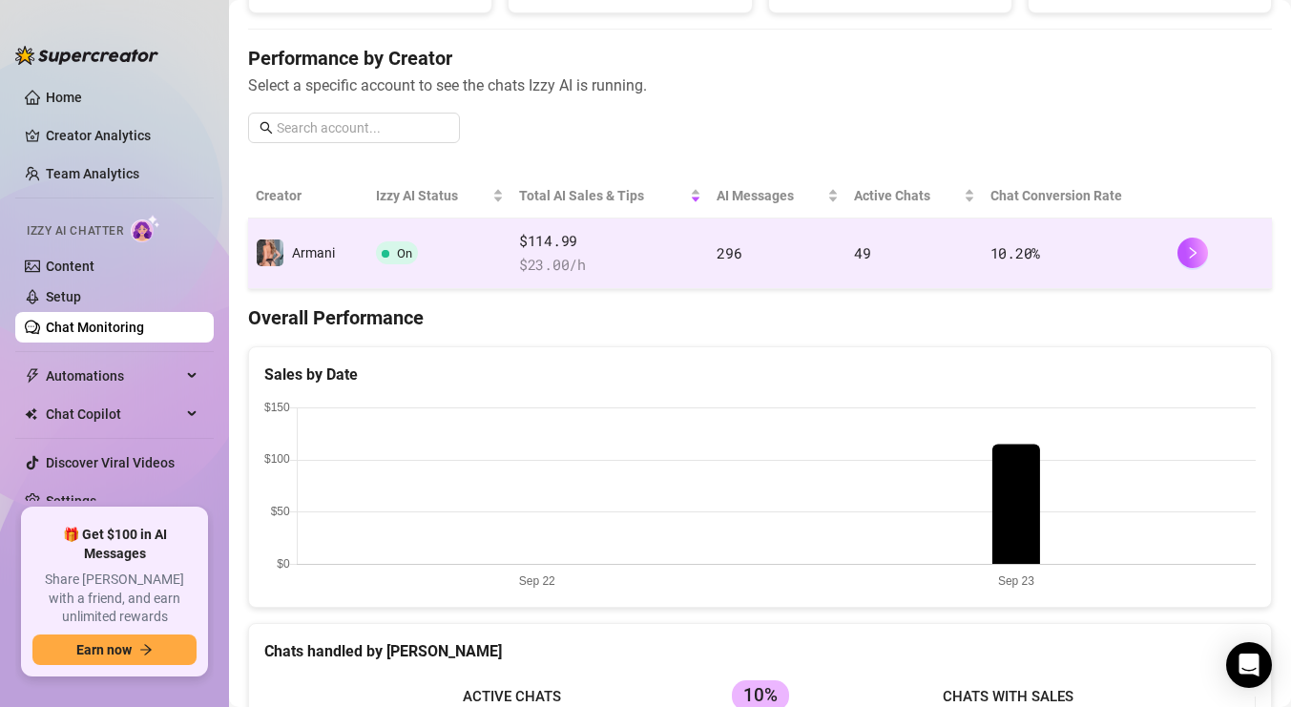
scroll to position [211, 0]
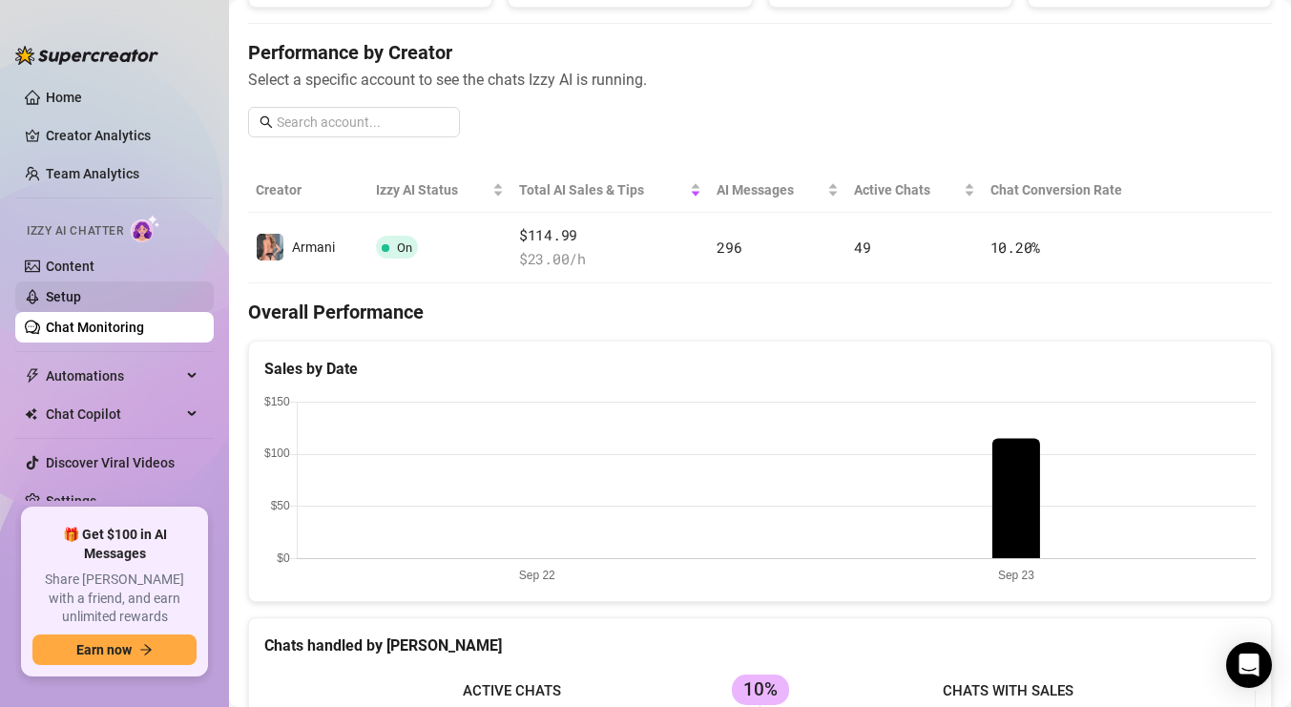
click at [66, 290] on link "Setup" at bounding box center [63, 296] width 35 height 15
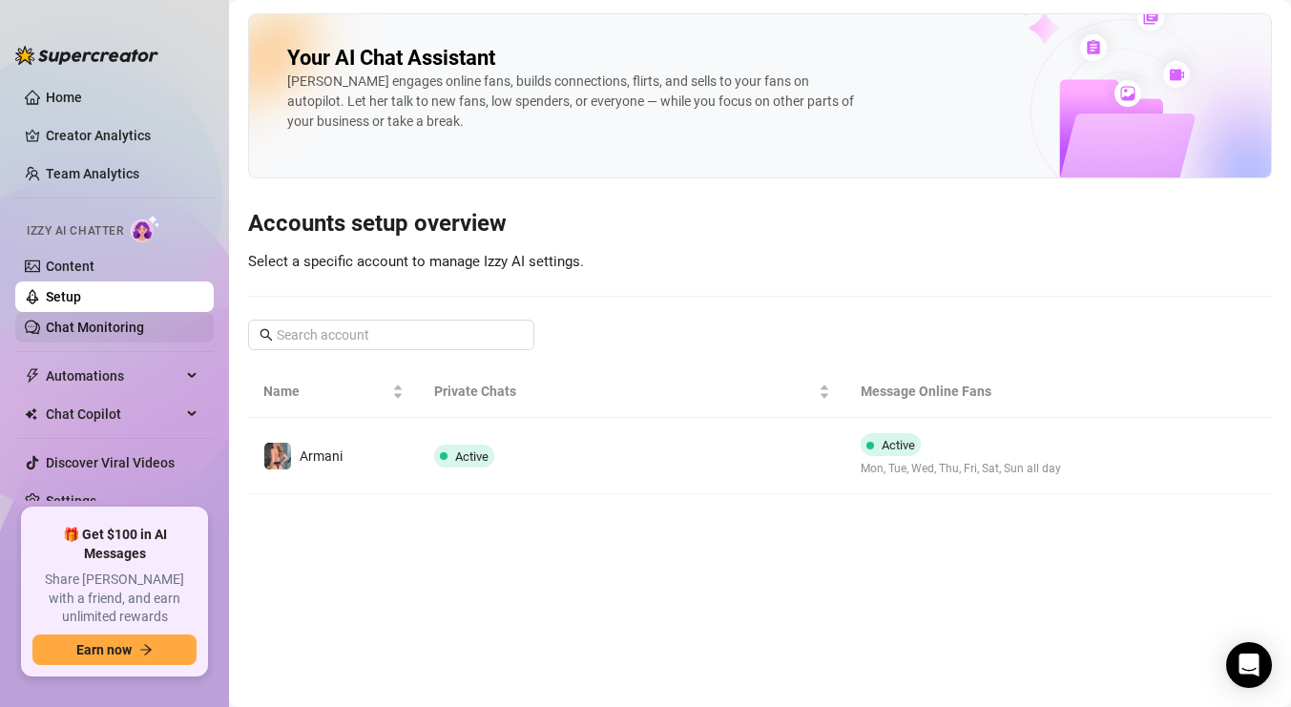
click at [73, 322] on link "Chat Monitoring" at bounding box center [95, 327] width 98 height 15
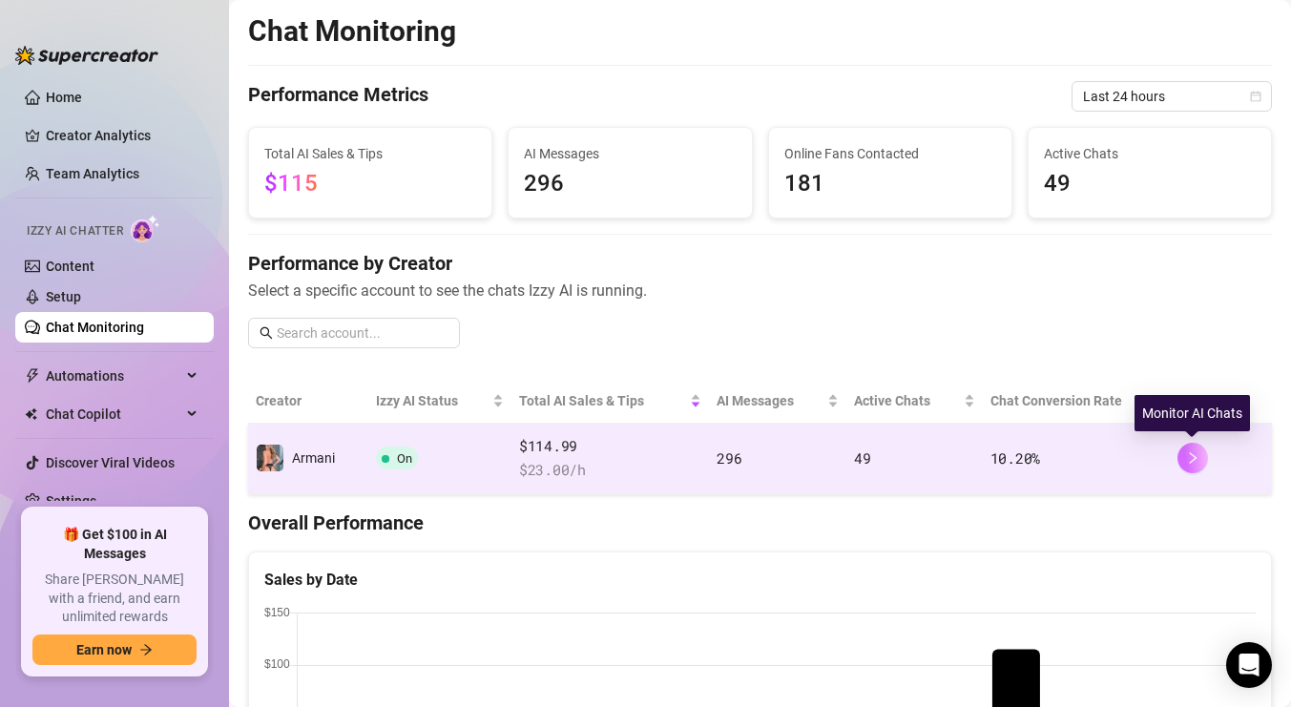
click at [1186, 454] on icon "right" at bounding box center [1192, 457] width 13 height 13
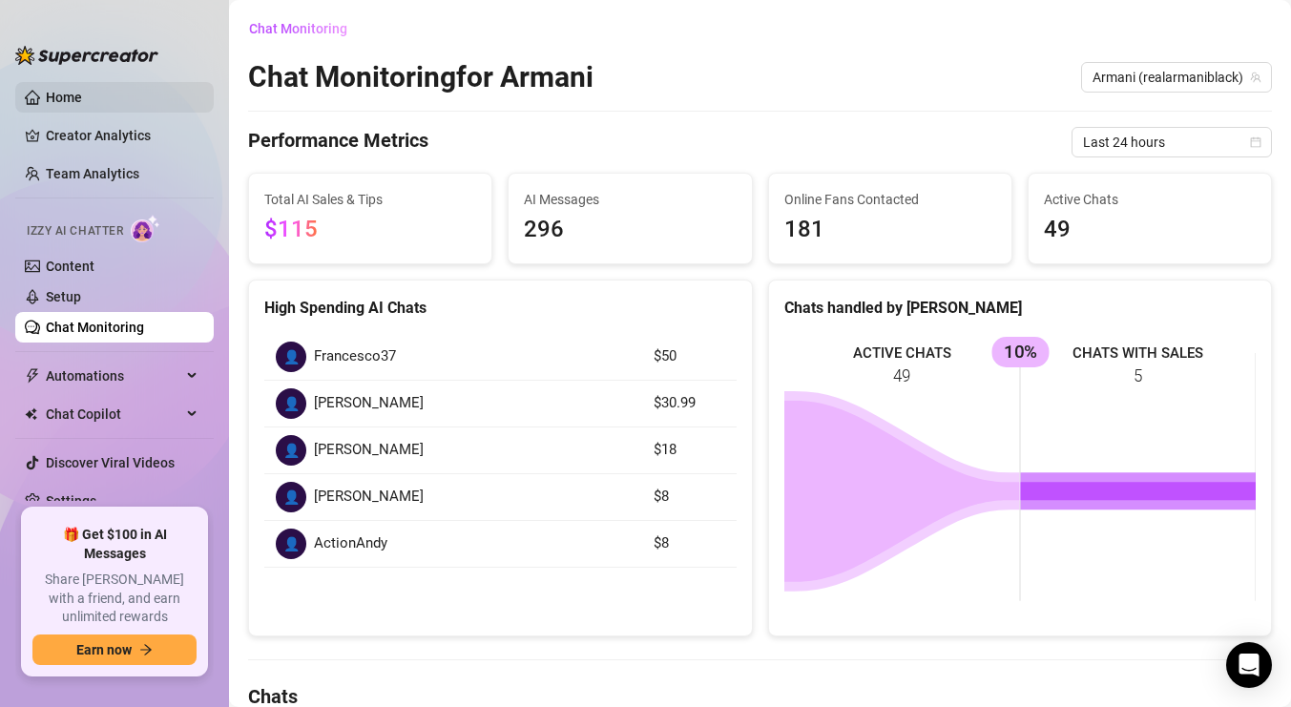
click at [82, 98] on link "Home" at bounding box center [64, 97] width 36 height 15
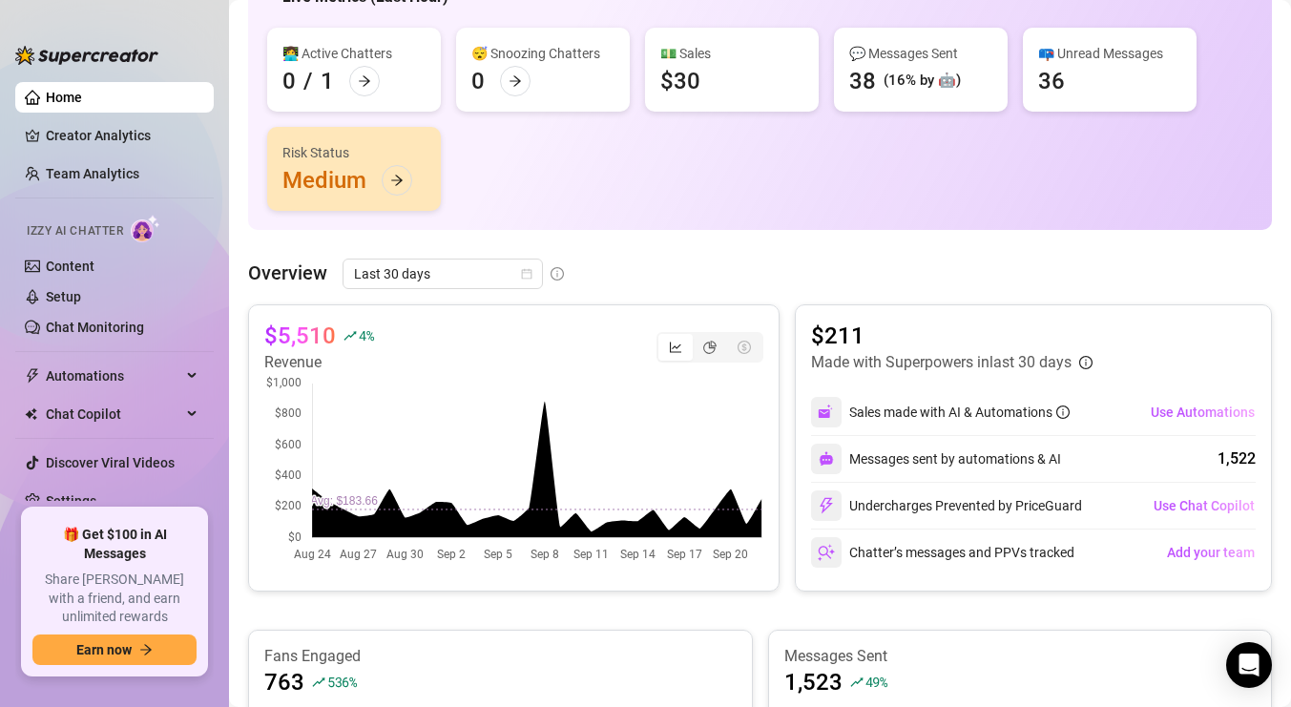
scroll to position [150, 0]
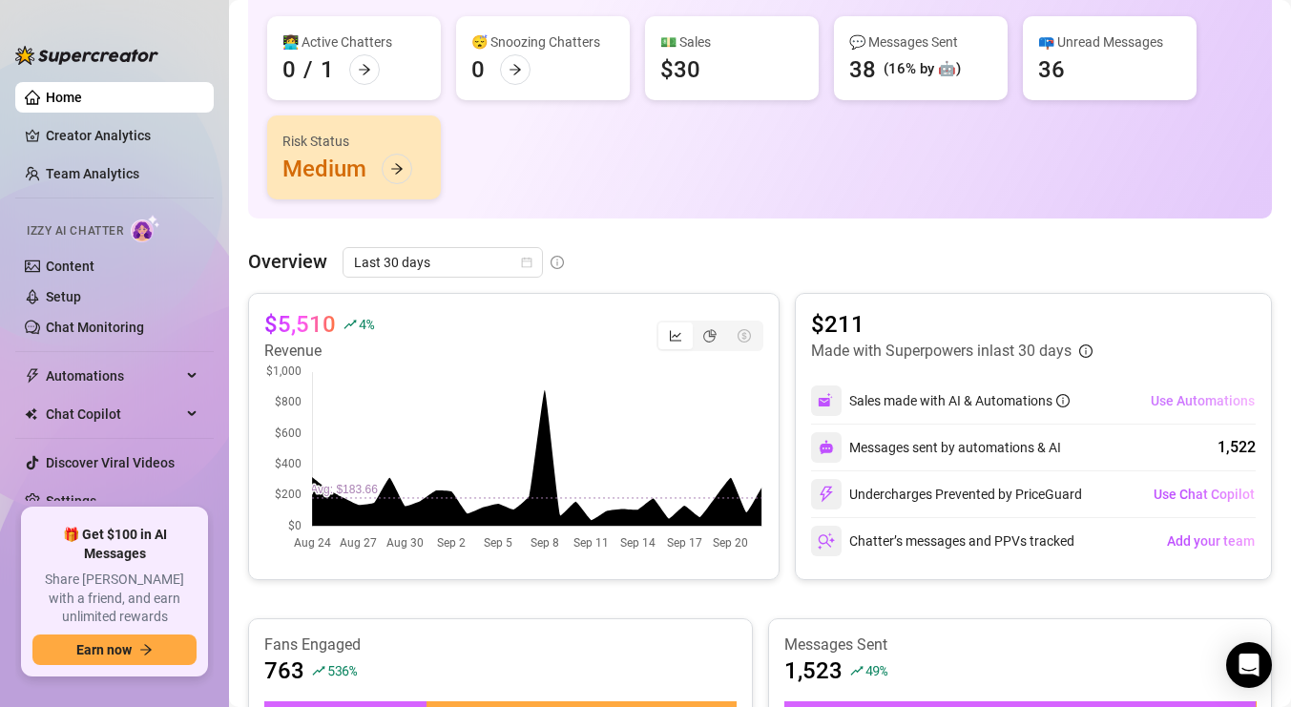
click at [1217, 405] on span "Use Automations" at bounding box center [1203, 400] width 104 height 15
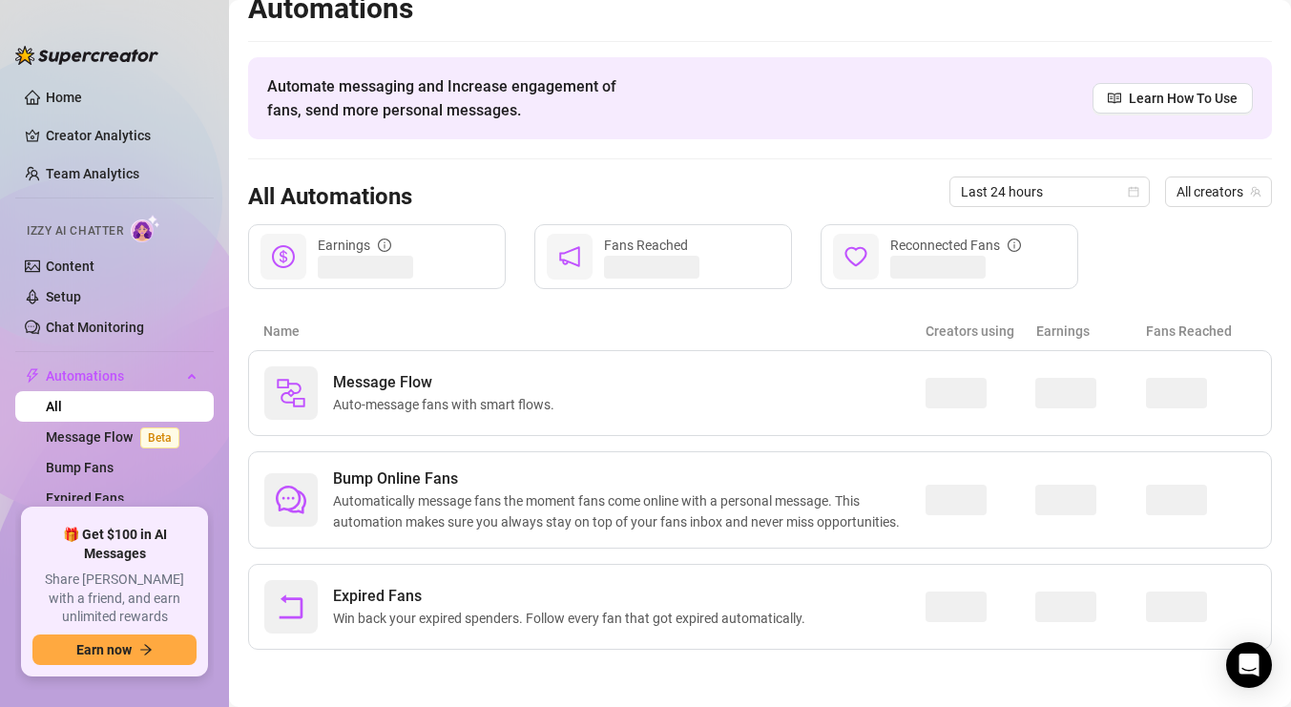
scroll to position [23, 0]
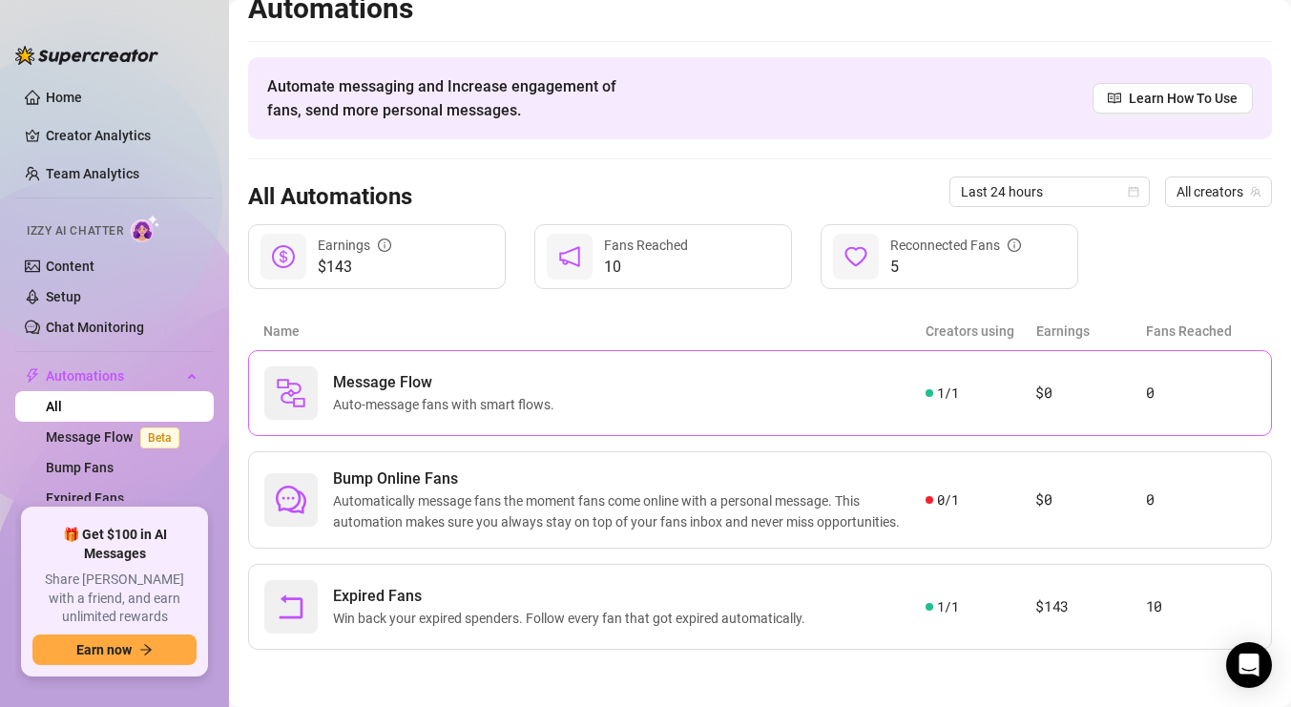
click at [828, 398] on div "Message Flow Auto-message fans with smart flows." at bounding box center [594, 392] width 661 height 53
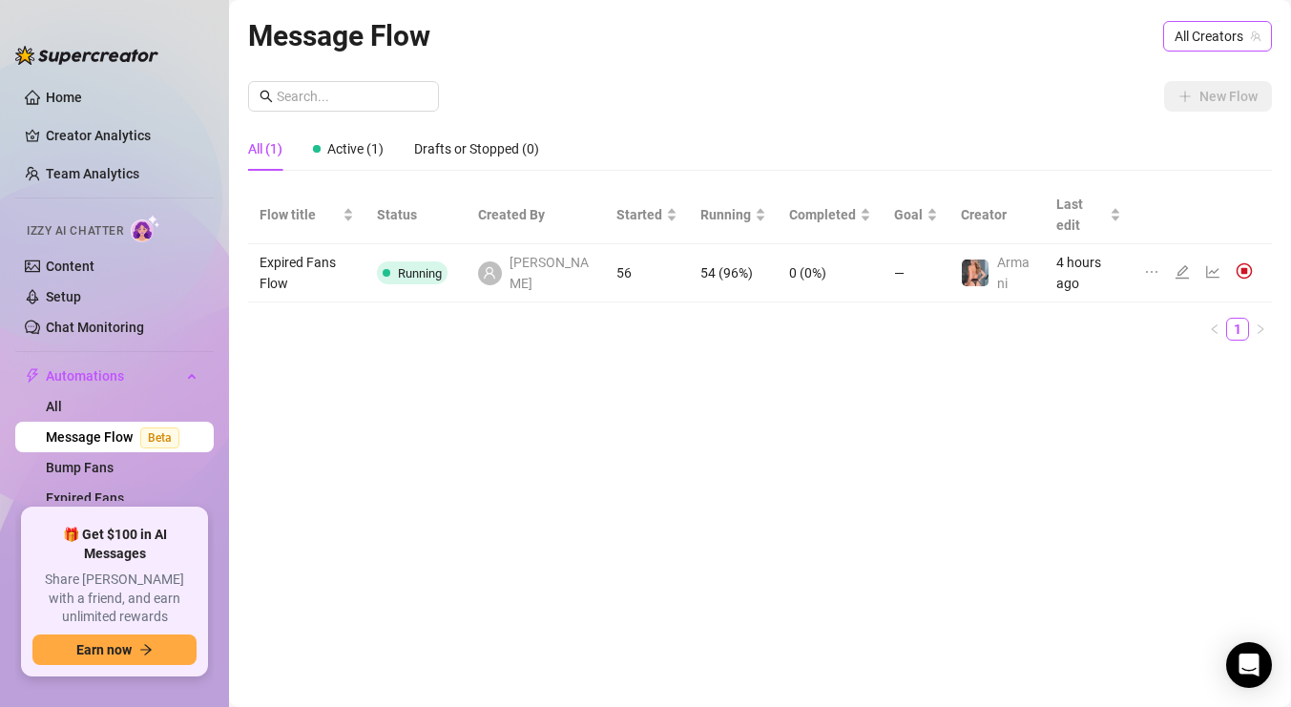
click at [1213, 34] on span "All Creators" at bounding box center [1218, 36] width 86 height 29
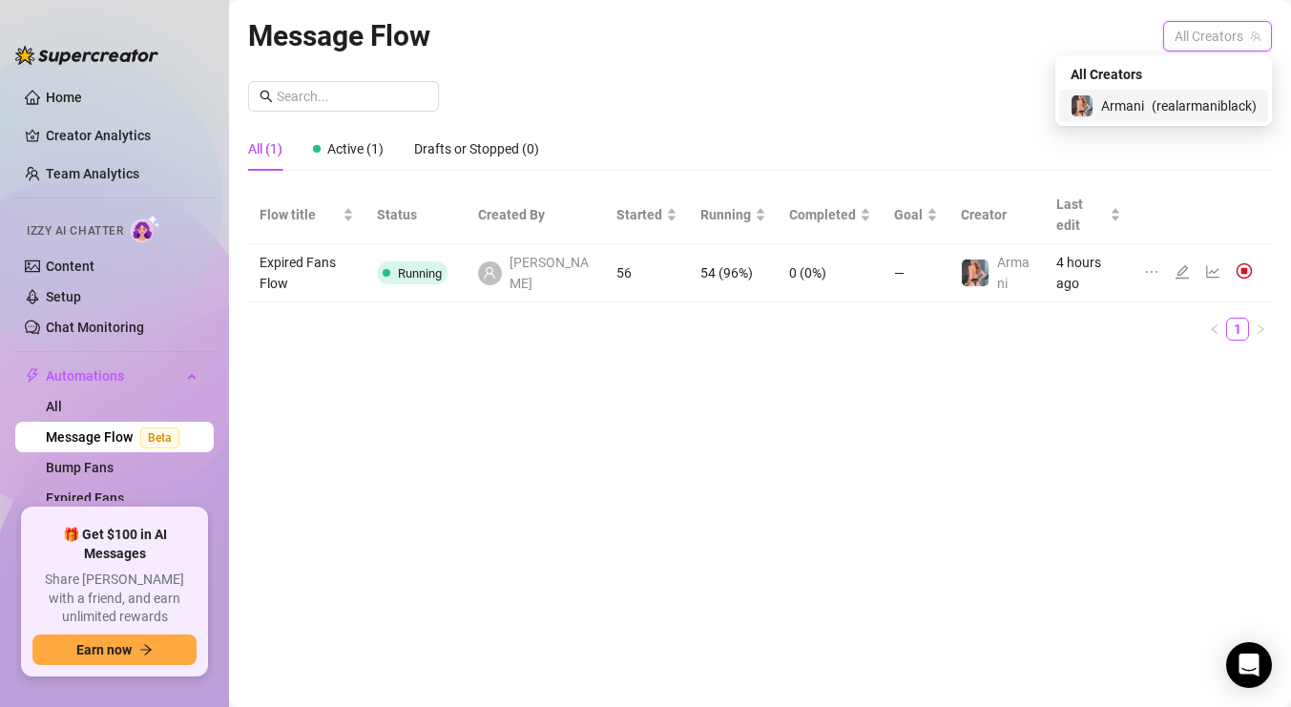
click at [1184, 99] on span "( realarmaniblack )" at bounding box center [1204, 105] width 105 height 21
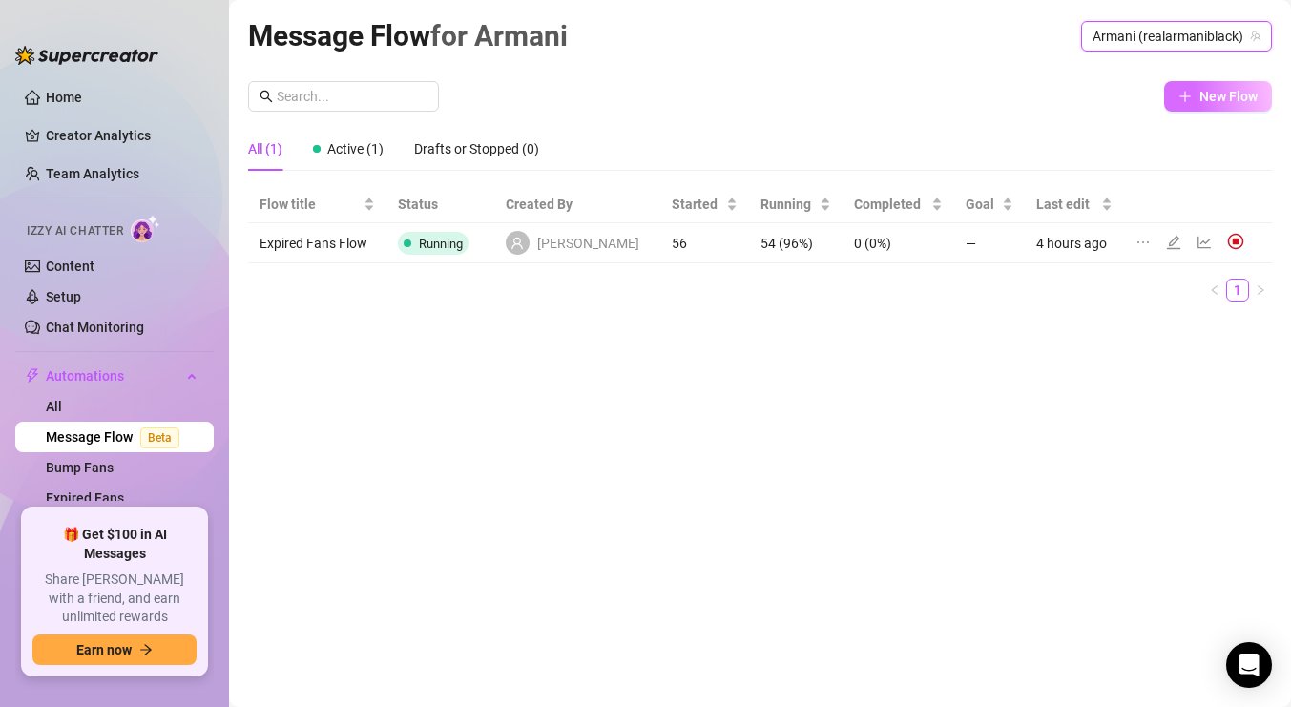
click at [1213, 101] on span "New Flow" at bounding box center [1229, 96] width 58 height 15
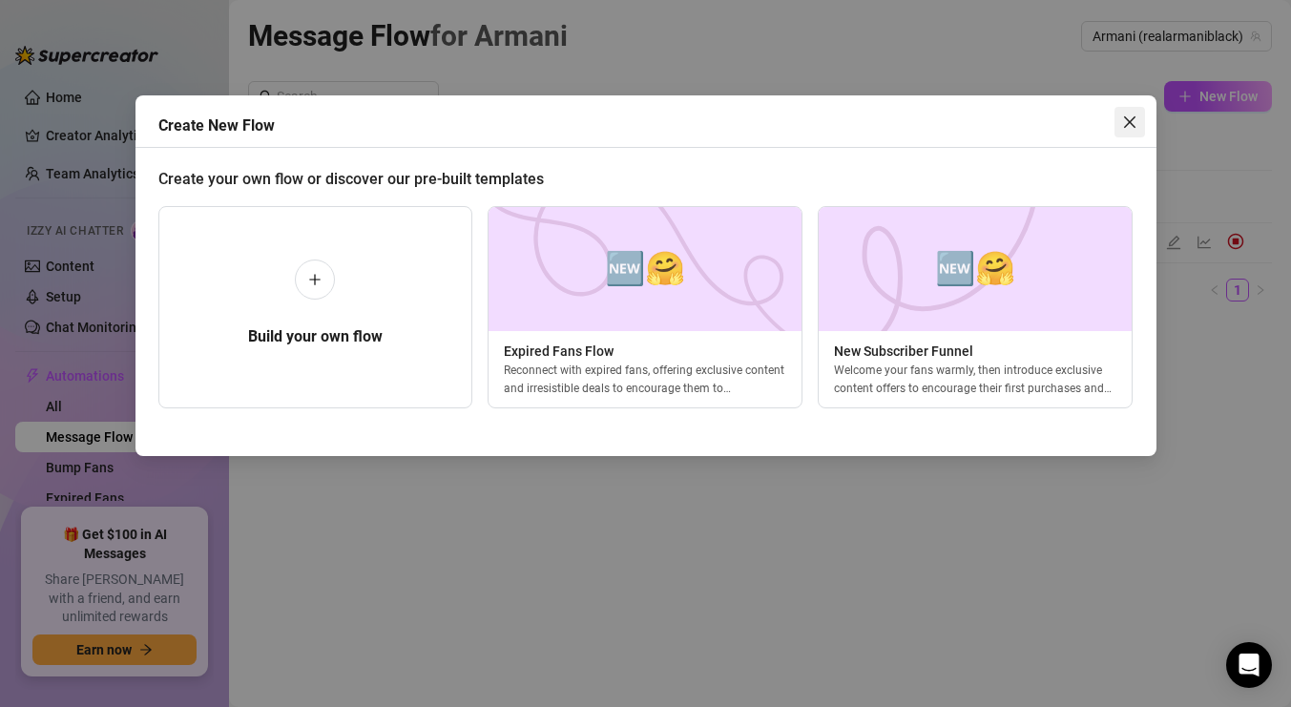
click at [1119, 121] on span "Close" at bounding box center [1130, 122] width 31 height 15
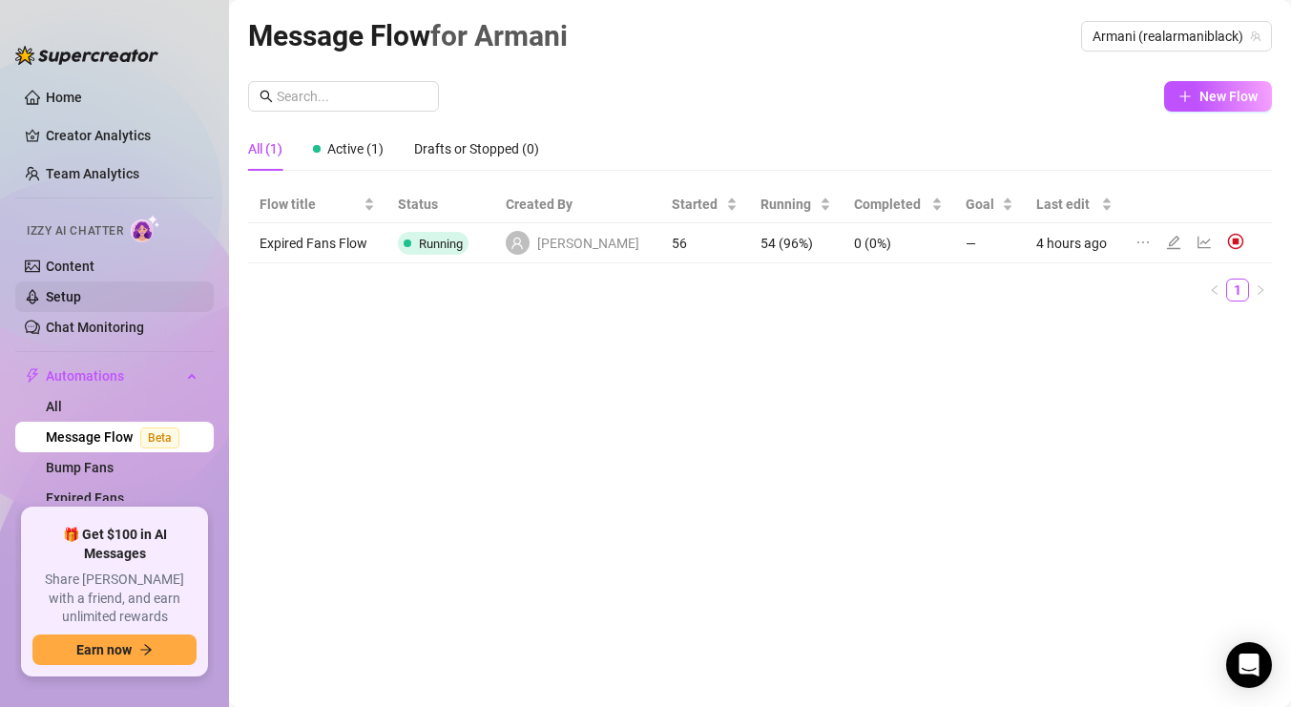
click at [74, 293] on link "Setup" at bounding box center [63, 296] width 35 height 15
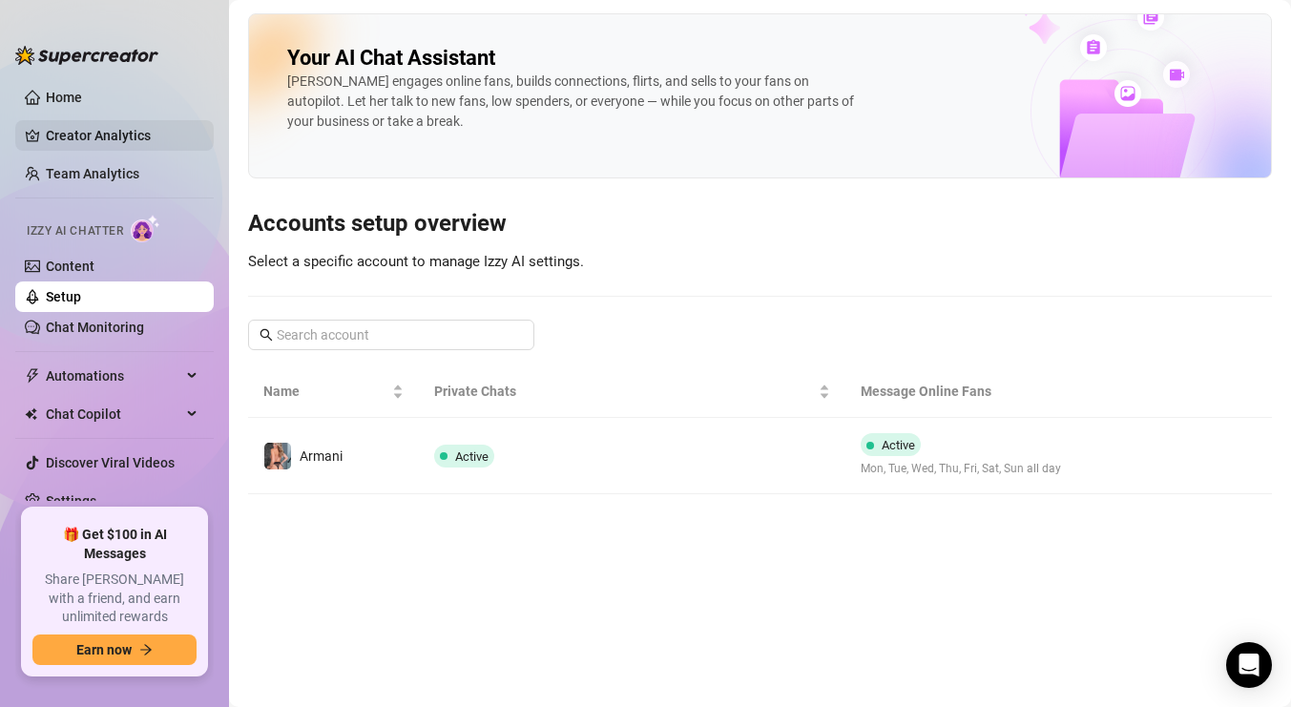
click at [92, 133] on link "Creator Analytics" at bounding box center [122, 135] width 153 height 31
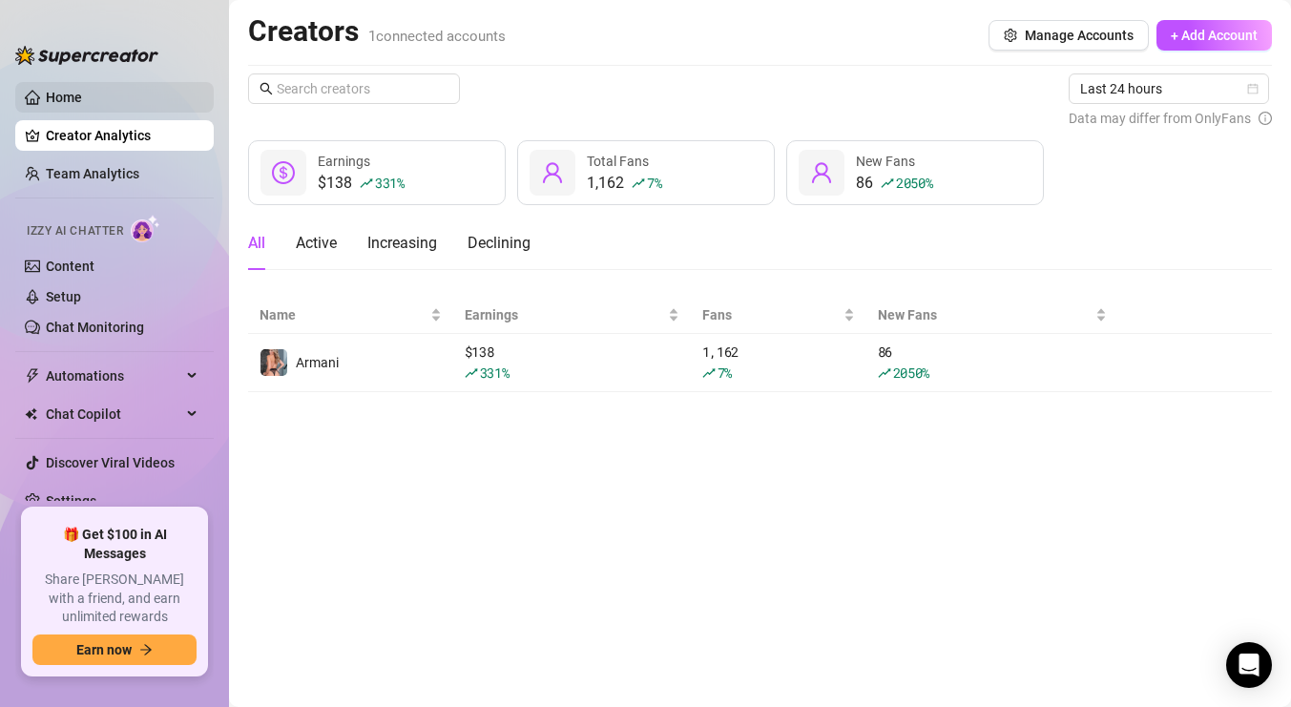
click at [70, 97] on link "Home" at bounding box center [64, 97] width 36 height 15
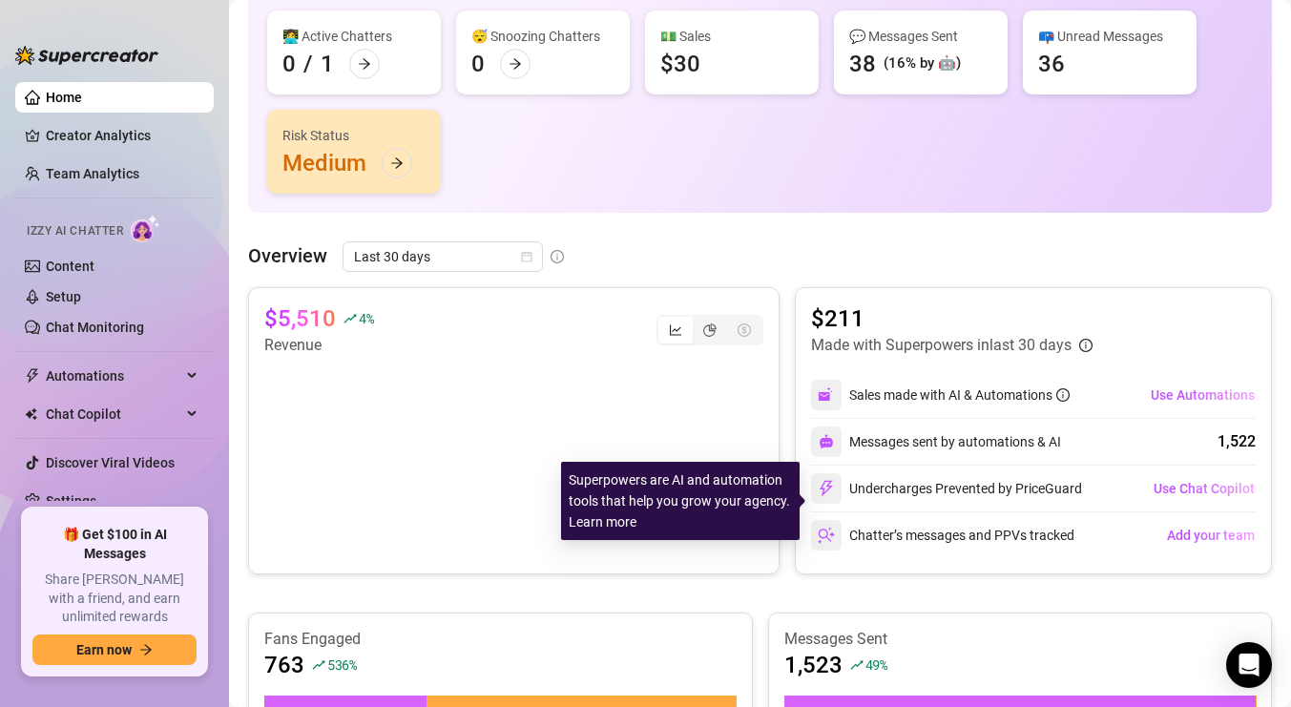
scroll to position [194, 0]
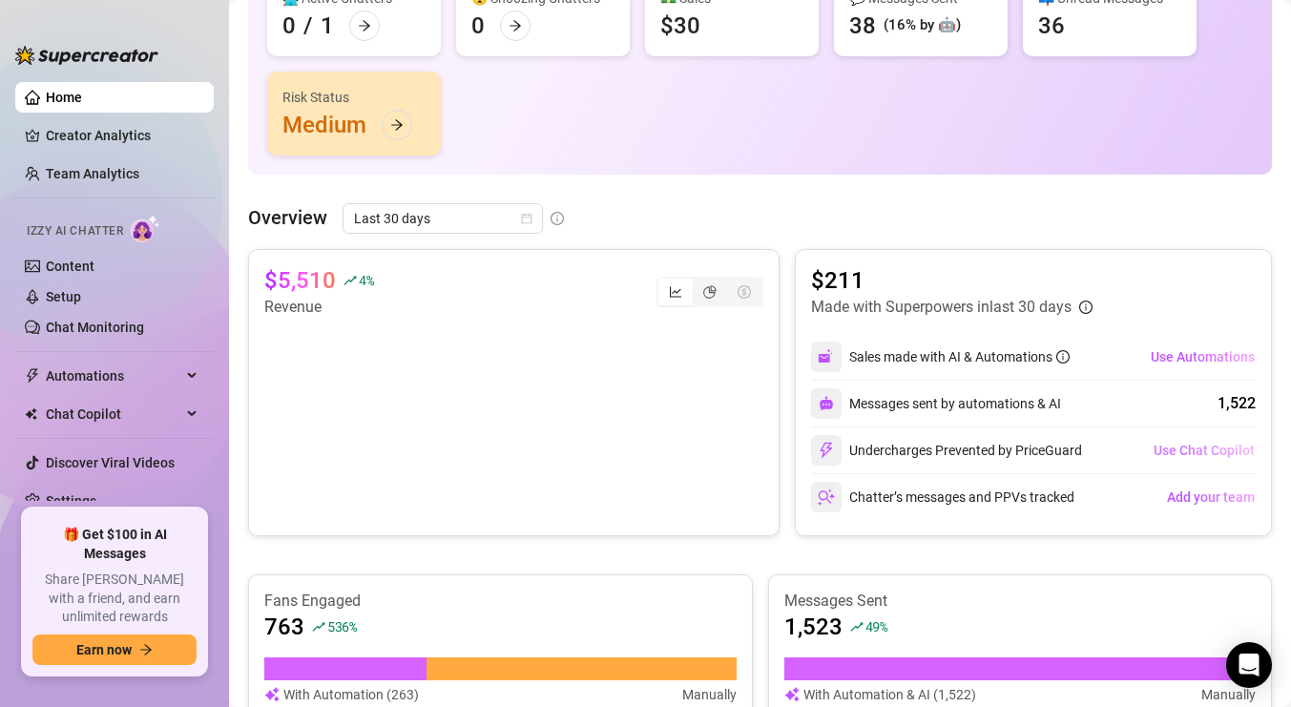
click at [1184, 454] on span "Use Chat Copilot" at bounding box center [1204, 450] width 101 height 15
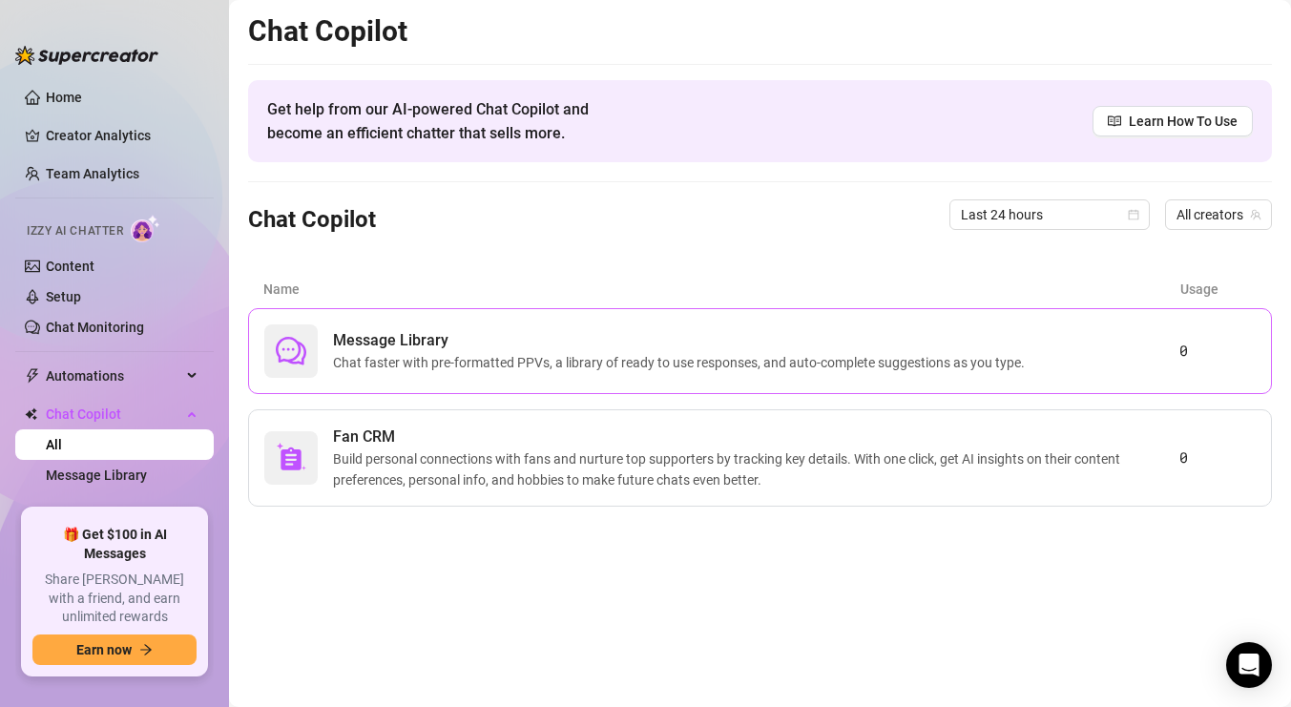
click at [515, 359] on span "Chat faster with pre-formatted PPVs, a library of ready to use responses, and a…" at bounding box center [683, 362] width 700 height 21
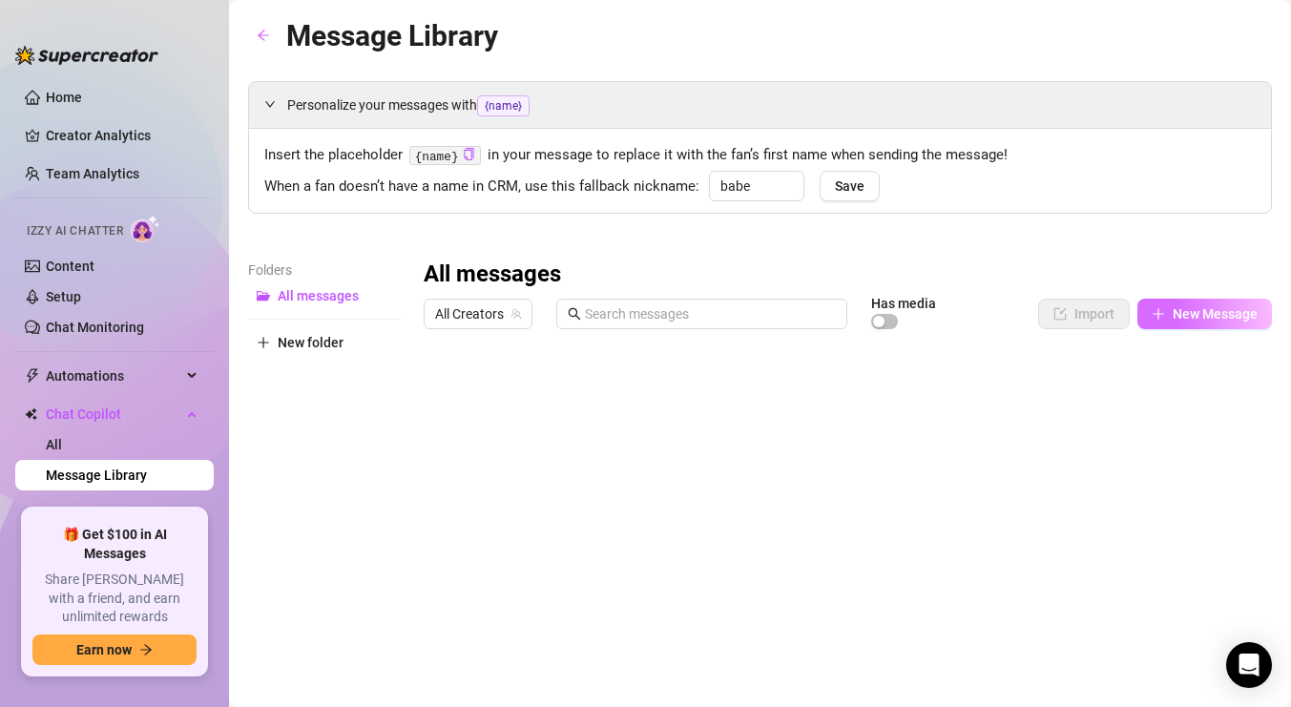
click at [1171, 319] on button "New Message" at bounding box center [1205, 314] width 135 height 31
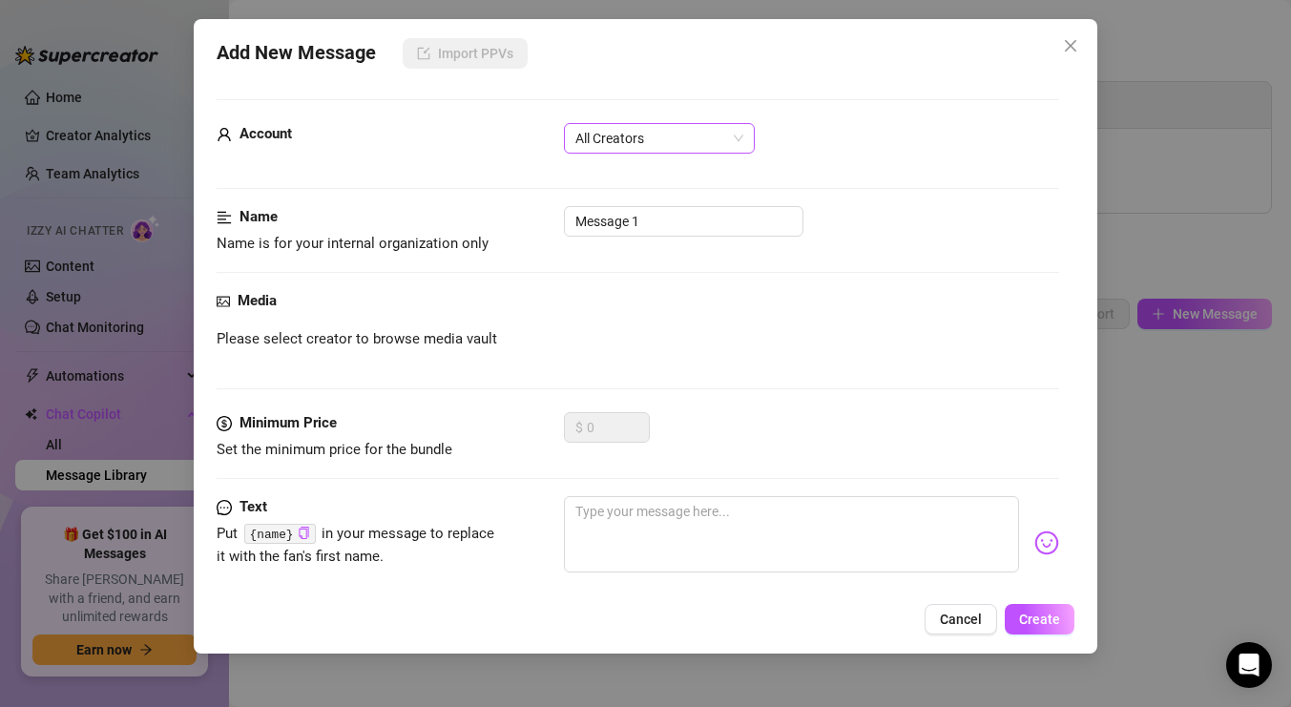
click at [710, 150] on span "All Creators" at bounding box center [659, 138] width 168 height 29
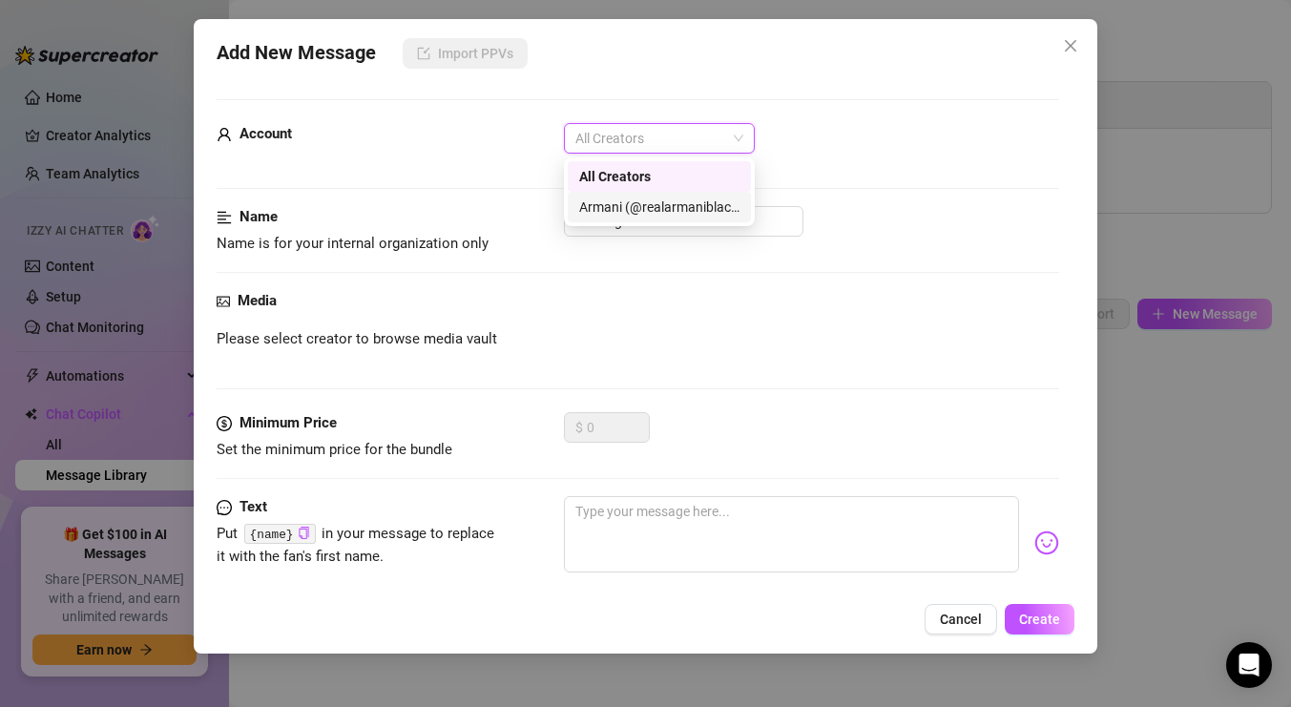
click at [699, 210] on div "Armani (@realarmaniblack)" at bounding box center [659, 207] width 160 height 21
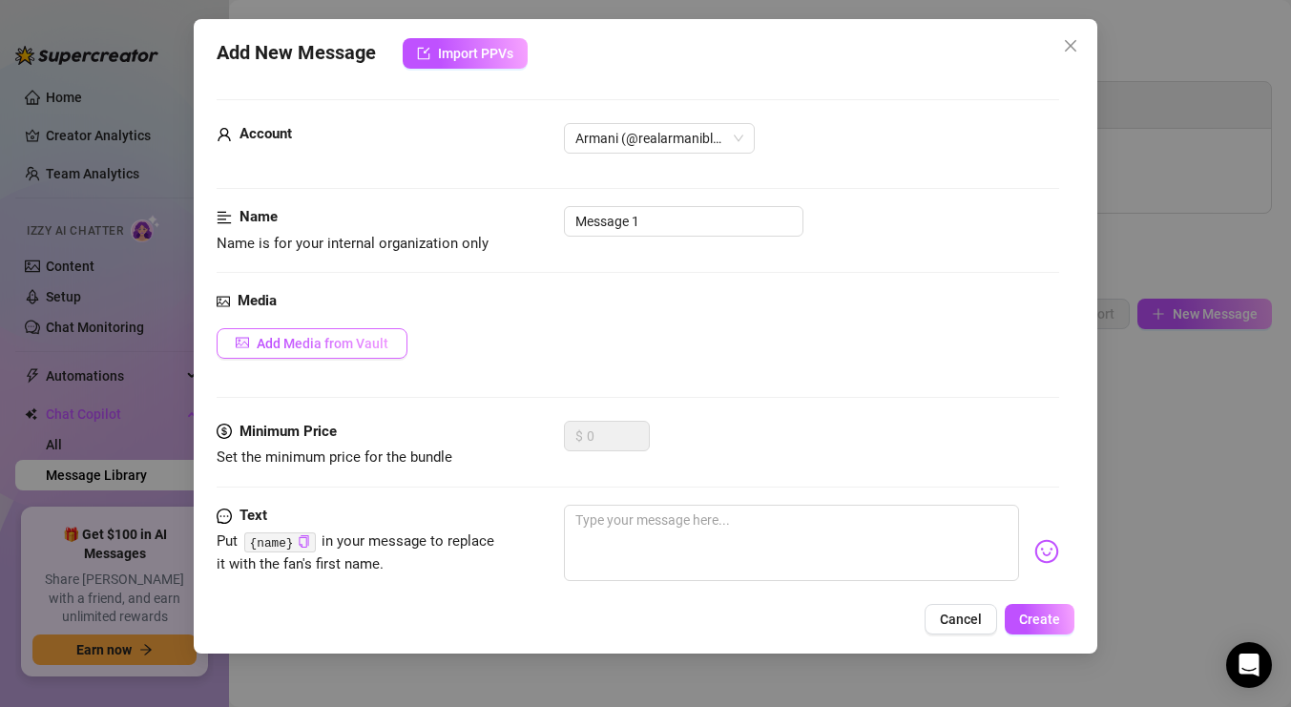
click at [381, 339] on span "Add Media from Vault" at bounding box center [323, 343] width 132 height 15
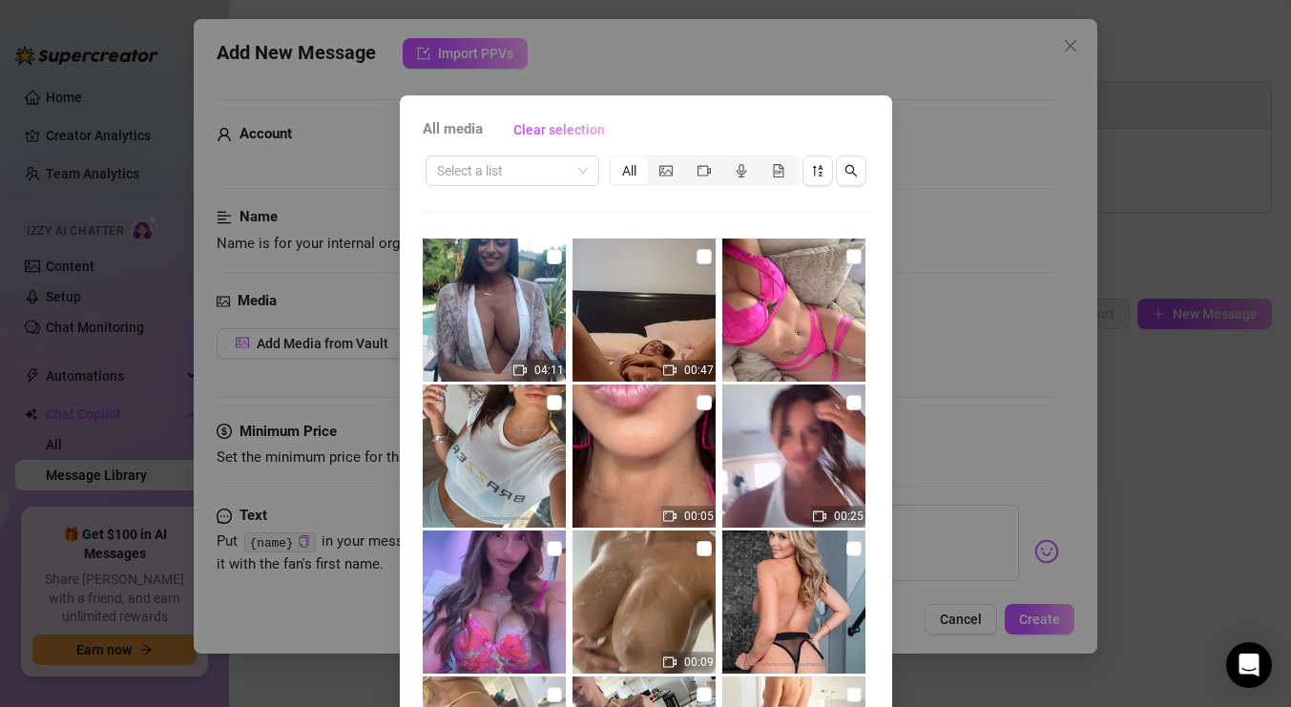
scroll to position [1363, 0]
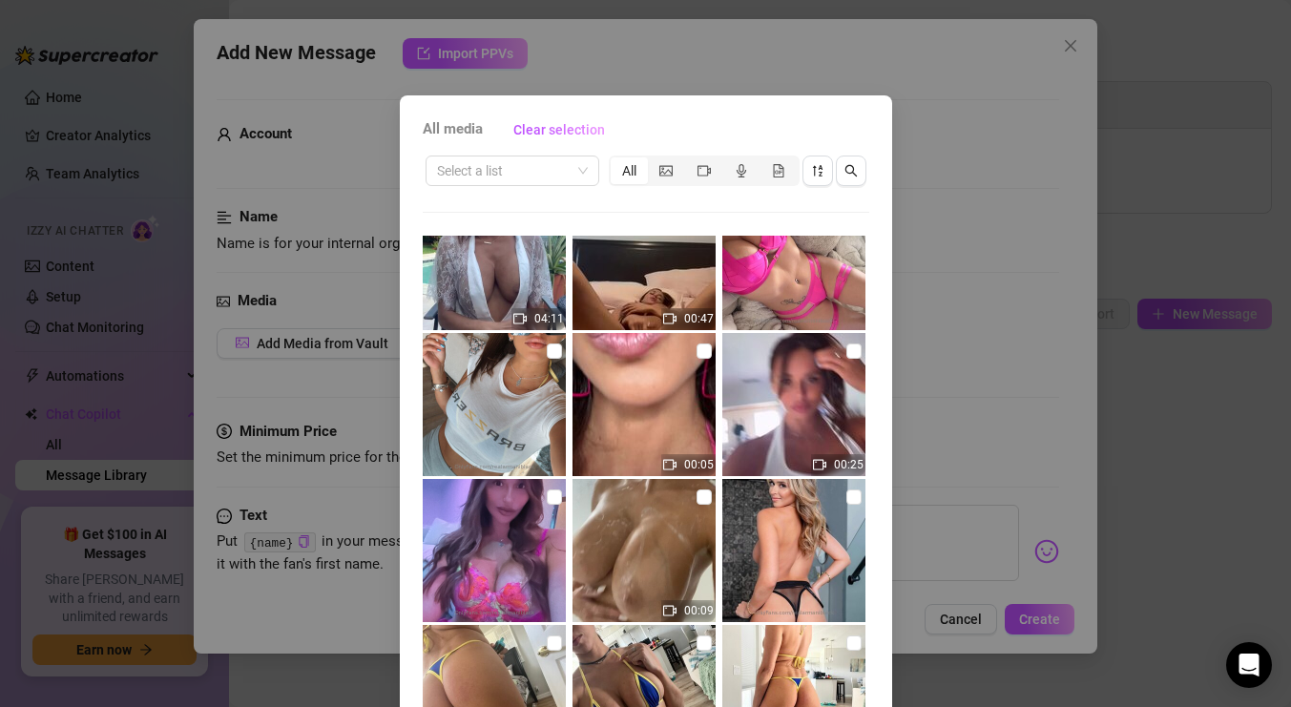
click at [667, 371] on img at bounding box center [644, 404] width 143 height 143
checkbox input "true"
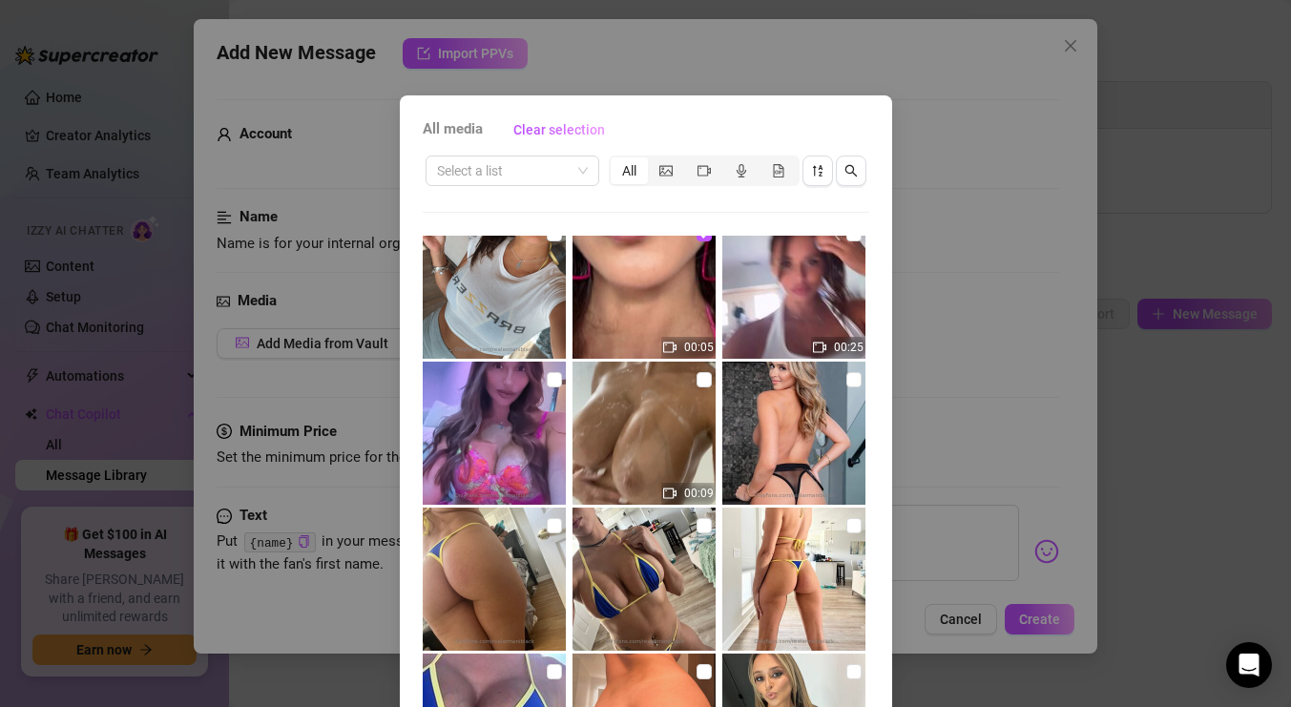
scroll to position [1951, 0]
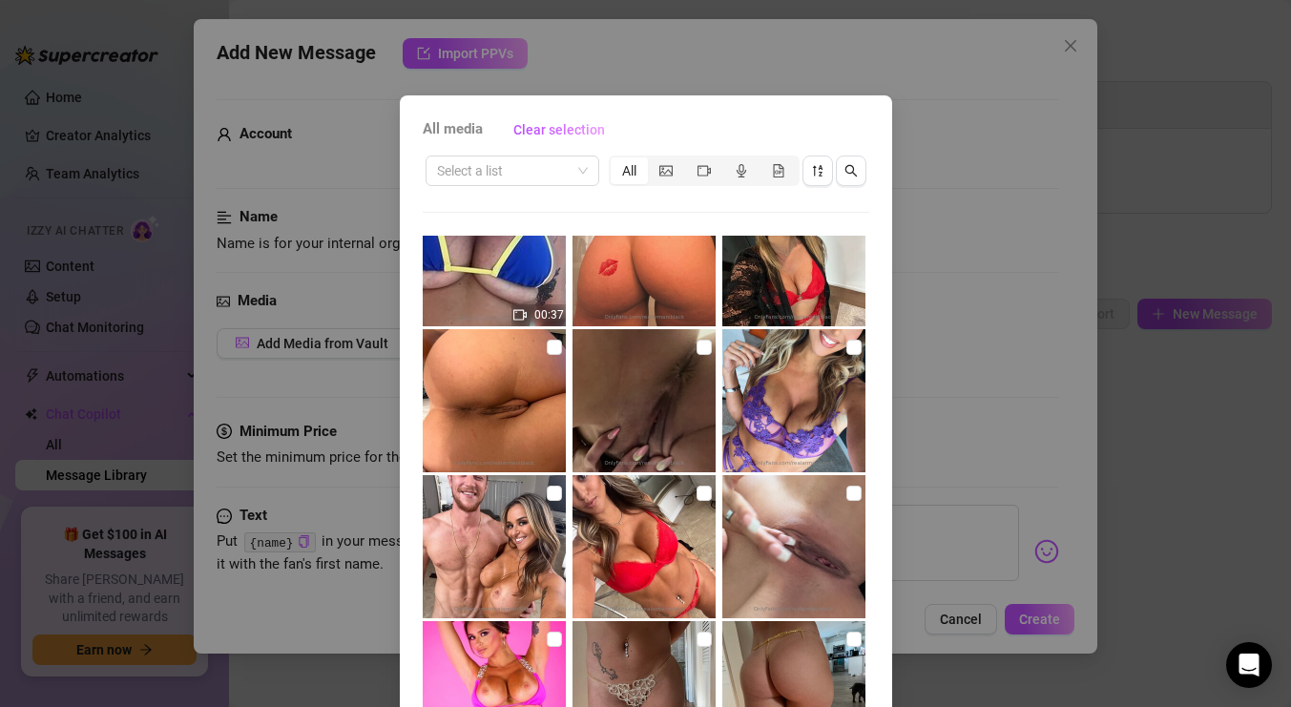
click at [957, 93] on div "All media Clear selection Select a list All 49:50 00:34 00:51 00:53 00:23 01:13…" at bounding box center [645, 353] width 1291 height 707
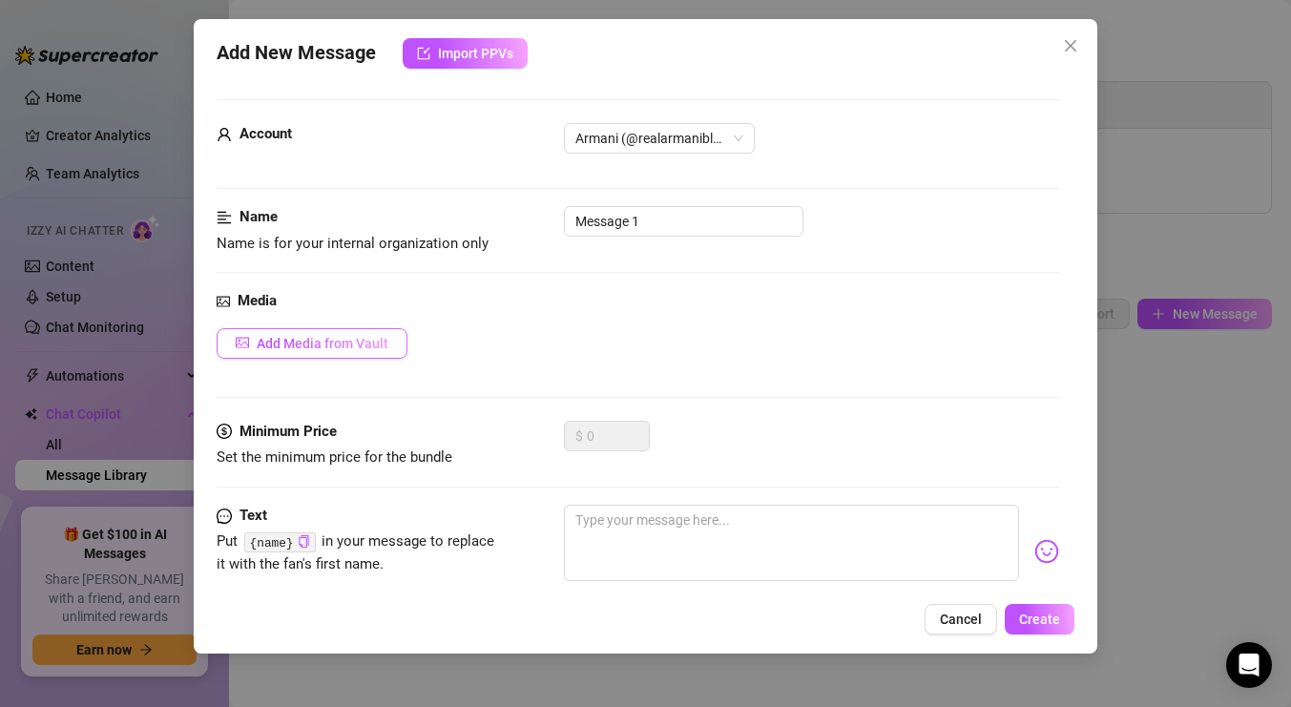
click at [359, 336] on span "Add Media from Vault" at bounding box center [323, 343] width 132 height 15
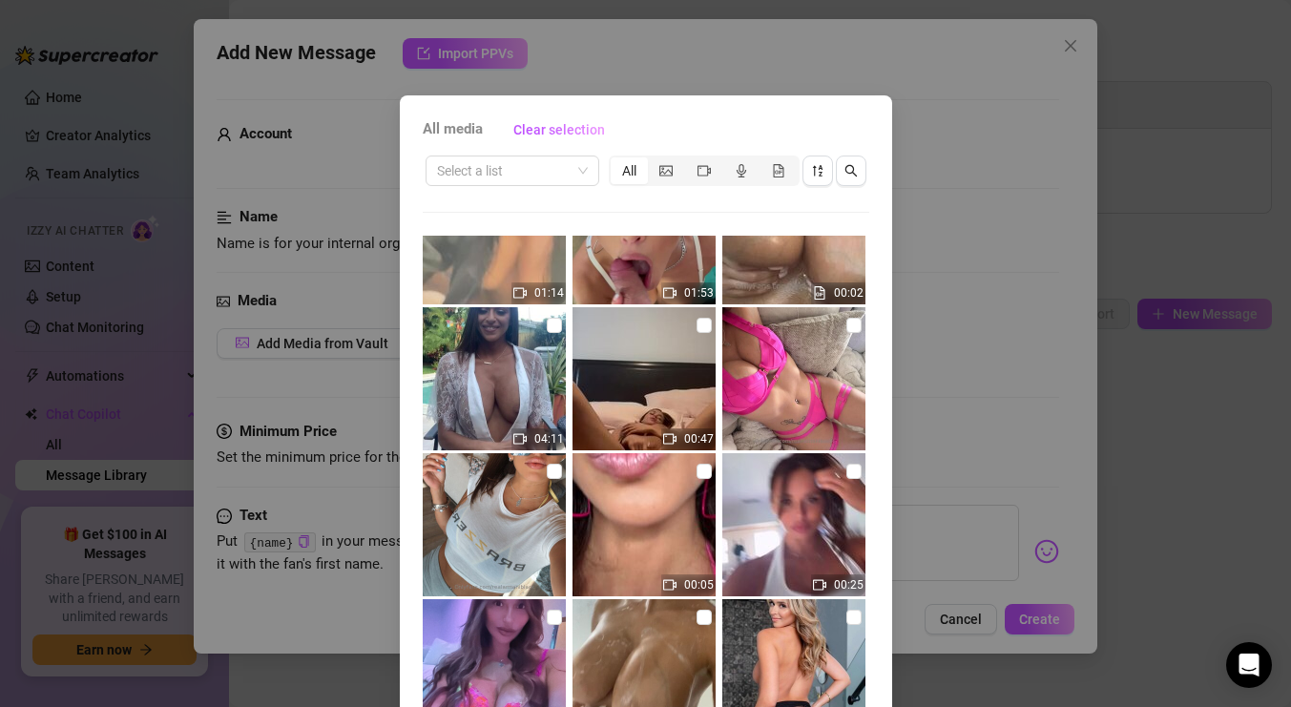
scroll to position [1245, 0]
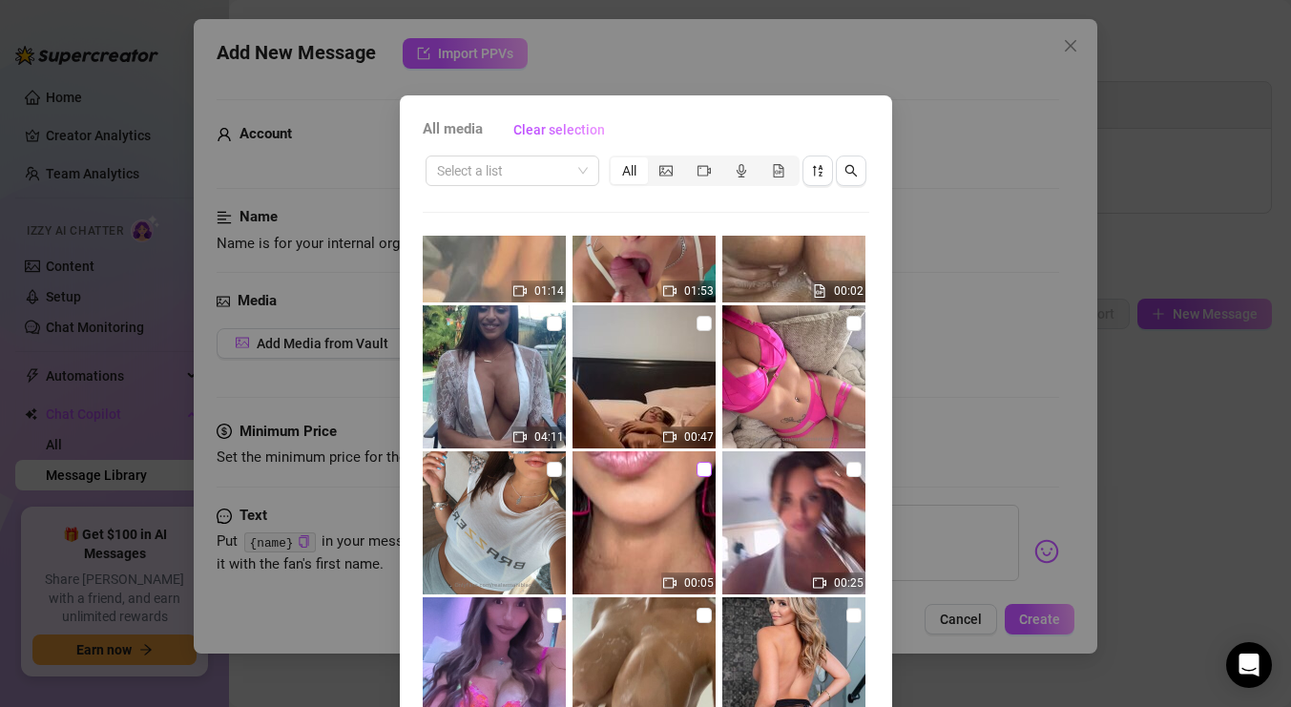
click at [703, 472] on input "checkbox" at bounding box center [704, 469] width 15 height 15
checkbox input "true"
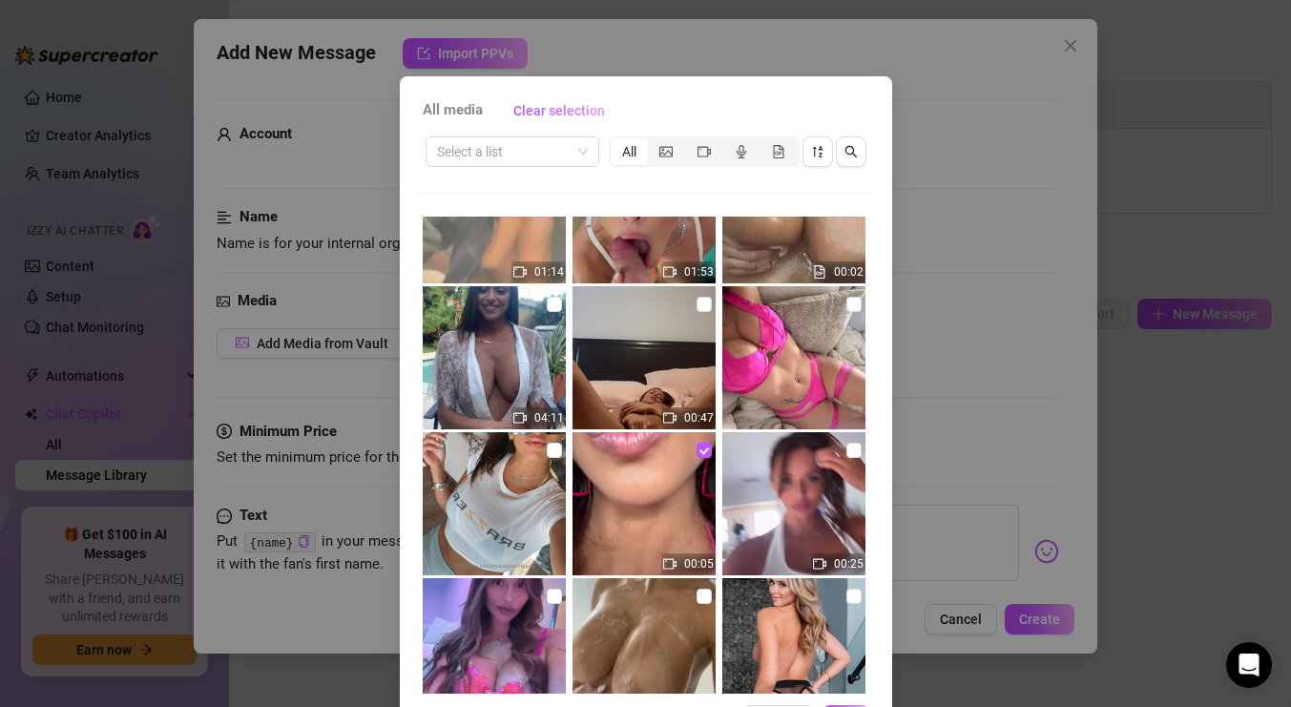
drag, startPoint x: 931, startPoint y: 340, endPoint x: 931, endPoint y: 233, distance: 106.9
click at [931, 278] on div "All media Clear selection Select a list All 49:50 00:34 00:51 00:53 00:23 01:13…" at bounding box center [645, 353] width 1291 height 707
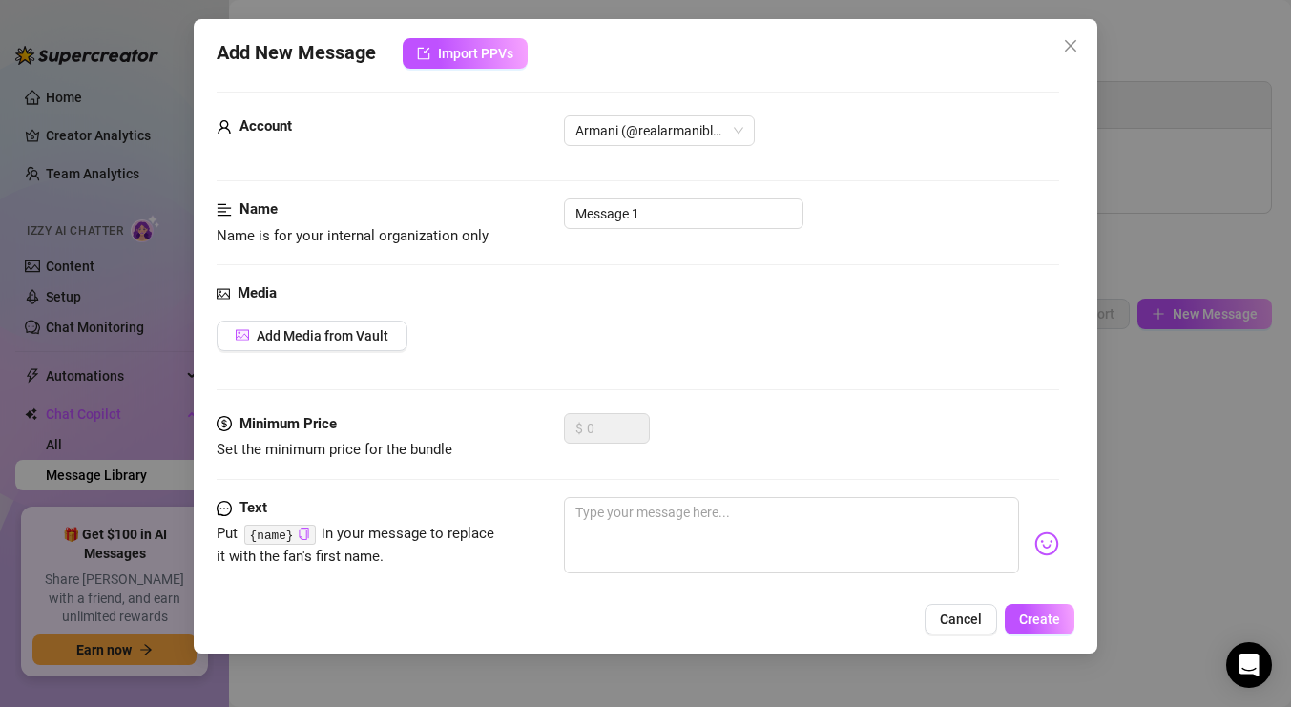
scroll to position [0, 0]
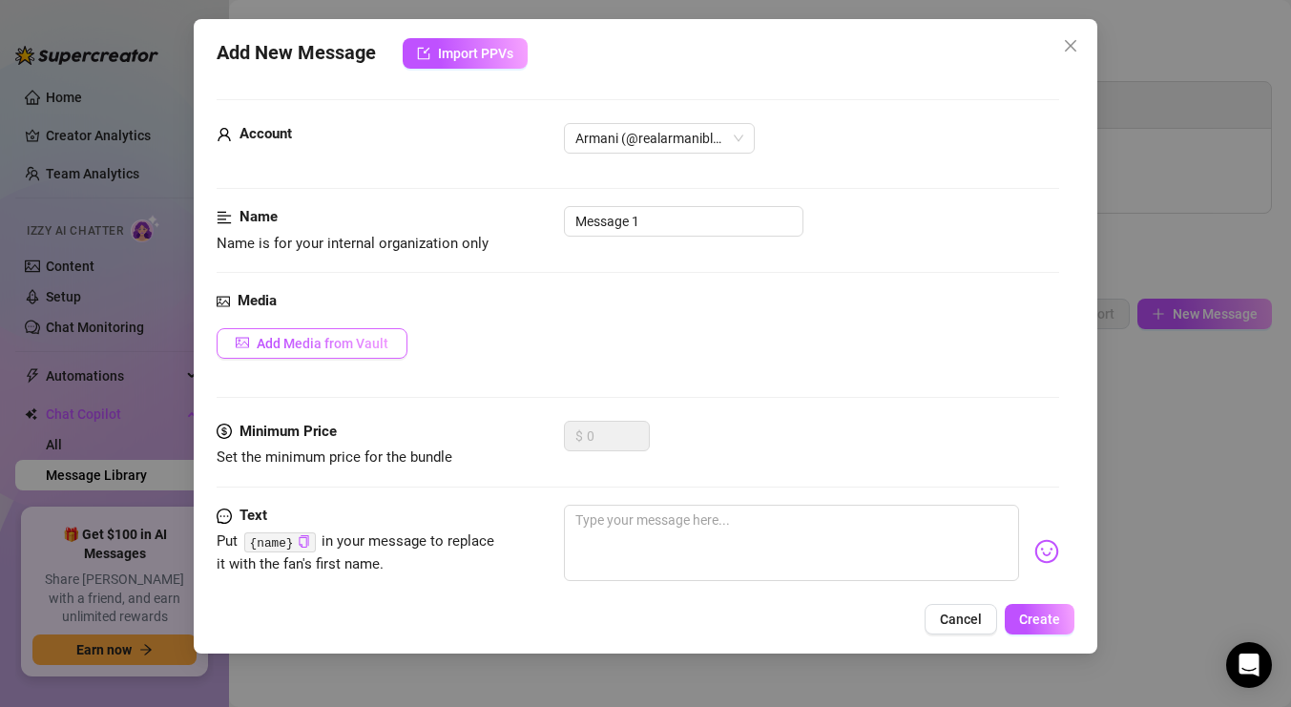
click at [331, 349] on span "Add Media from Vault" at bounding box center [323, 343] width 132 height 15
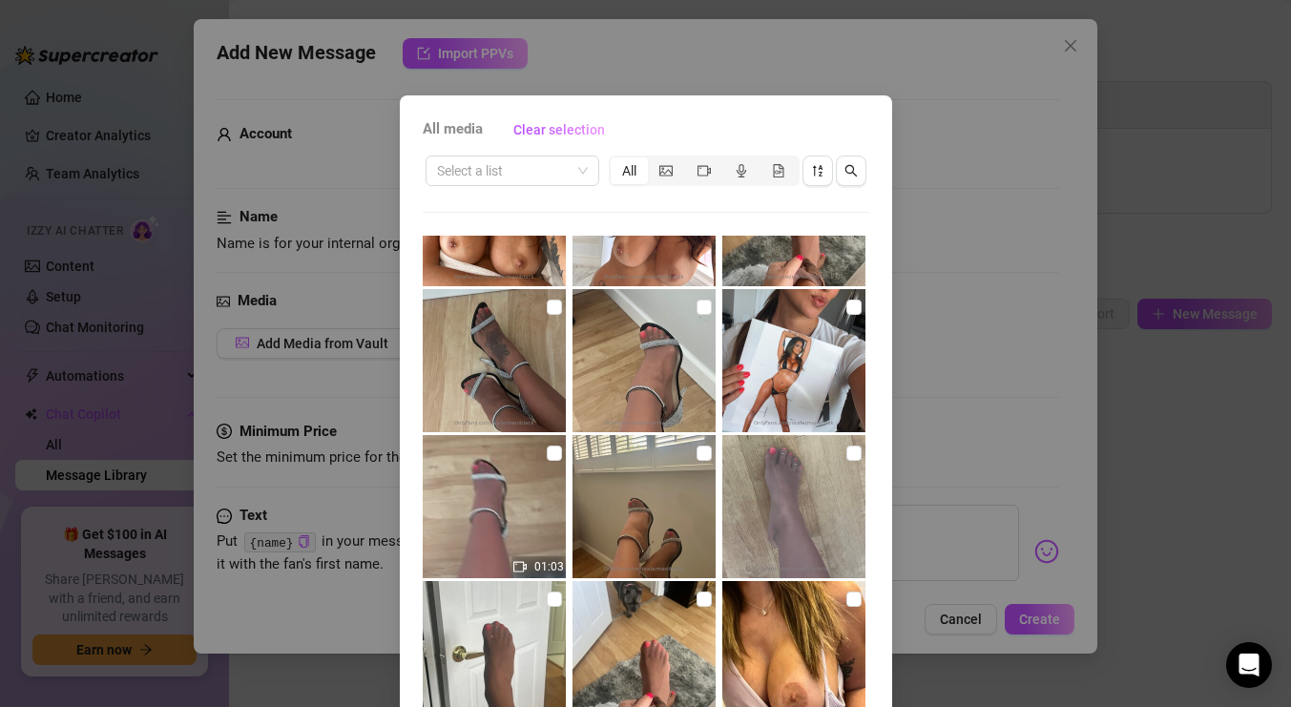
scroll to position [2722, 0]
click at [832, 65] on div "All media Clear selection Select a list All 49:50 00:34 00:51 00:53 00:23 01:13…" at bounding box center [645, 353] width 1291 height 707
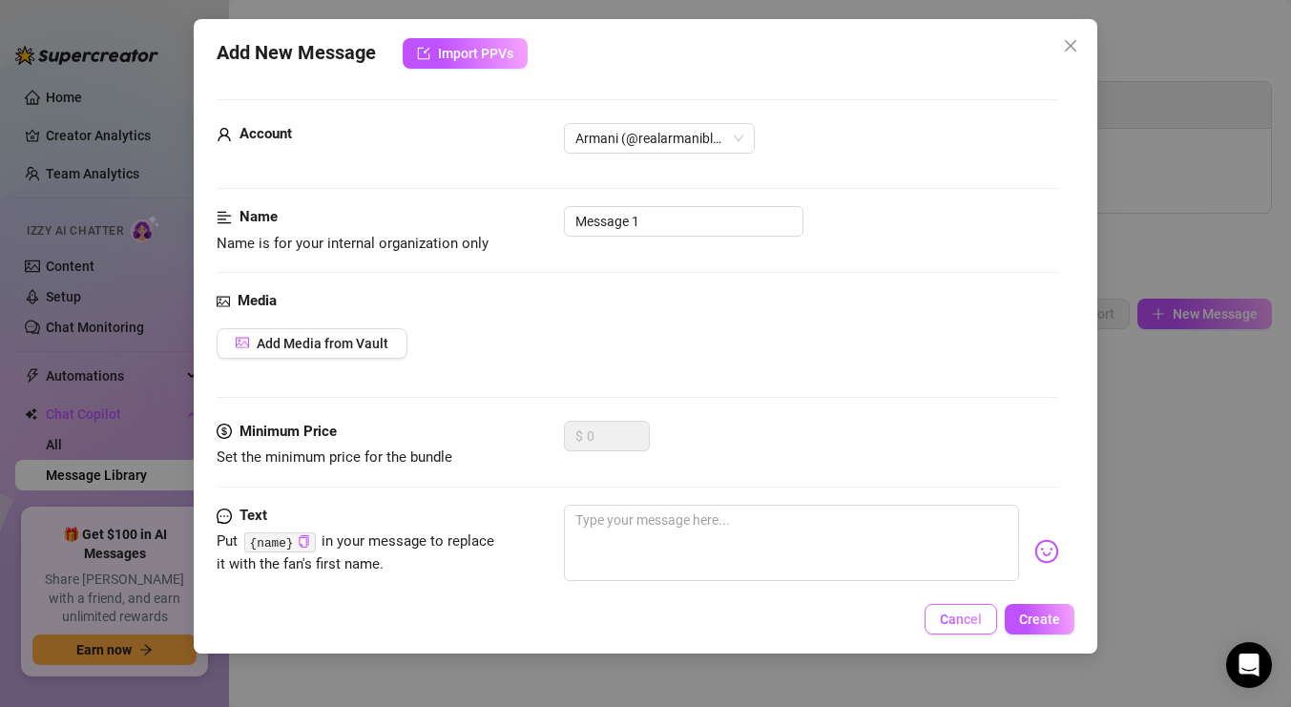
click at [950, 620] on span "Cancel" at bounding box center [961, 619] width 42 height 15
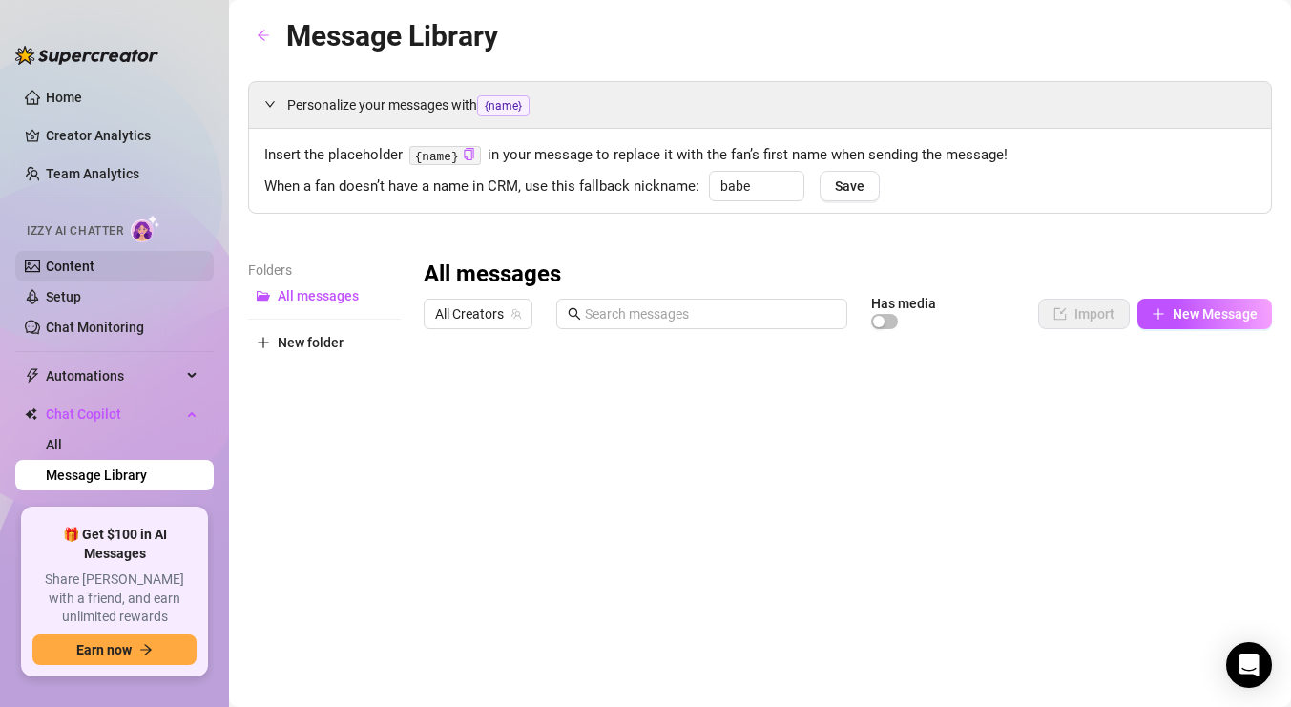
click at [77, 262] on link "Content" at bounding box center [70, 266] width 49 height 15
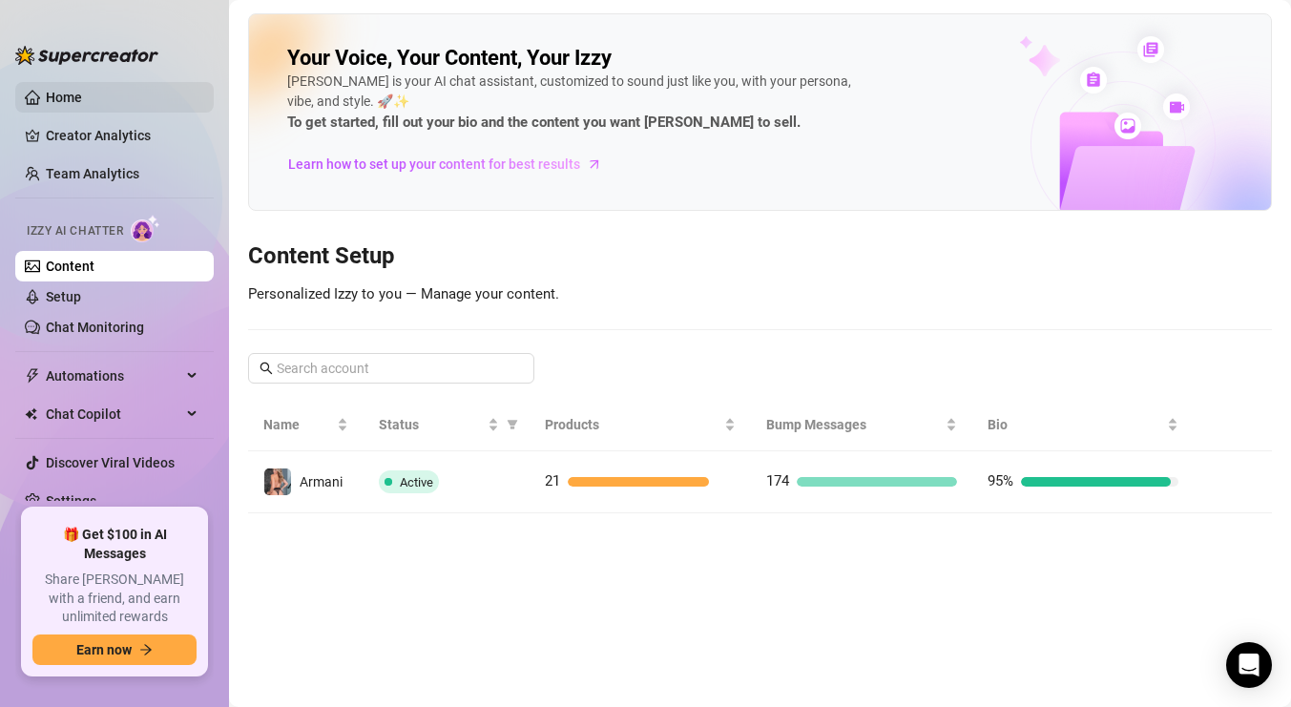
click at [79, 95] on link "Home" at bounding box center [64, 97] width 36 height 15
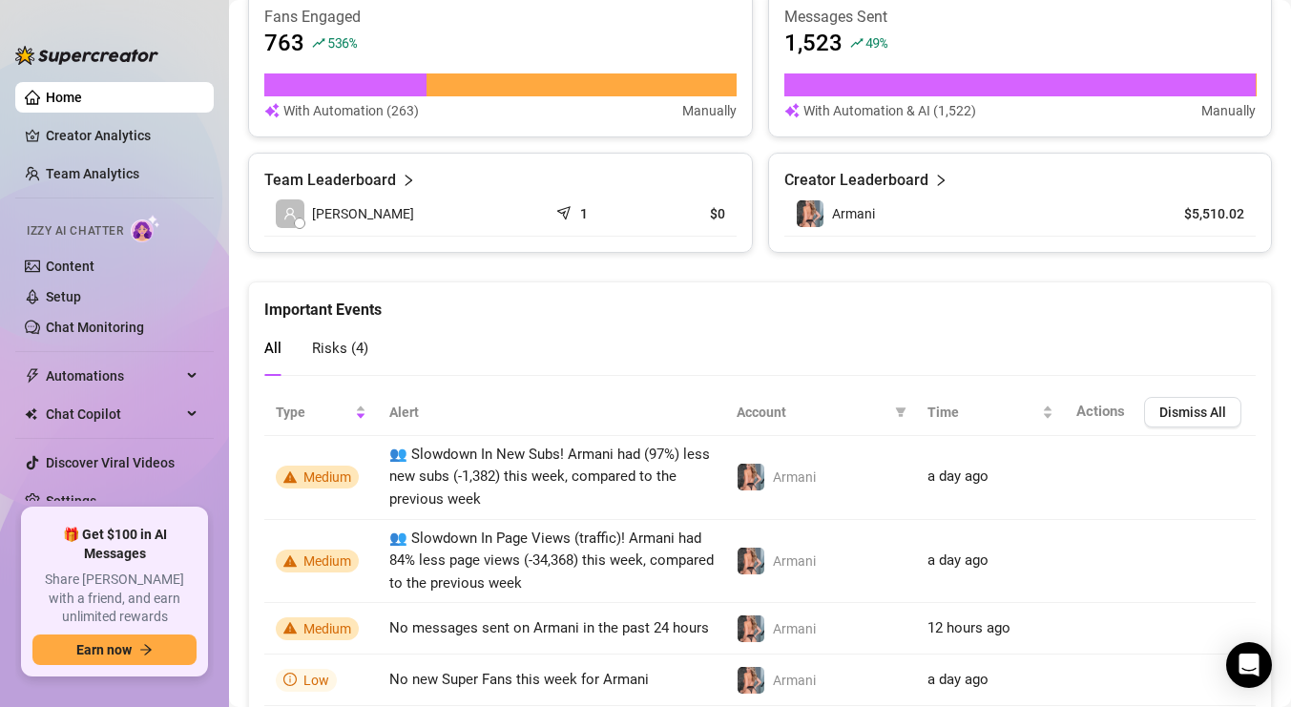
scroll to position [524, 0]
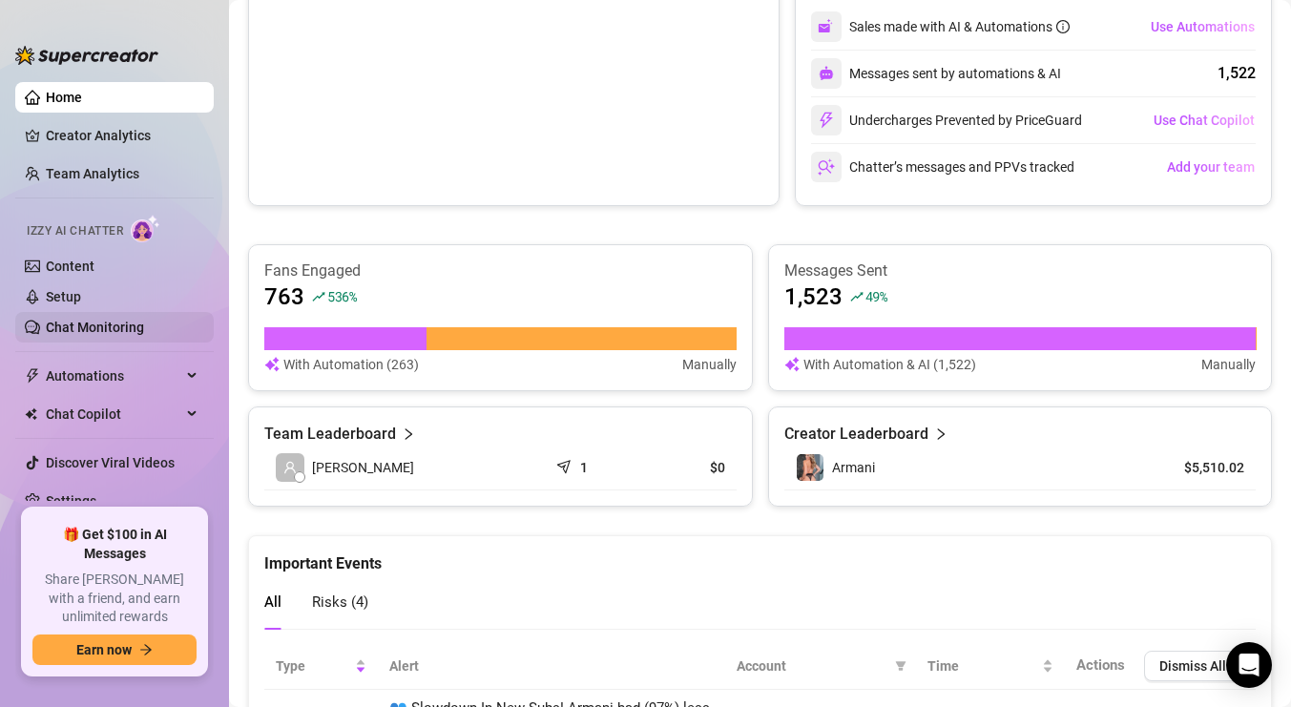
click at [85, 320] on link "Chat Monitoring" at bounding box center [95, 327] width 98 height 15
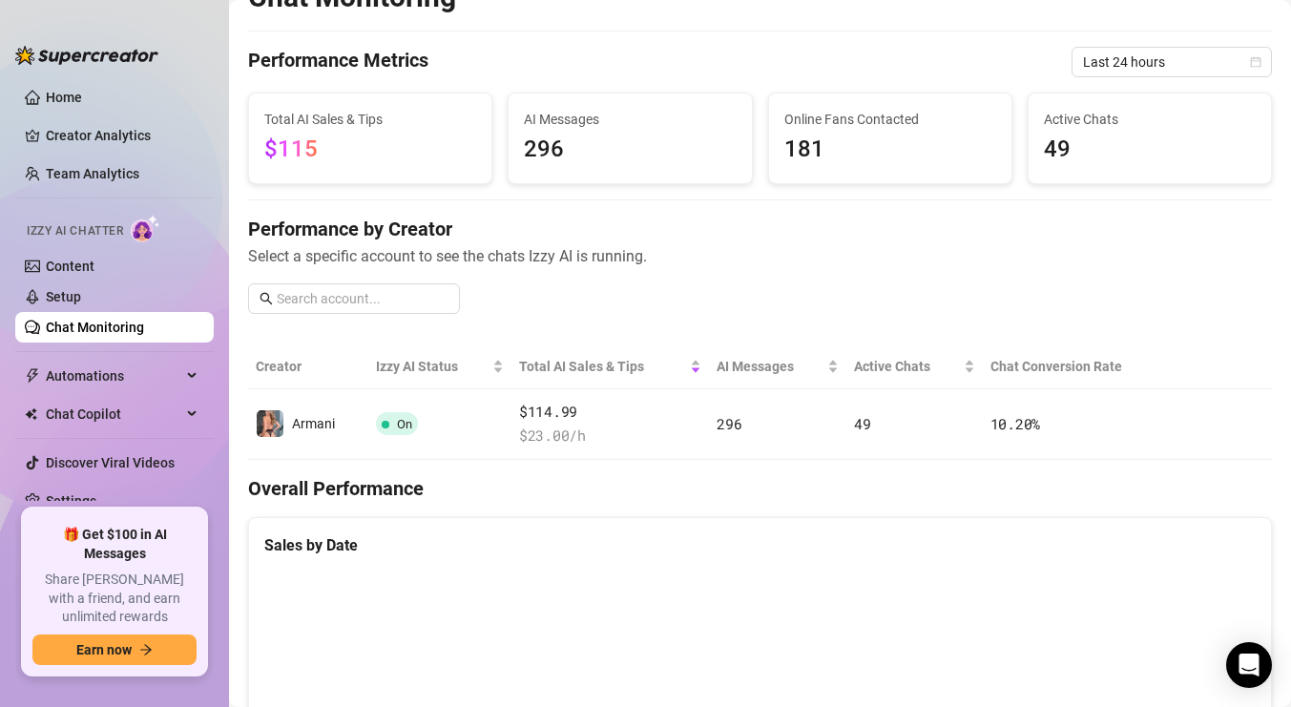
scroll to position [12, 0]
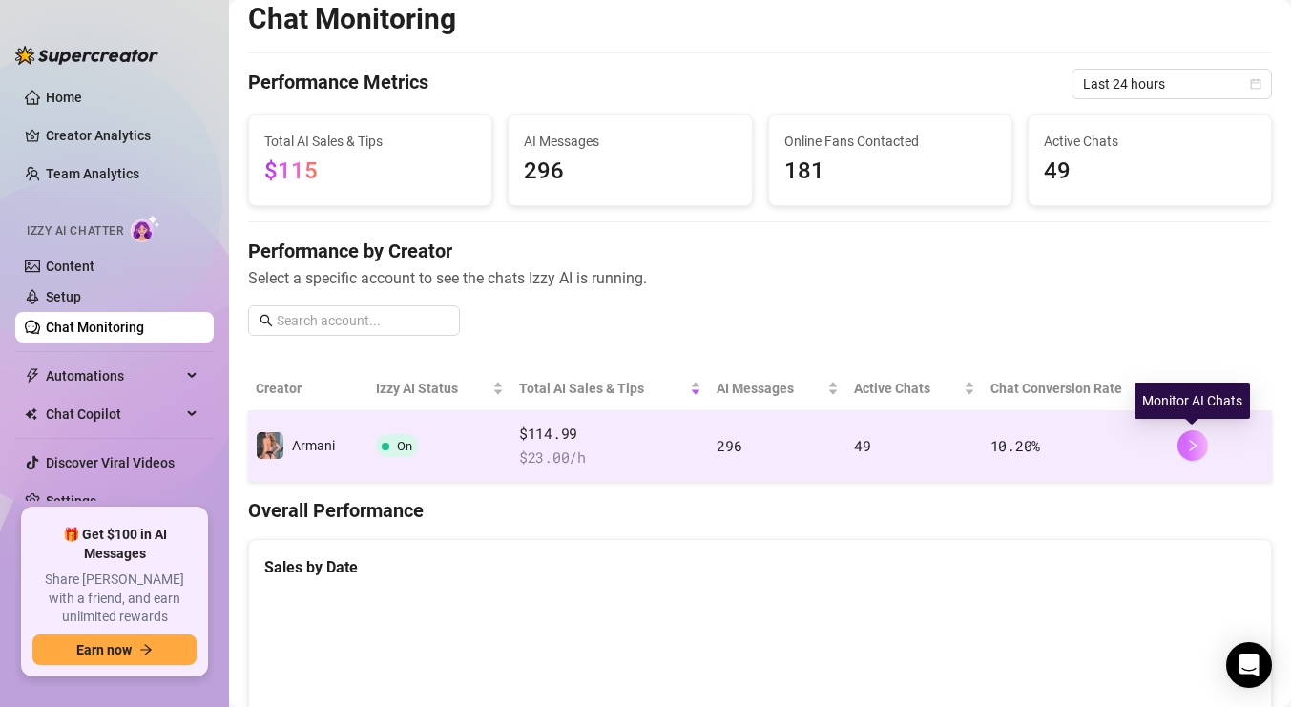
click at [1189, 438] on button "button" at bounding box center [1193, 445] width 31 height 31
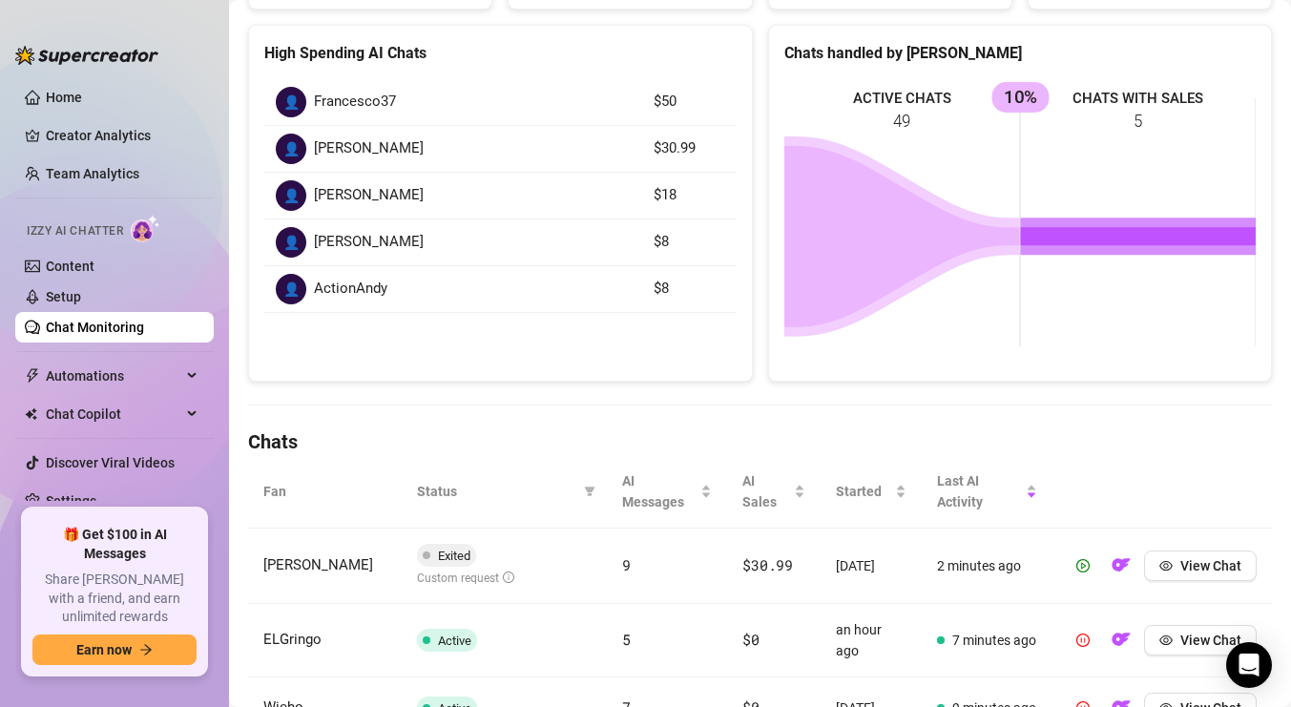
scroll to position [381, 0]
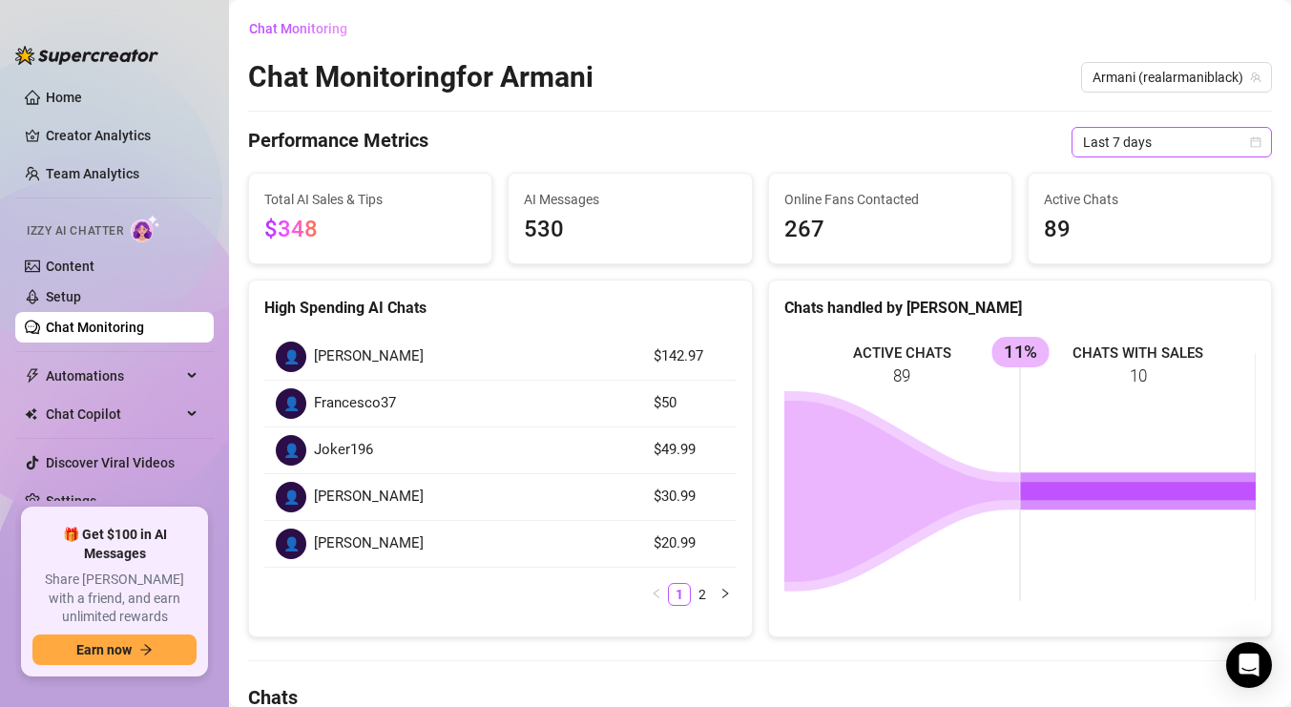
click at [1199, 141] on span "Last 7 days" at bounding box center [1172, 142] width 178 height 29
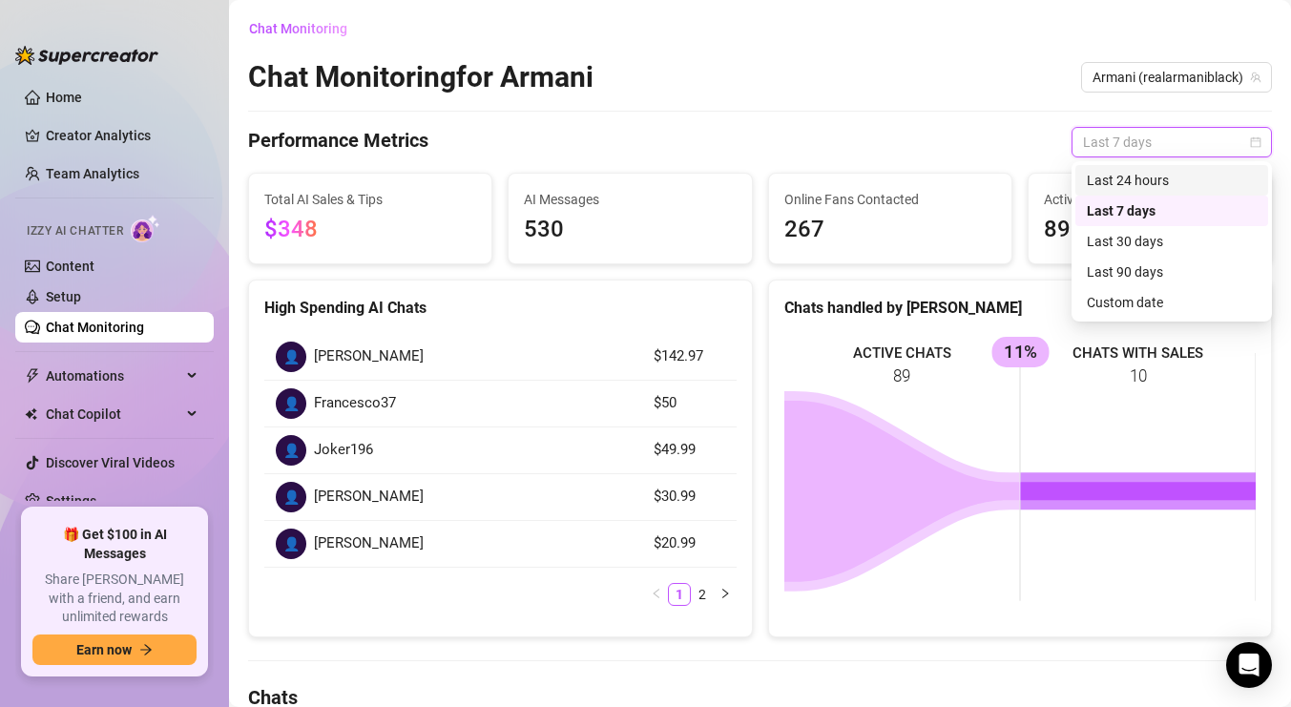
click at [1165, 181] on div "Last 24 hours" at bounding box center [1172, 180] width 170 height 21
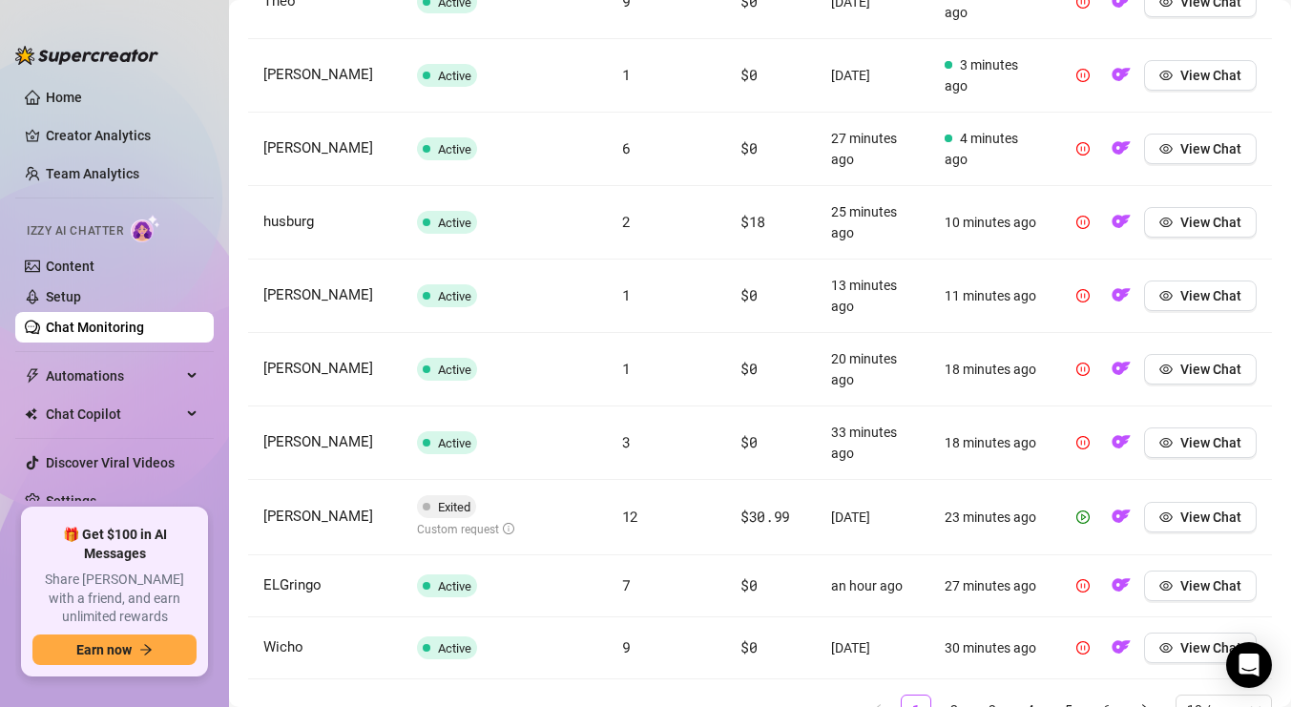
scroll to position [909, 0]
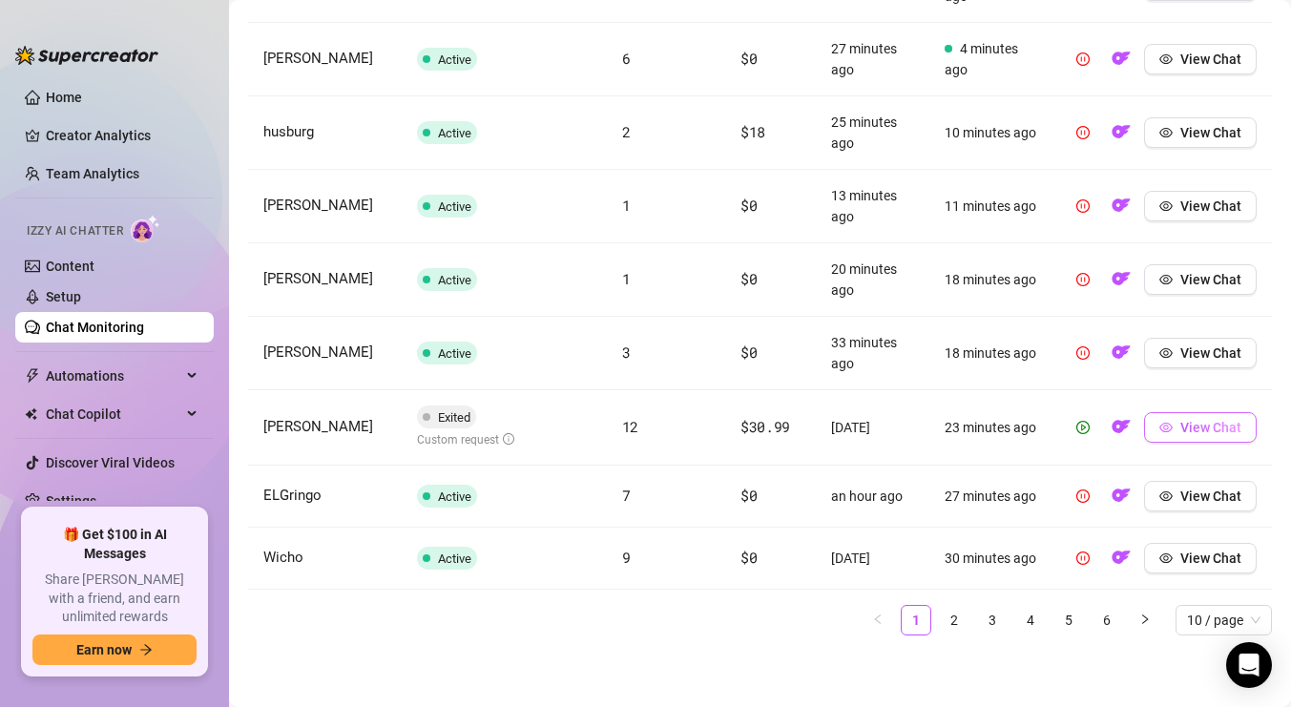
click at [1168, 426] on icon "eye" at bounding box center [1166, 428] width 13 height 10
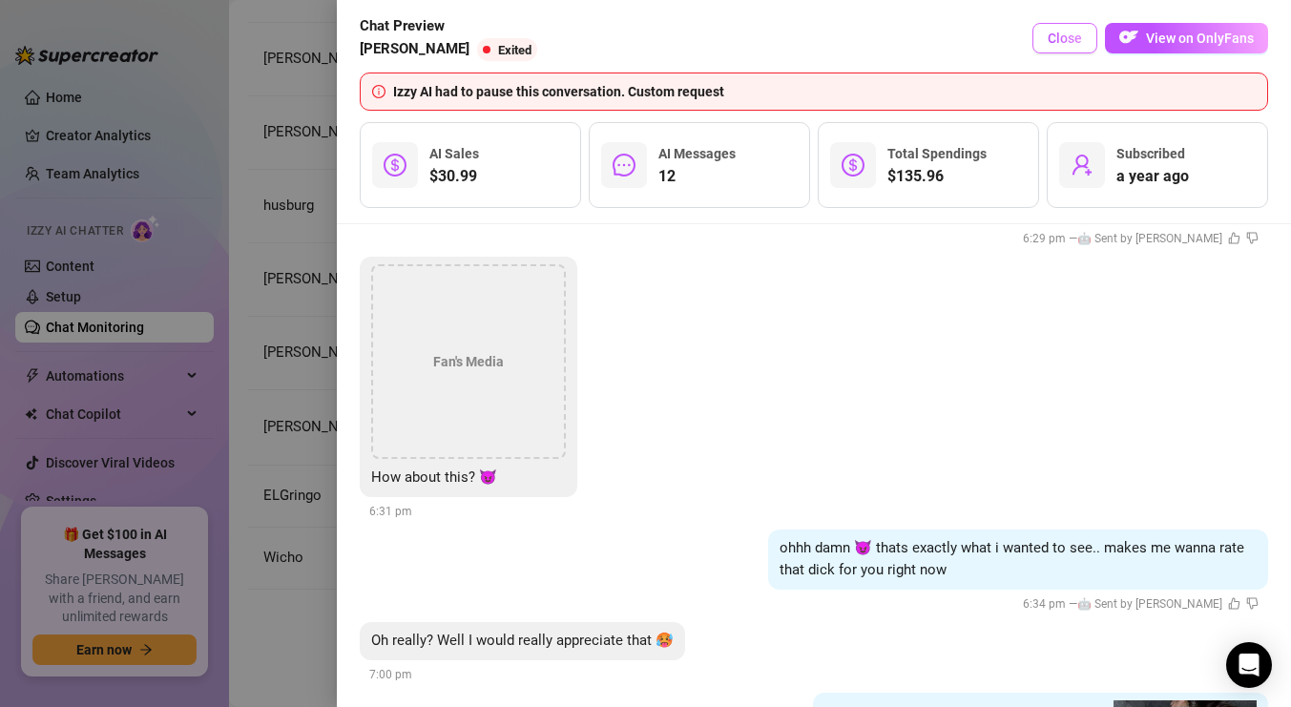
click at [1066, 31] on span "Close" at bounding box center [1065, 38] width 34 height 15
click at [1066, 224] on div "Tuesday, September 23 New Content drops tomorrow teaser on my main wall. Unless…" at bounding box center [814, 465] width 954 height 483
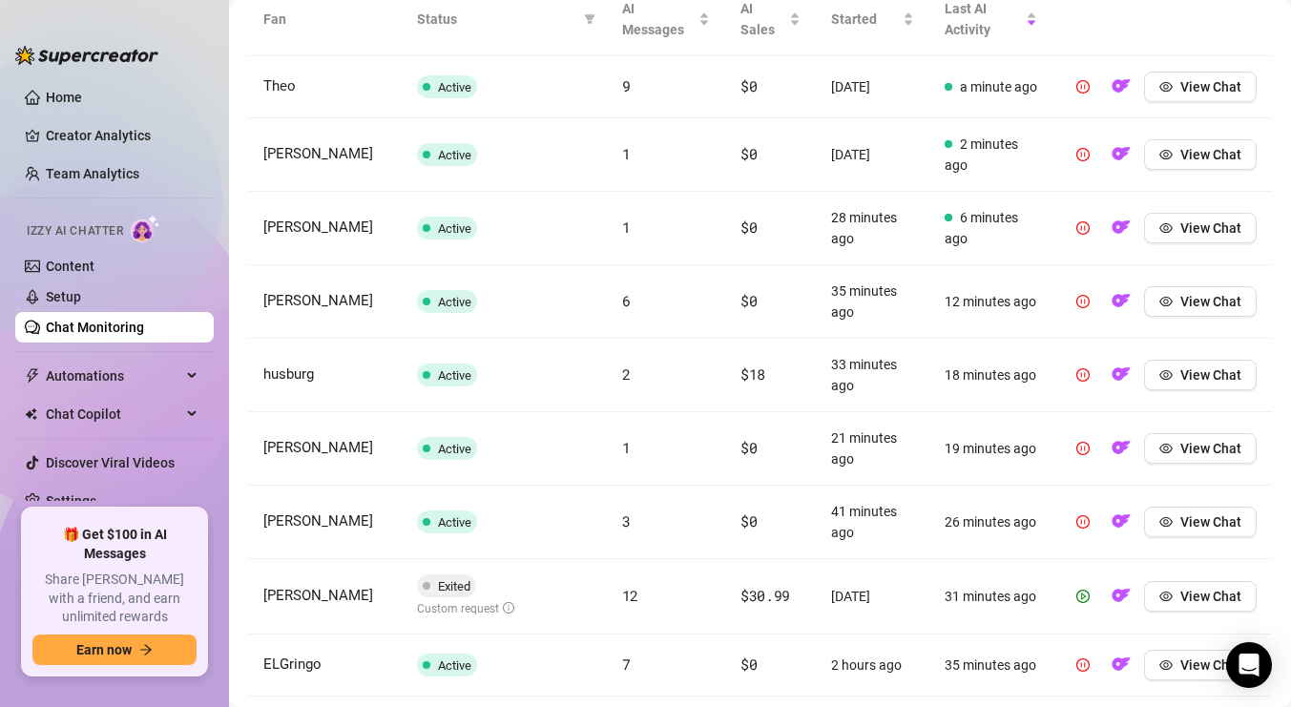
scroll to position [729, 0]
click at [1080, 520] on icon "pause-circle" at bounding box center [1083, 520] width 13 height 13
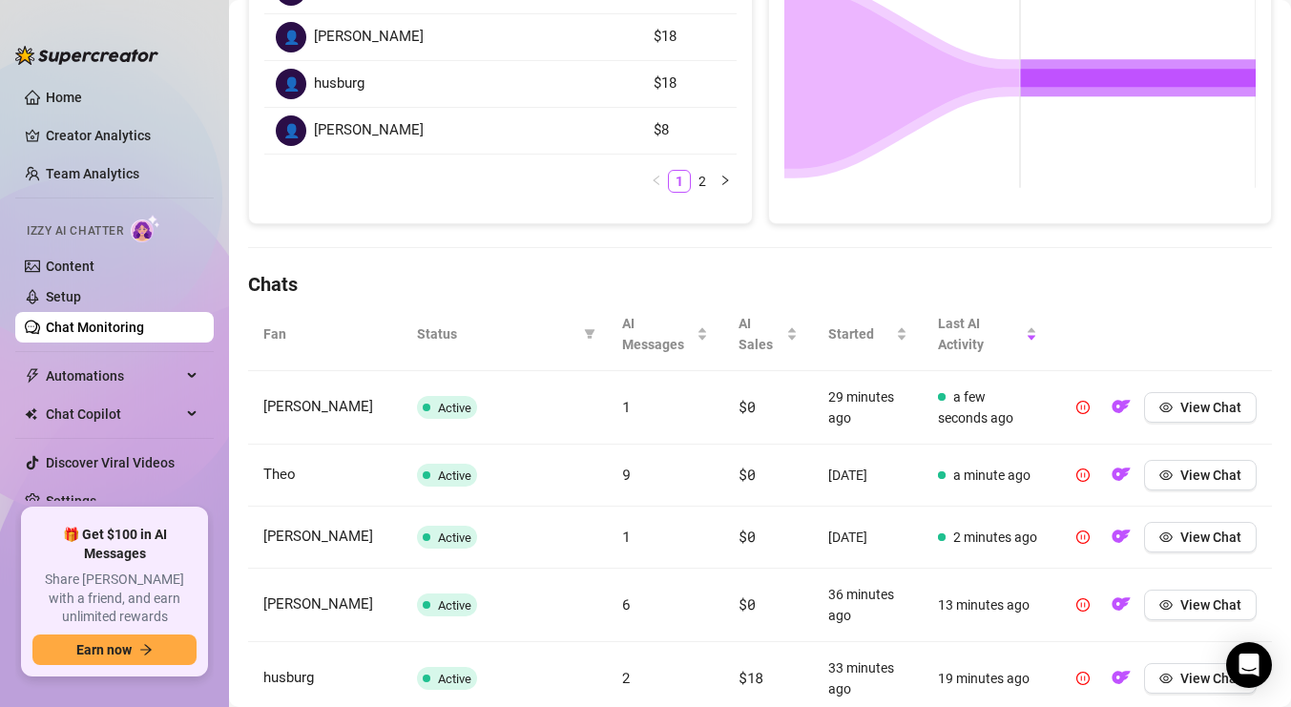
scroll to position [0, 0]
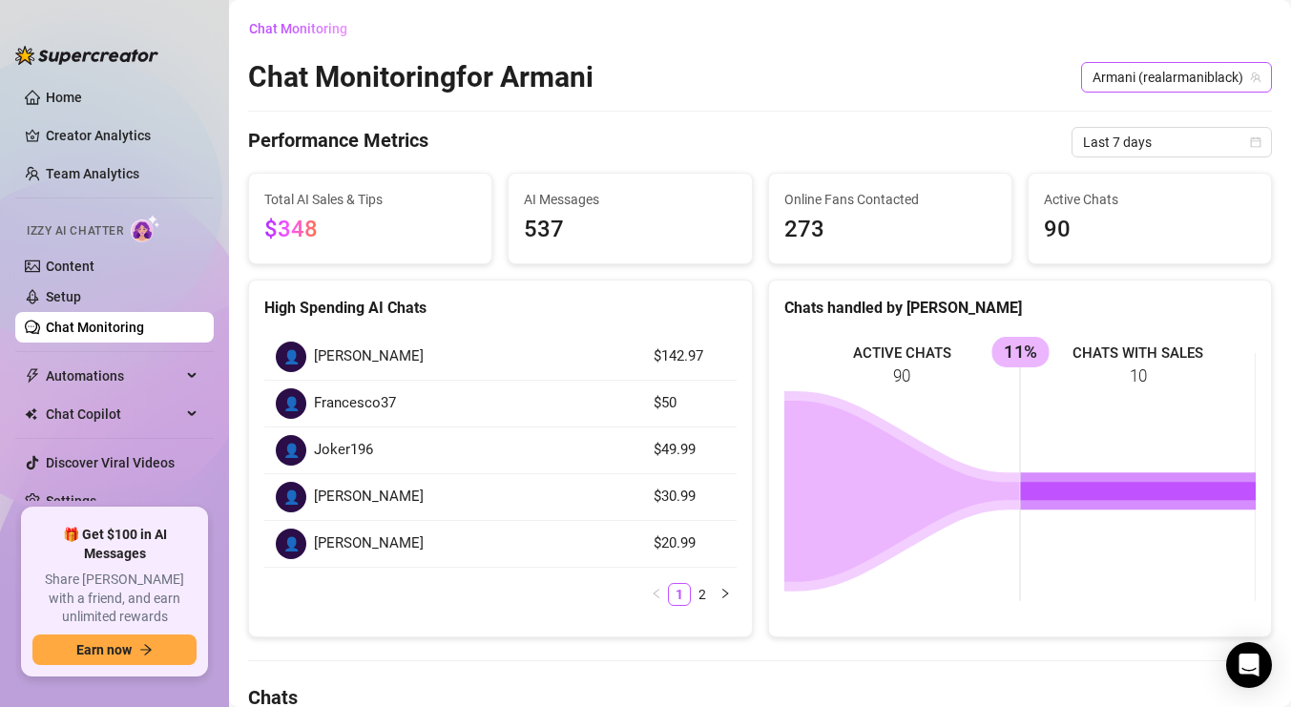
click at [1121, 73] on span "Armani (realarmaniblack)" at bounding box center [1177, 77] width 168 height 29
click at [875, 91] on div "Chat Monitoring for Armani Armani (realarmaniblack)" at bounding box center [760, 77] width 1024 height 36
click at [1219, 141] on span "Last 7 days" at bounding box center [1172, 142] width 178 height 29
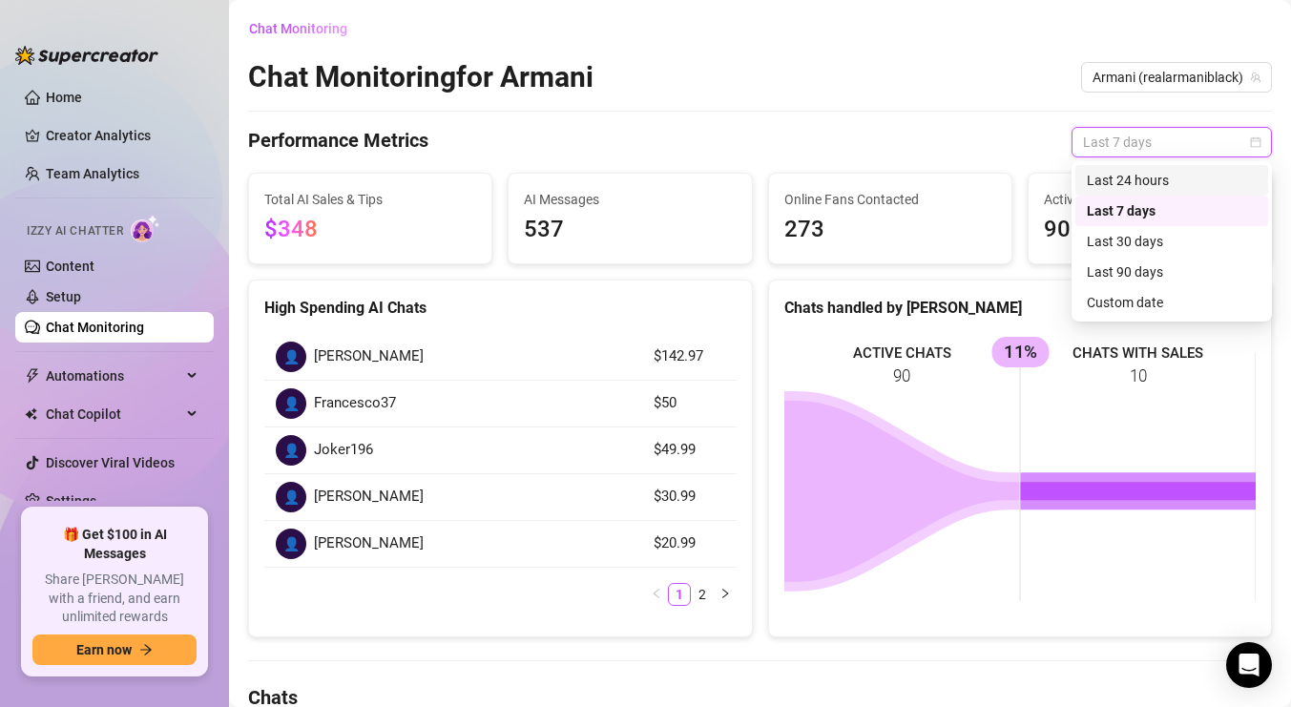
click at [1173, 178] on div "Last 24 hours" at bounding box center [1172, 180] width 170 height 21
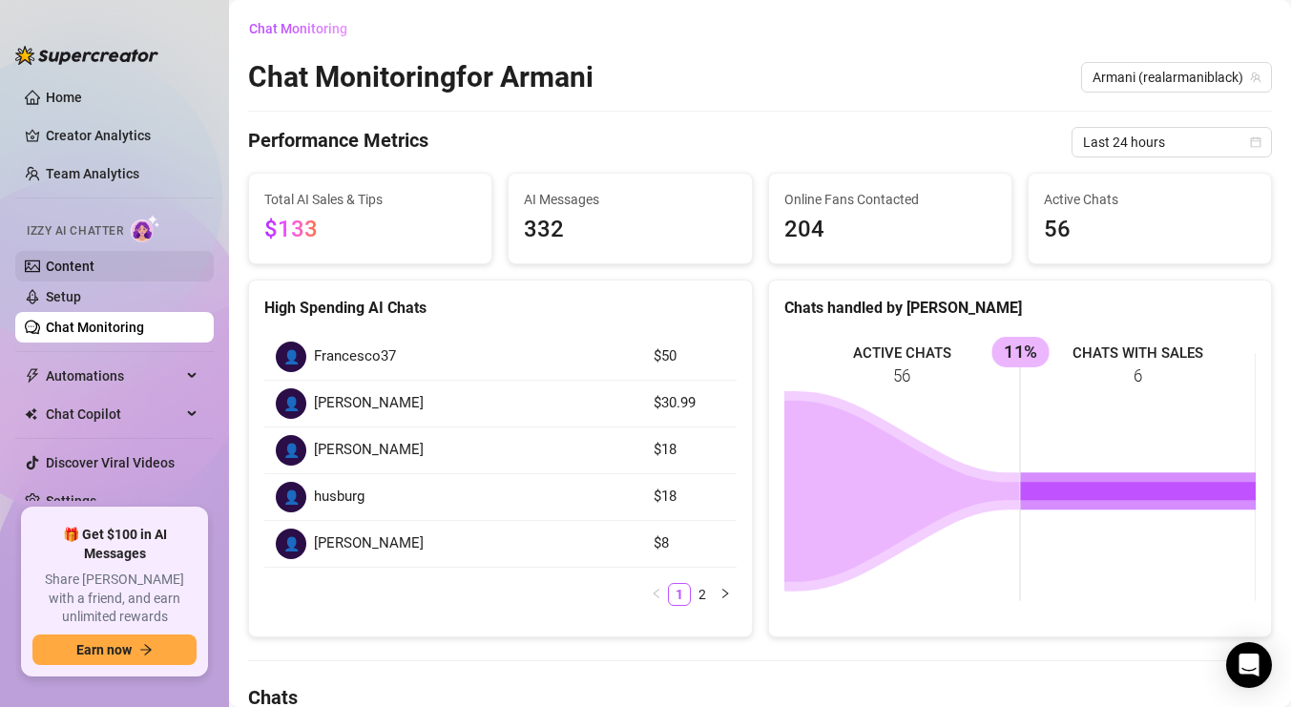
click at [70, 259] on link "Content" at bounding box center [70, 266] width 49 height 15
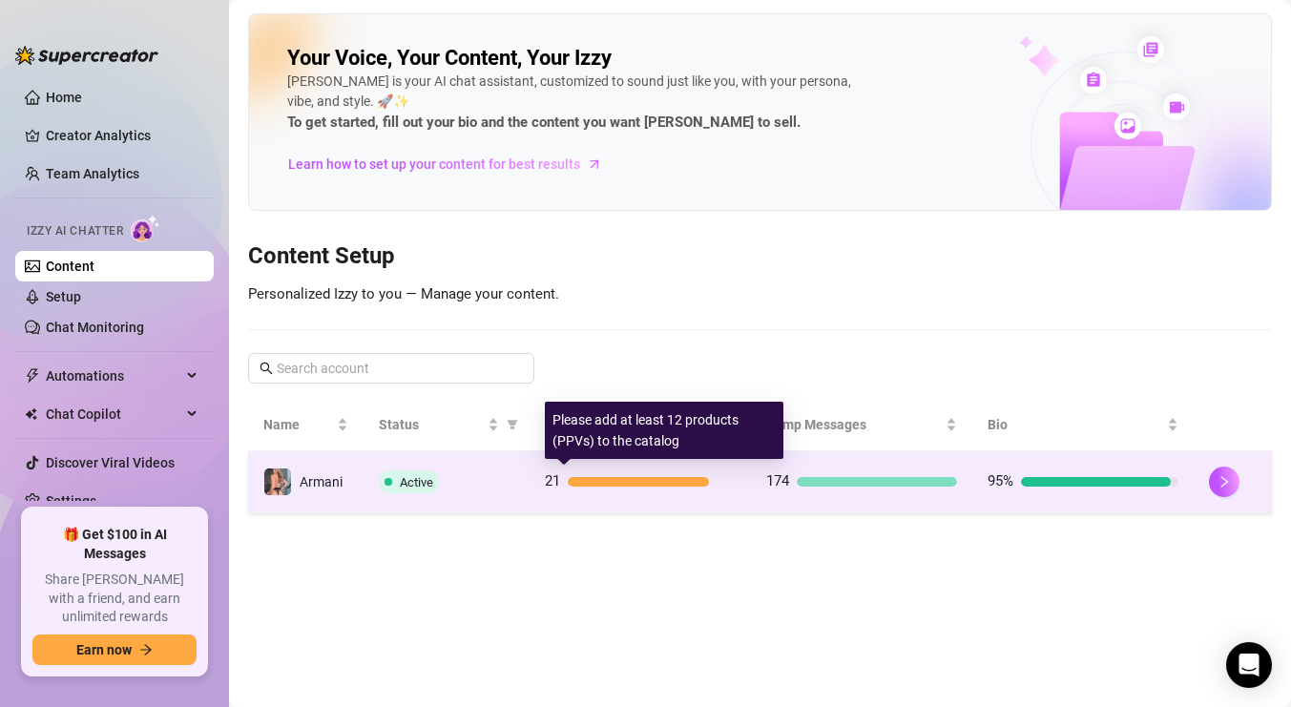
click at [608, 477] on div at bounding box center [638, 482] width 141 height 10
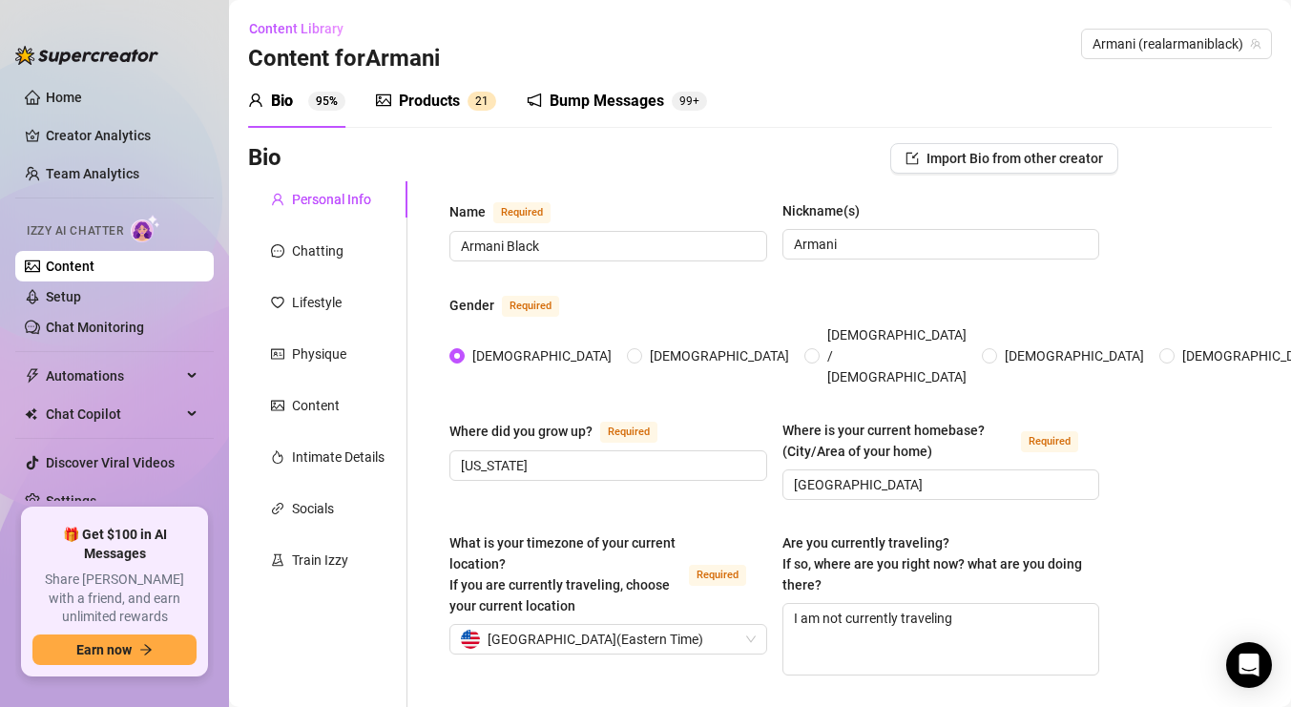
radio input "true"
type input "December 30th, 1990"
click at [312, 415] on div "Content" at bounding box center [316, 405] width 48 height 21
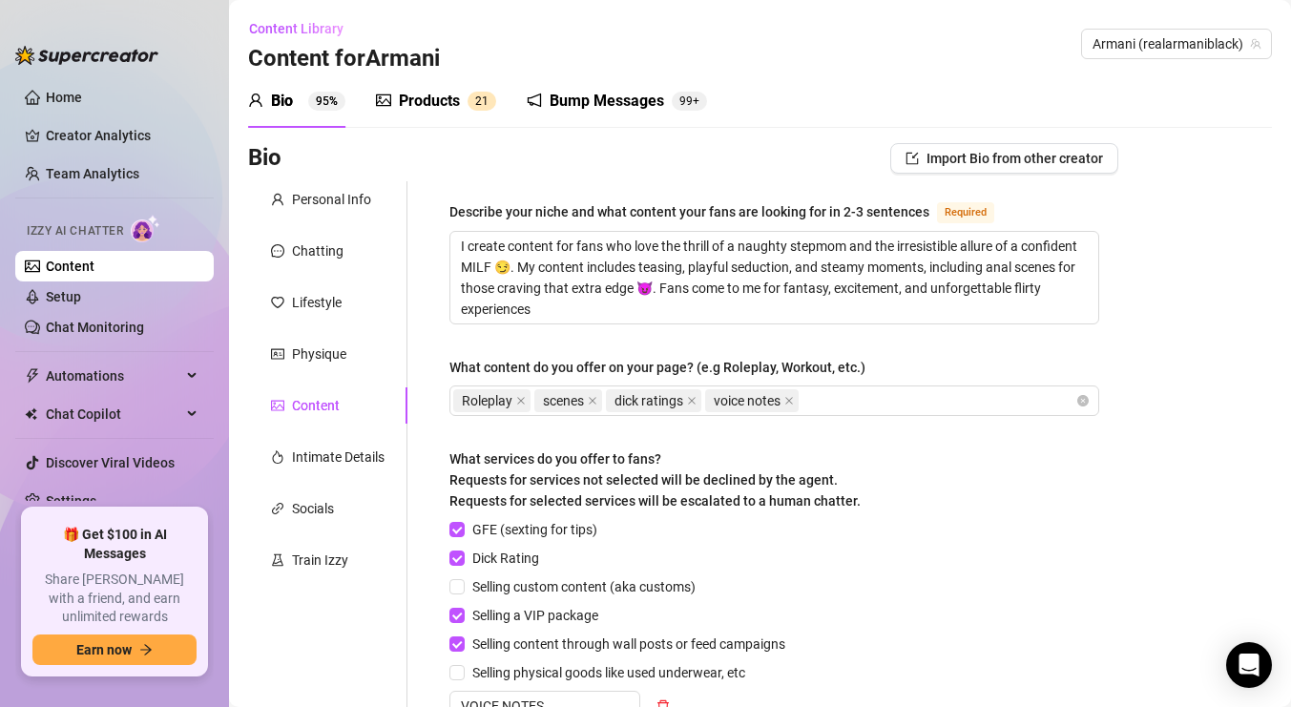
click at [439, 105] on div "Products" at bounding box center [429, 101] width 61 height 23
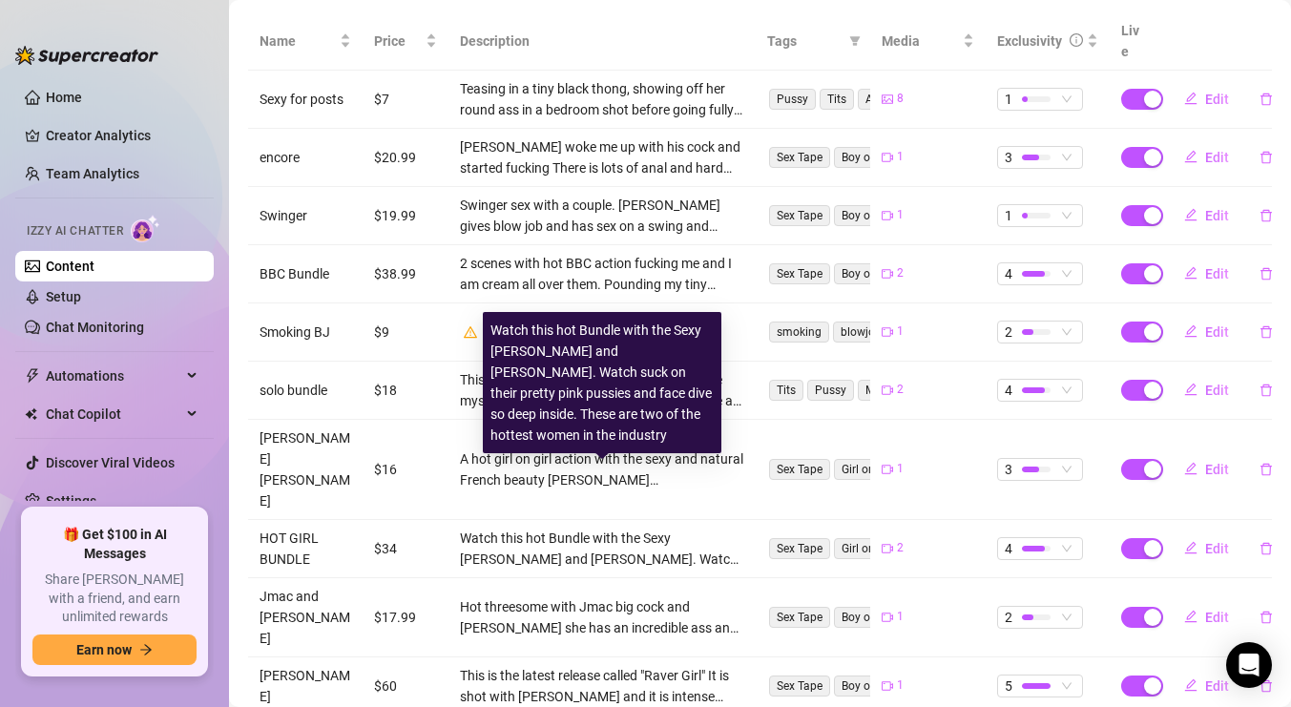
scroll to position [416, 0]
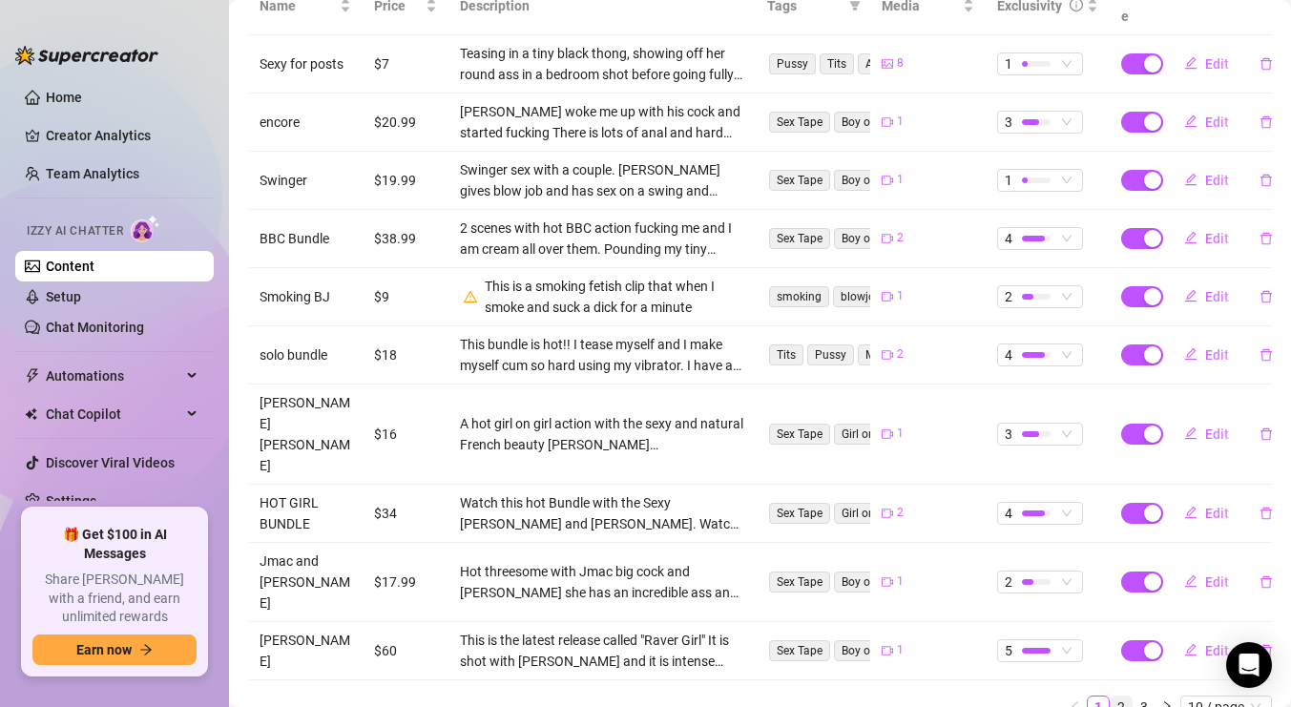
click at [1121, 697] on link "2" at bounding box center [1121, 707] width 21 height 21
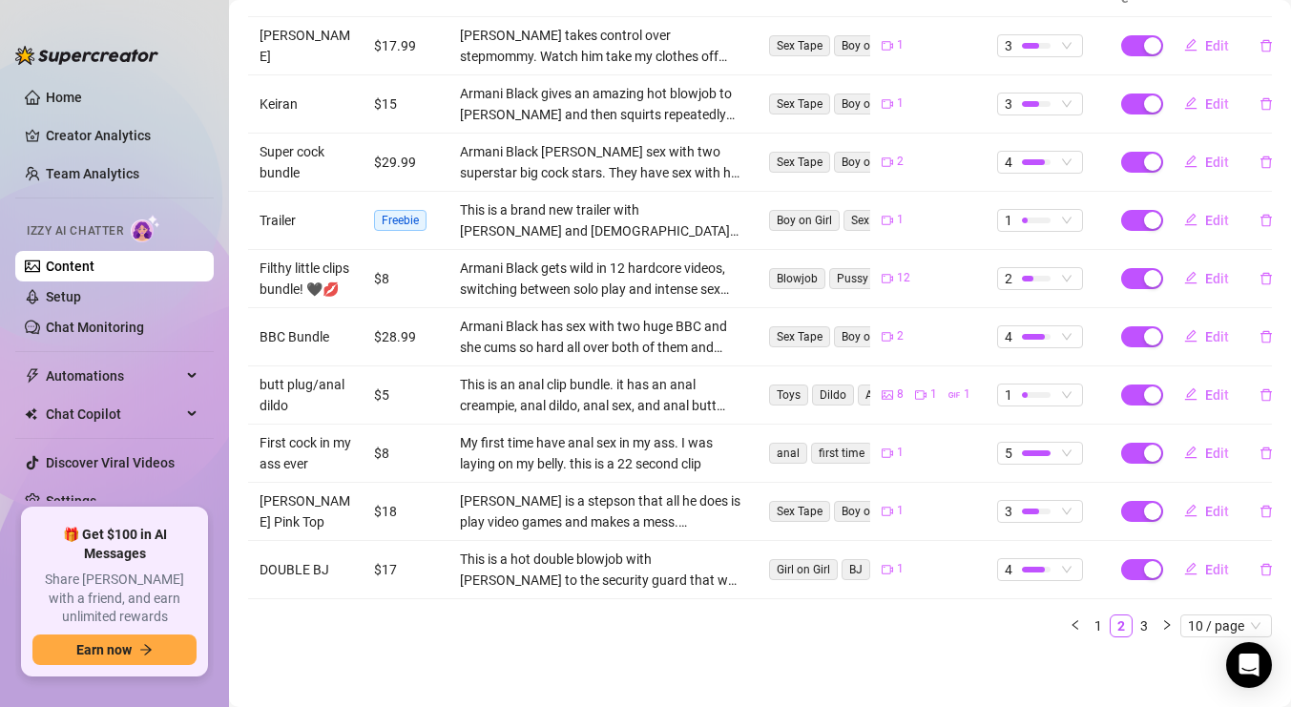
scroll to position [437, 0]
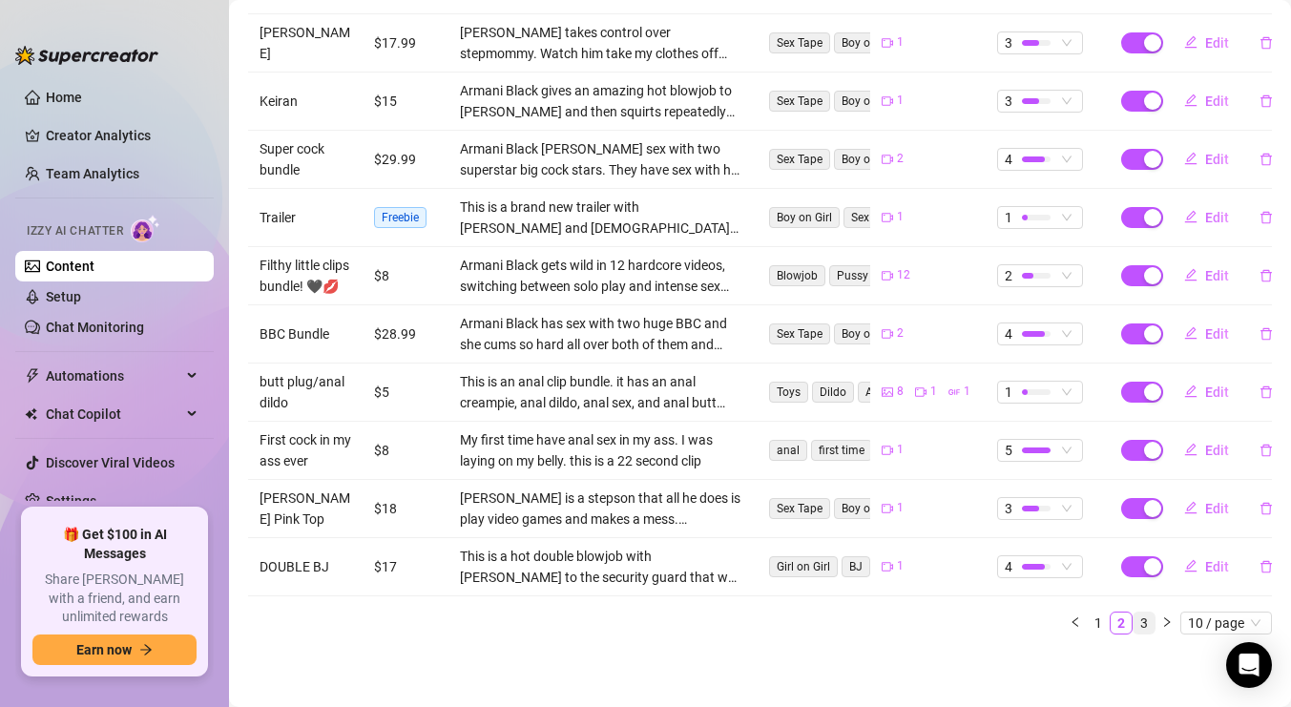
click at [1149, 625] on link "3" at bounding box center [1144, 623] width 21 height 21
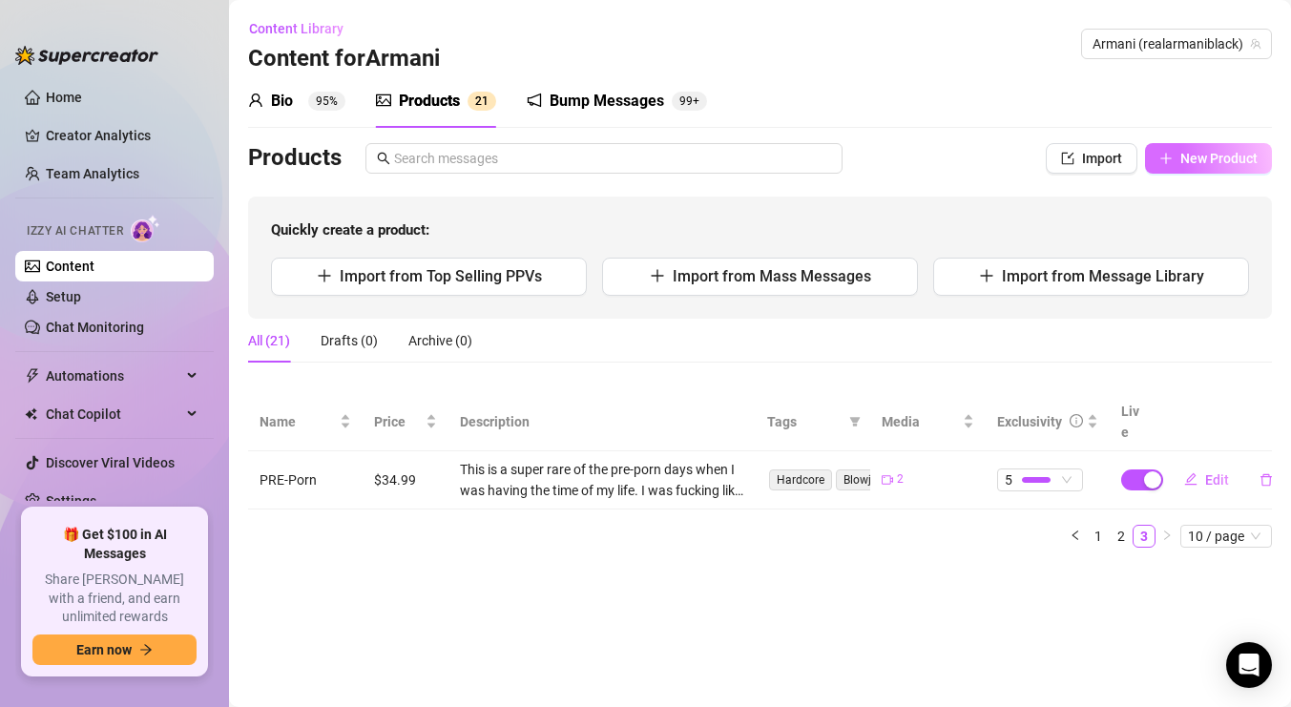
click at [1192, 152] on span "New Product" at bounding box center [1219, 158] width 77 height 15
type textarea "Type your message here..."
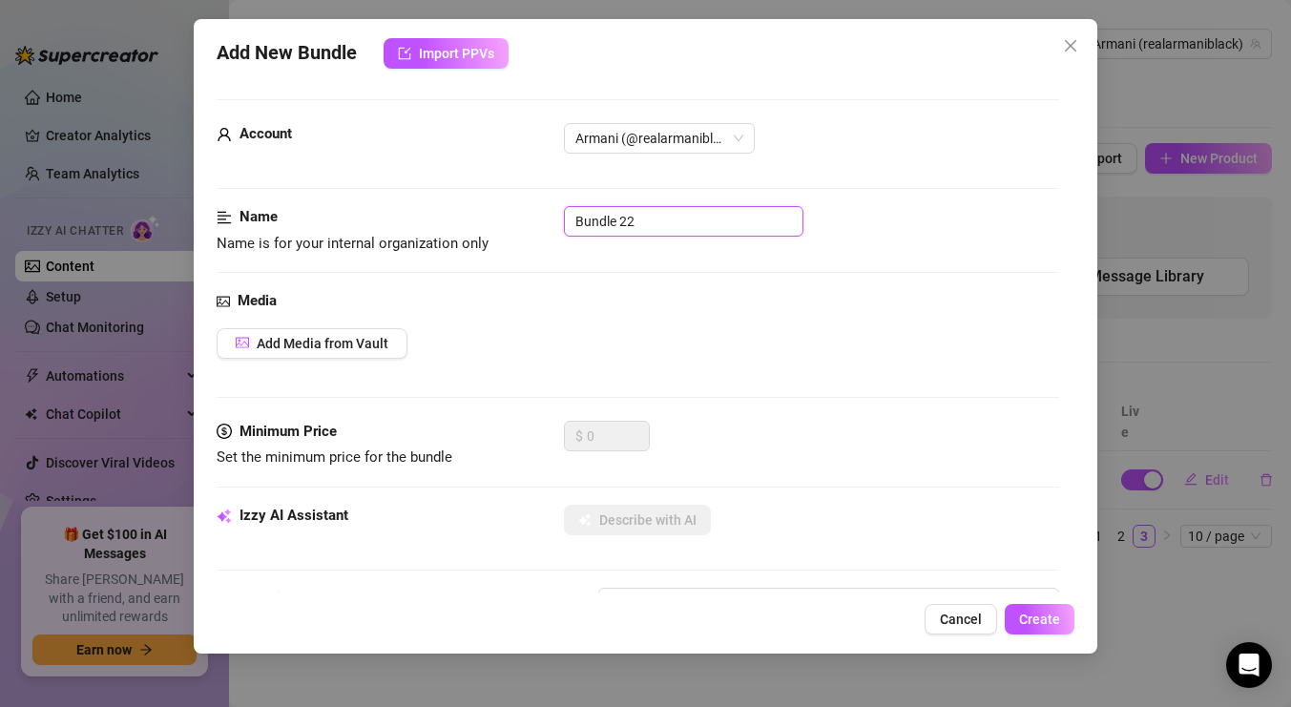
drag, startPoint x: 645, startPoint y: 223, endPoint x: 461, endPoint y: 194, distance: 186.6
type input "j"
type input "JOI"
click at [292, 338] on span "Add Media from Vault" at bounding box center [323, 343] width 132 height 15
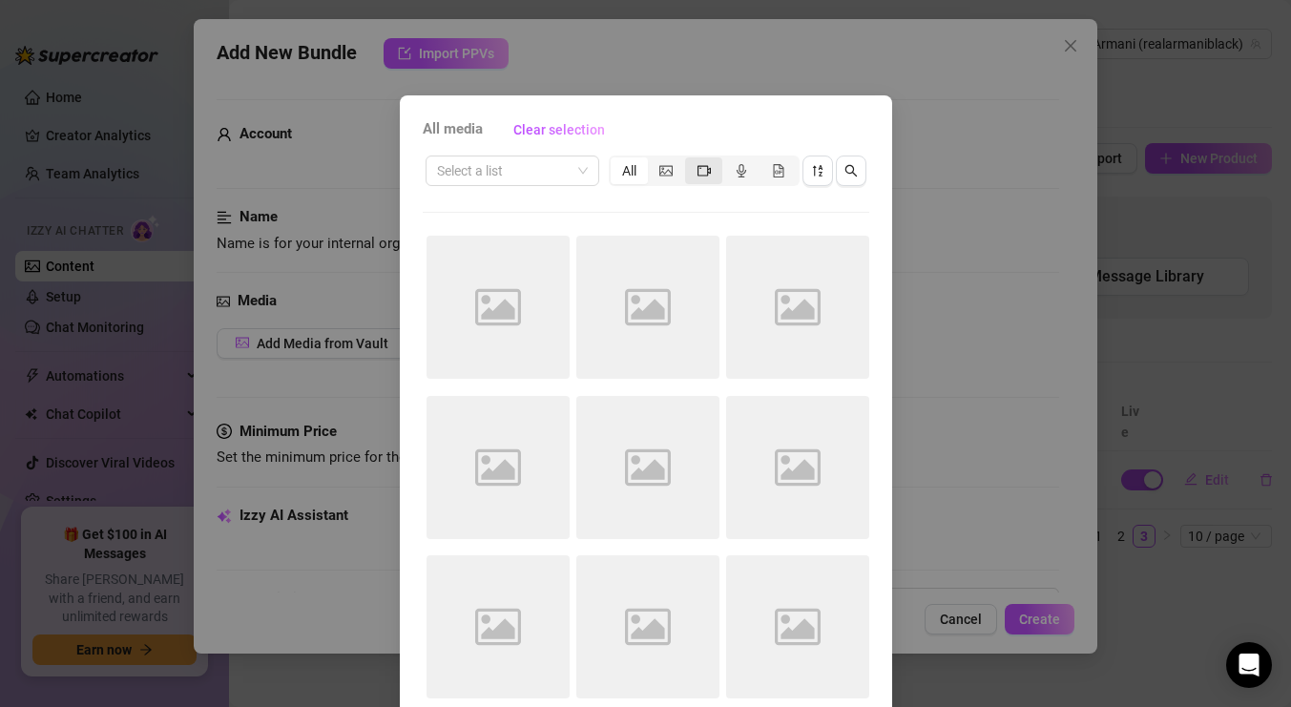
click at [694, 174] on div "segmented control" at bounding box center [703, 170] width 37 height 27
click at [690, 160] on input "segmented control" at bounding box center [690, 160] width 0 height 0
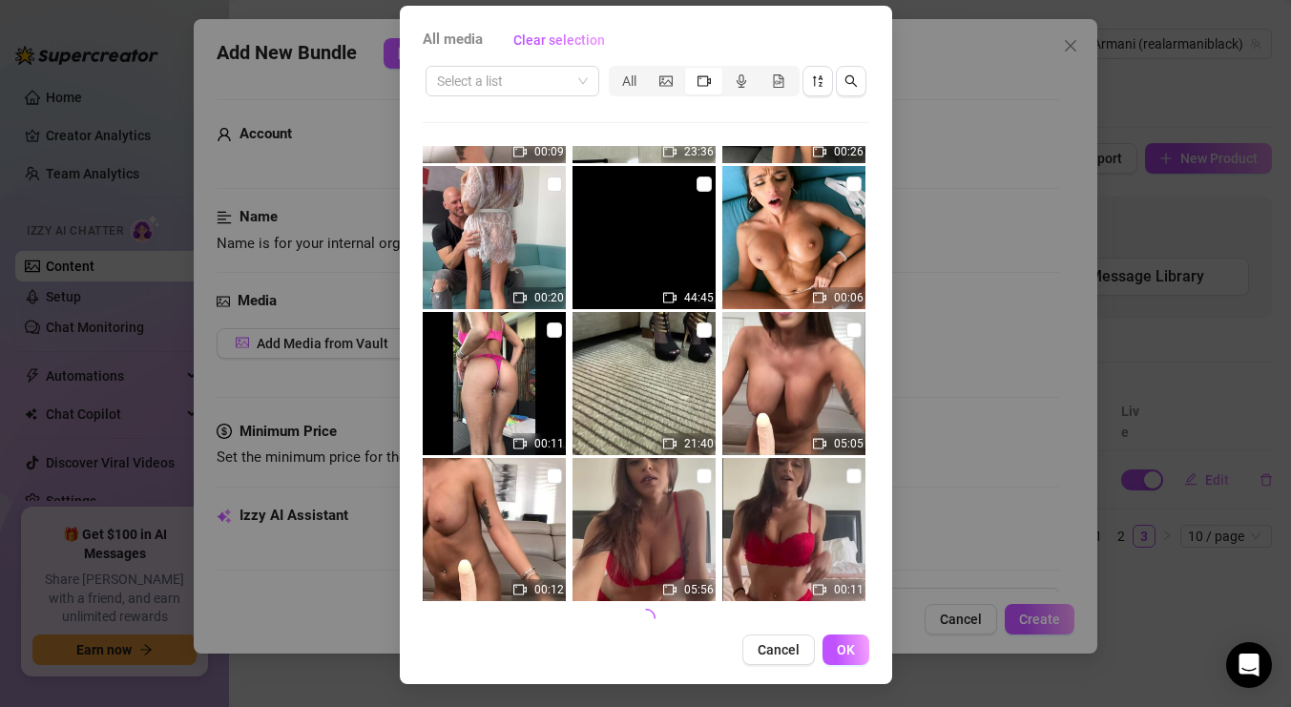
scroll to position [7729, 0]
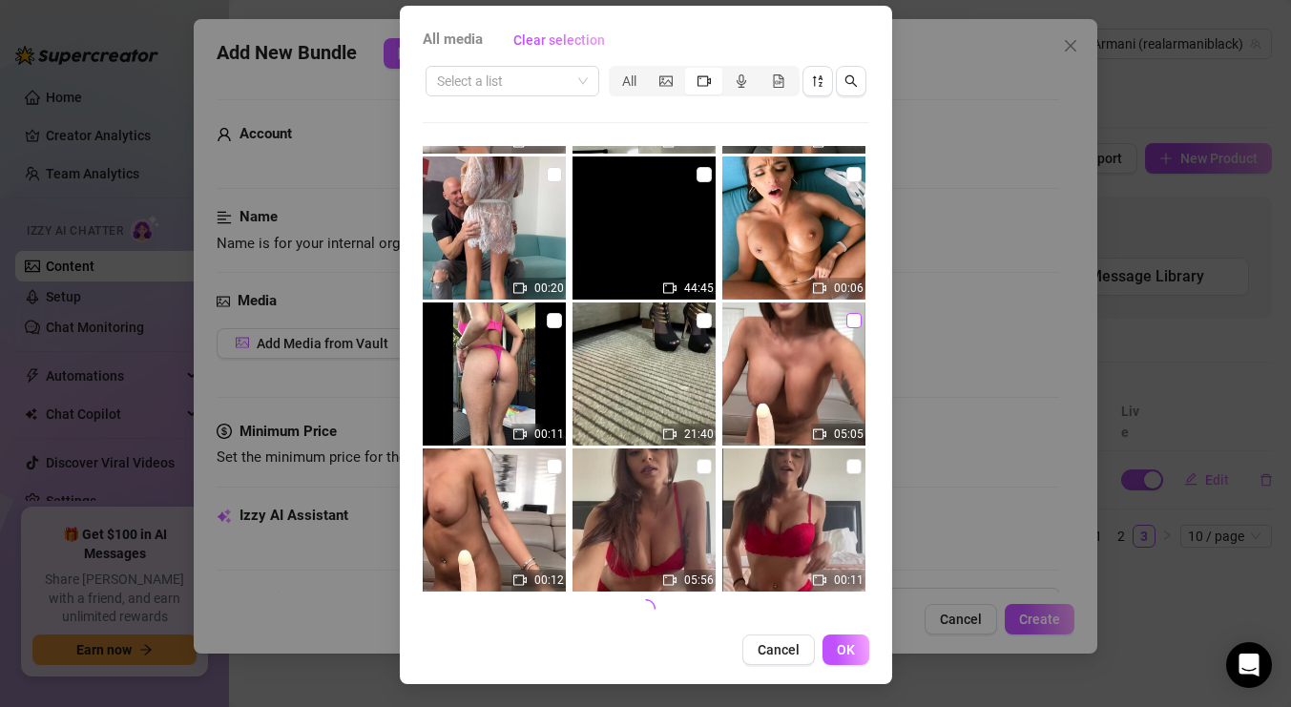
click at [848, 310] on label at bounding box center [854, 320] width 15 height 21
click at [848, 313] on input "checkbox" at bounding box center [854, 320] width 15 height 15
checkbox input "true"
click at [850, 644] on span "OK" at bounding box center [846, 649] width 18 height 15
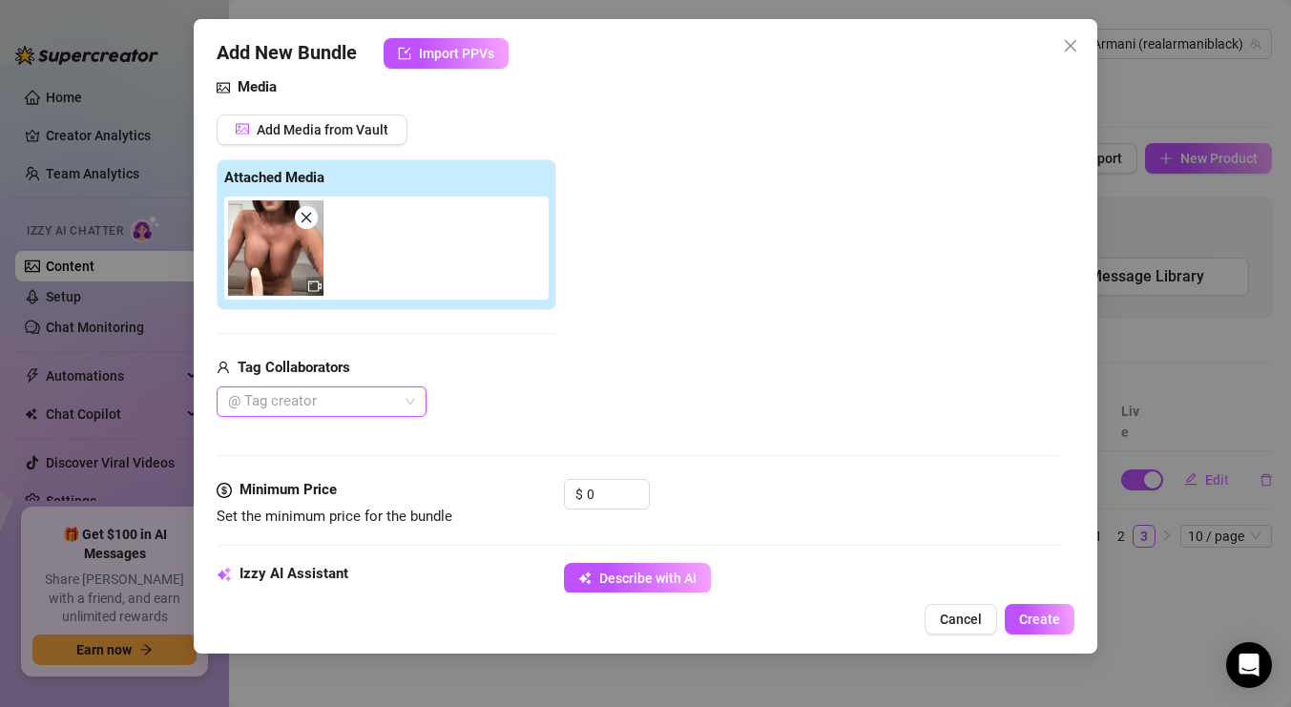
scroll to position [220, 0]
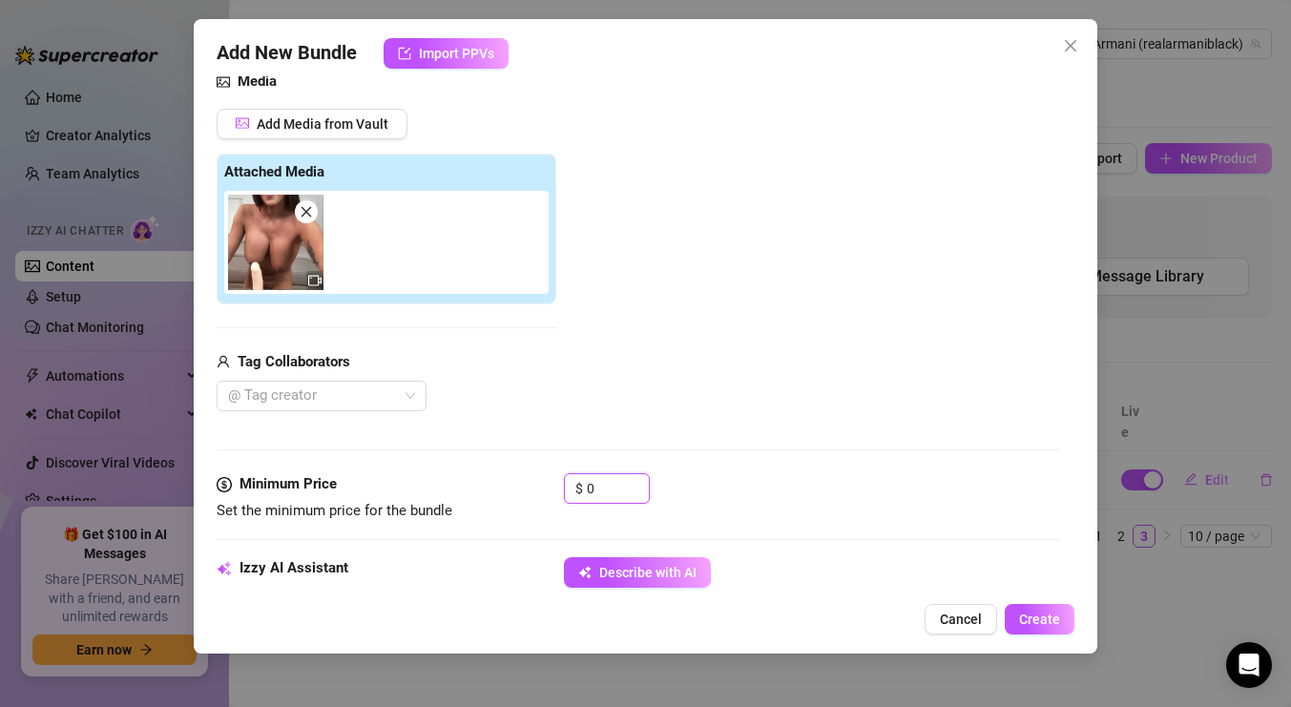
drag, startPoint x: 610, startPoint y: 485, endPoint x: 552, endPoint y: 469, distance: 60.4
click at [552, 469] on form "Account Armani (@realarmaniblack) Name Name is for your internal organization o…" at bounding box center [638, 695] width 843 height 1630
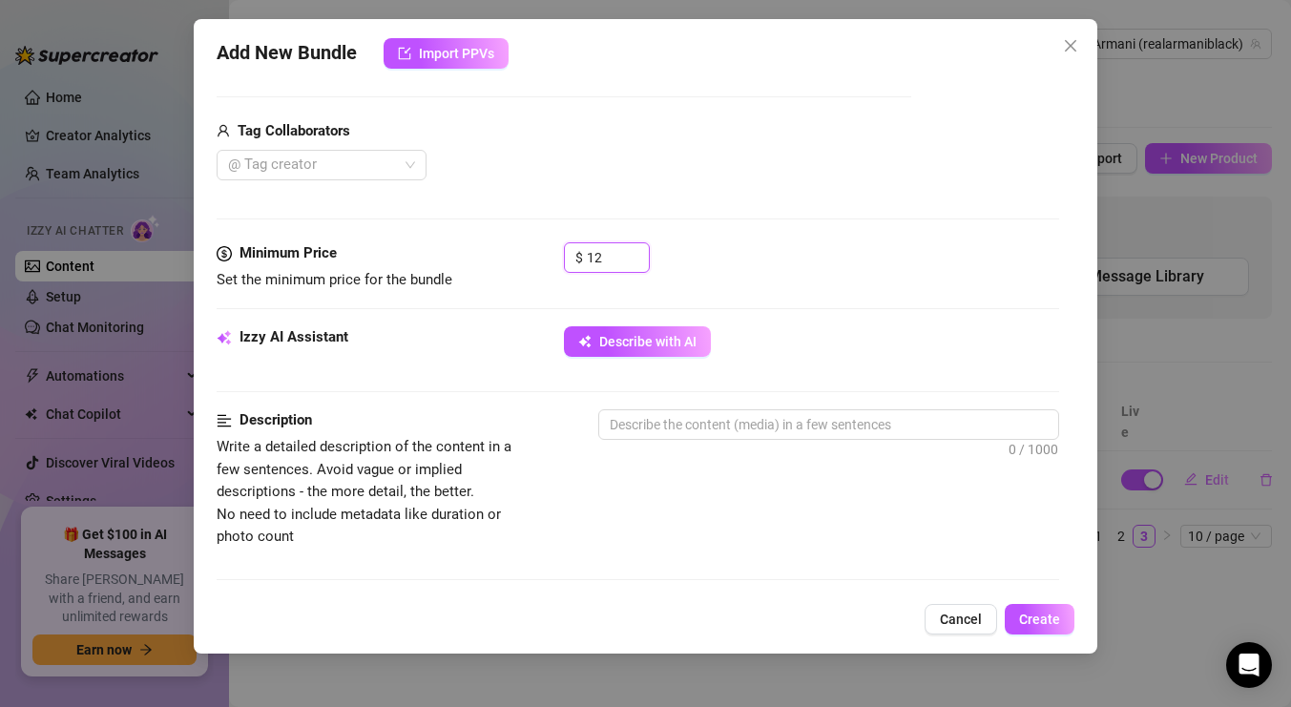
scroll to position [453, 0]
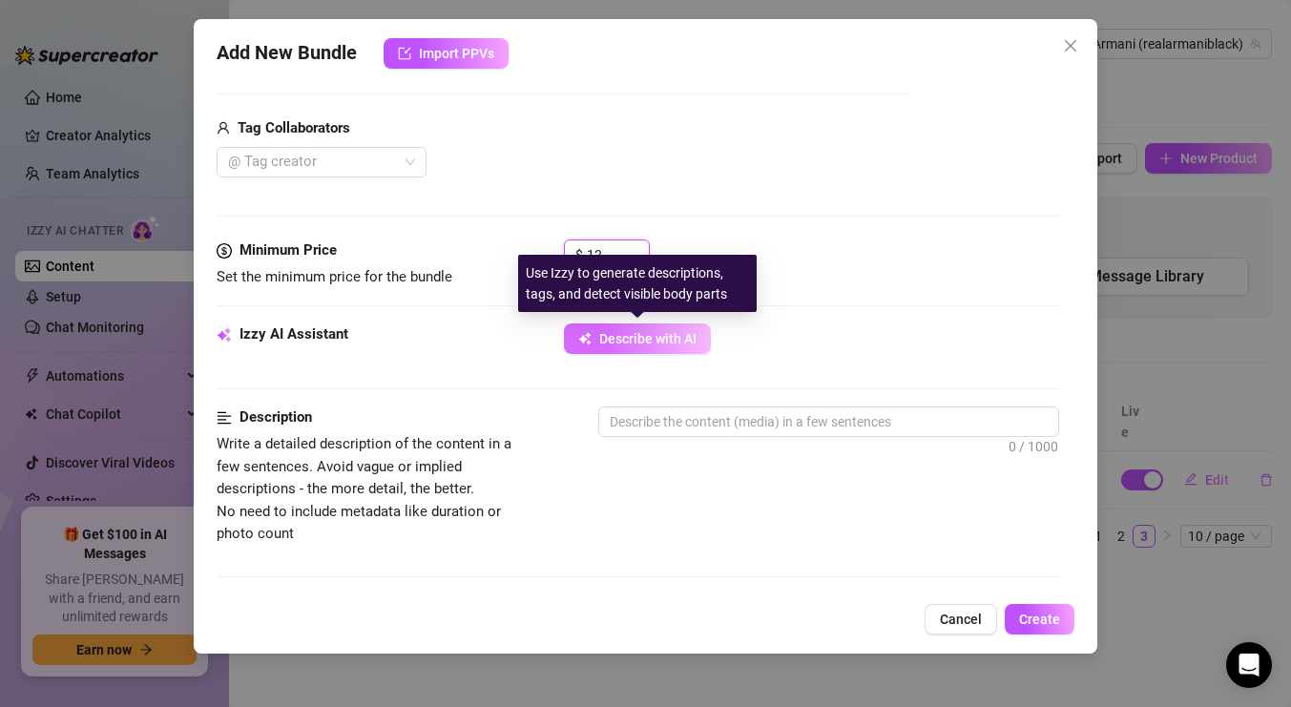
type input "12"
click at [675, 352] on button "Describe with AI" at bounding box center [637, 339] width 147 height 31
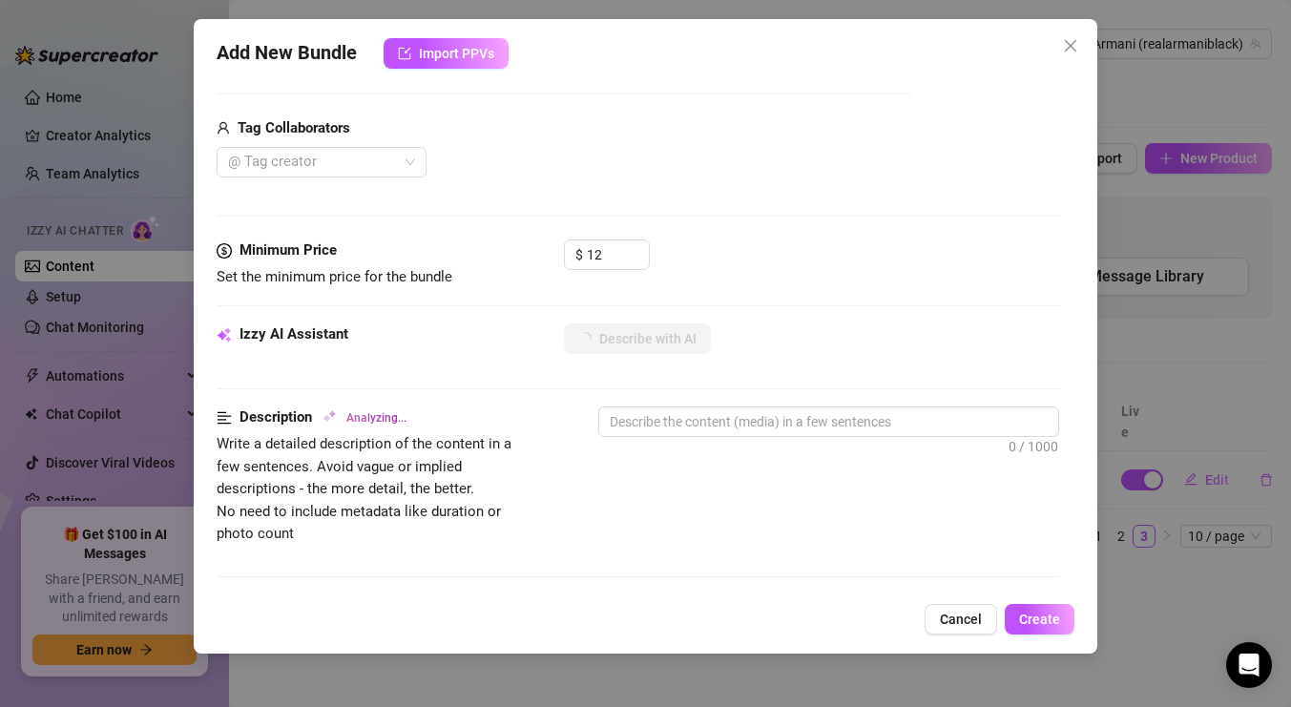
type textarea "Armani"
type textarea "Armani Black"
type textarea "Armani Black is"
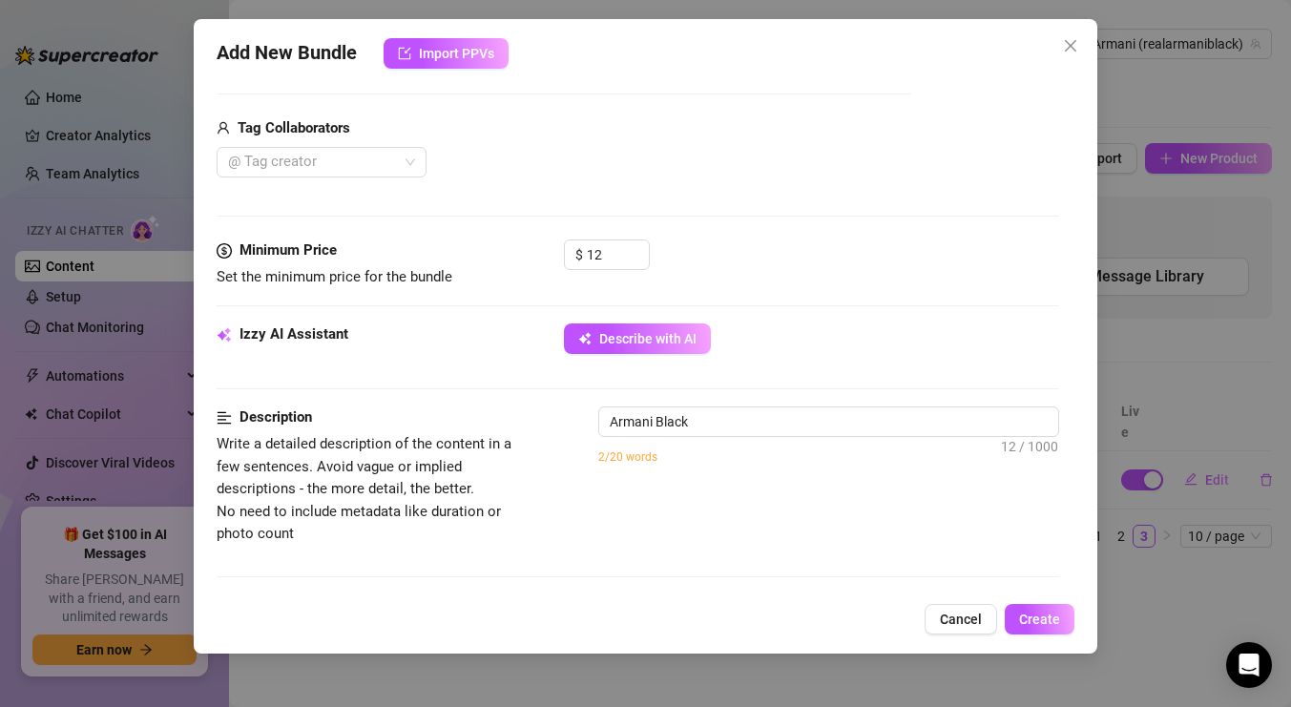
type textarea "Armani Black is"
type textarea "Armani Black is topless"
type textarea "Armani Black is topless in"
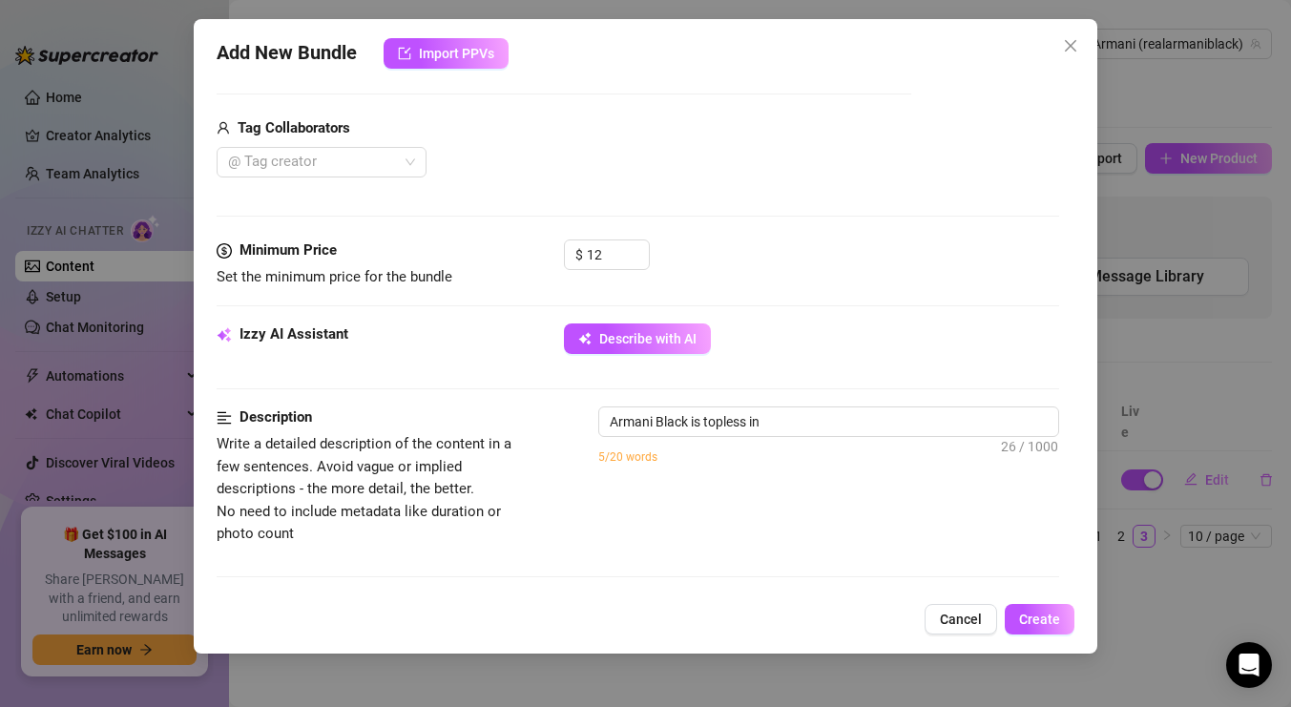
type textarea "Armani Black is topless in a"
type textarea "Armani Black is topless in a living"
type textarea "Armani Black is topless in a living room,"
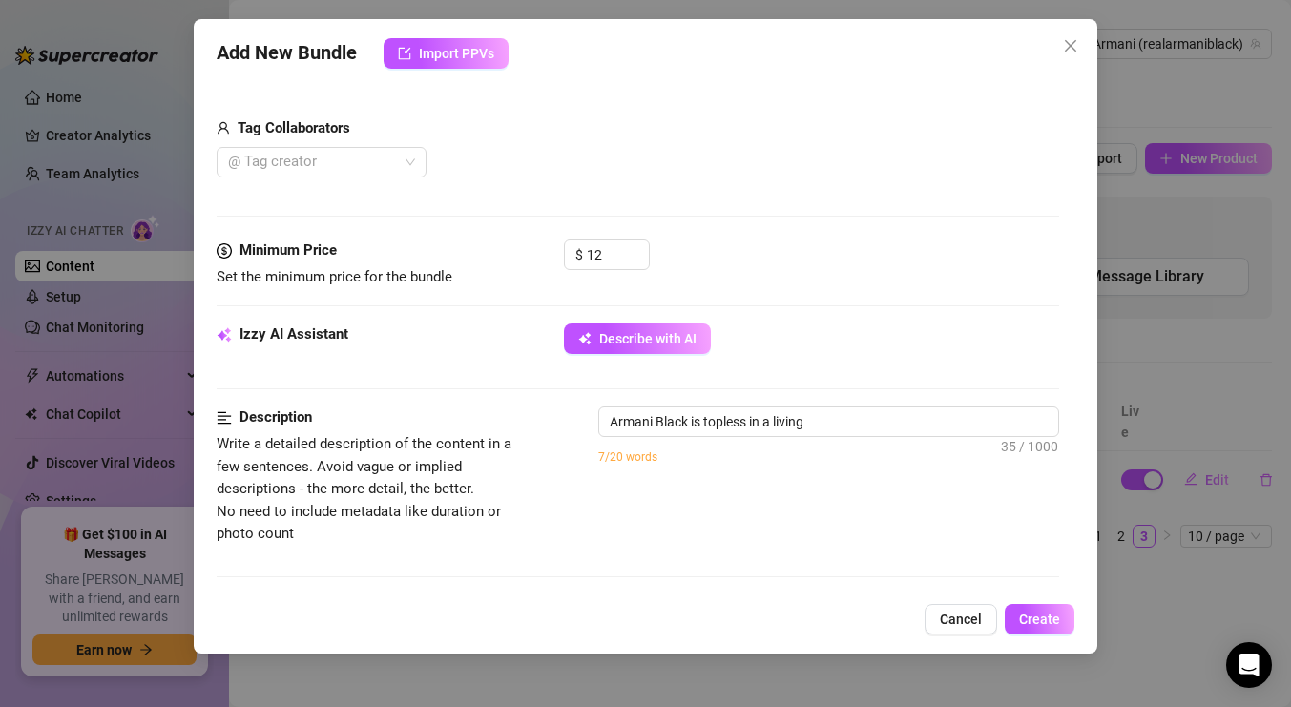
type textarea "Armani Black is topless in a living room,"
type textarea "Armani Black is topless in a living room, showing"
type textarea "Armani Black is topless in a living room, showing off"
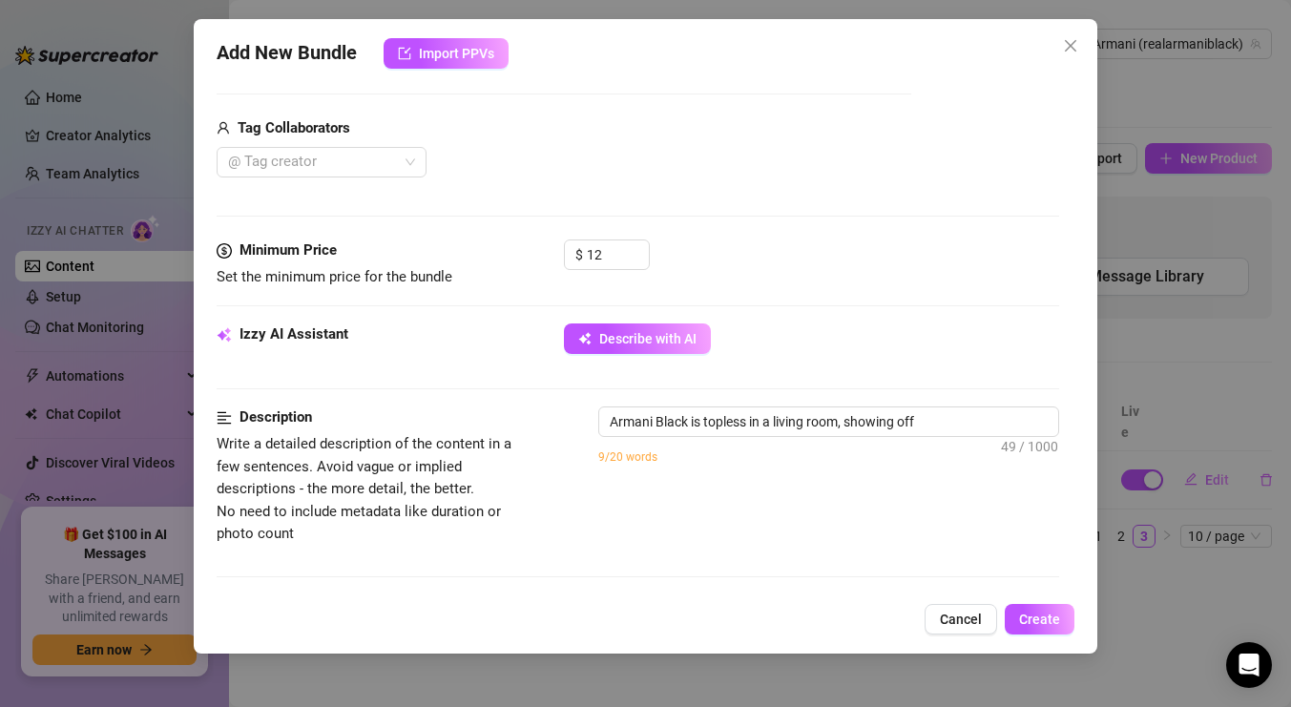
type textarea "Armani Black is topless in a living room, showing off her"
type textarea "Armani Black is topless in a living room, showing off her big"
type textarea "Armani Black is topless in a living room, showing off her big natural"
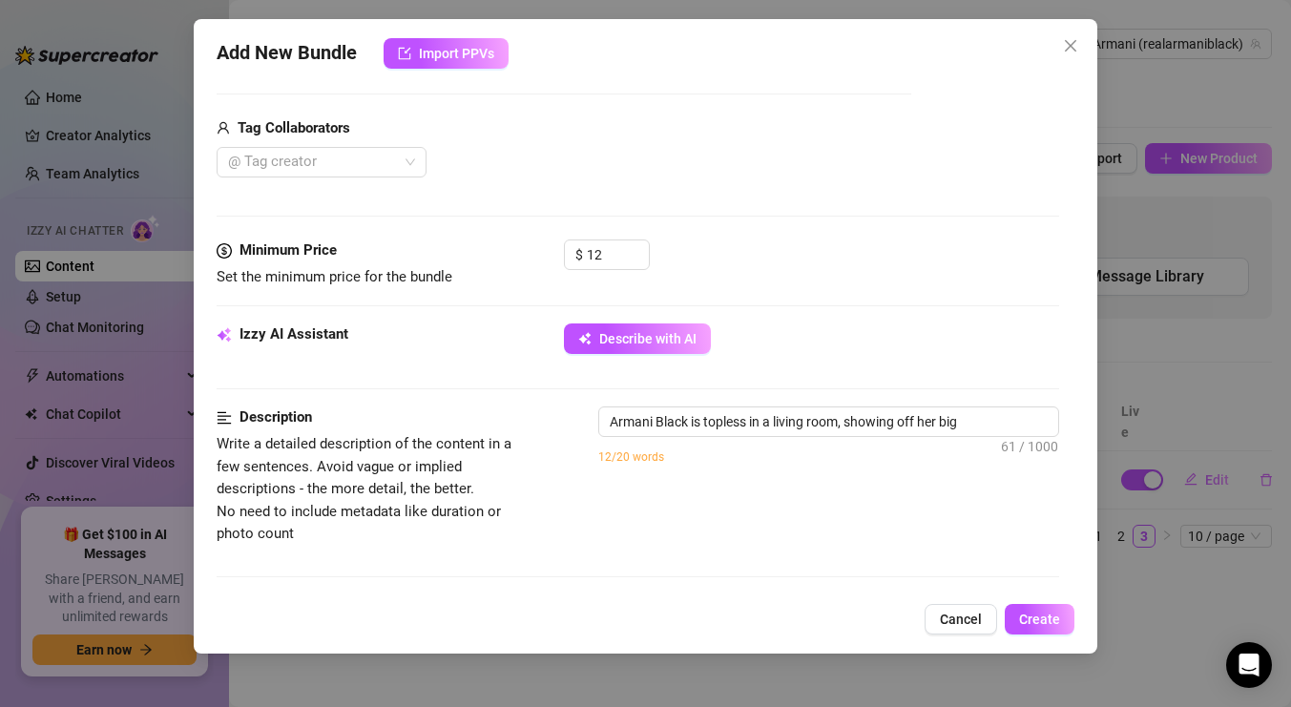
type textarea "Armani Black is topless in a living room, showing off her big natural"
type textarea "Armani Black is topless in a living room, showing off her big natural tits"
type textarea "Armani Black is topless in a living room, showing off her big natural tits while"
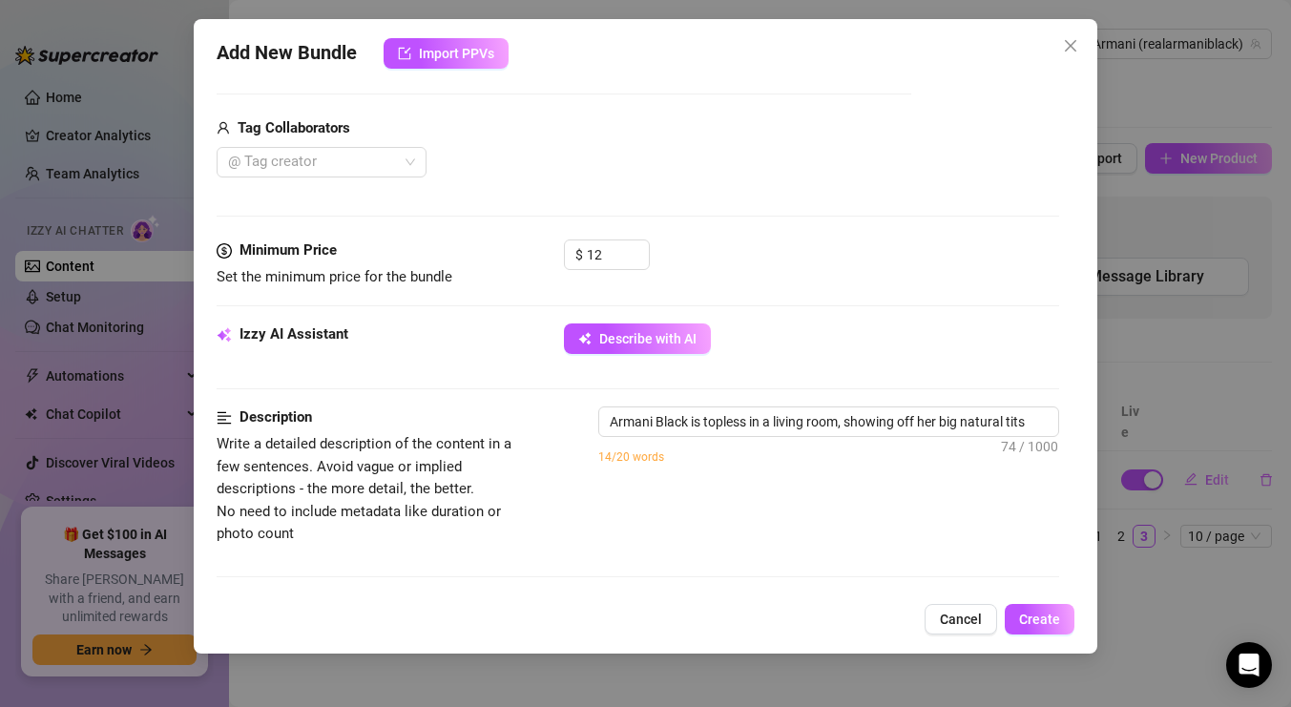
type textarea "Armani Black is topless in a living room, showing off her big natural tits whil…"
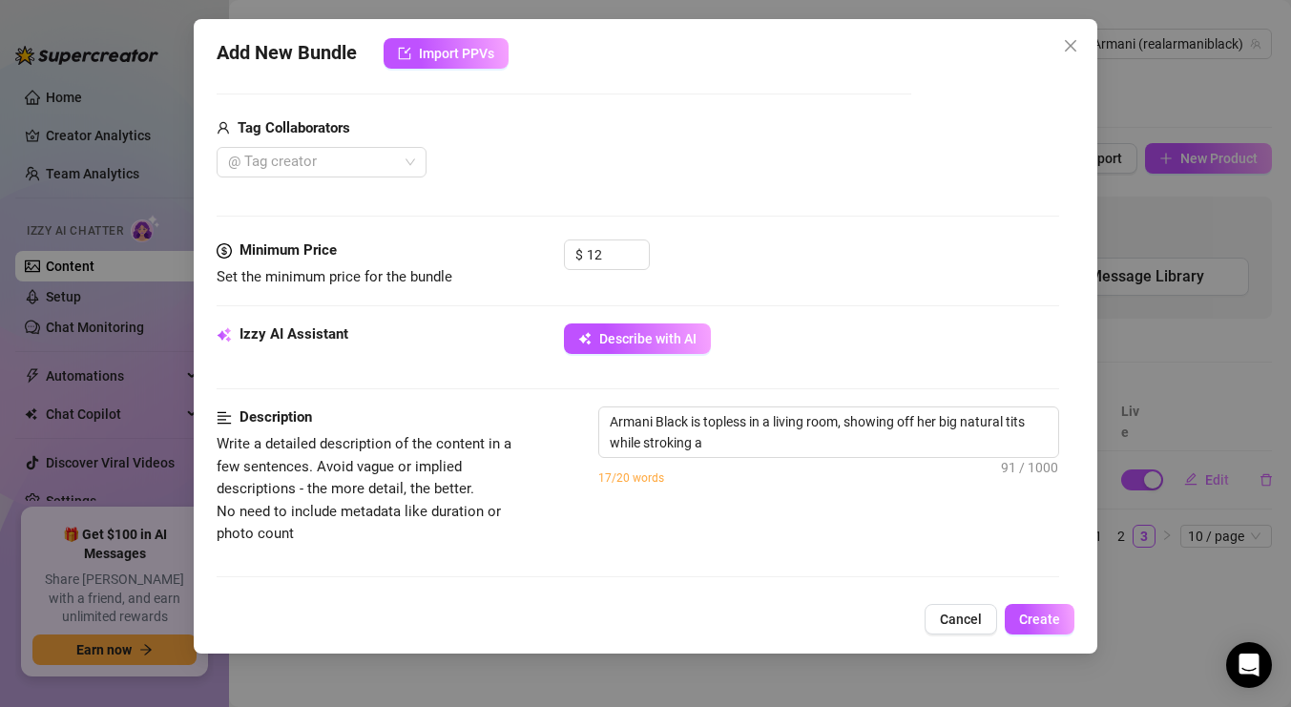
type textarea "Armani Black is topless in a living room, showing off her big natural tits whil…"
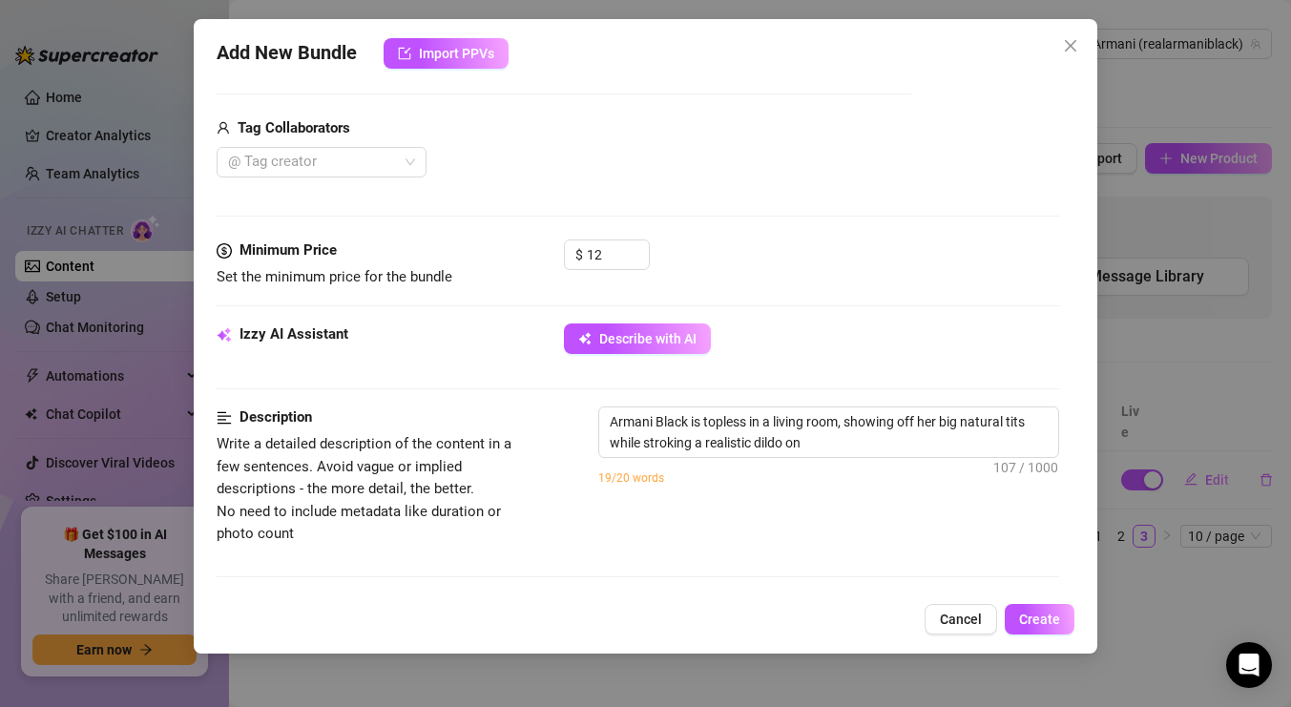
type textarea "Armani Black is topless in a living room, showing off her big natural tits whil…"
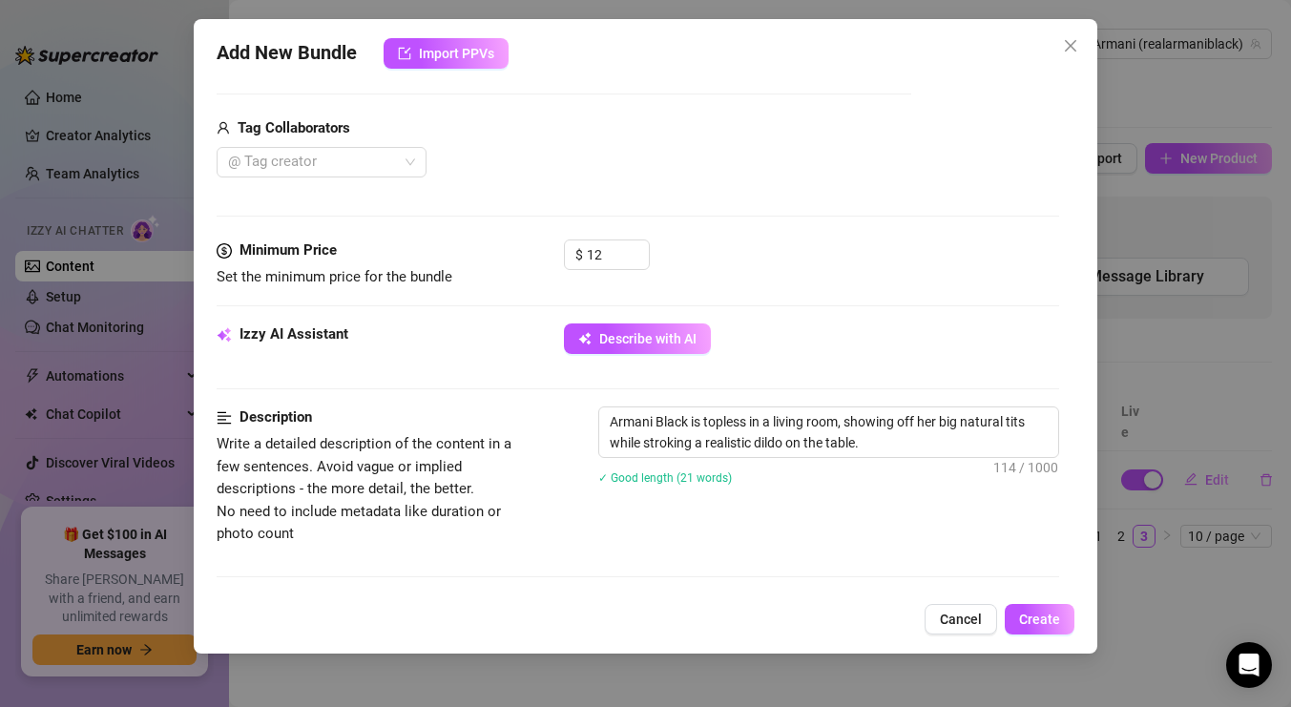
type textarea "Armani Black is topless in a living room, showing off her big natural tits whil…"
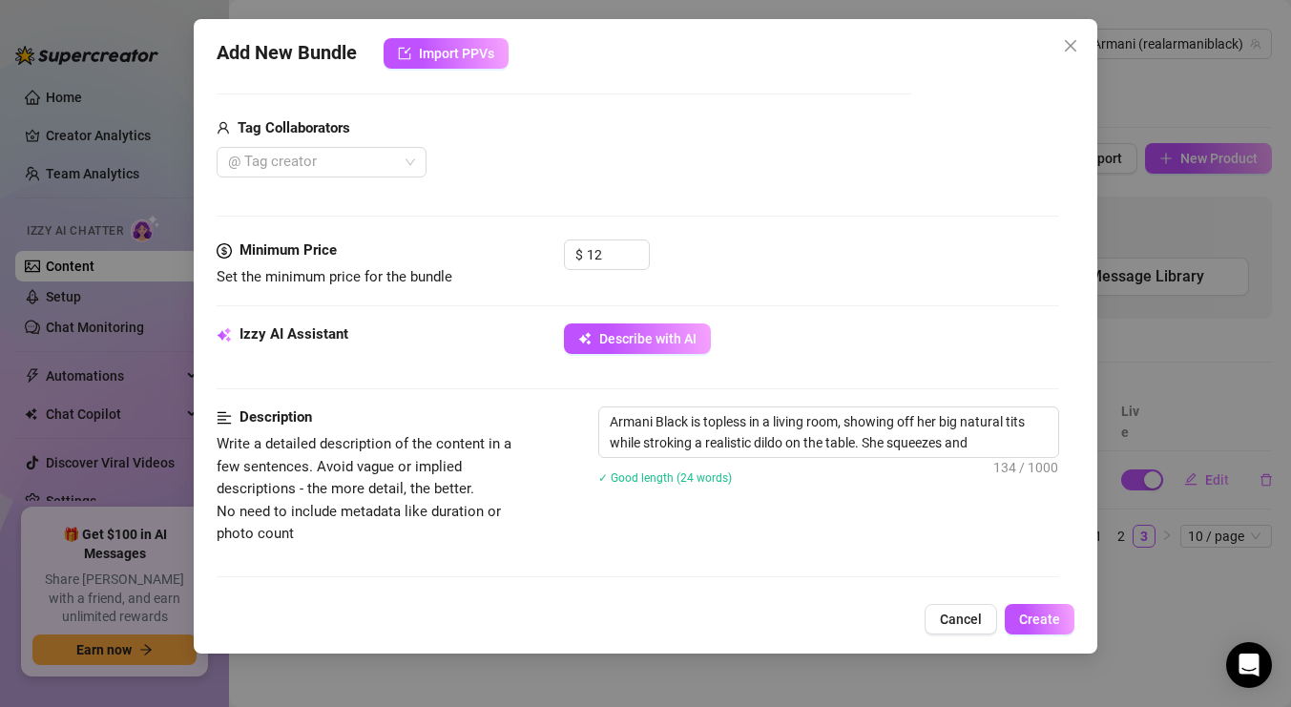
type textarea "Armani Black is topless in a living room, showing off her big natural tits whil…"
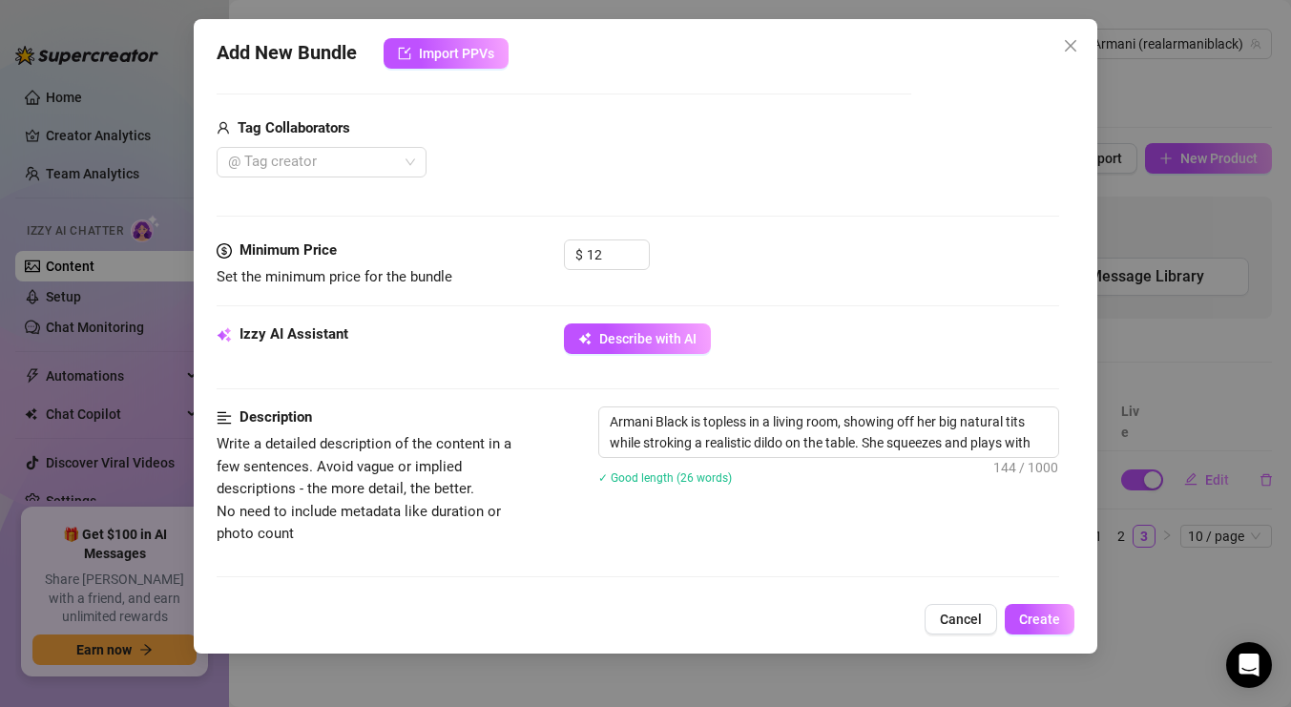
type textarea "Armani Black is topless in a living room, showing off her big natural tits whil…"
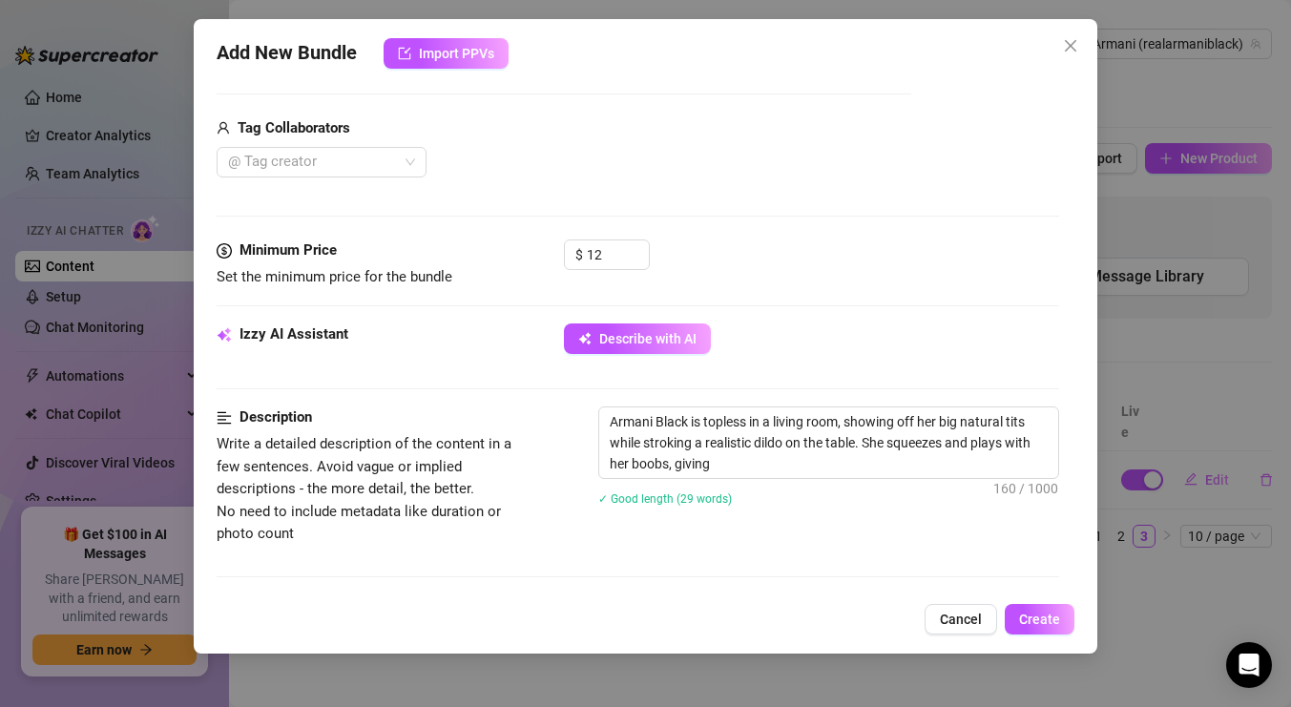
type textarea "Armani Black is topless in a living room, showing off her big natural tits whil…"
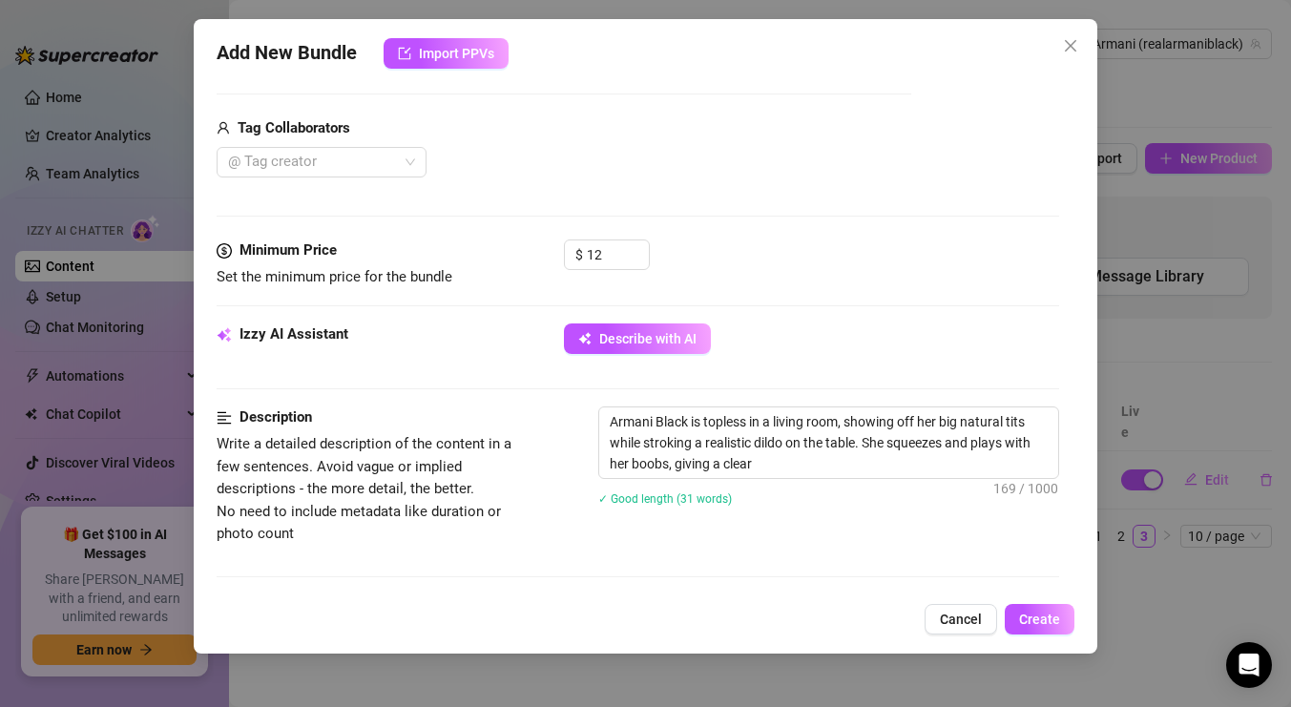
type textarea "Armani Black is topless in a living room, showing off her big natural tits whil…"
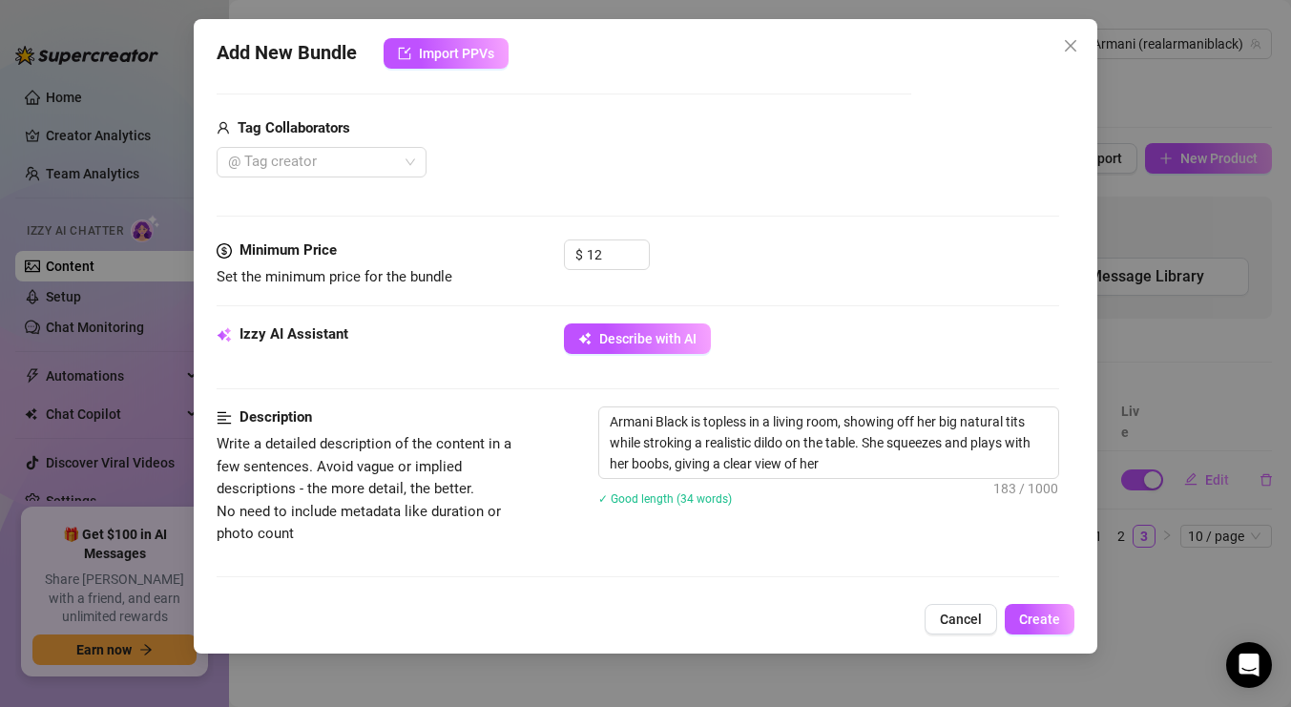
type textarea "Armani Black is topless in a living room, showing off her big natural tits whil…"
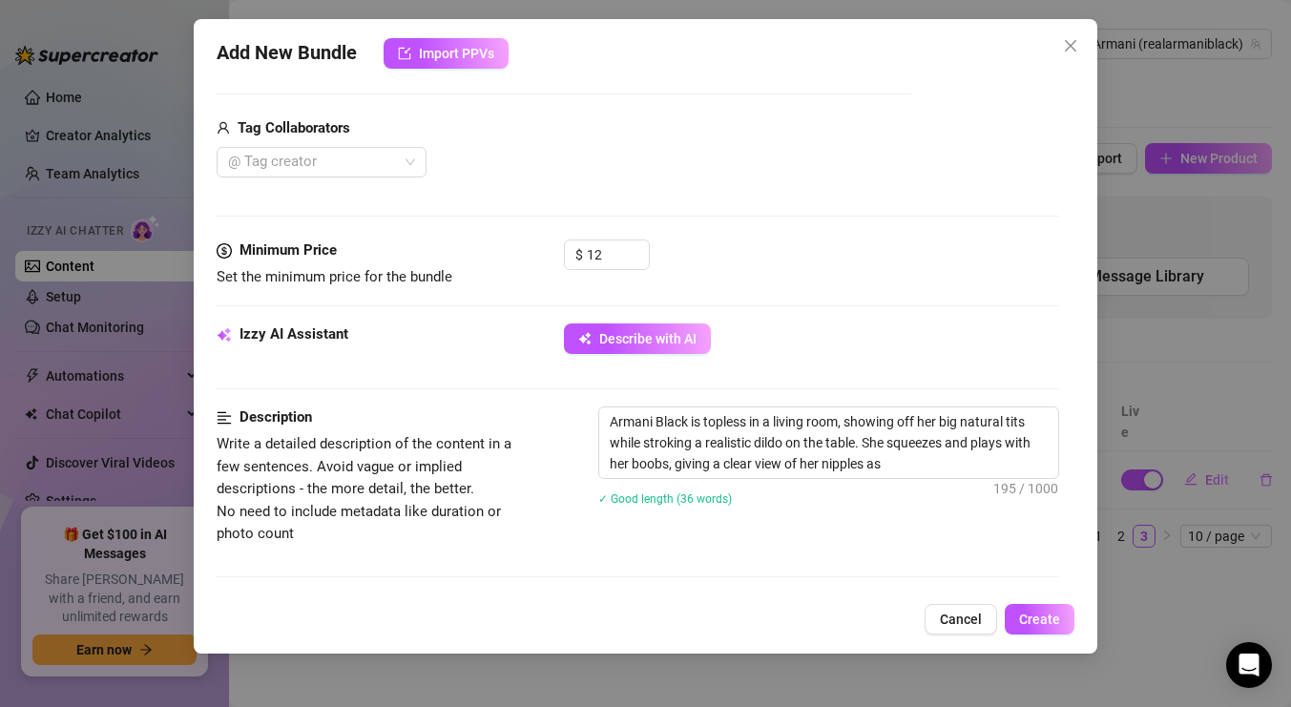
type textarea "Armani Black is topless in a living room, showing off her big natural tits whil…"
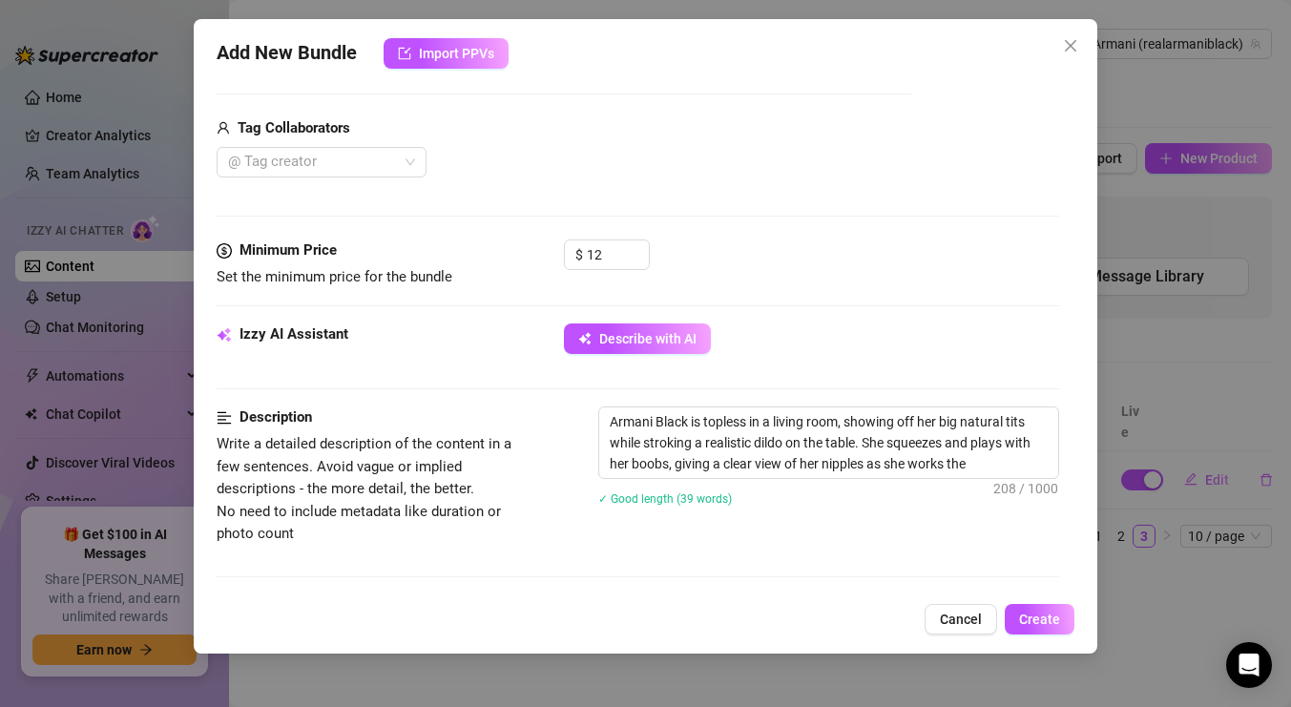
type textarea "Armani Black is topless in a living room, showing off her big natural tits whil…"
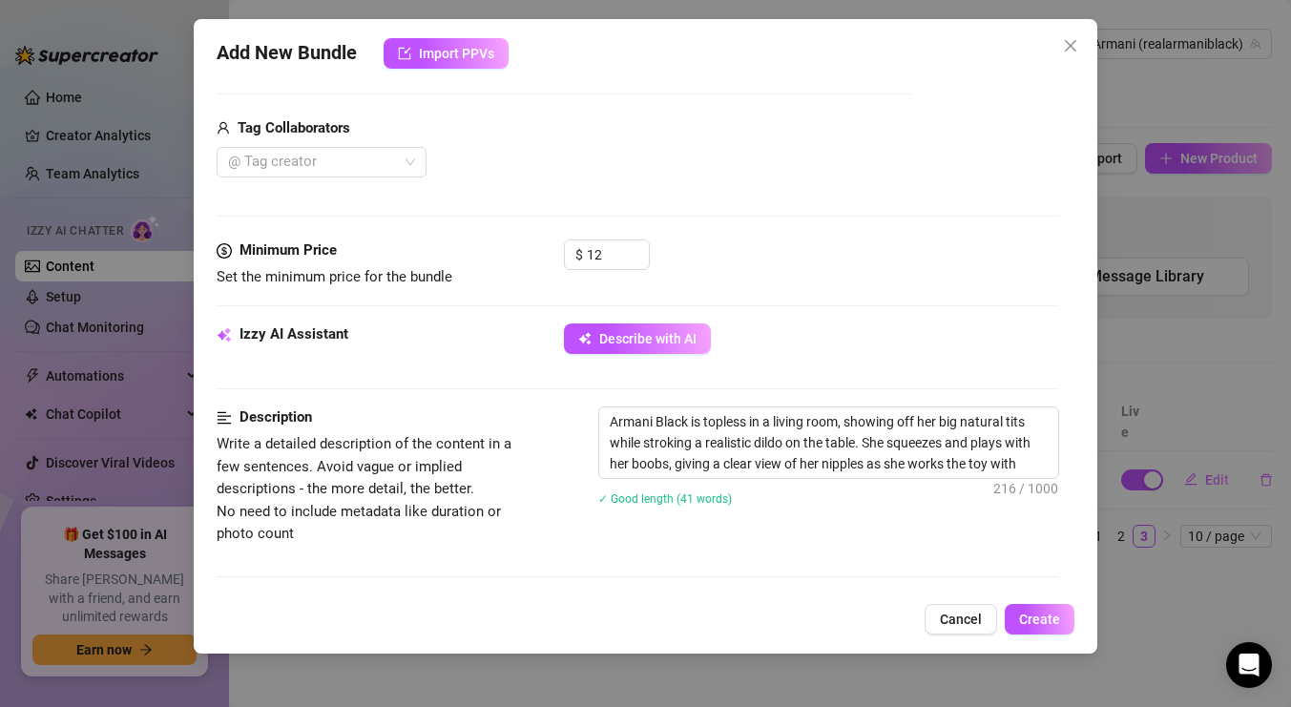
type textarea "Armani Black is topless in a living room, showing off her big natural tits whil…"
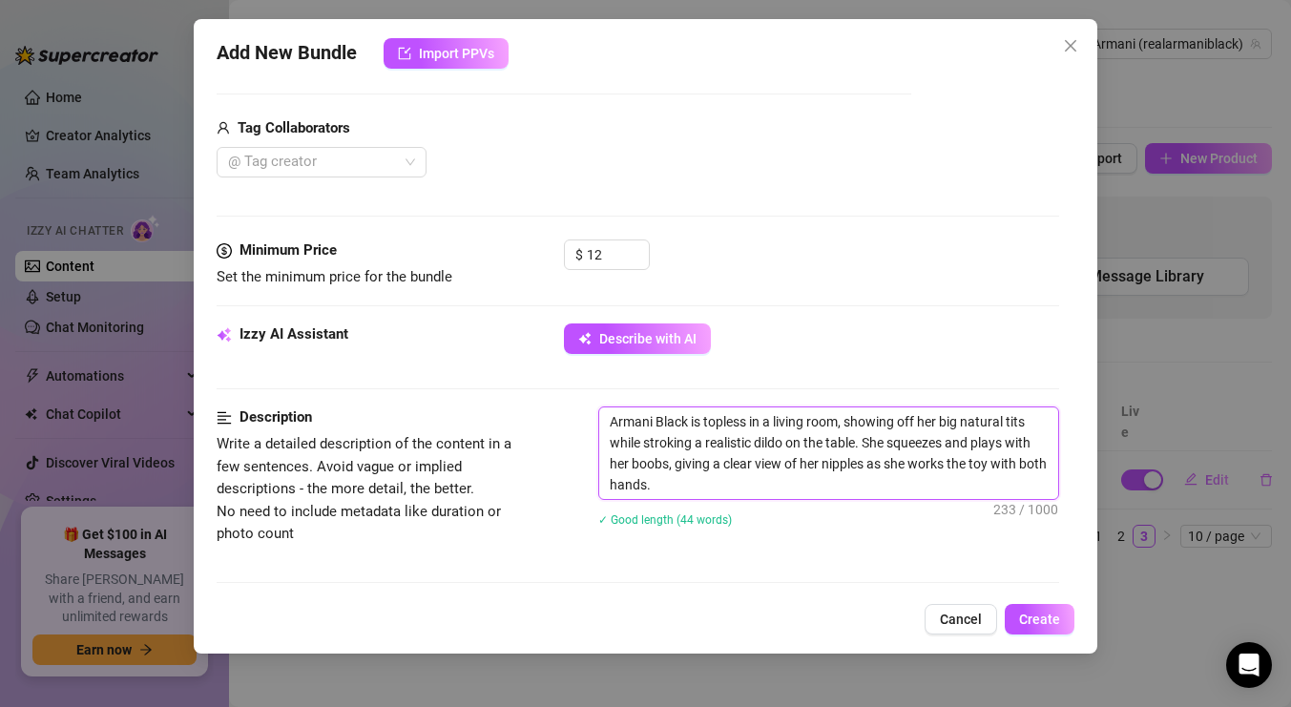
drag, startPoint x: 1009, startPoint y: 425, endPoint x: 972, endPoint y: 423, distance: 37.3
click at [972, 423] on textarea "Armani Black is topless in a living room, showing off her big natural tits whil…" at bounding box center [828, 454] width 459 height 92
type textarea "Armani Black is topless in a living room, showing off her big ntits while strok…"
type textarea "Armani Black is topless in a living room, showing off her big tits while stroki…"
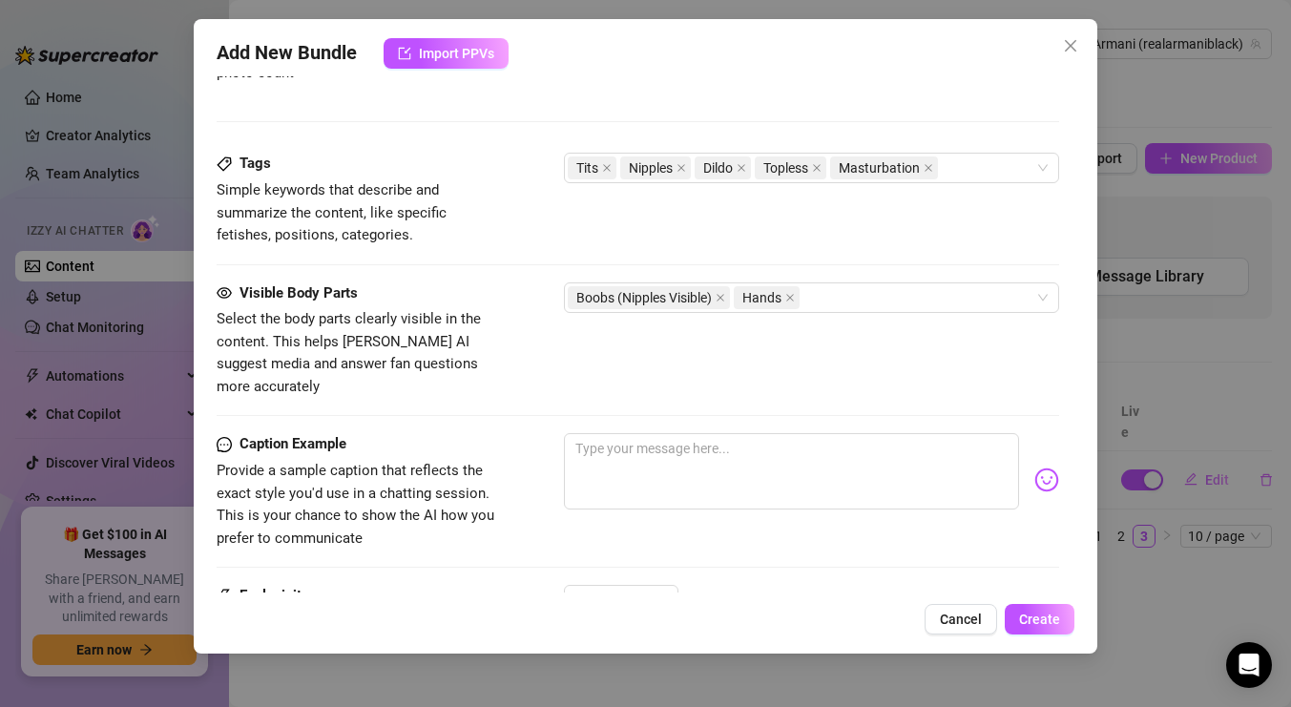
scroll to position [926, 0]
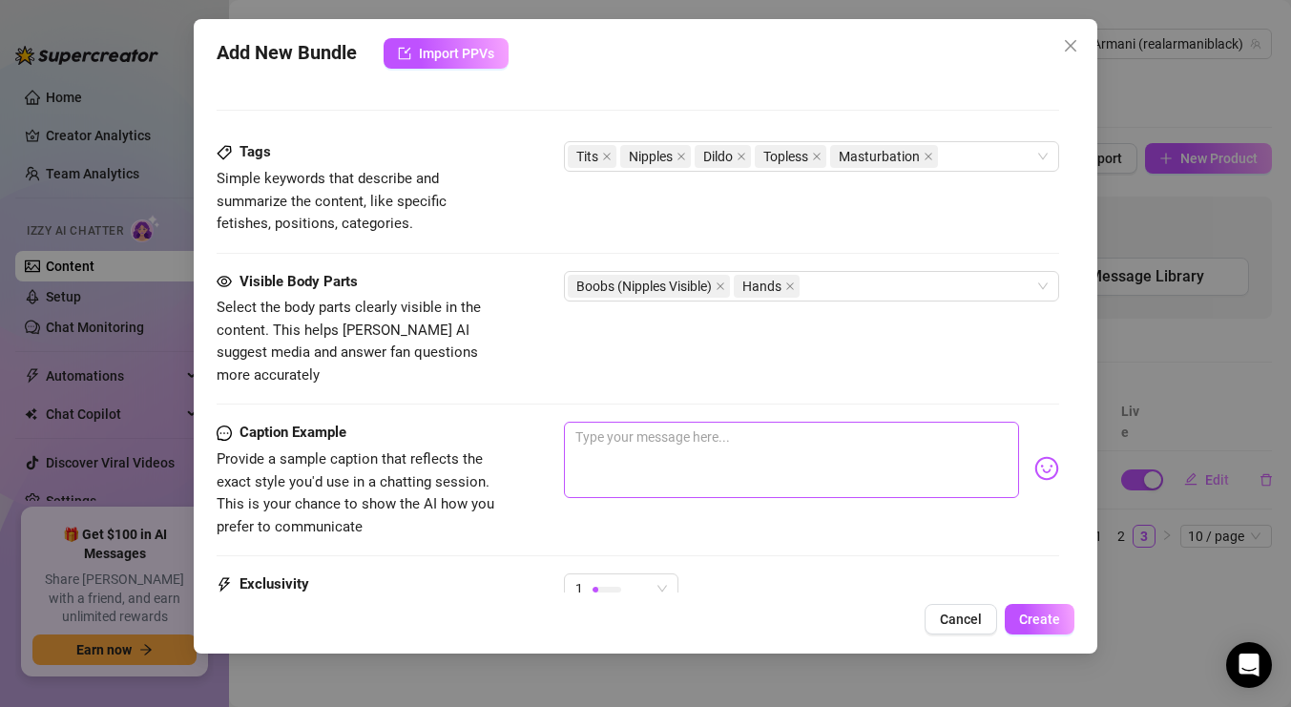
type textarea "Armani Black is topless in a living room, showing off her big tits while stroki…"
click at [822, 433] on textarea at bounding box center [791, 460] width 455 height 76
type textarea "Y"
type textarea "Yo"
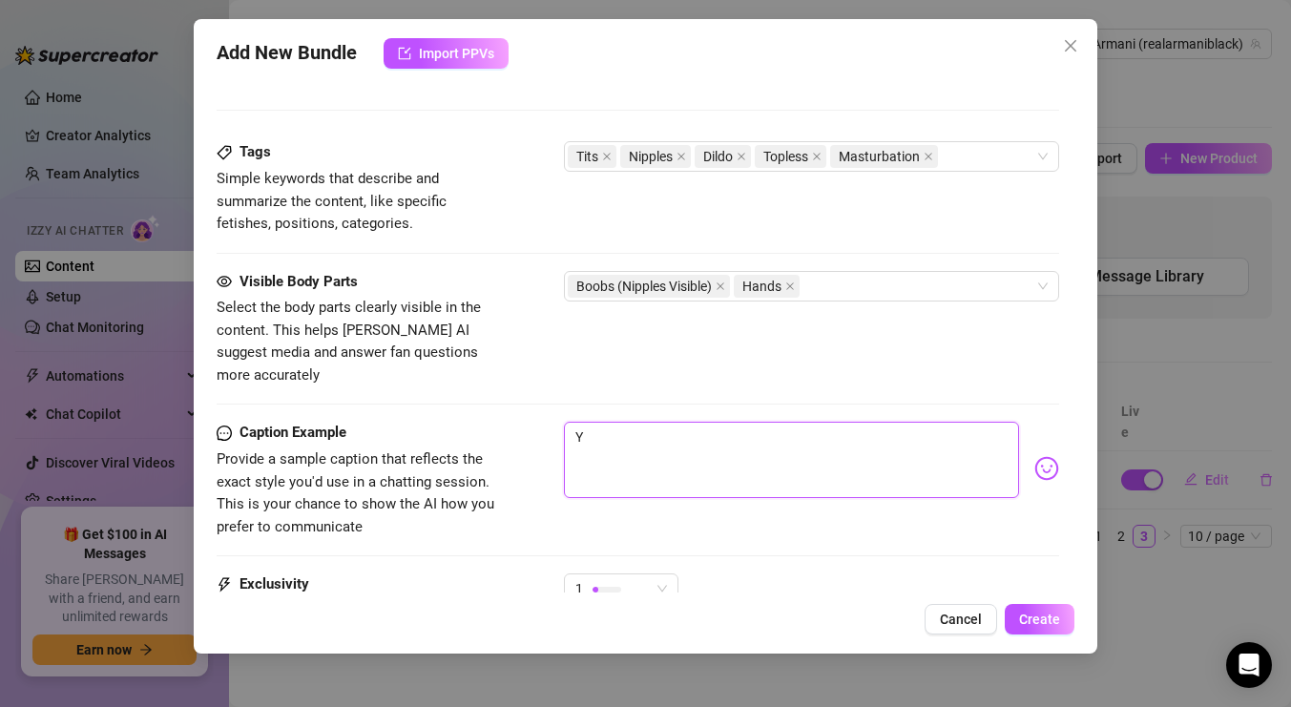
type textarea "Yo"
type textarea "You"
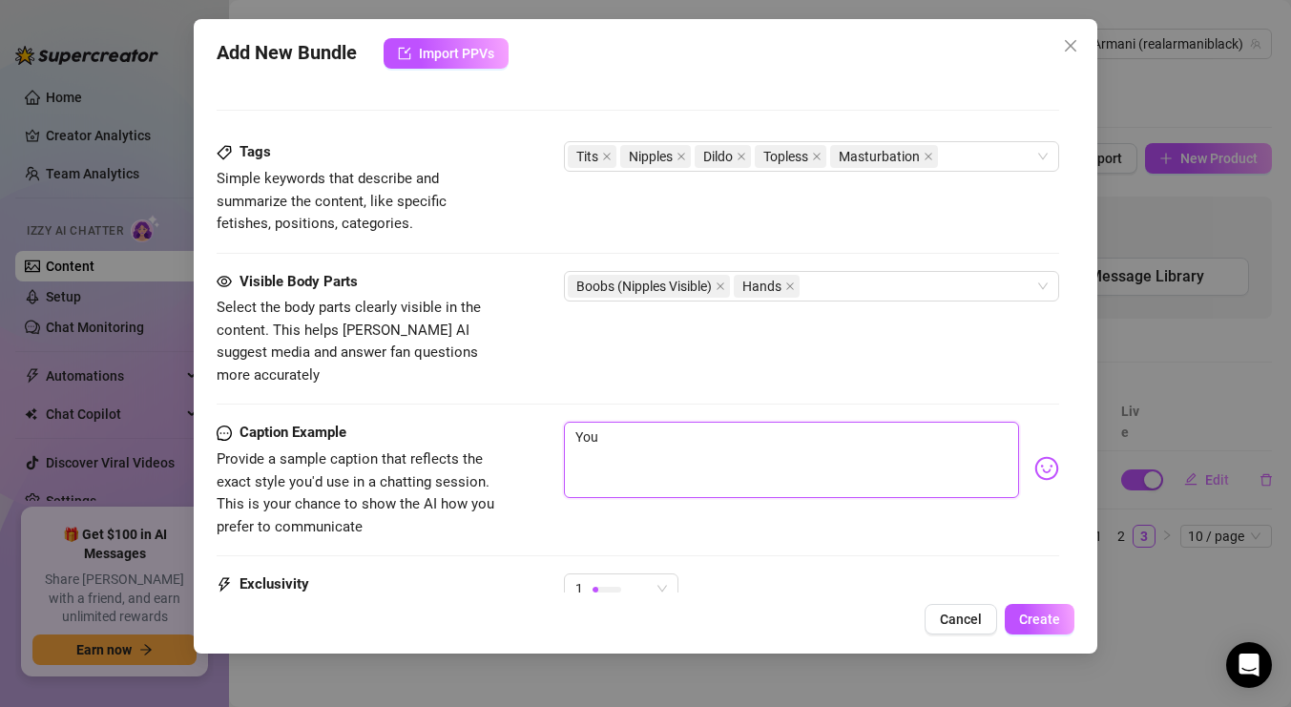
type textarea "You w"
type textarea "You wa"
type textarea "You wan"
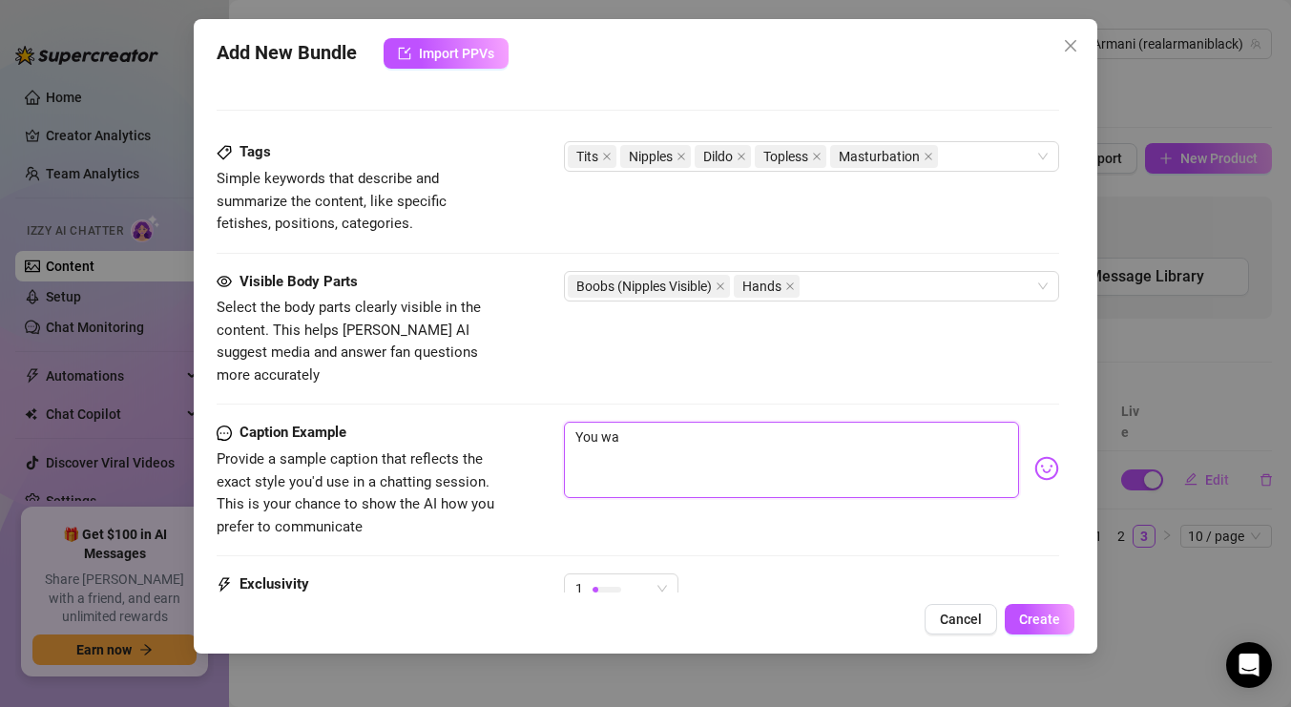
type textarea "You wan"
type textarea "You want"
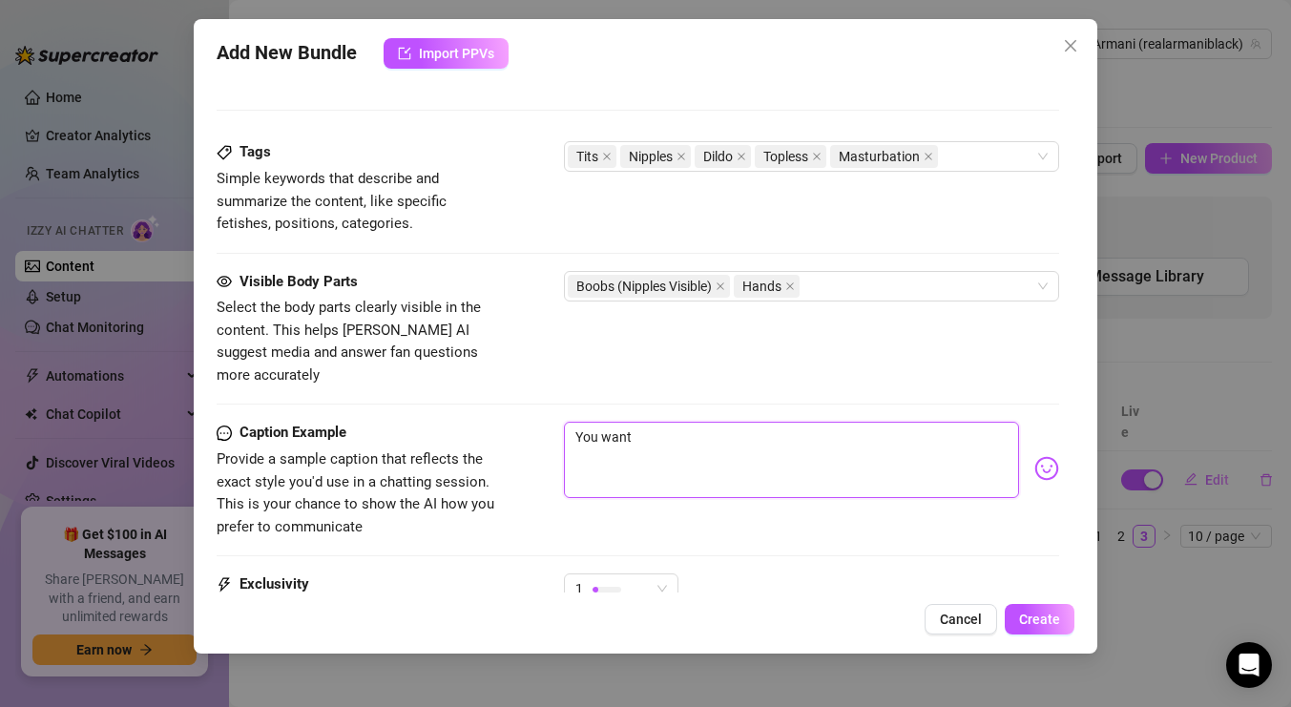
type textarea "You want t"
type textarea "You want to"
type textarea "You want to h"
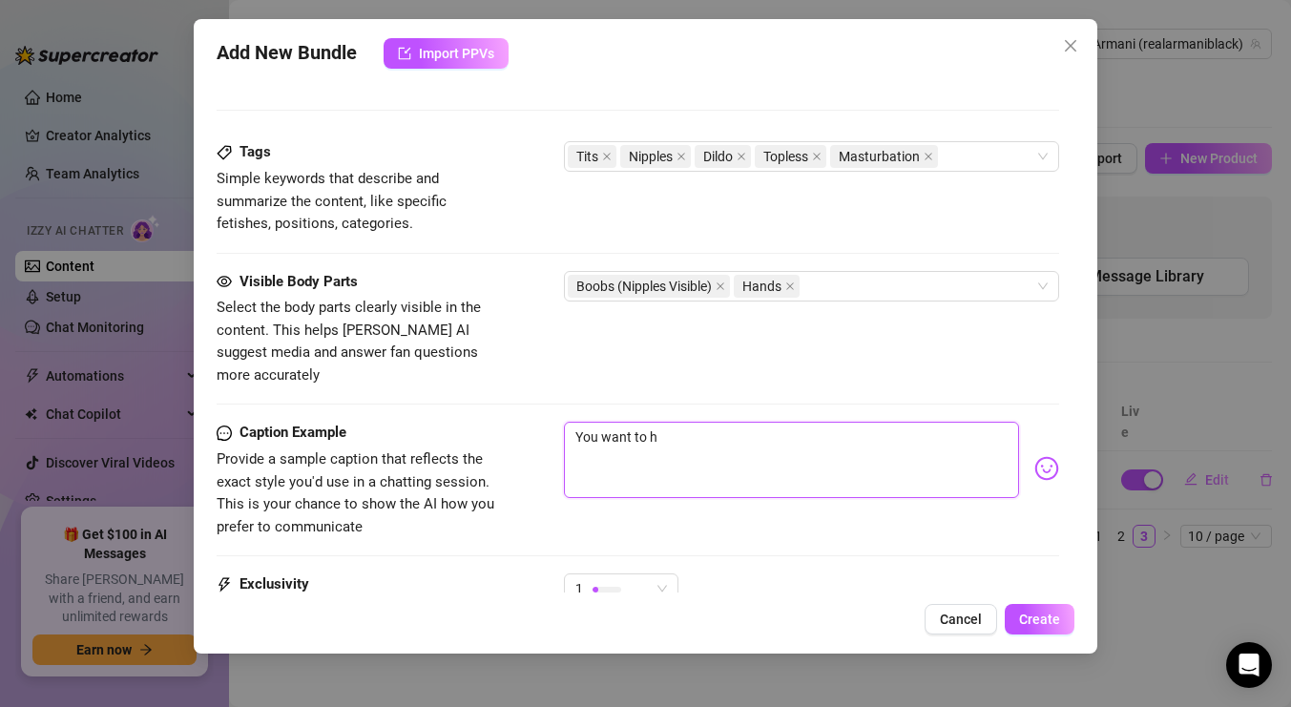
type textarea "You want to ha"
type textarea "You want to hav"
type textarea "You want to have"
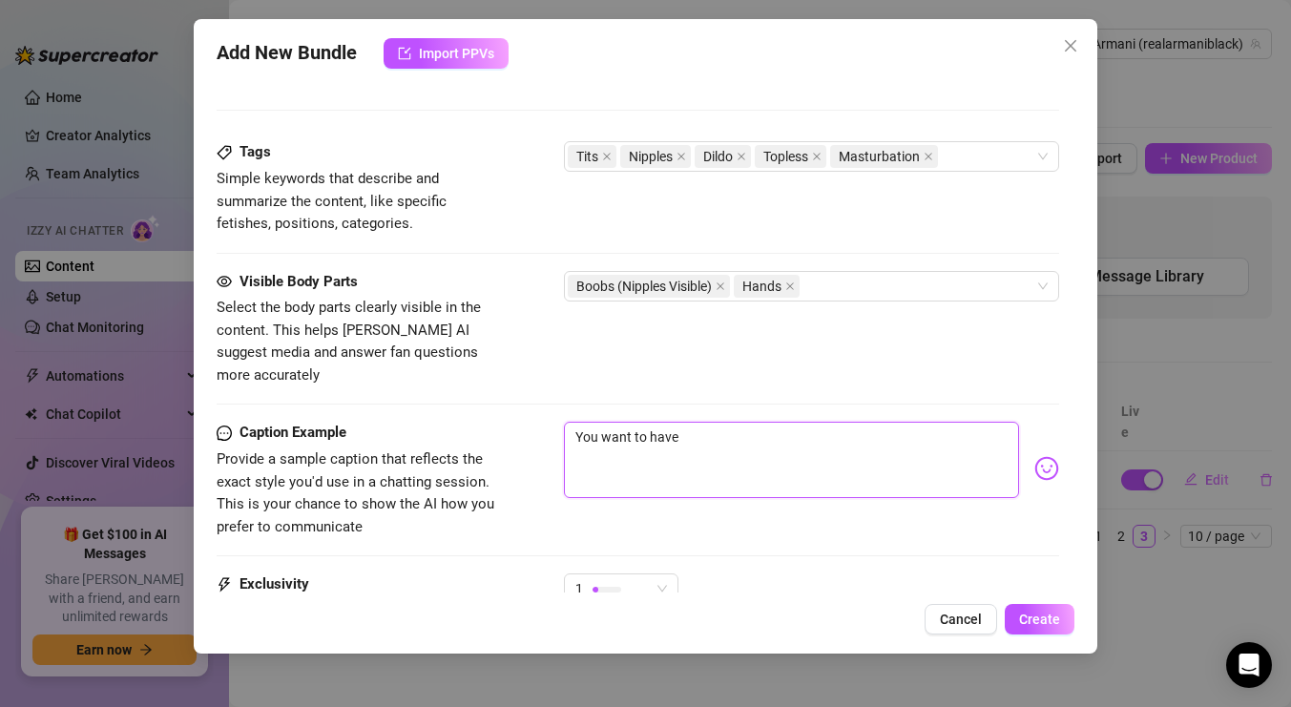
type textarea "You want to have"
type textarea "You want to have m"
type textarea "You want to have me"
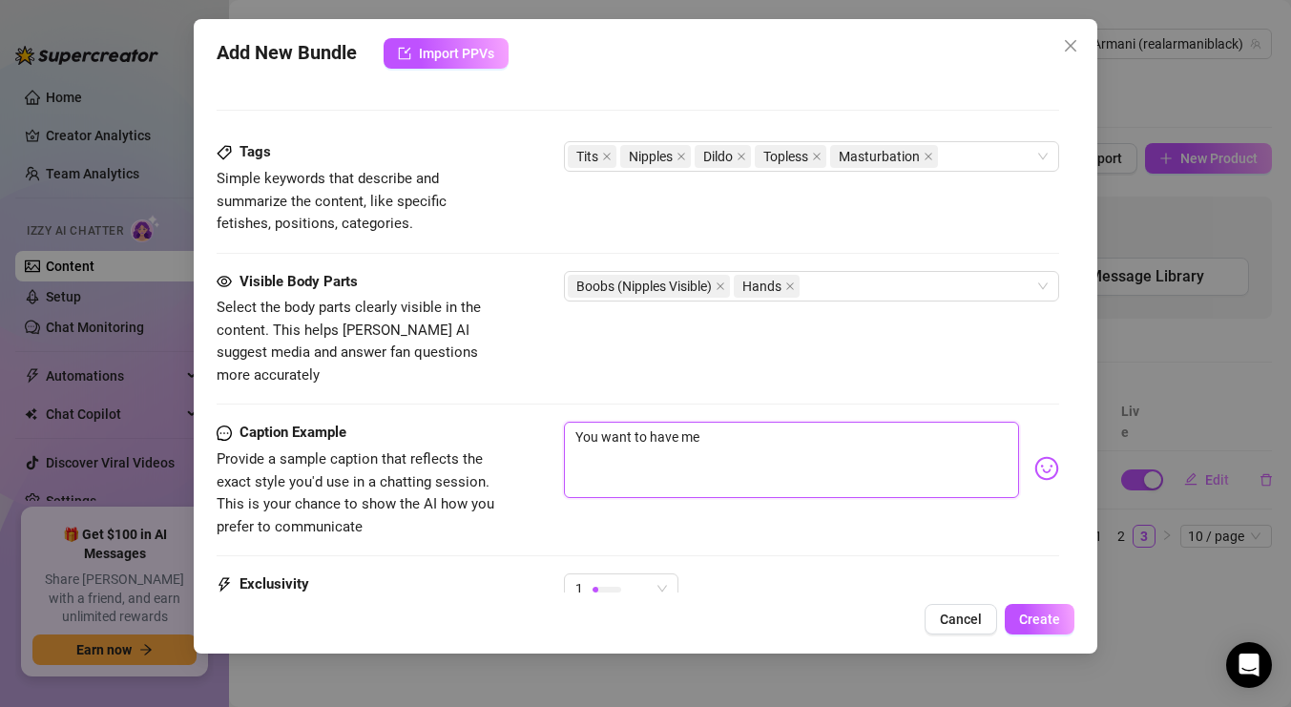
type textarea "You want to have me"
type textarea "You want to have me g"
type textarea "You want to have me gi"
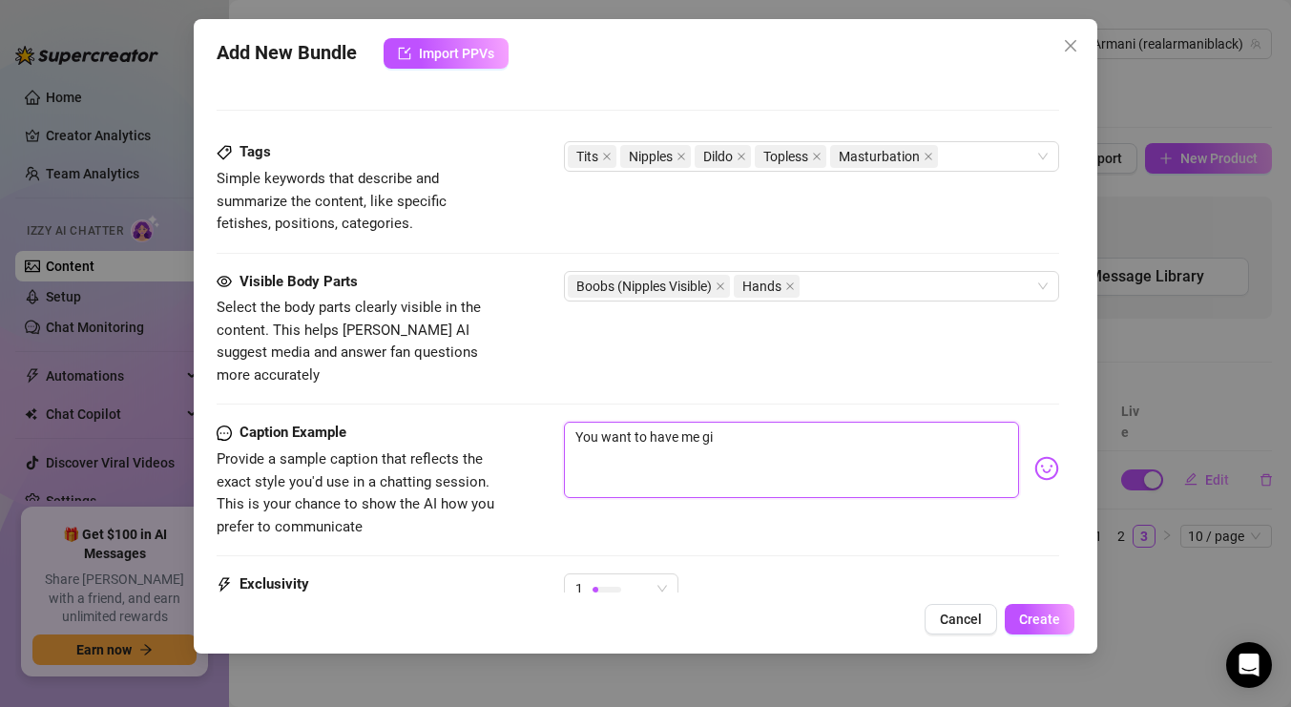
type textarea "You want to have me giv"
type textarea "You want to have me give"
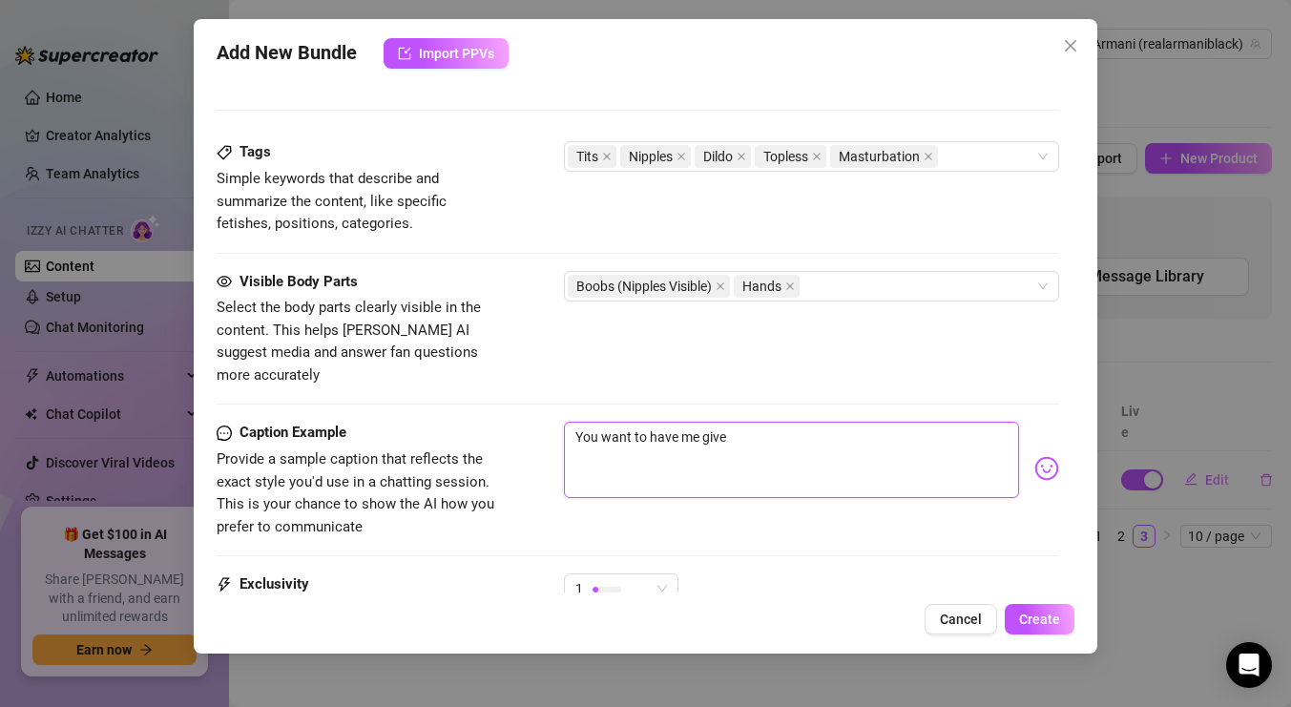
type textarea "You want to have me give"
type textarea "You want to have me give y"
type textarea "You want to have me give yo"
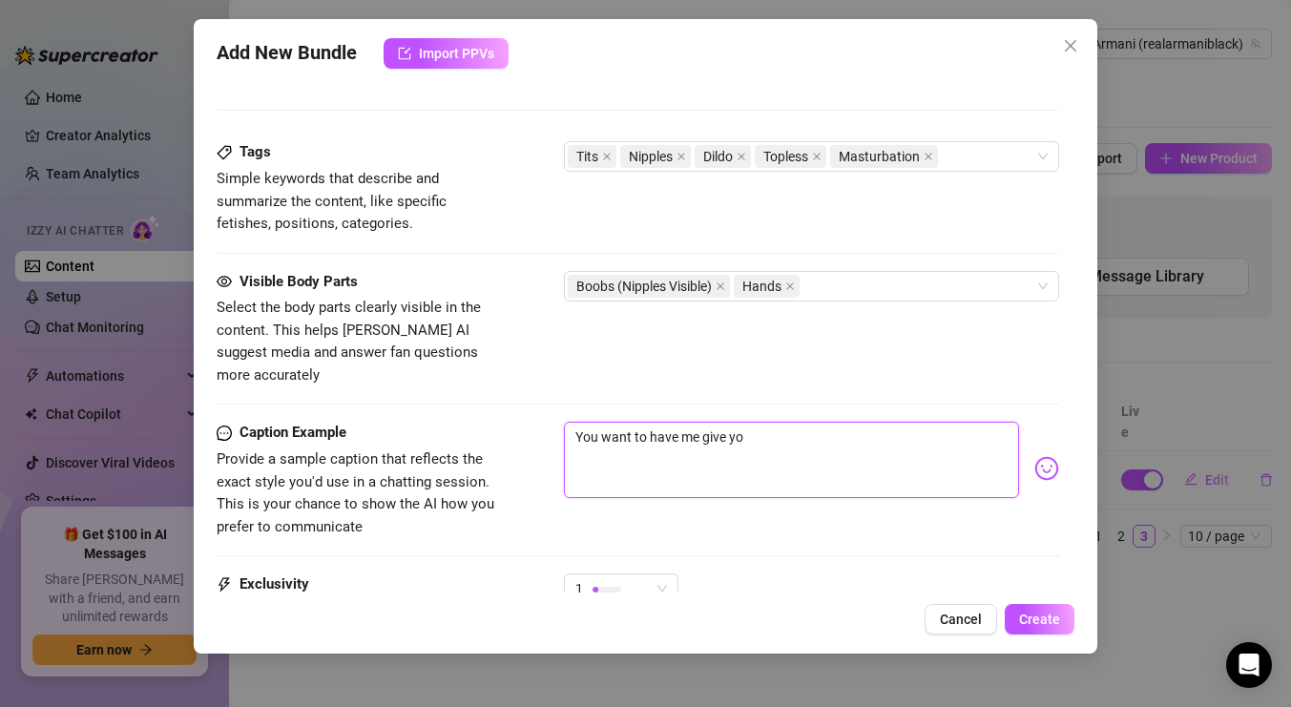
type textarea "You want to have me give you"
type textarea "You want to have me give youa"
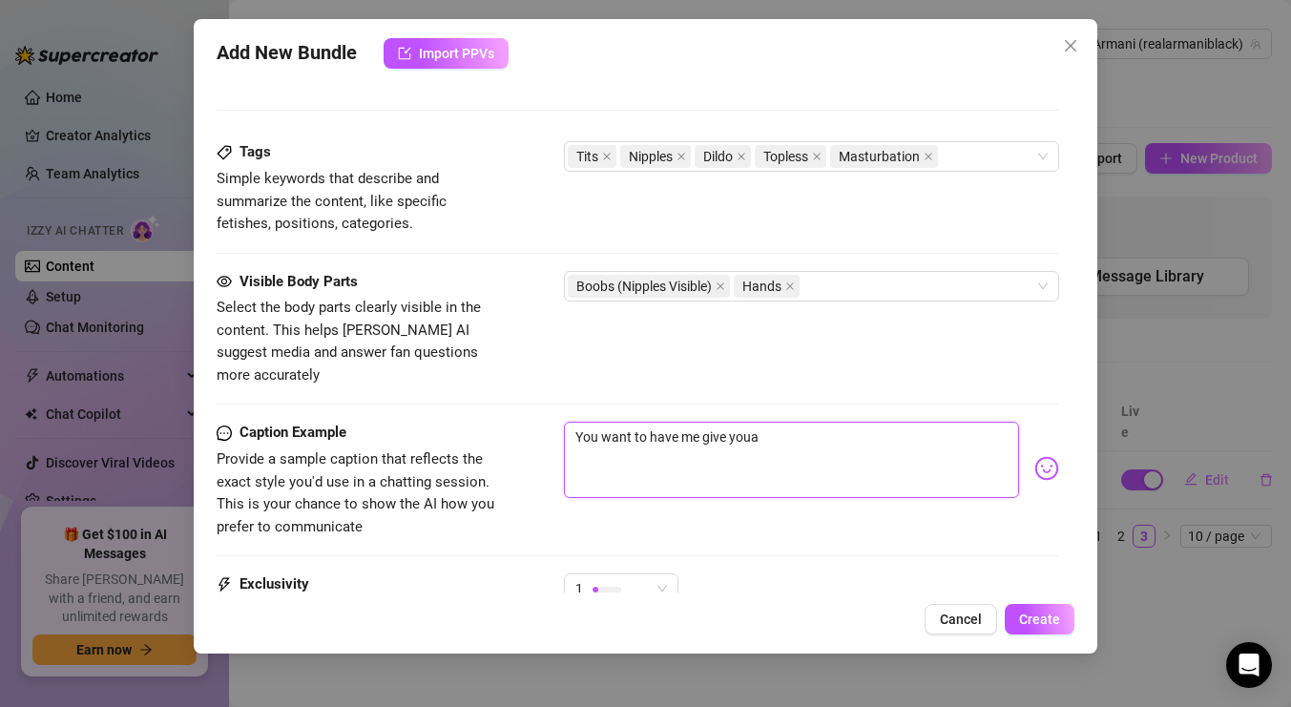
type textarea "You want to have me give youa"
type textarea "You want to have me give you"
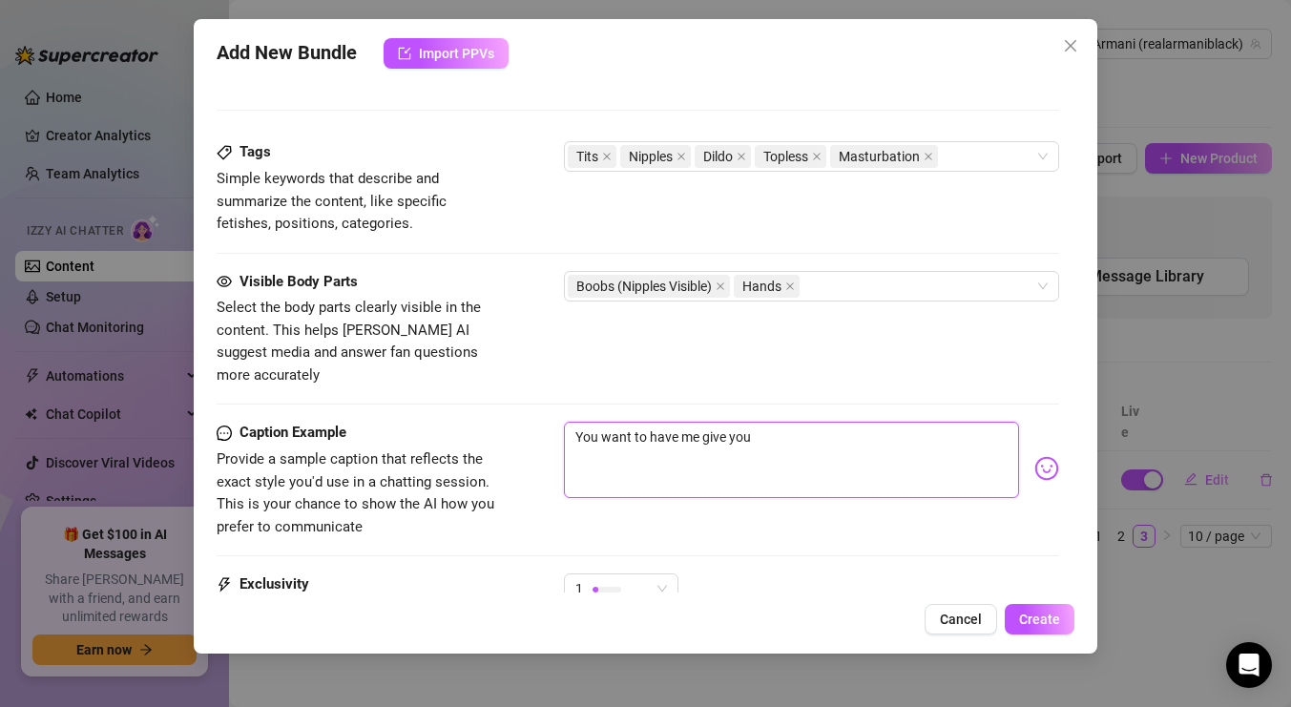
type textarea "You want to have me give you"
type textarea "You want to have me give you a"
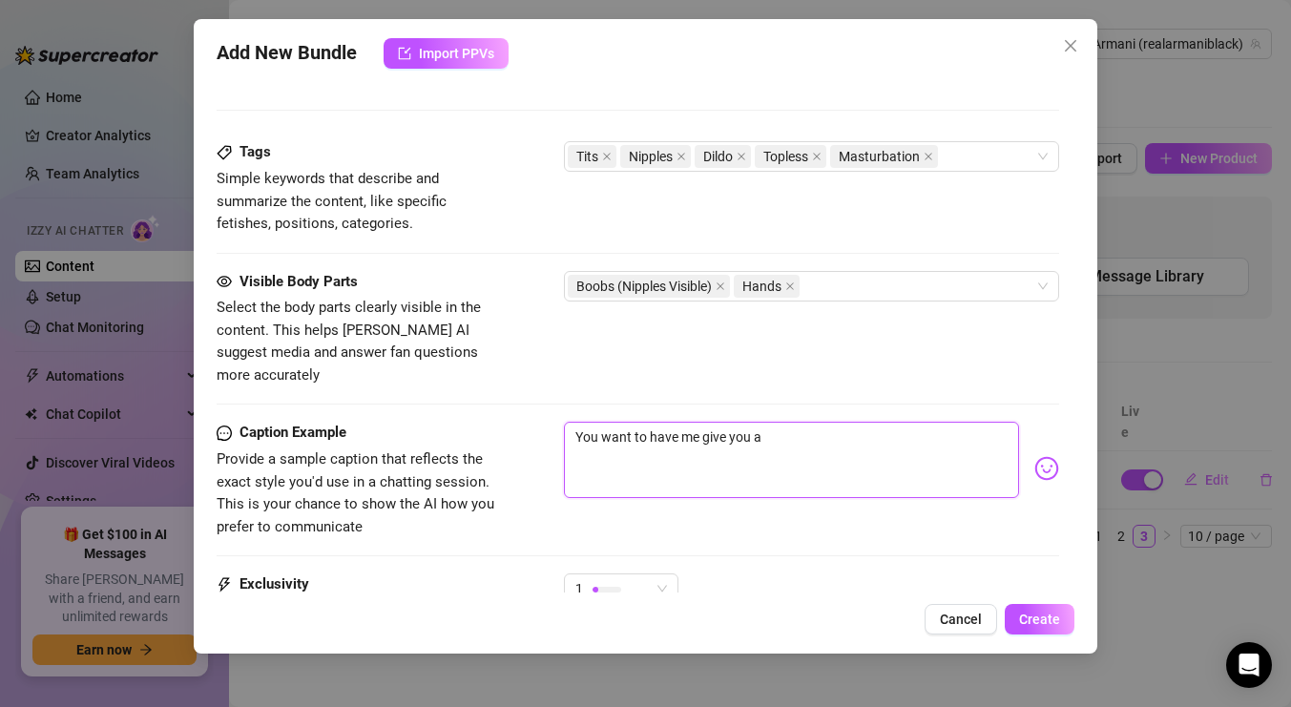
type textarea "You want to have me give you a"
type textarea "You want to have me give you a J"
type textarea "You want to have me give you a JO"
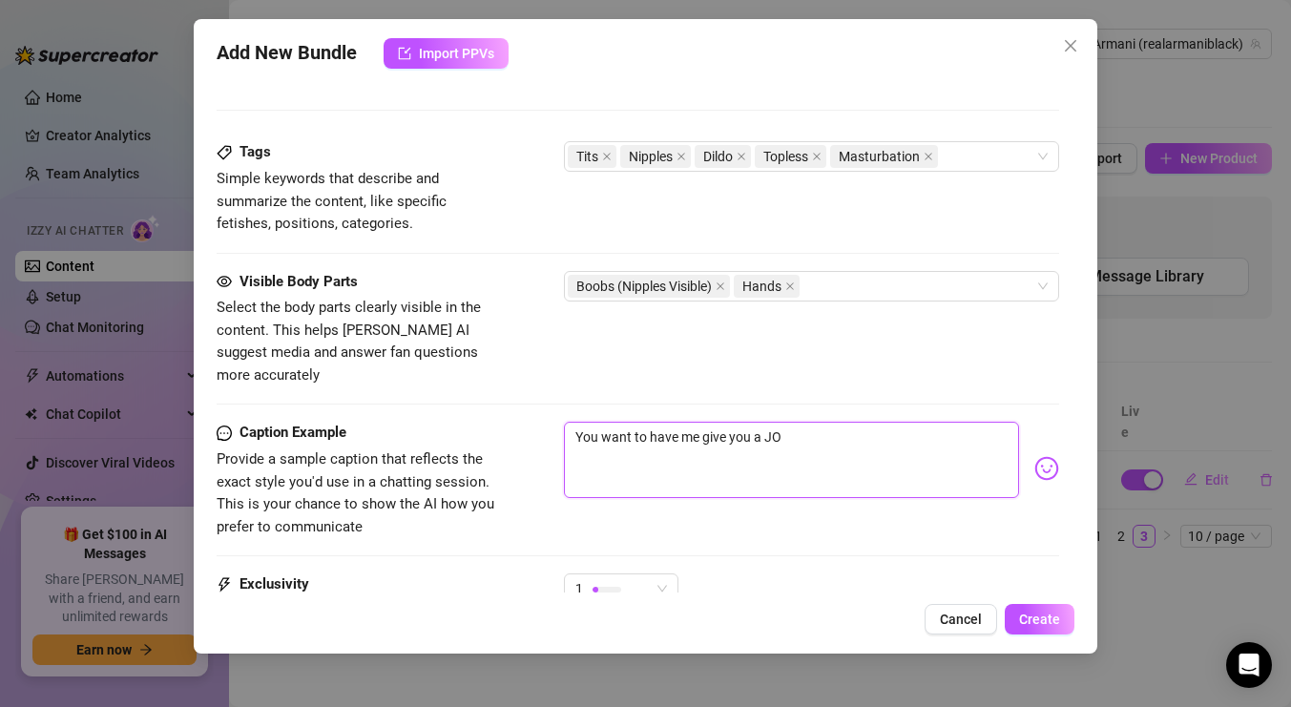
type textarea "You want to have me give you a JOI"
type textarea "You want to have me give you a JOI s"
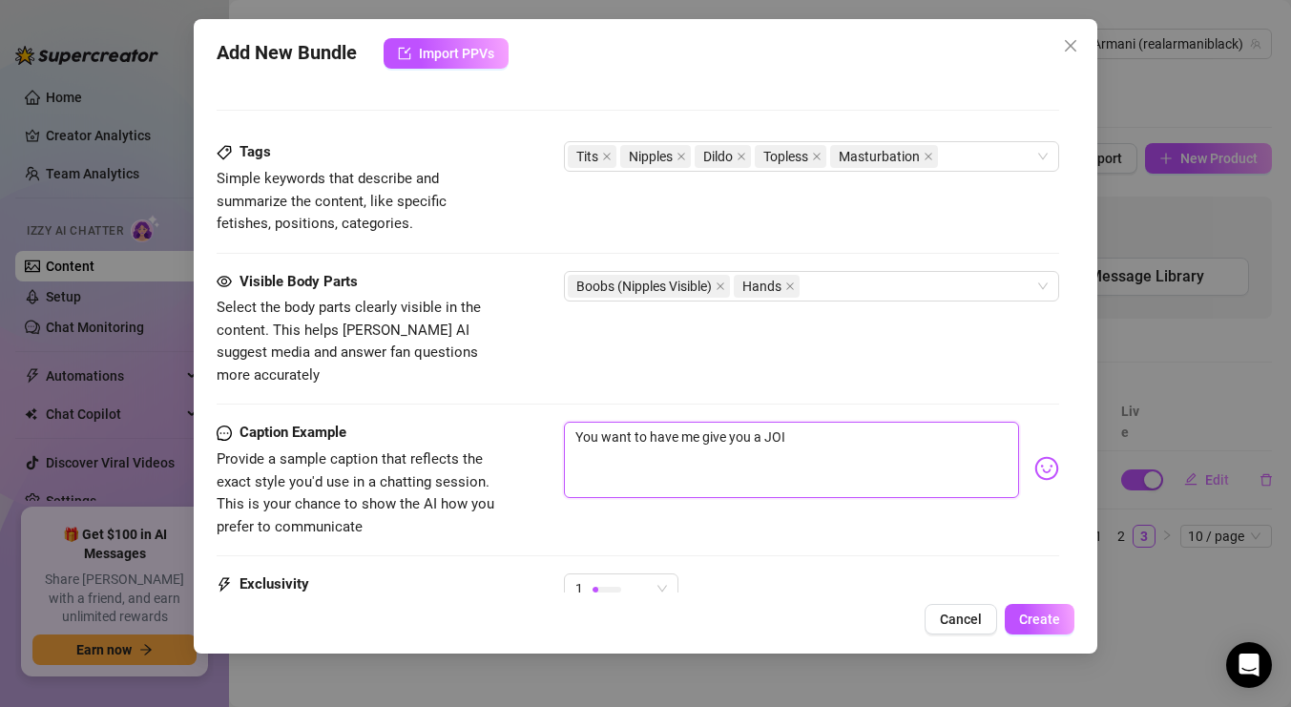
type textarea "You want to have me give you a JOI s"
type textarea "You want to have me give you a JOI se"
type textarea "You want to have me give you a JOI ses"
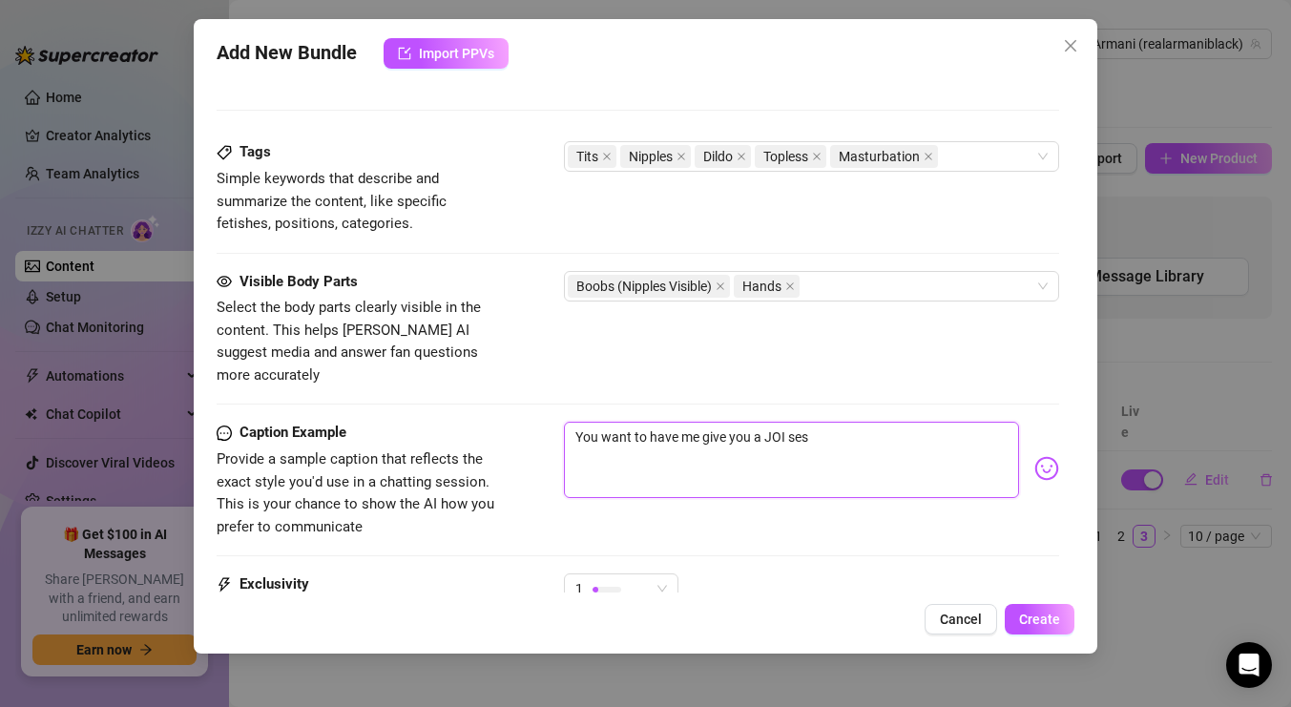
type textarea "You want to have me give you a JOI sesh"
type textarea "You want to have me give you a JOI sesh w"
type textarea "You want to have me give you a JOI sesh wi"
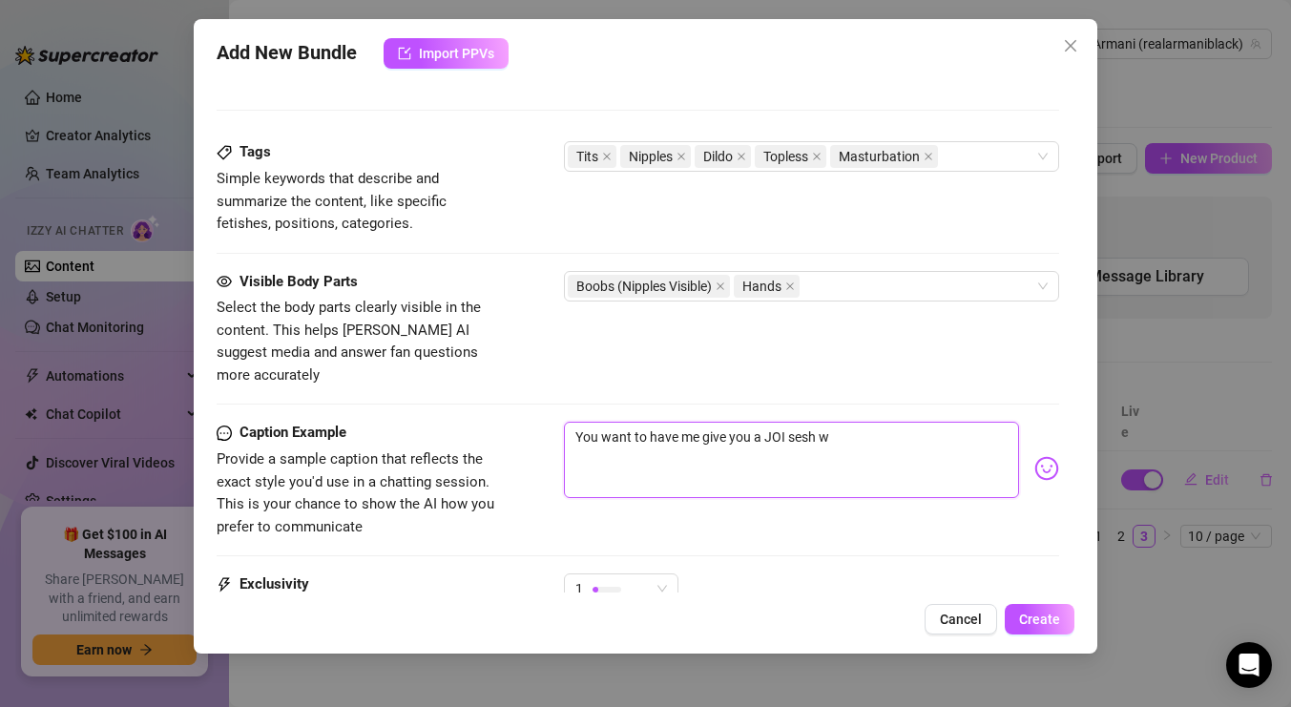
type textarea "You want to have me give you a JOI sesh wi"
type textarea "You want to have me give you a JOI sesh wit"
type textarea "You want to have me give you a JOI sesh with"
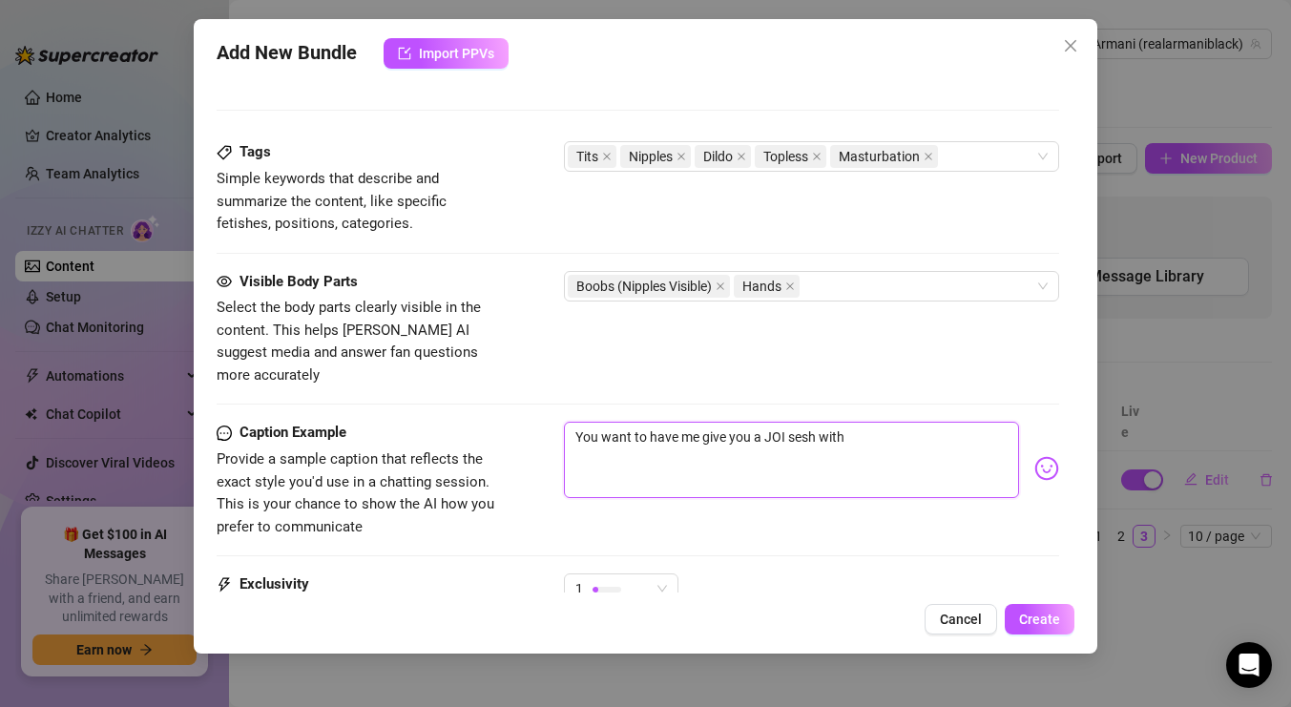
type textarea "You want to have me give you a JOI sesh with m"
type textarea "You want to have me give you a JOI sesh with me"
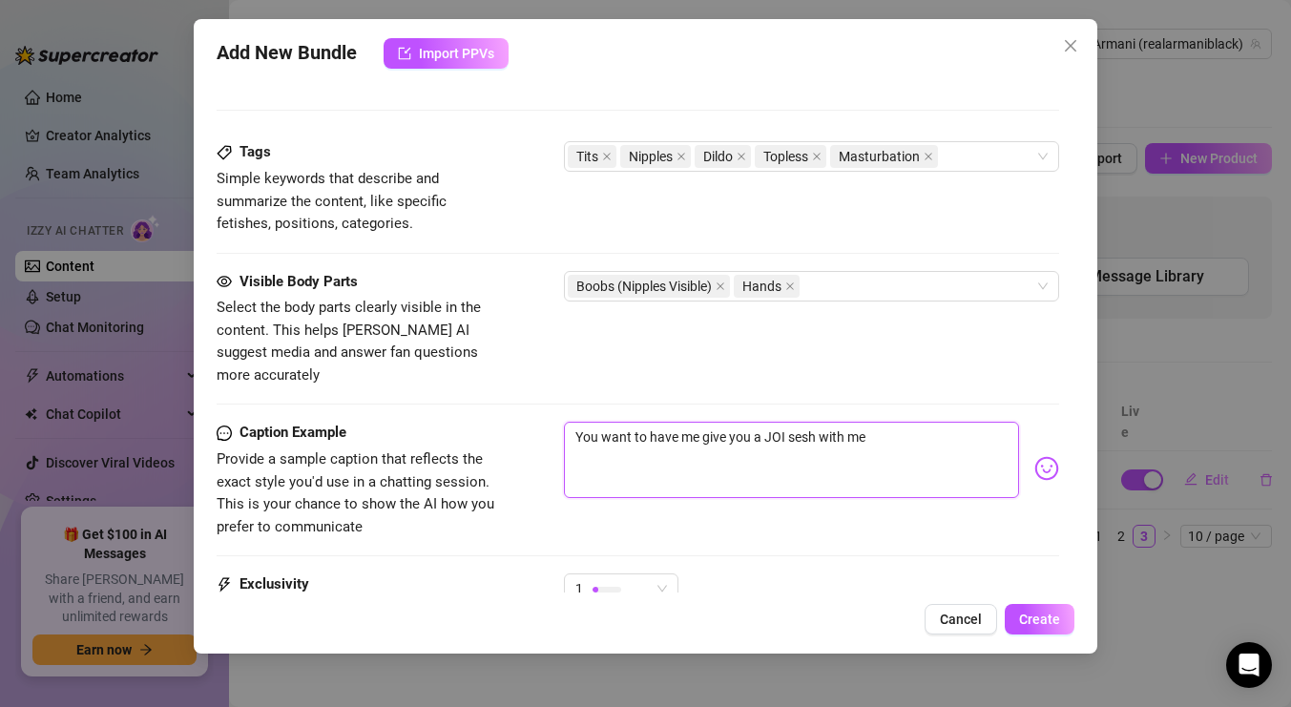
type textarea "You want to have me give you a JOI sesh with me"
type textarea "You want to have me give you a JOI sesh with me b"
type textarea "You want to have me give you a JOI sesh with me ba"
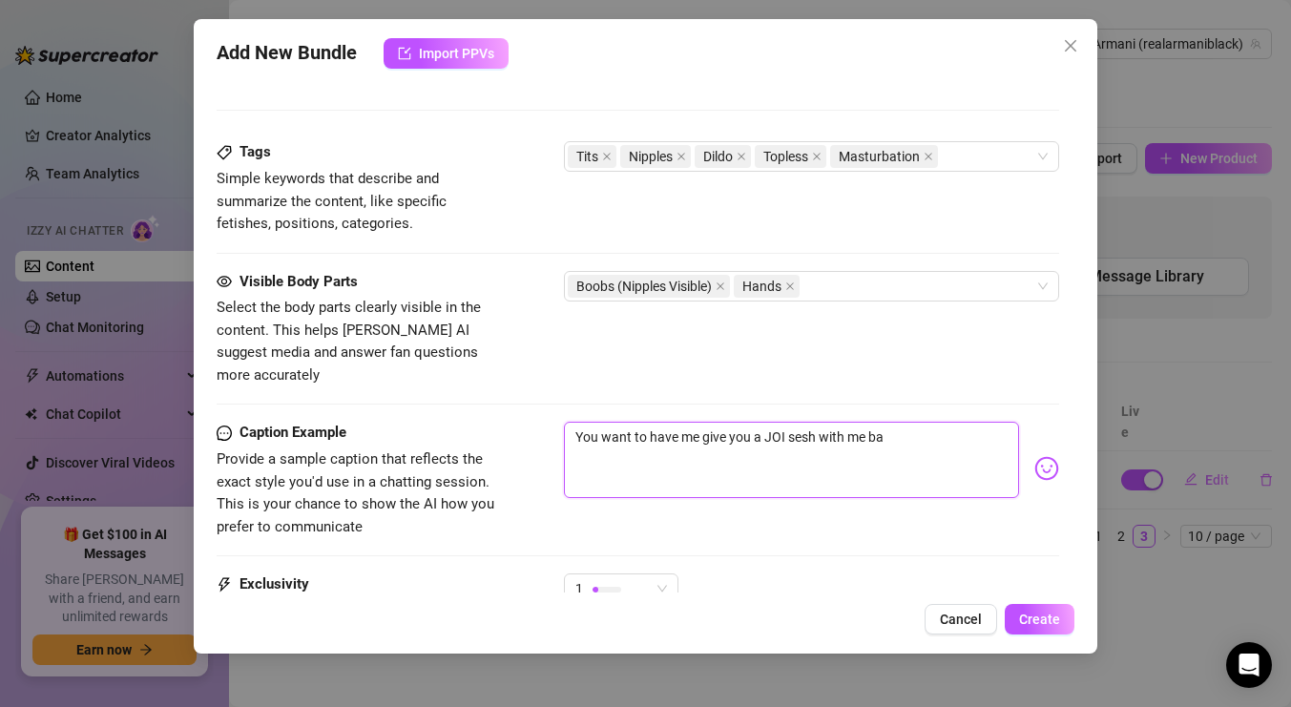
type textarea "You want to have me give you a JOI sesh with me bab"
type textarea "You want to have me give you a JOI sesh with me babe"
click at [668, 574] on div "1" at bounding box center [621, 589] width 115 height 31
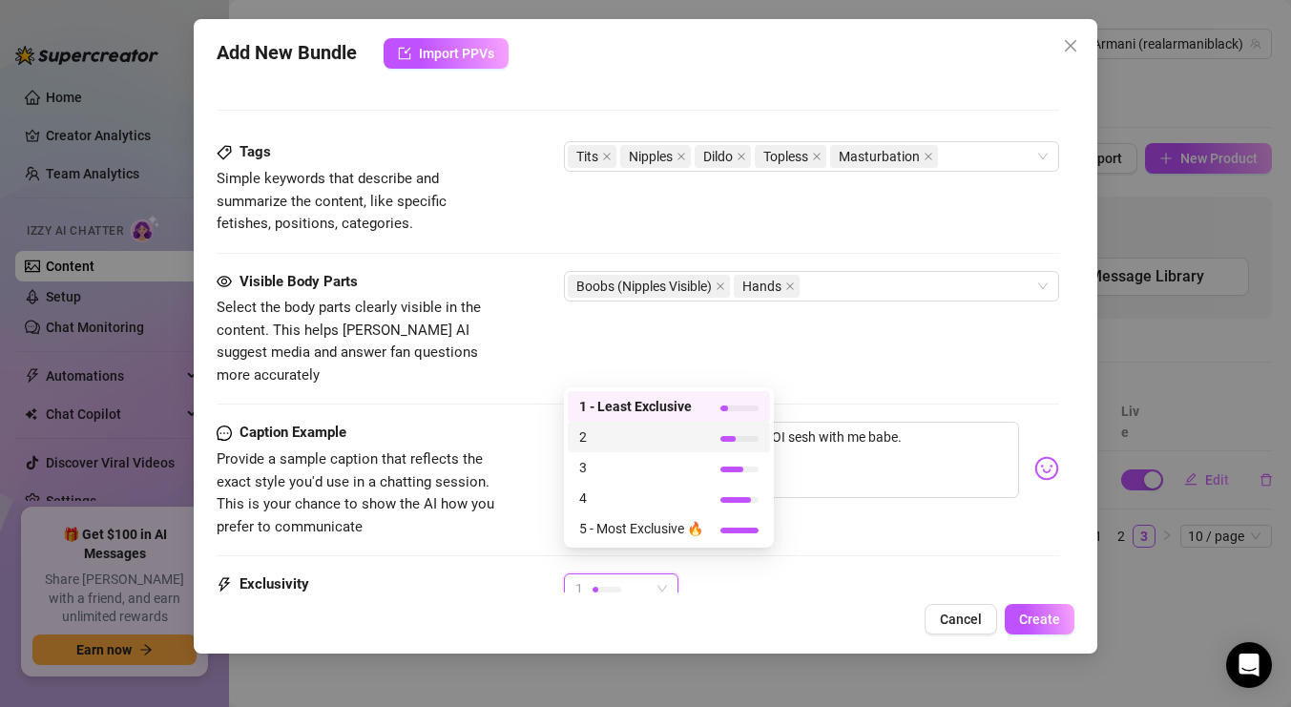
click at [633, 439] on span "2" at bounding box center [641, 437] width 124 height 21
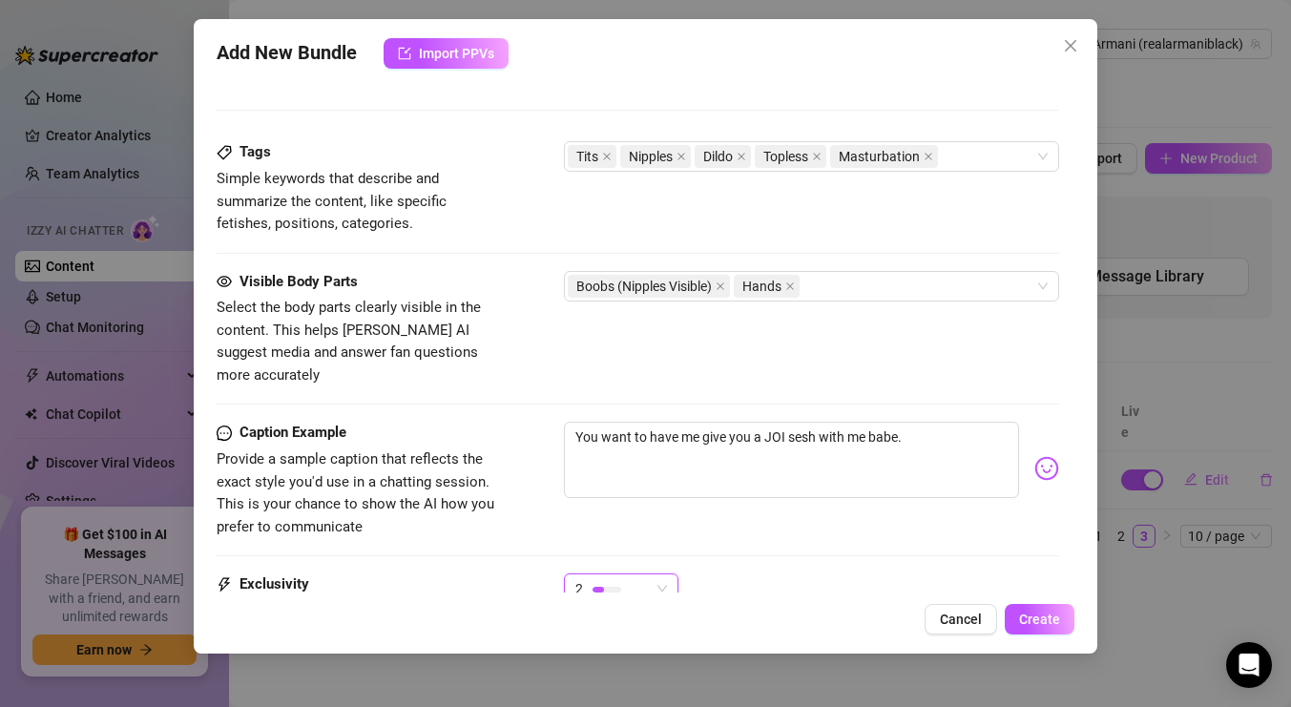
scroll to position [1120, 0]
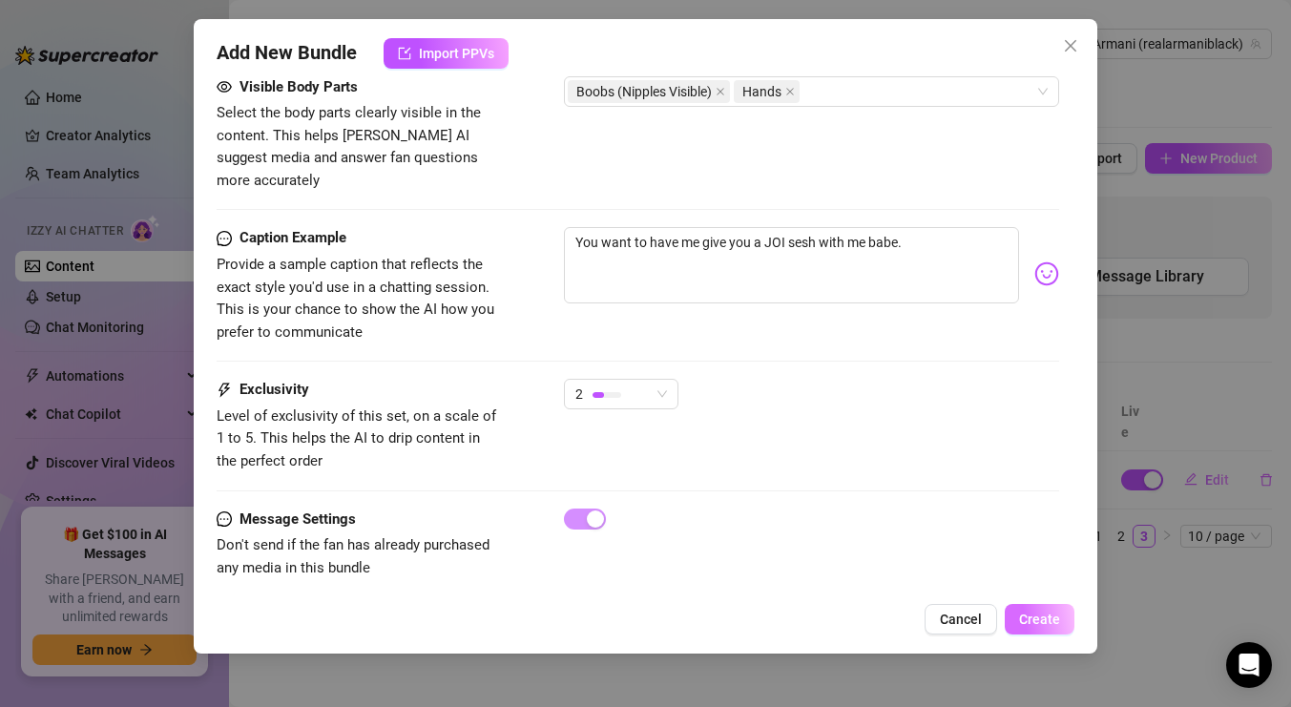
click at [1022, 619] on span "Create" at bounding box center [1039, 619] width 41 height 15
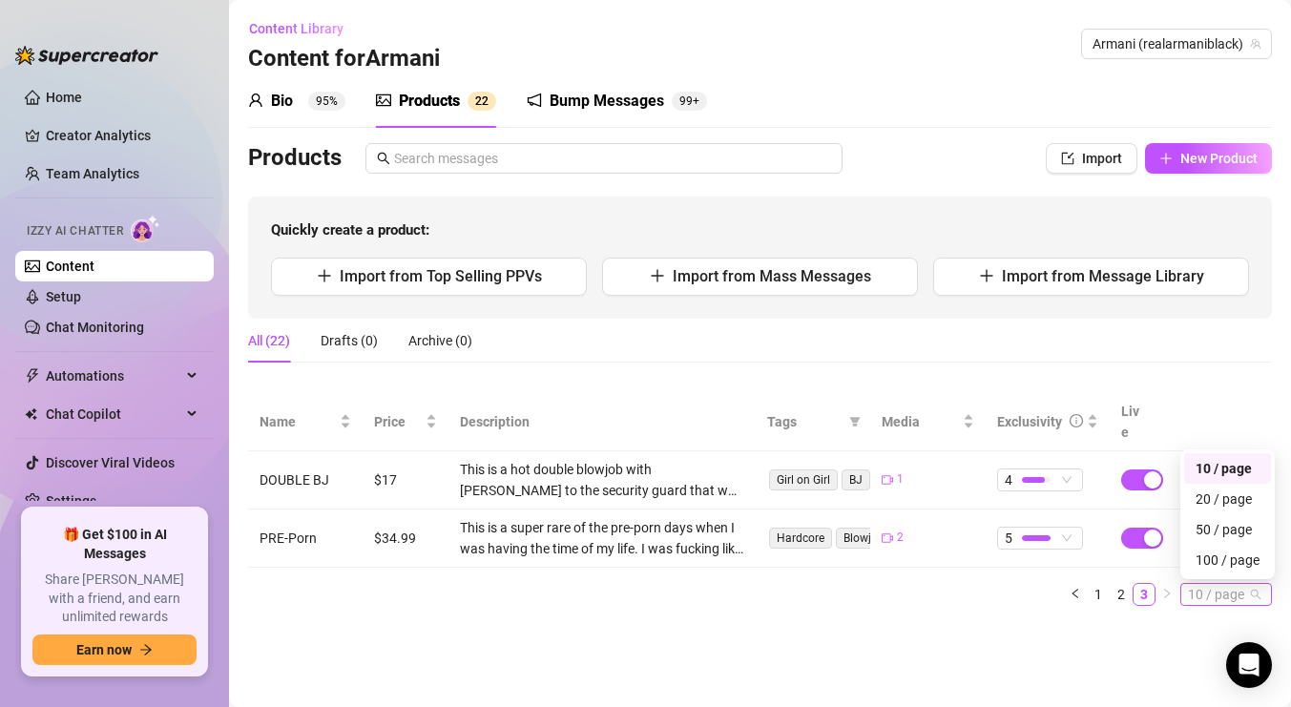
click at [1254, 584] on span "10 / page" at bounding box center [1226, 594] width 76 height 21
click at [1226, 550] on div "100 / page" at bounding box center [1228, 560] width 64 height 21
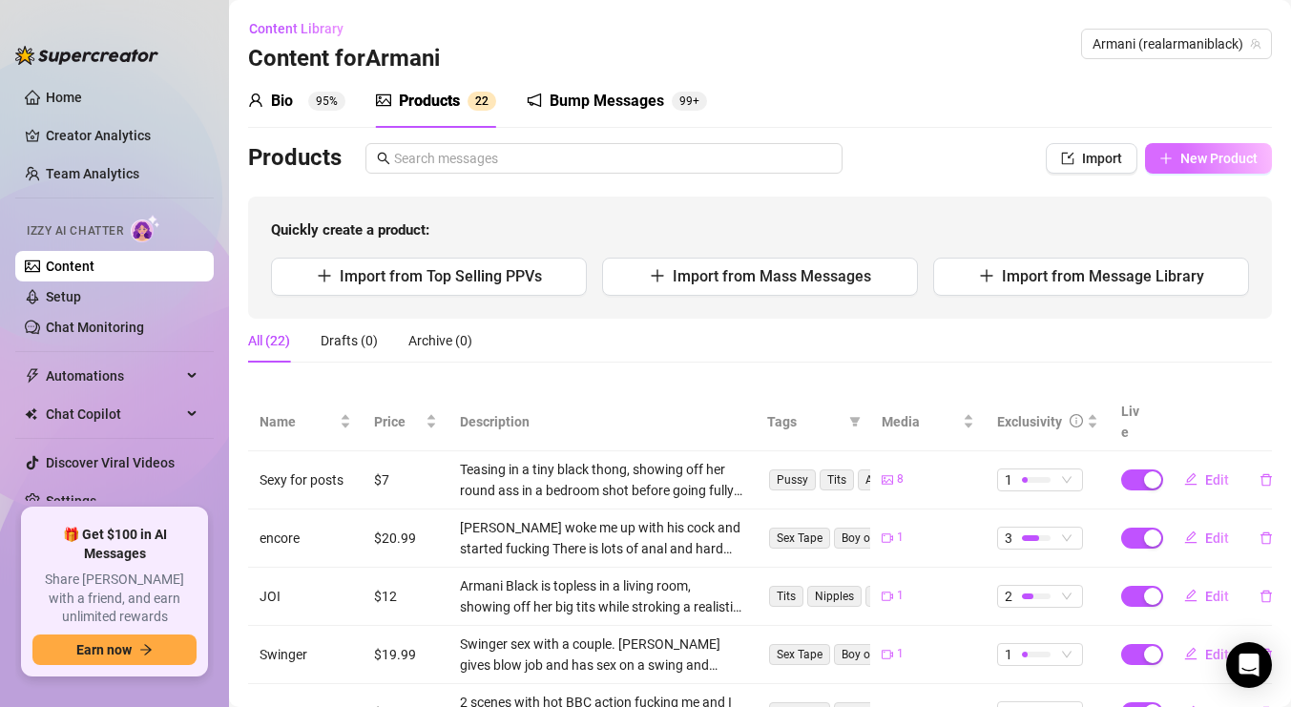
click at [1195, 153] on span "New Product" at bounding box center [1219, 158] width 77 height 15
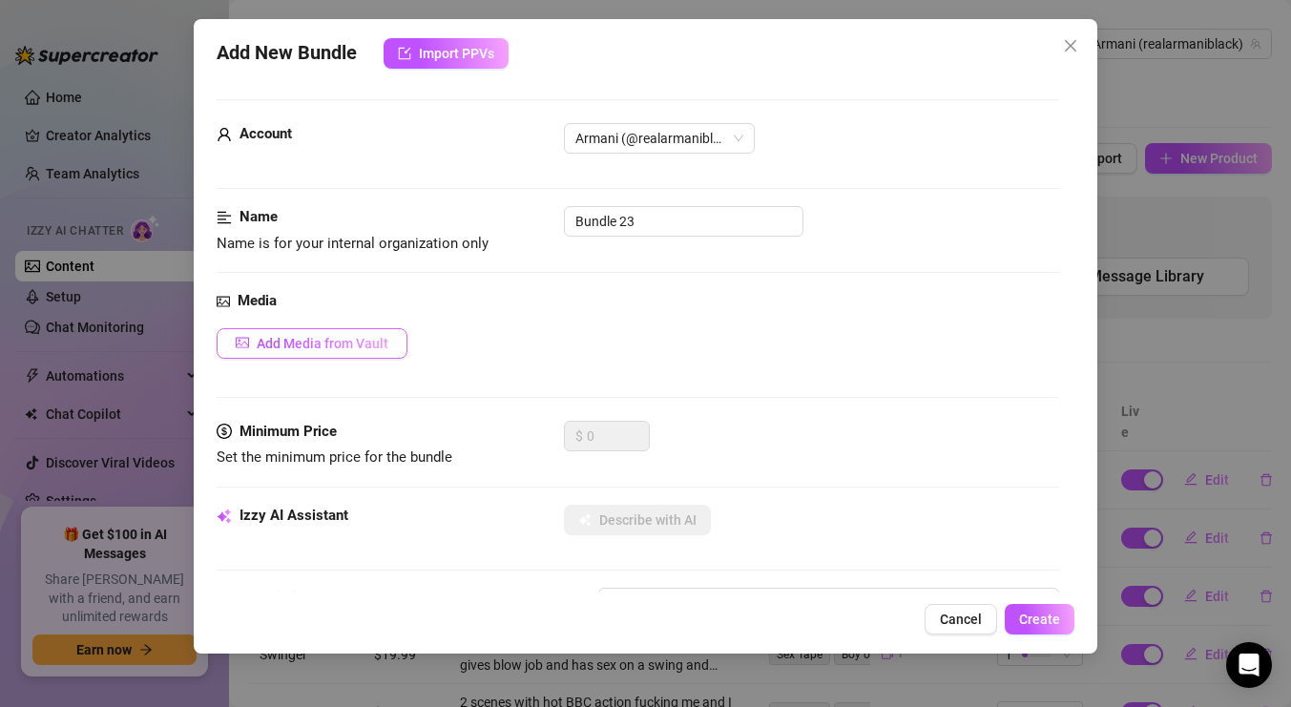
click at [380, 348] on span "Add Media from Vault" at bounding box center [323, 343] width 132 height 15
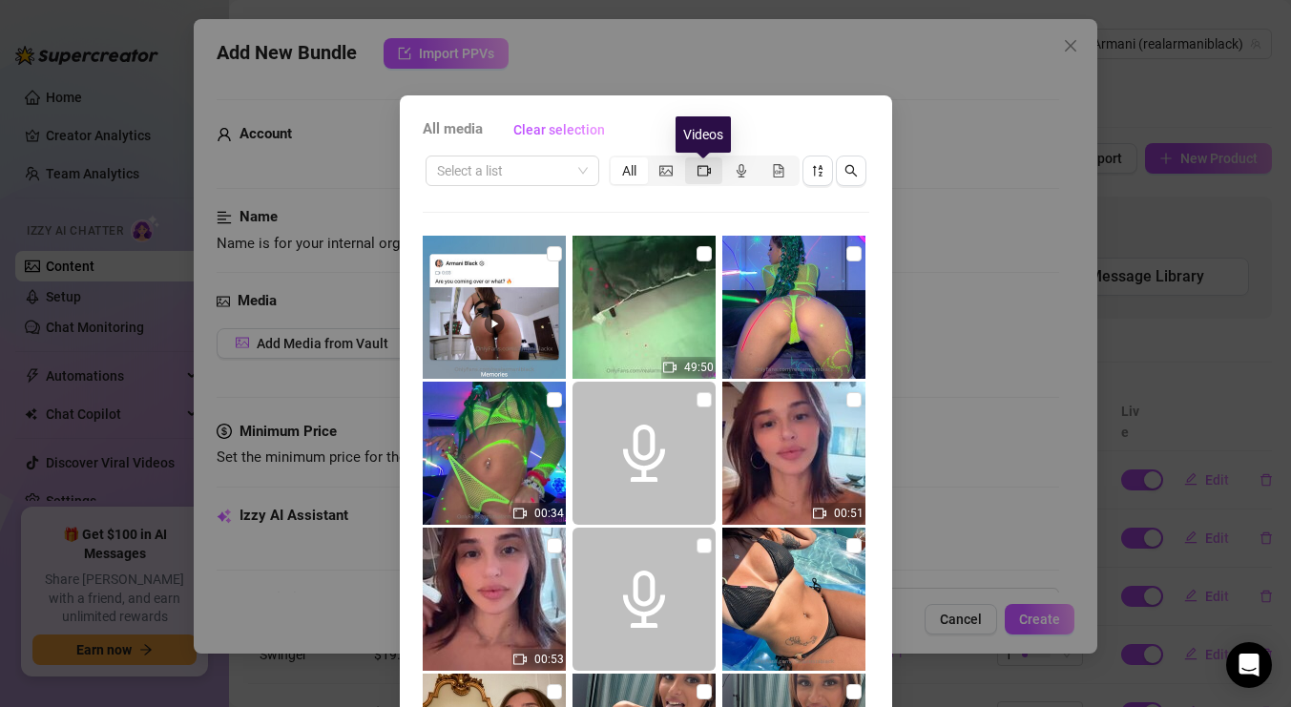
click at [701, 176] on icon "video-camera" at bounding box center [704, 170] width 13 height 10
click at [690, 160] on input "segmented control" at bounding box center [690, 160] width 0 height 0
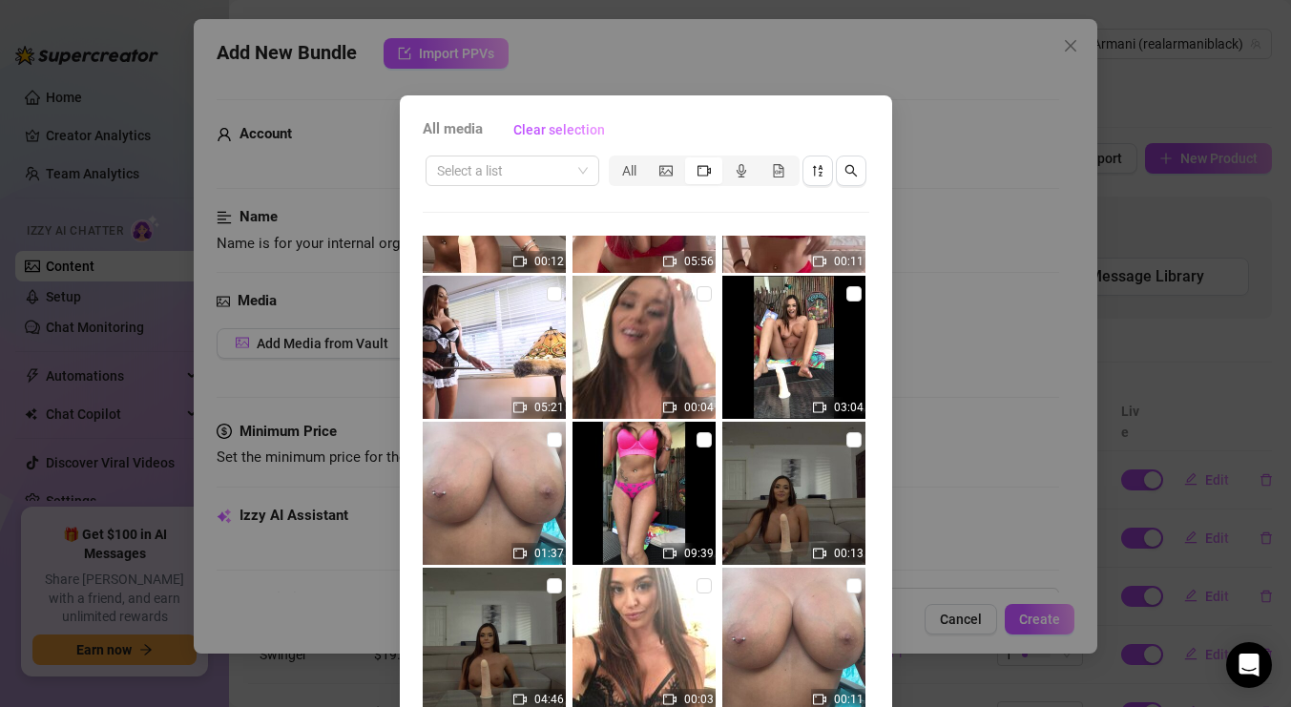
scroll to position [8140, 0]
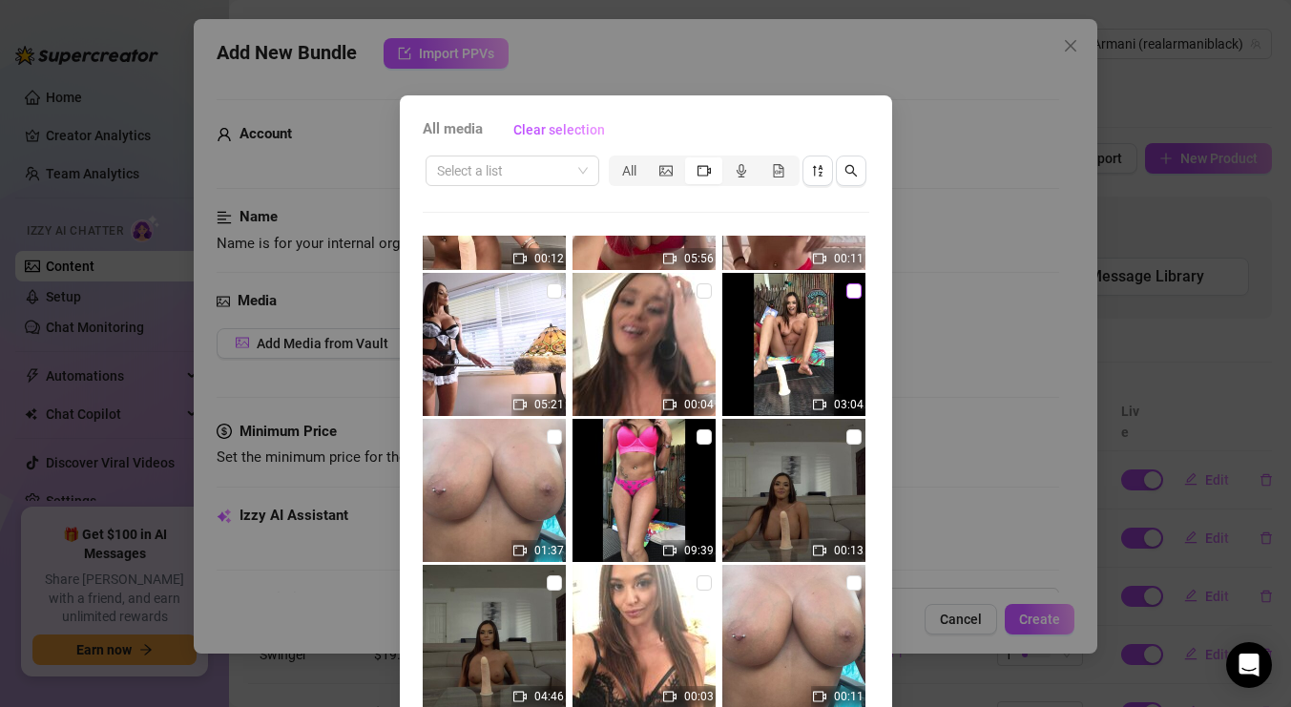
click at [847, 296] on input "checkbox" at bounding box center [854, 290] width 15 height 15
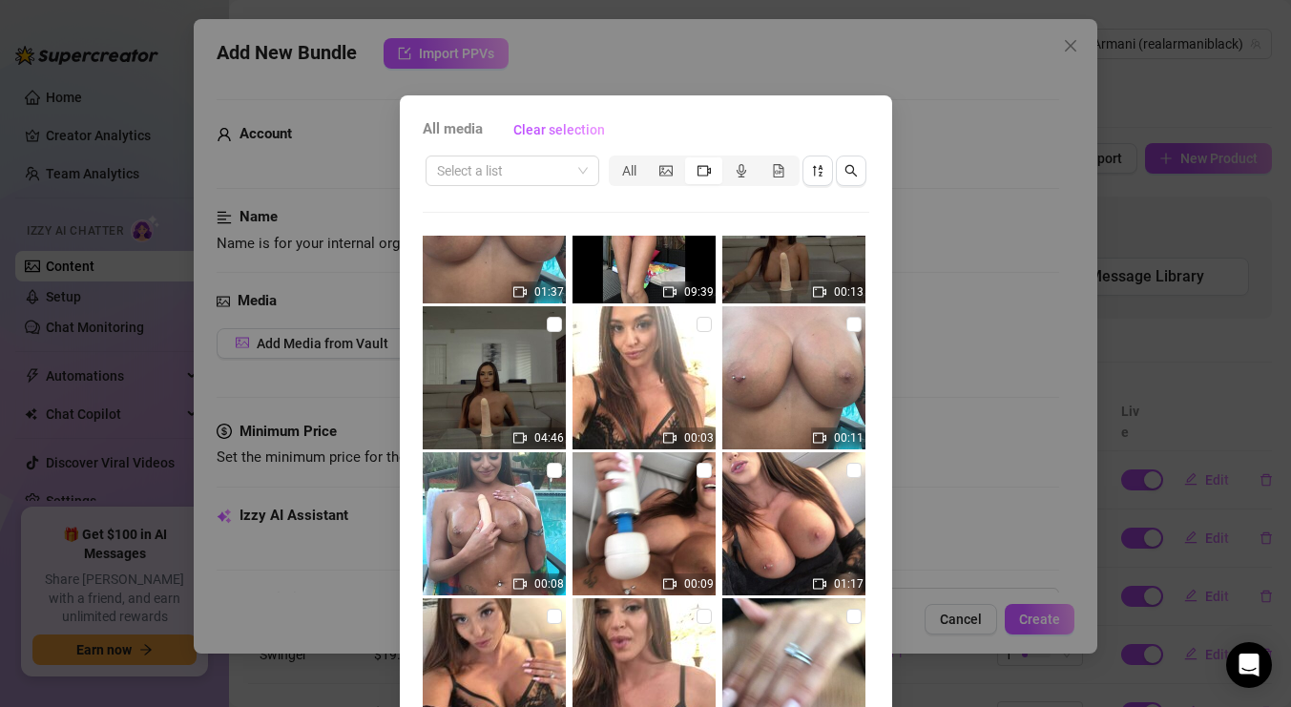
scroll to position [90, 0]
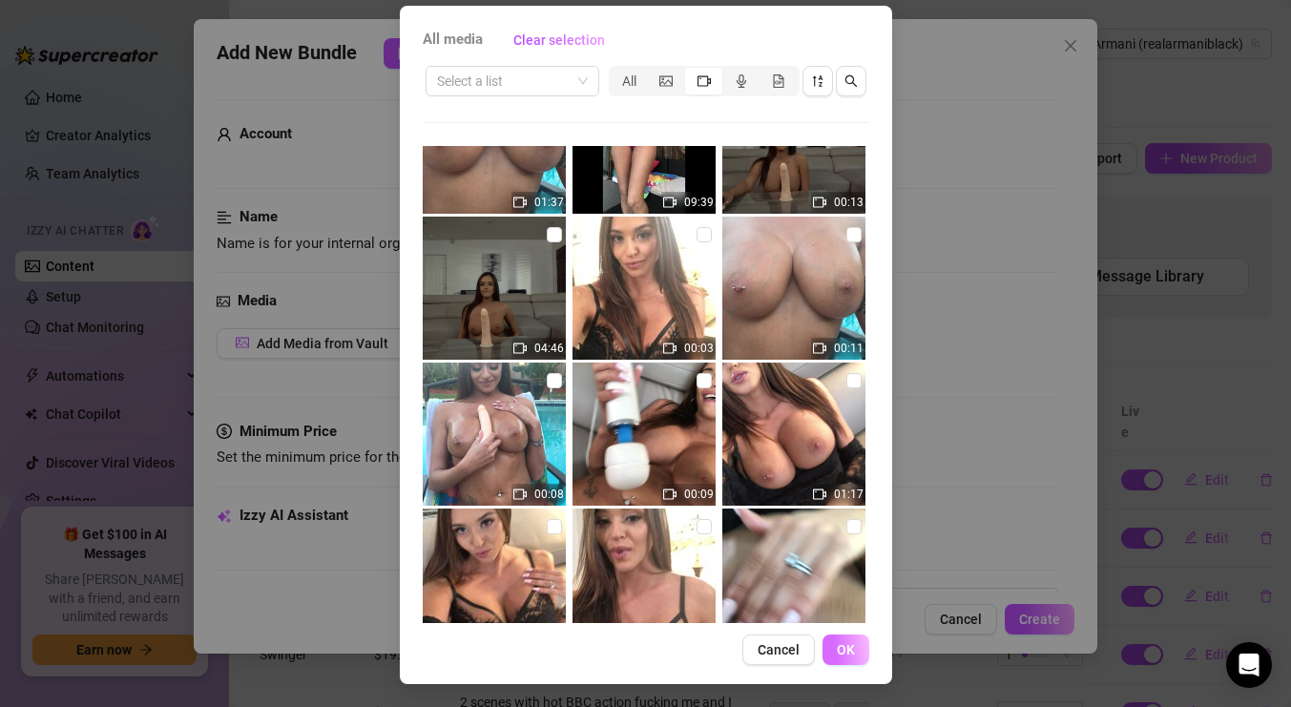
click at [854, 651] on span "OK" at bounding box center [846, 649] width 18 height 15
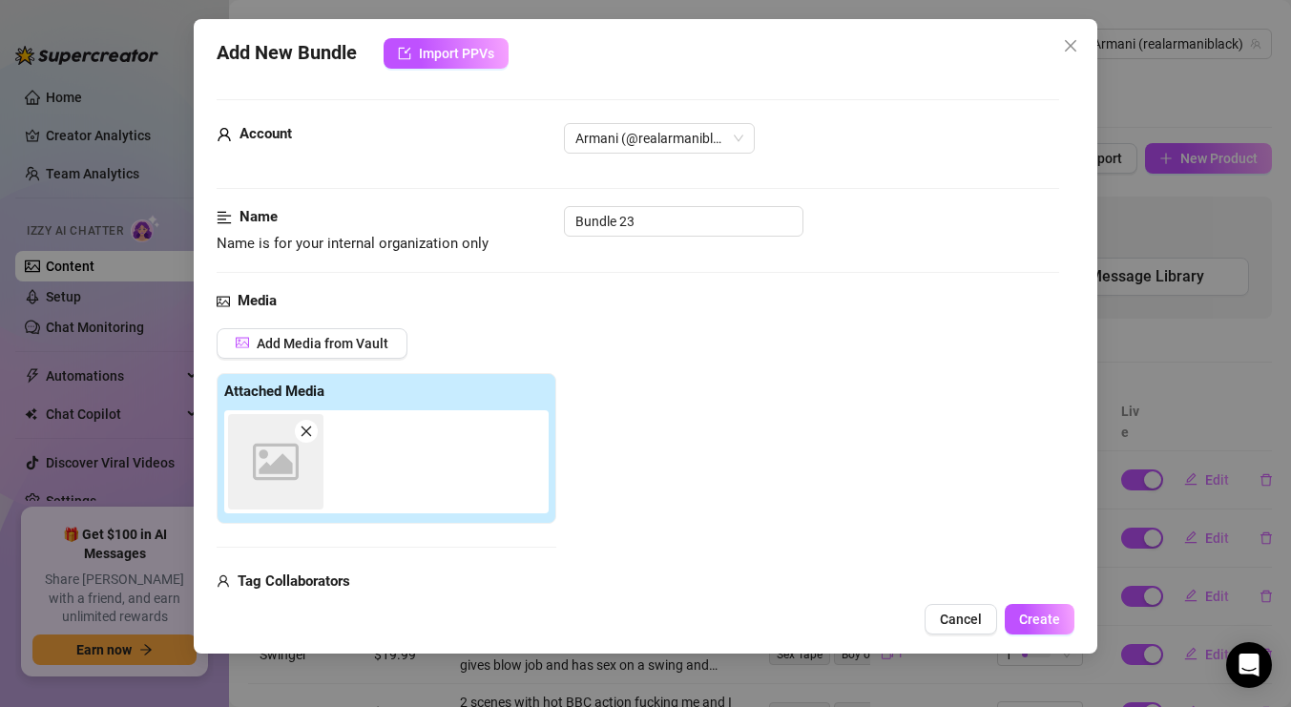
scroll to position [20, 0]
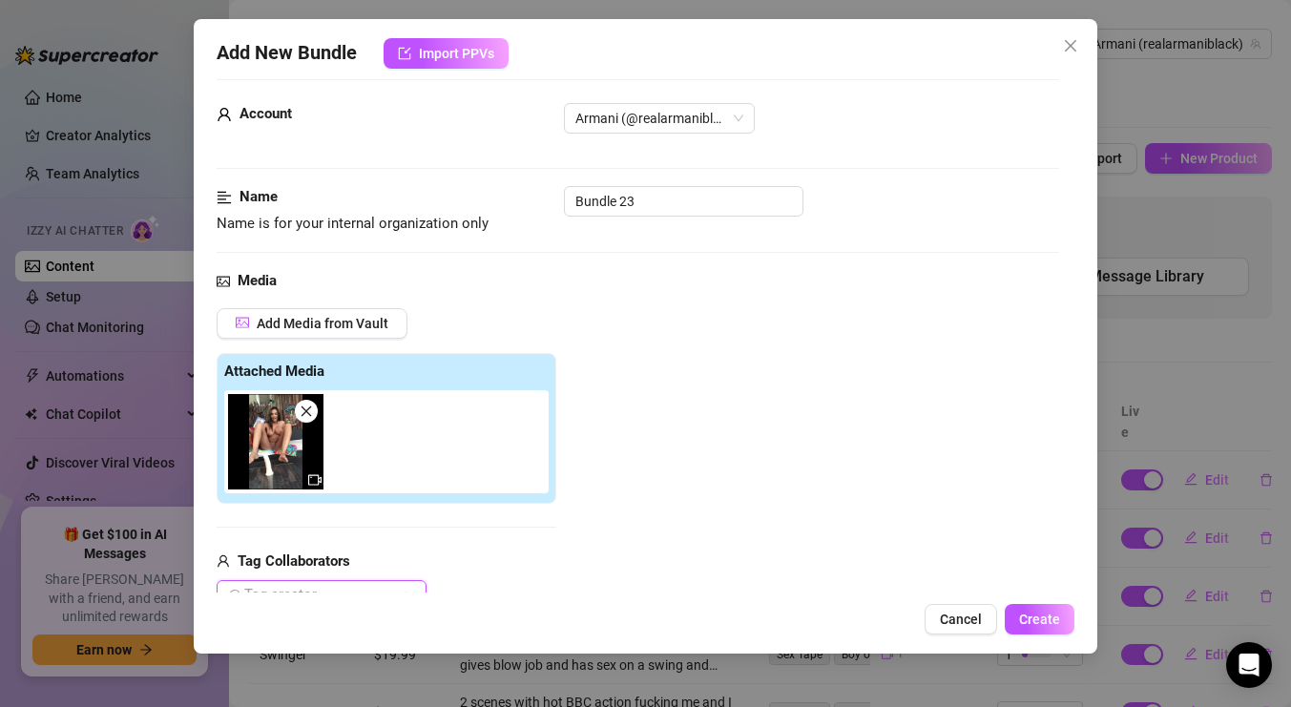
click at [685, 218] on div "Name Name is for your internal organization only Bundle 23" at bounding box center [638, 210] width 843 height 49
click at [699, 201] on input "Bundle 23" at bounding box center [684, 201] width 240 height 31
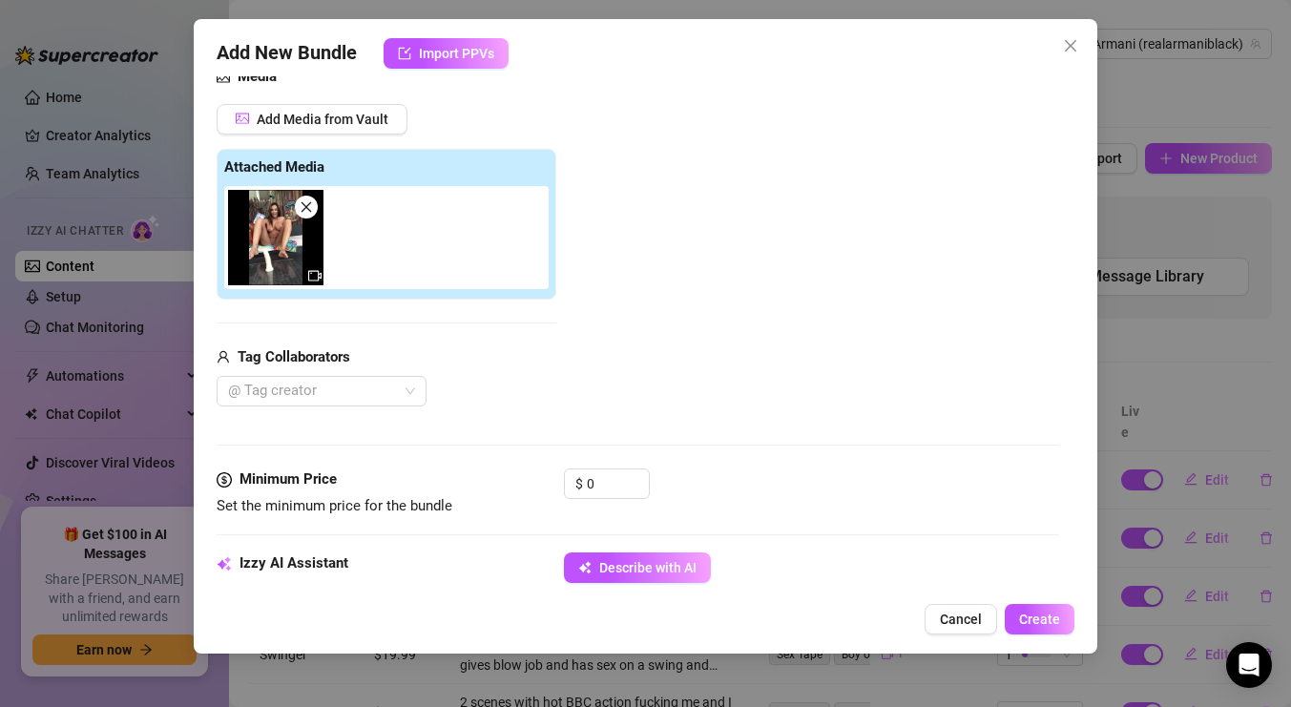
scroll to position [236, 0]
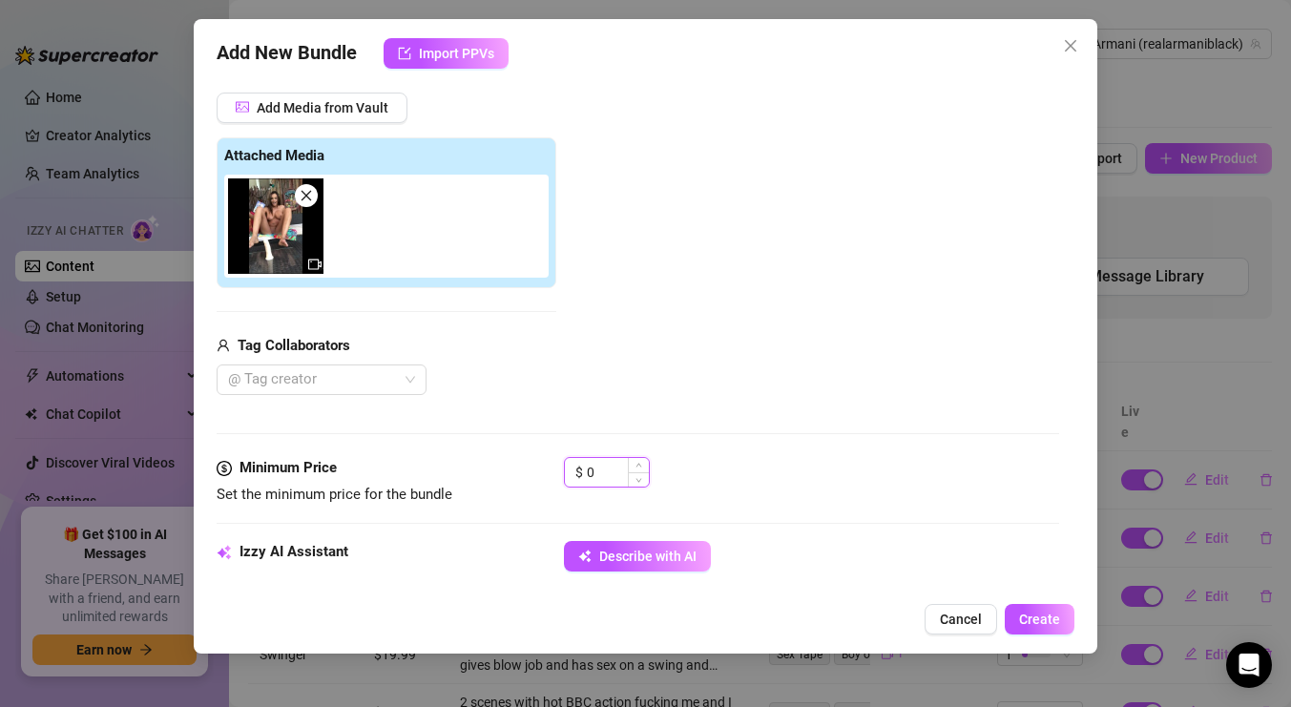
drag, startPoint x: 614, startPoint y: 471, endPoint x: 568, endPoint y: 469, distance: 45.9
click at [568, 469] on div "$ 0" at bounding box center [607, 472] width 86 height 31
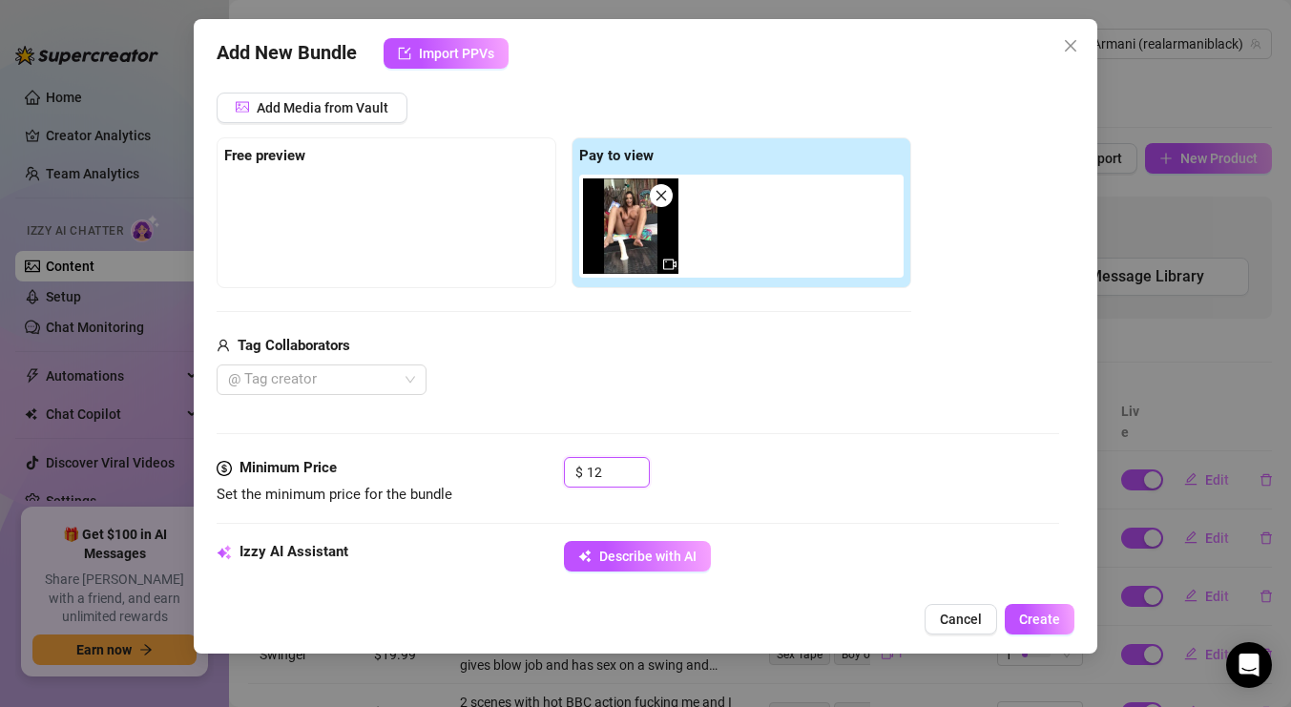
scroll to position [398, 0]
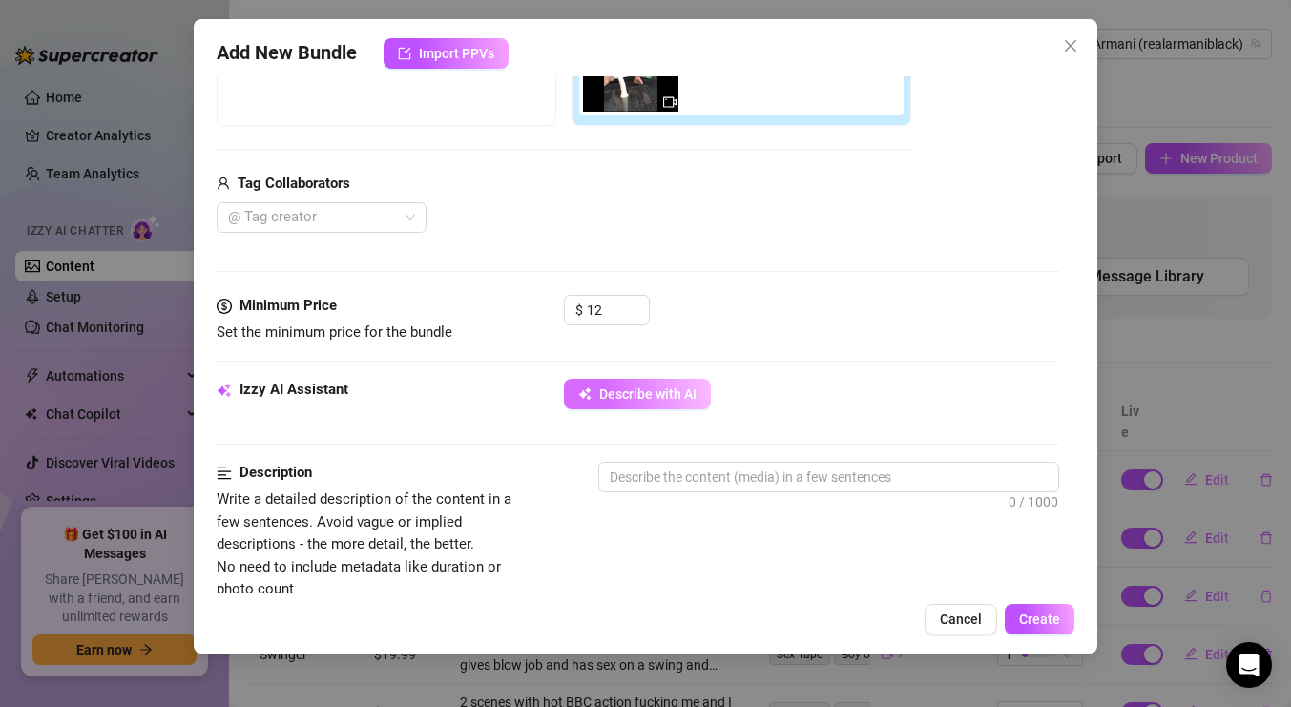
click at [697, 404] on button "Describe with AI" at bounding box center [637, 394] width 147 height 31
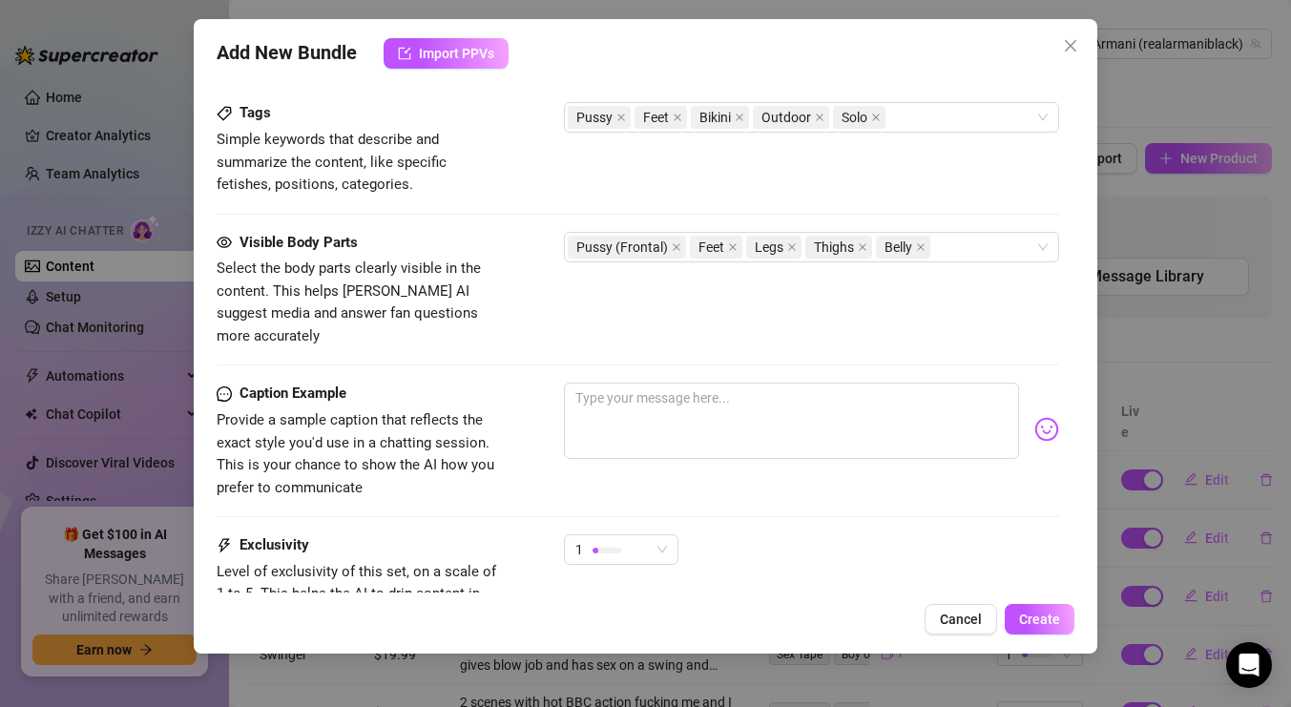
scroll to position [966, 0]
click at [836, 395] on textarea at bounding box center [791, 420] width 455 height 76
click at [664, 534] on span "1" at bounding box center [621, 548] width 92 height 29
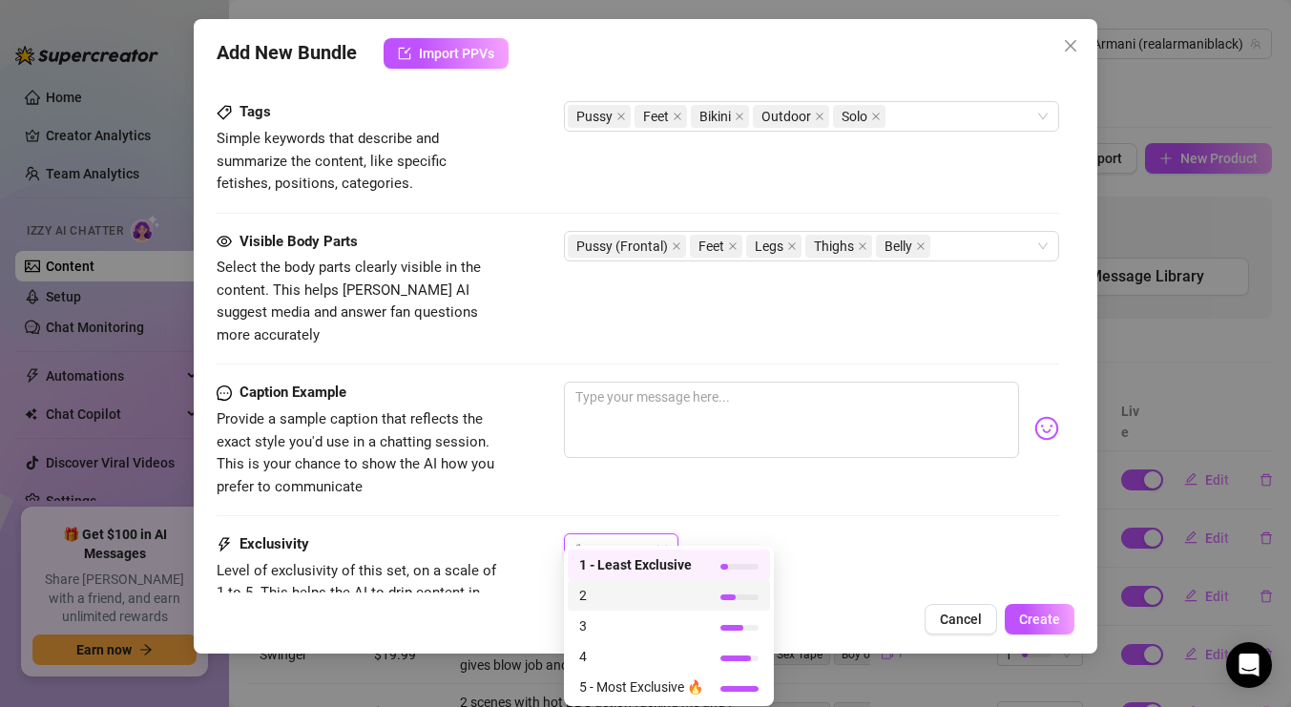
click at [626, 592] on span "2" at bounding box center [641, 595] width 124 height 21
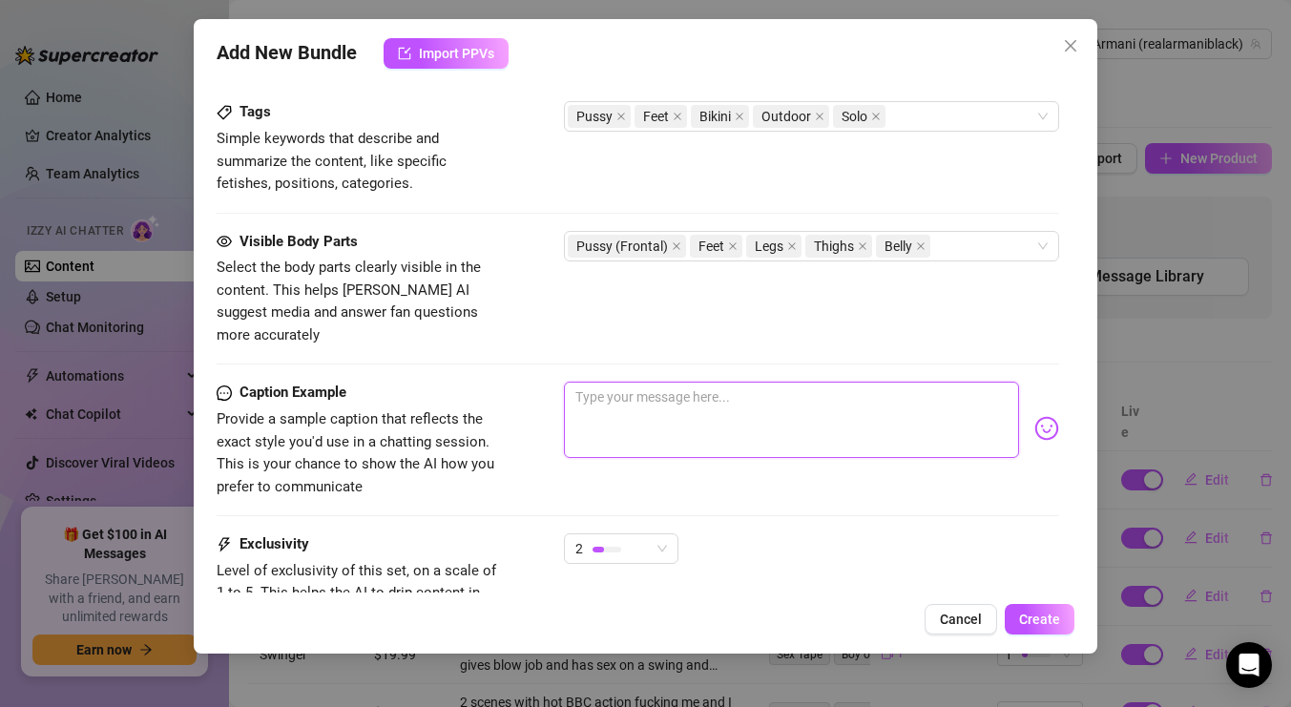
click at [666, 400] on textarea at bounding box center [791, 420] width 455 height 76
click at [800, 382] on textarea "Want a footjob JOI here is a sexy" at bounding box center [791, 420] width 455 height 76
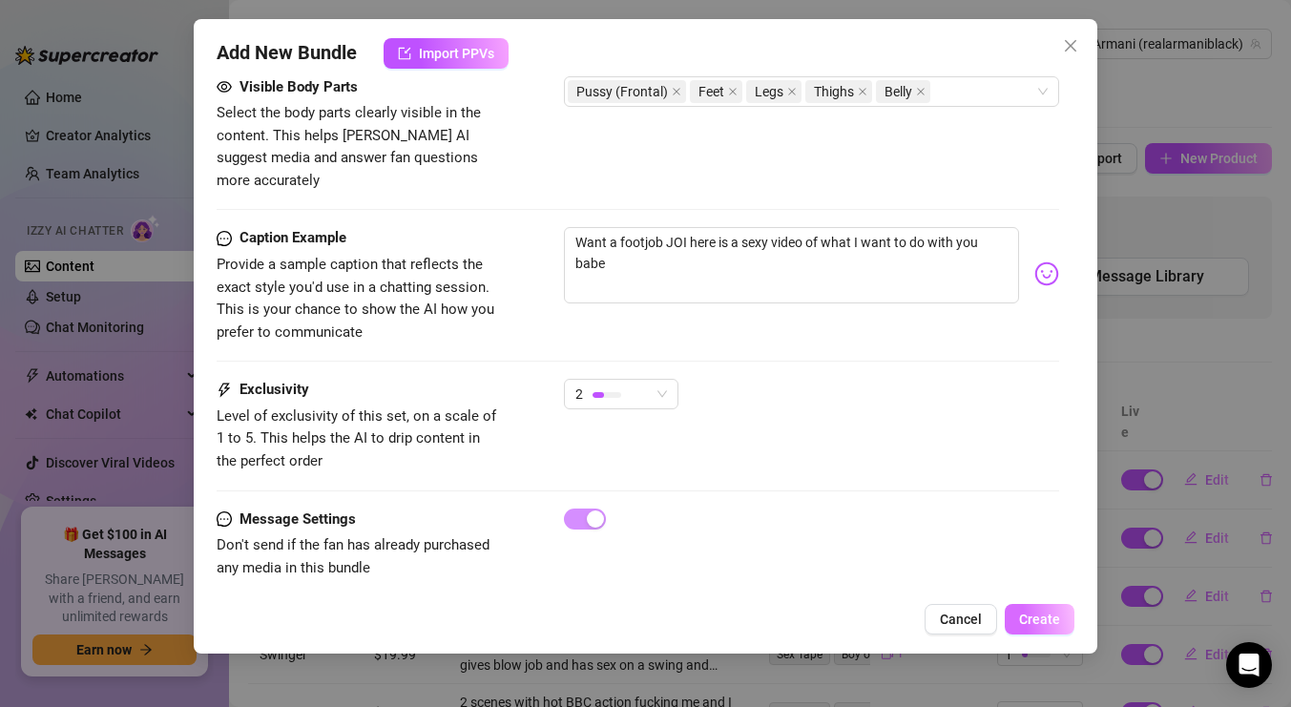
click at [1036, 614] on span "Create" at bounding box center [1039, 619] width 41 height 15
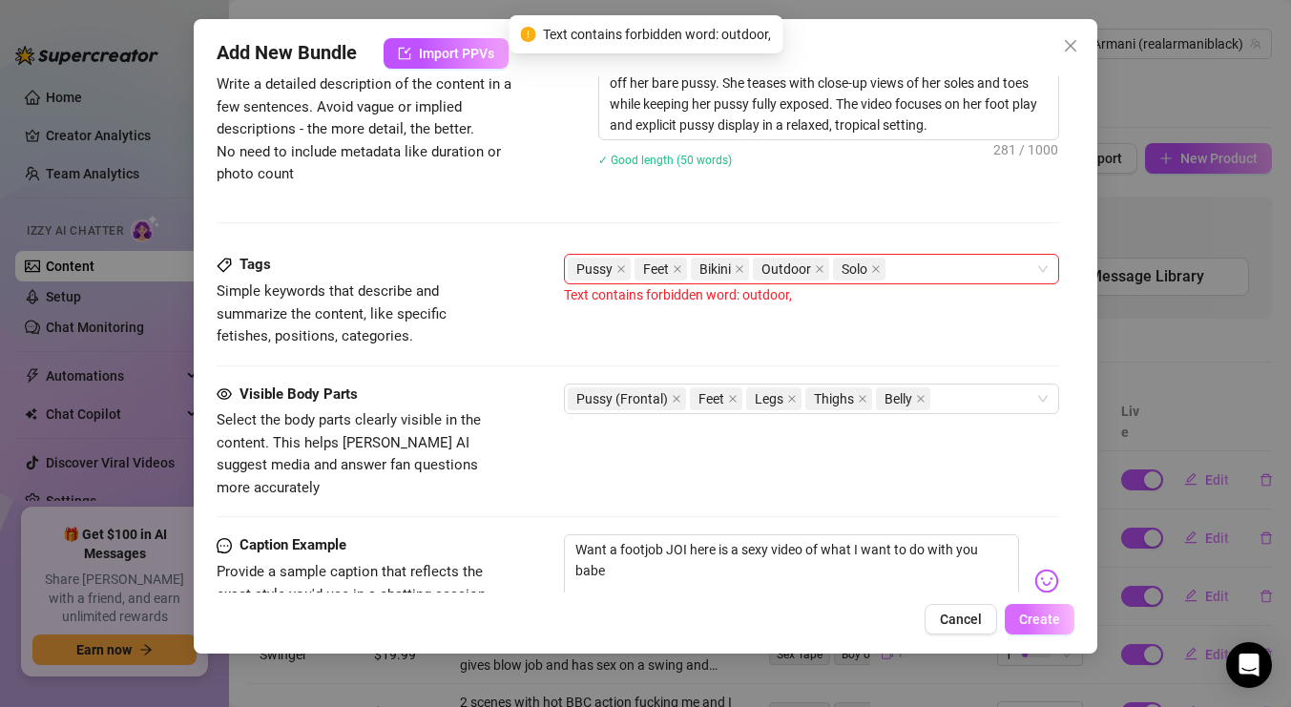
scroll to position [747, 0]
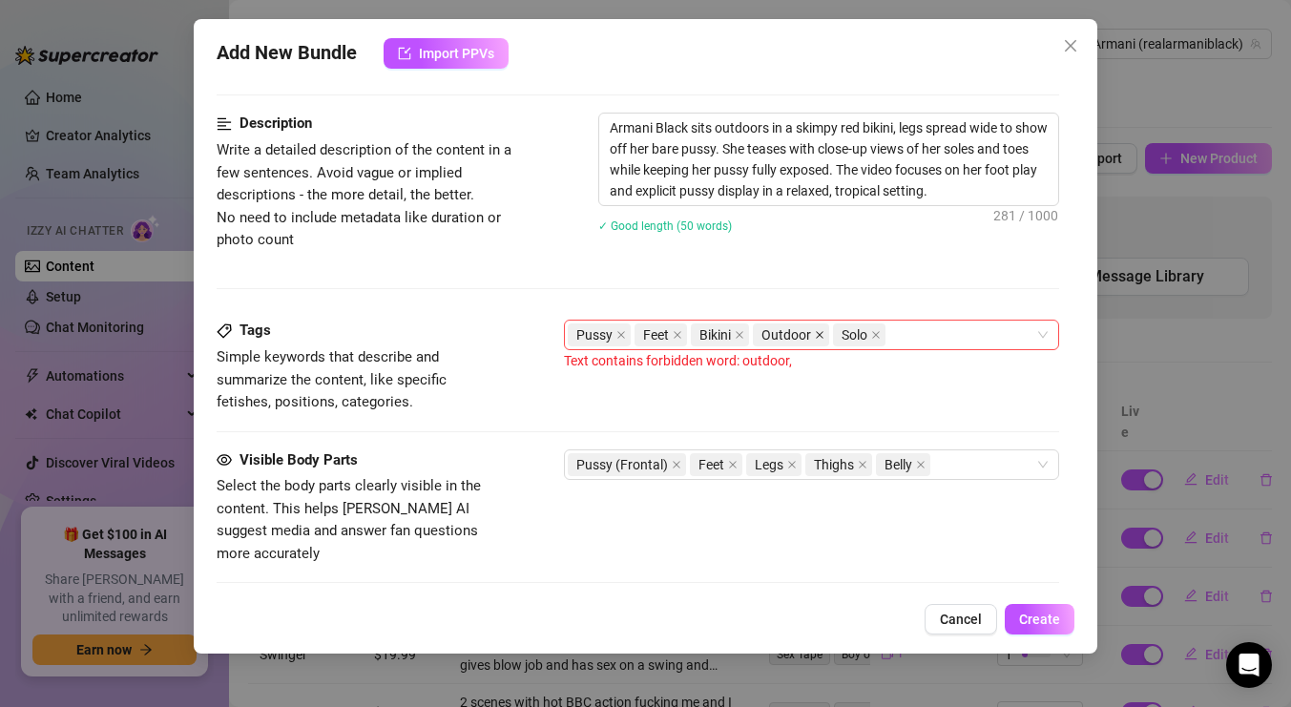
click at [815, 336] on icon "close" at bounding box center [820, 335] width 10 height 10
click at [1021, 615] on span "Create" at bounding box center [1039, 619] width 41 height 15
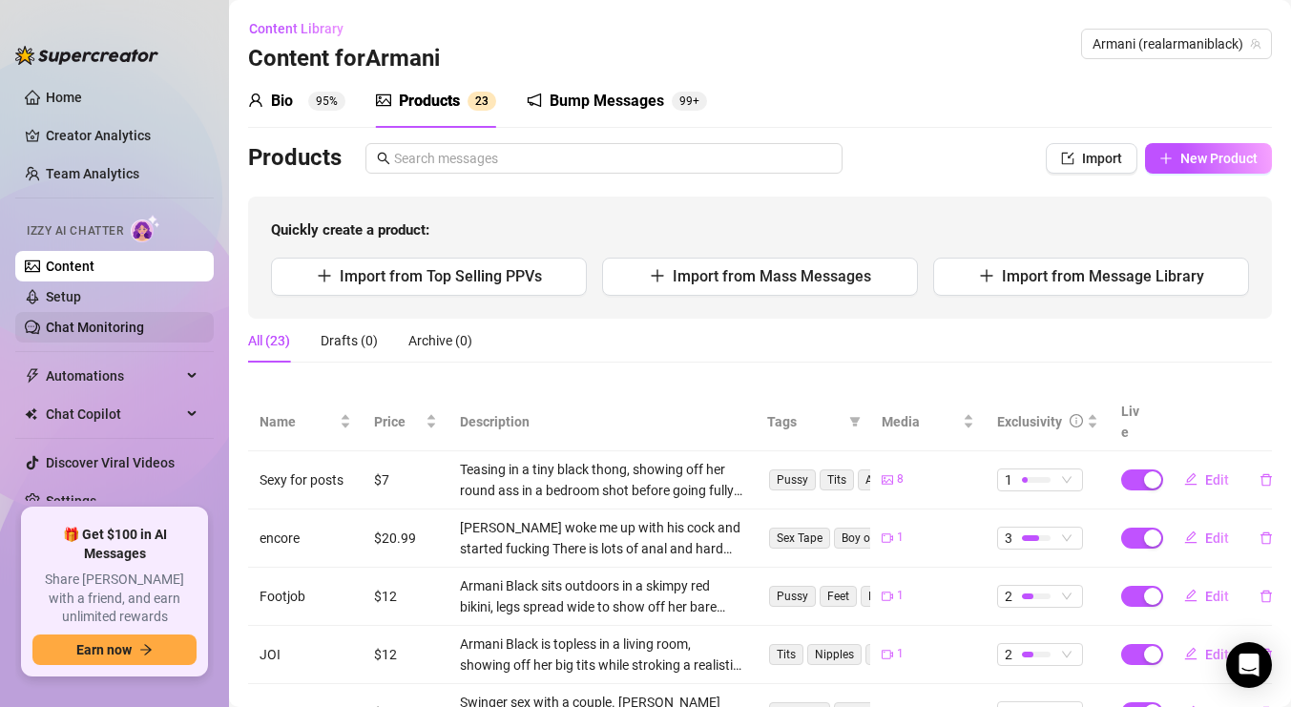
click at [112, 332] on link "Chat Monitoring" at bounding box center [95, 327] width 98 height 15
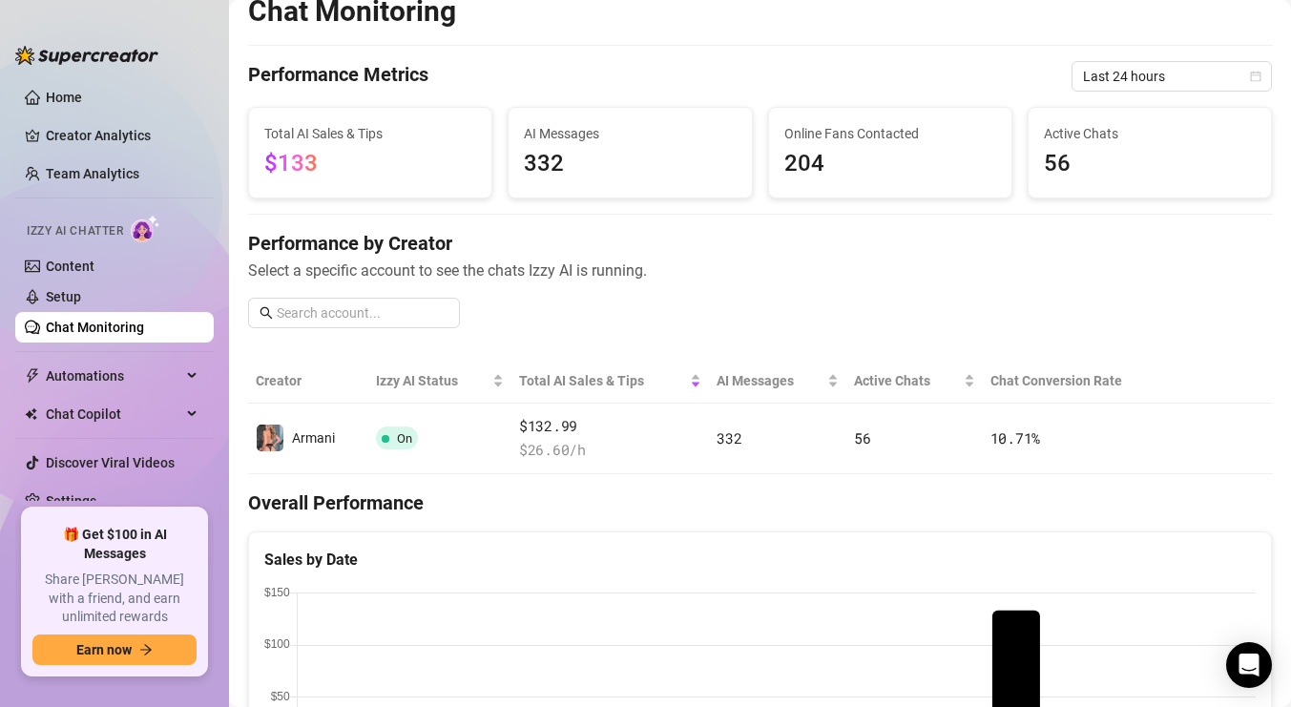
scroll to position [76, 0]
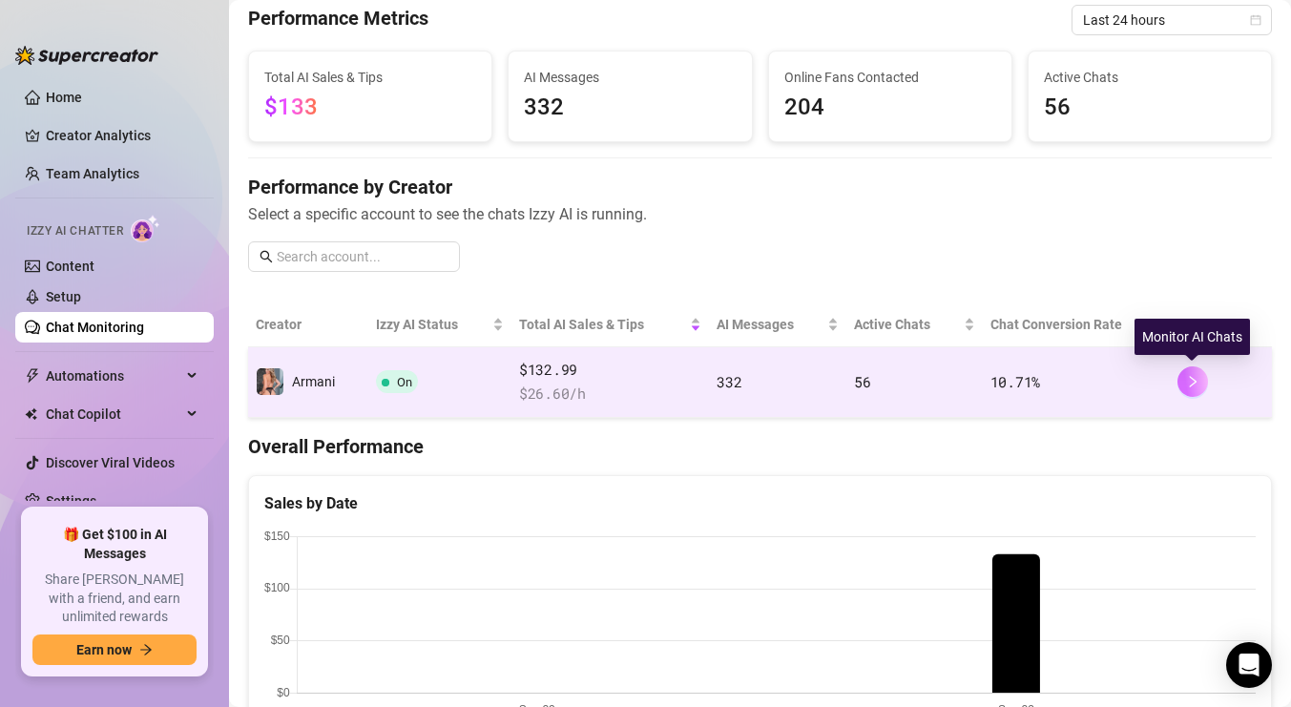
click at [1196, 387] on icon "right" at bounding box center [1192, 381] width 13 height 13
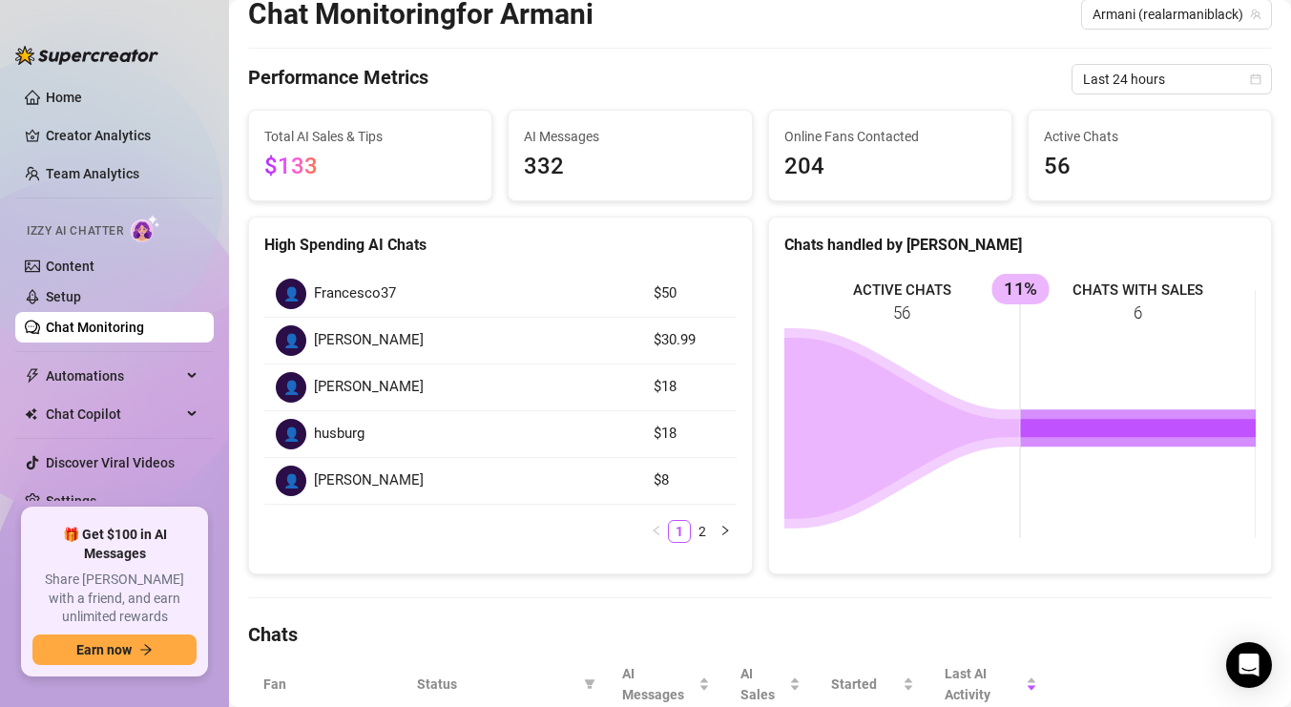
scroll to position [66, 0]
